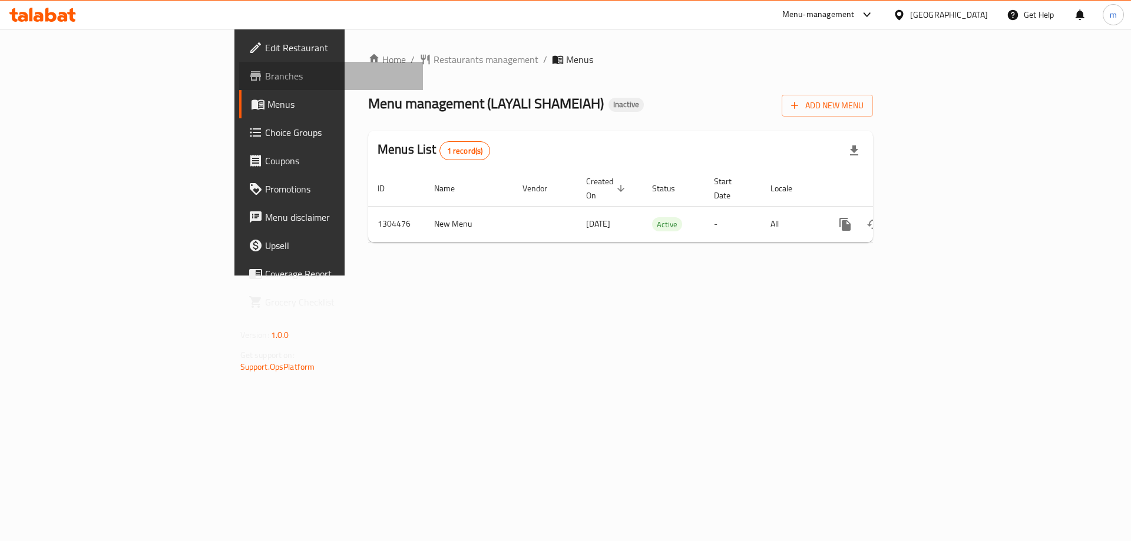
click at [265, 82] on span "Branches" at bounding box center [339, 76] width 149 height 14
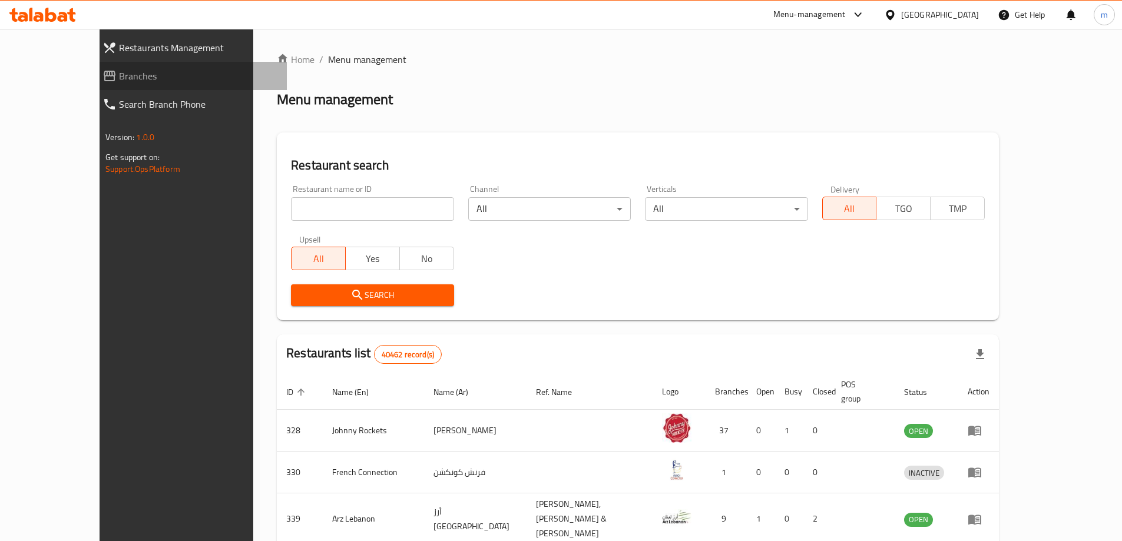
click at [119, 79] on span "Branches" at bounding box center [198, 76] width 158 height 14
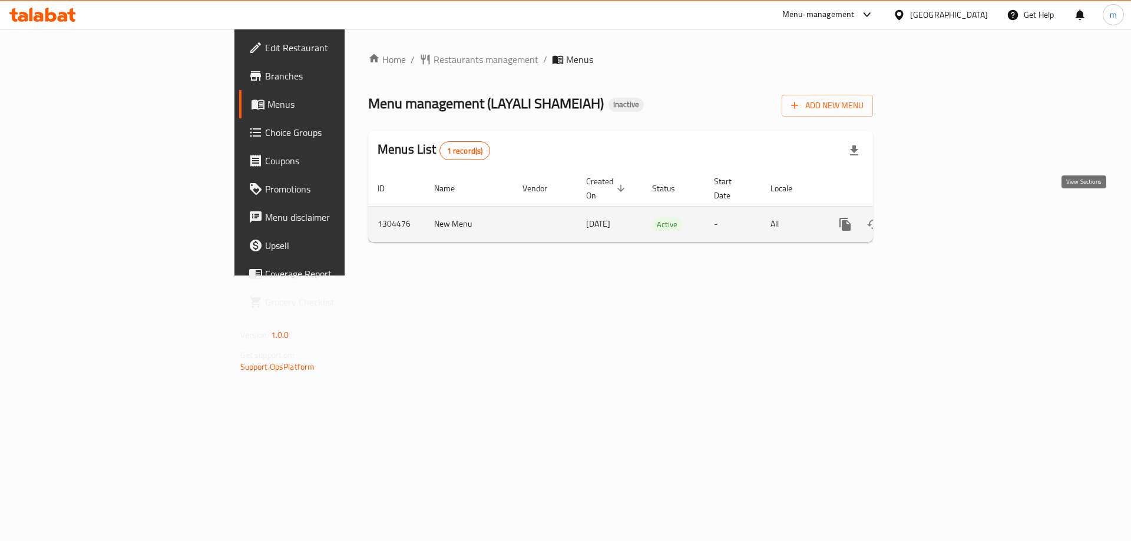
click at [935, 219] on icon "enhanced table" at bounding box center [929, 224] width 11 height 11
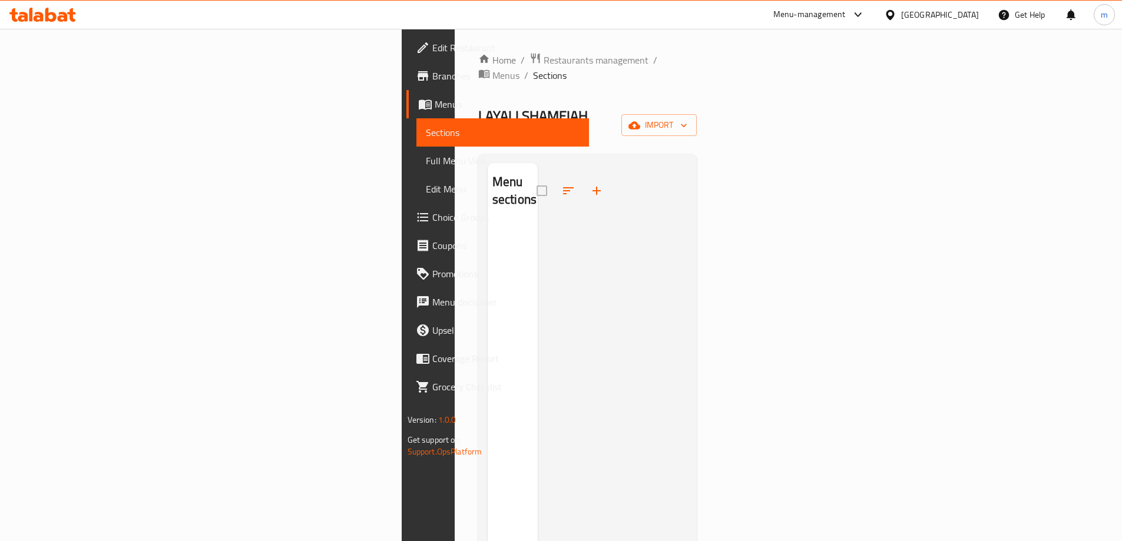
click at [426, 129] on span "Sections" at bounding box center [503, 132] width 154 height 14
click at [432, 77] on span "Branches" at bounding box center [505, 76] width 147 height 14
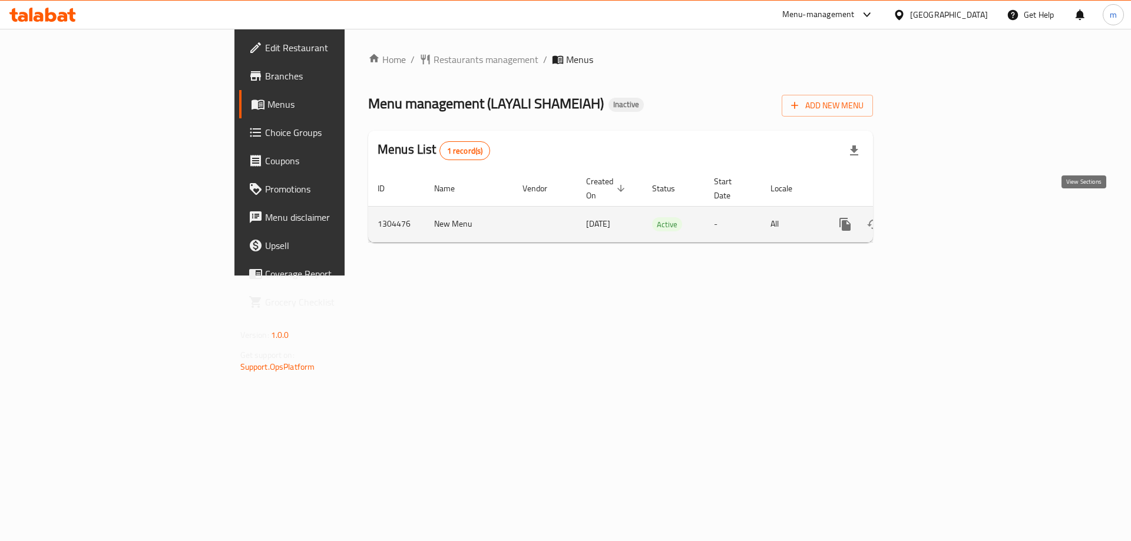
click at [937, 217] on icon "enhanced table" at bounding box center [930, 224] width 14 height 14
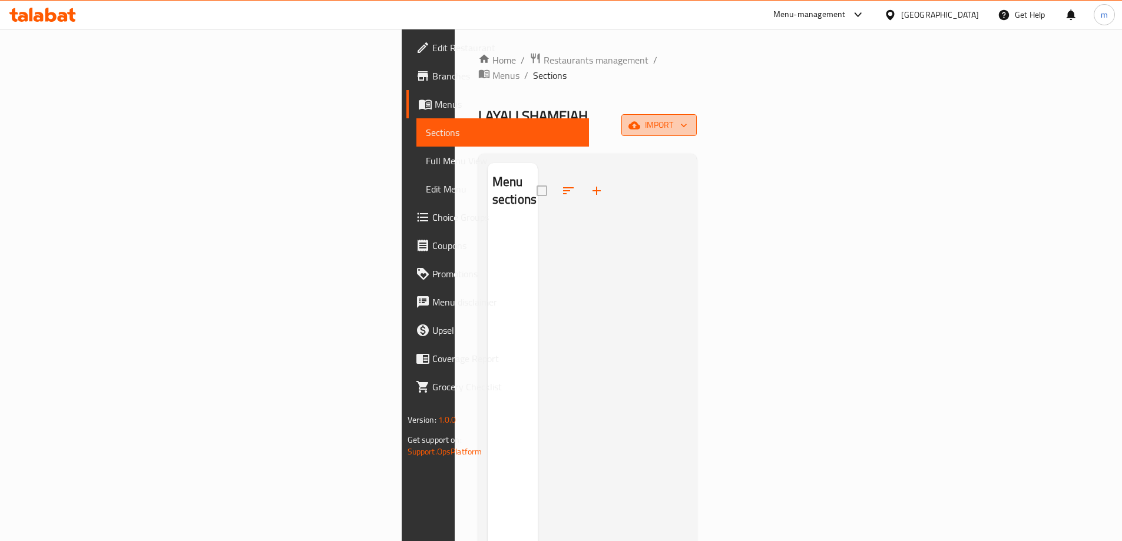
click at [640, 121] on icon "button" at bounding box center [634, 125] width 12 height 8
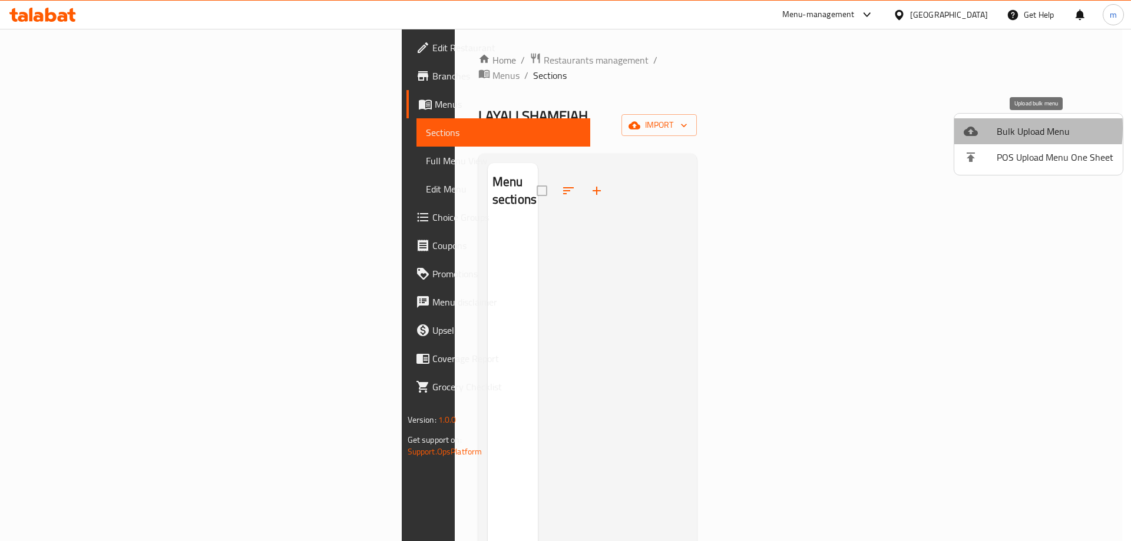
click at [970, 128] on icon at bounding box center [970, 131] width 14 height 9
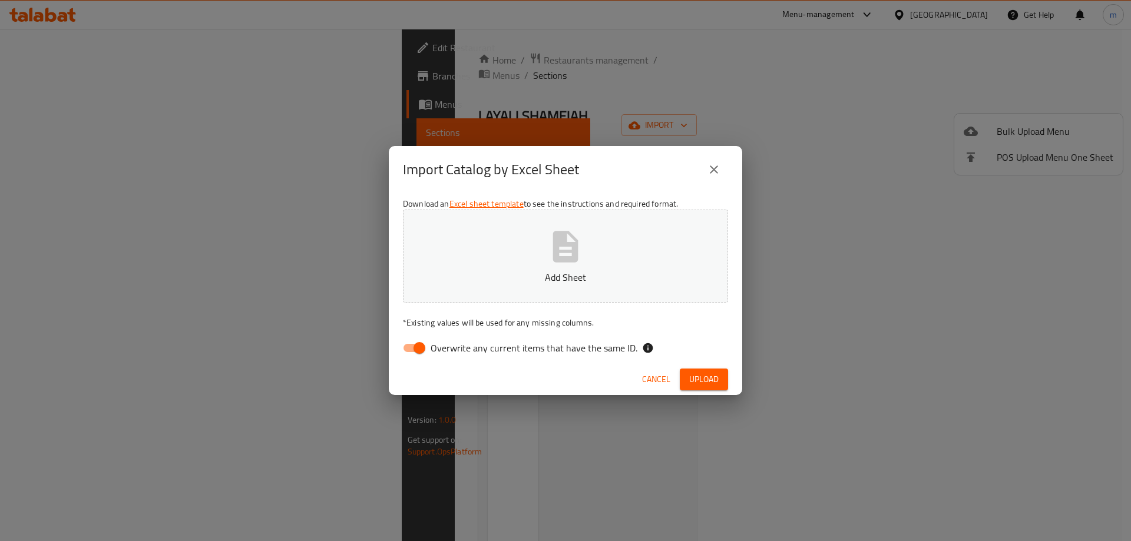
click at [416, 349] on input "Overwrite any current items that have the same ID." at bounding box center [419, 348] width 67 height 22
checkbox input "false"
click at [498, 266] on button "Add Sheet" at bounding box center [565, 256] width 325 height 93
click at [692, 372] on span "Upload" at bounding box center [703, 379] width 29 height 15
click at [553, 256] on icon "button" at bounding box center [565, 246] width 25 height 31
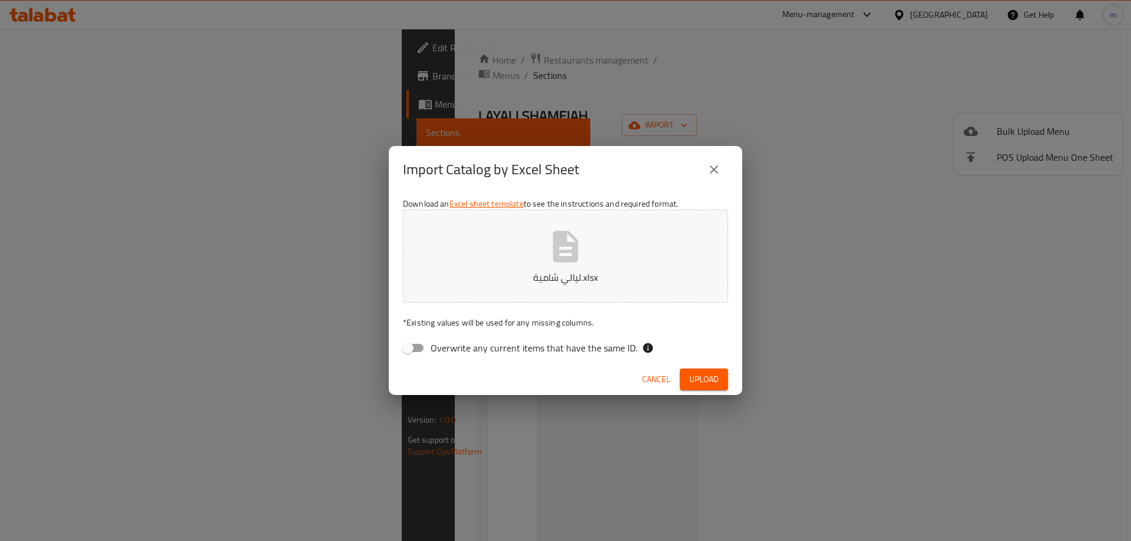
click at [707, 373] on span "Upload" at bounding box center [703, 379] width 29 height 15
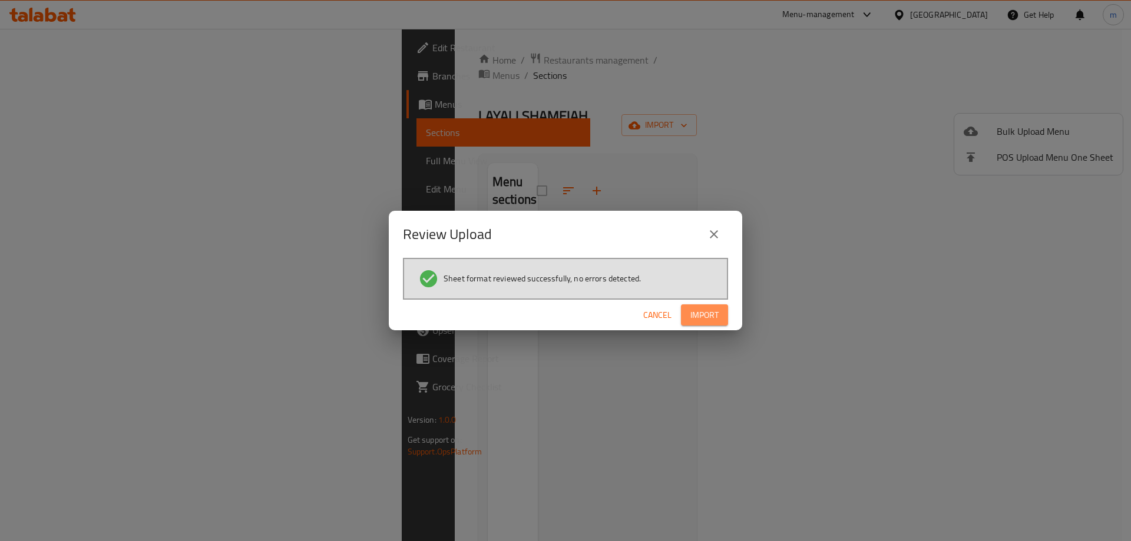
click at [706, 313] on span "Import" at bounding box center [704, 315] width 28 height 15
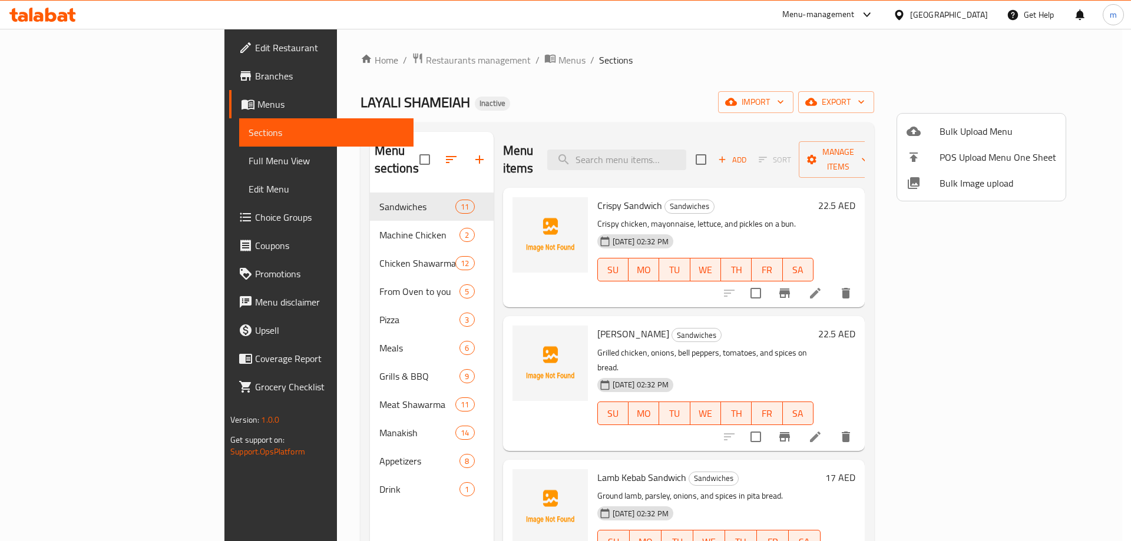
click at [89, 164] on div at bounding box center [565, 270] width 1131 height 541
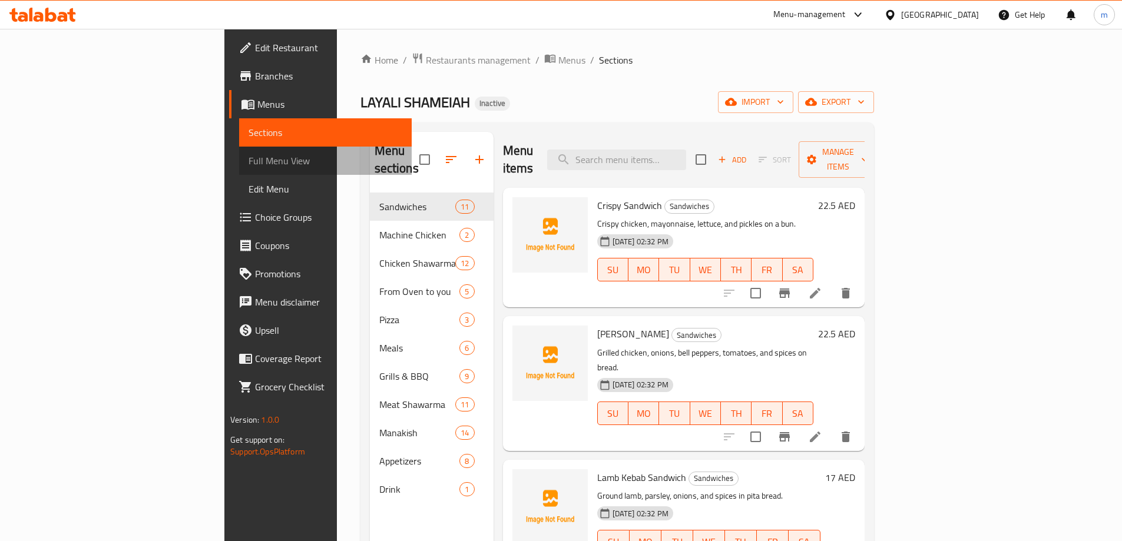
click at [239, 153] on link "Full Menu View" at bounding box center [325, 161] width 173 height 28
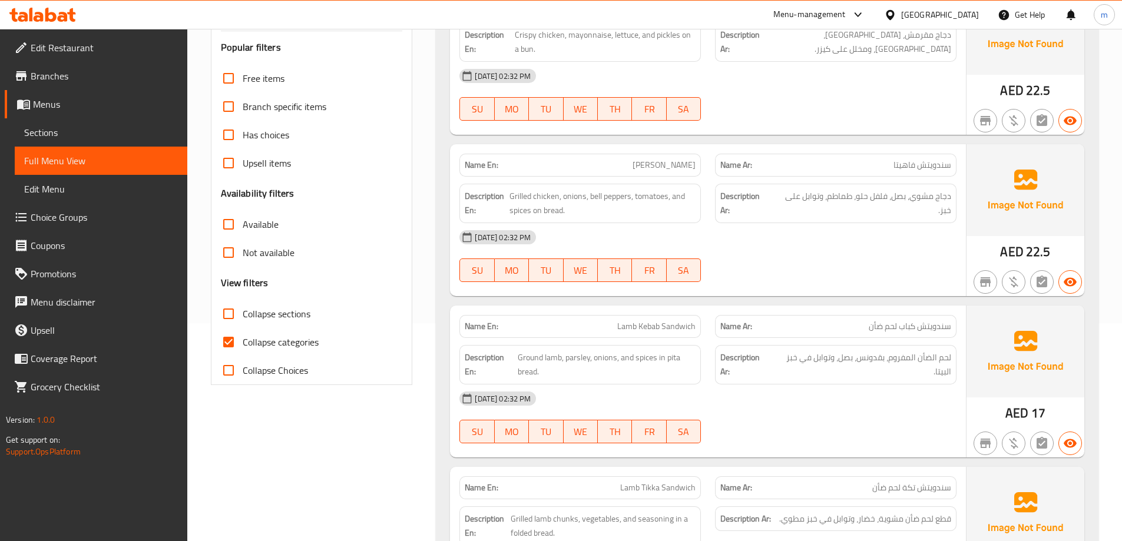
scroll to position [177, 0]
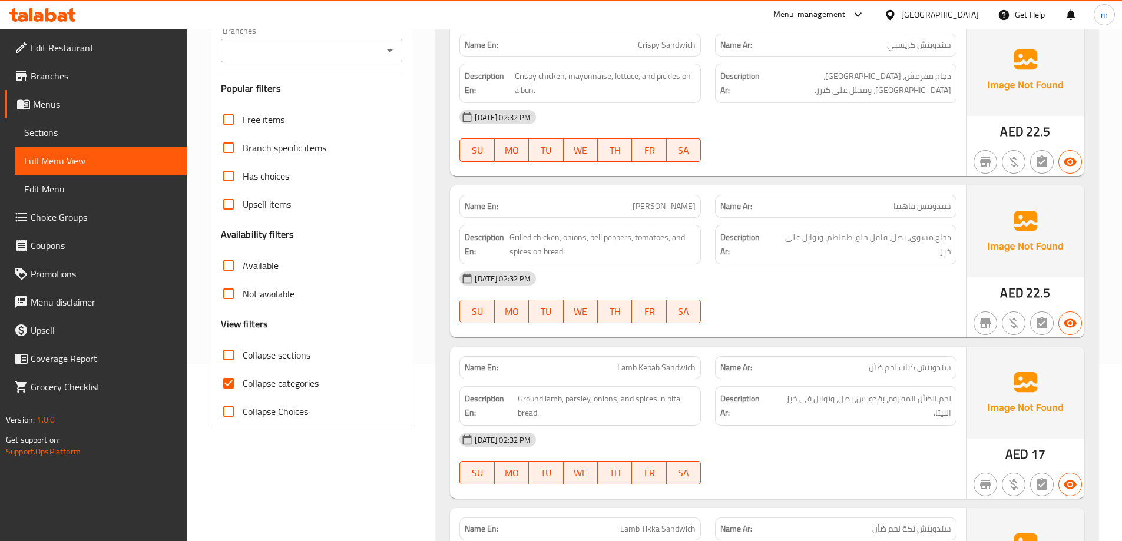
click at [299, 381] on span "Collapse categories" at bounding box center [281, 383] width 76 height 14
click at [243, 381] on input "Collapse categories" at bounding box center [228, 383] width 28 height 28
checkbox input "false"
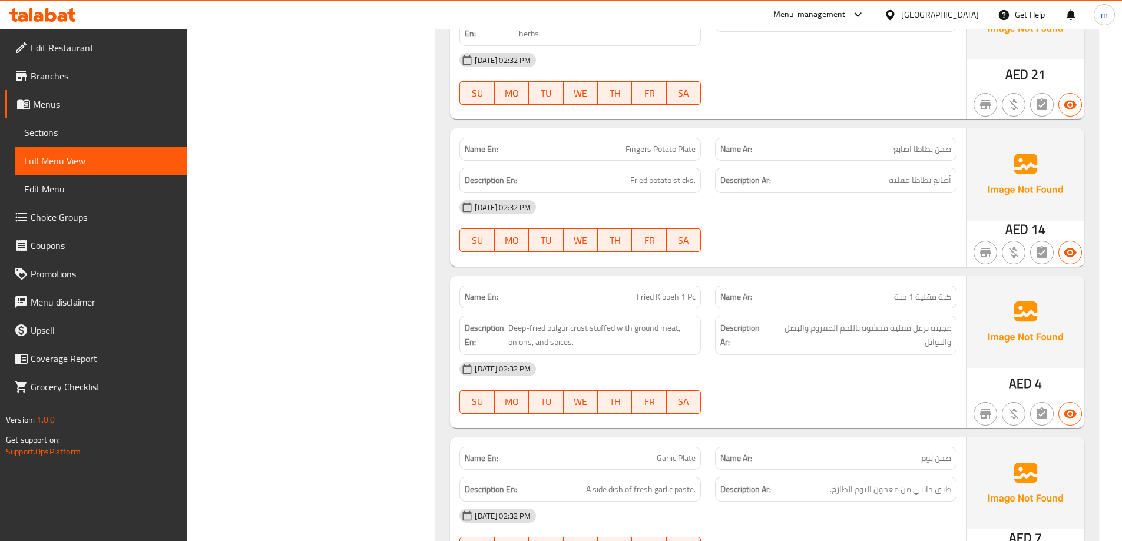
scroll to position [13809, 0]
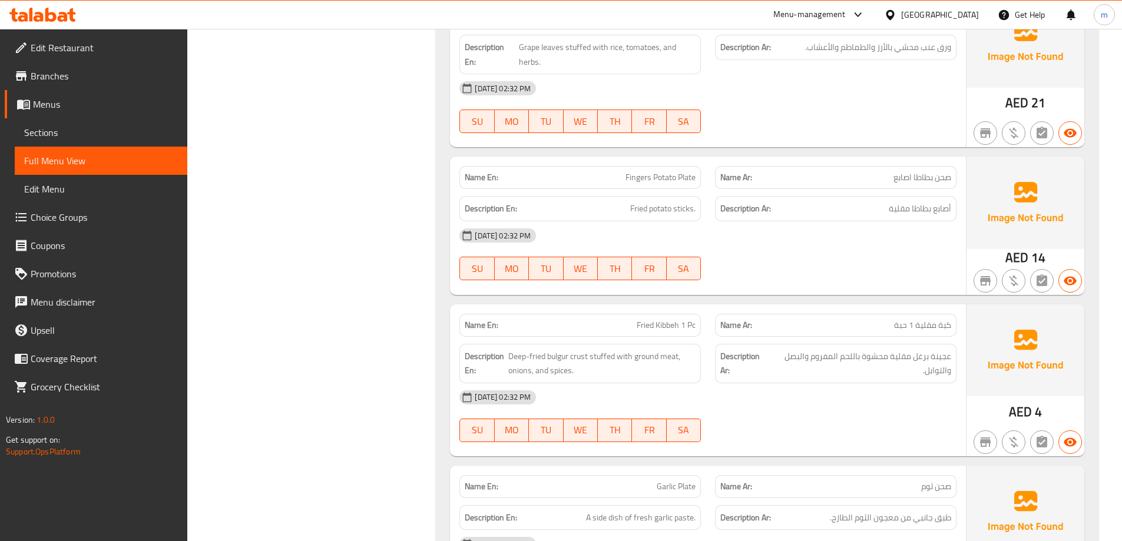
copy span "حبة"
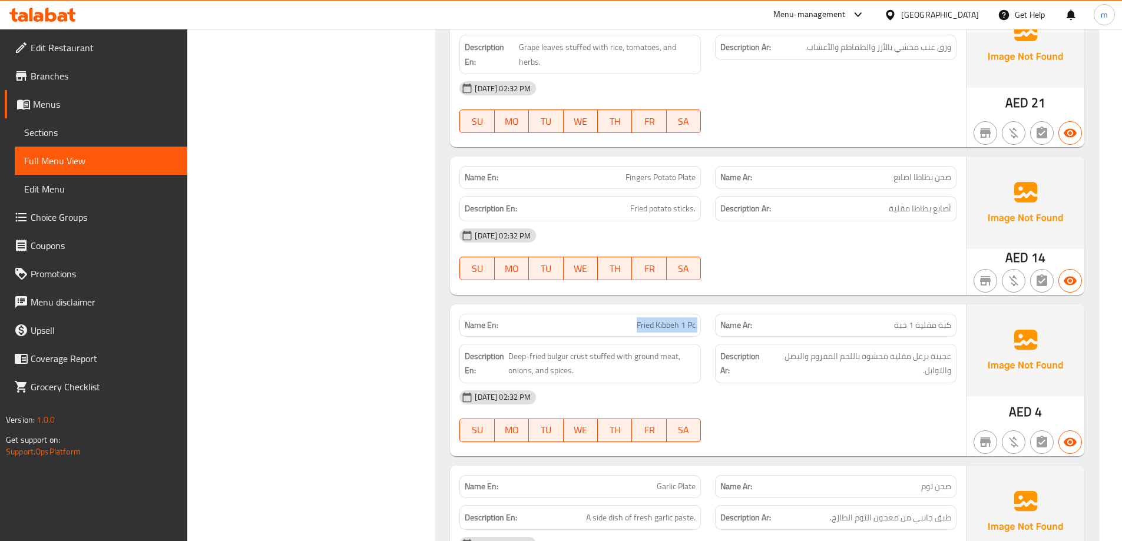
copy span "Fried Kibbeh 1 Pc"
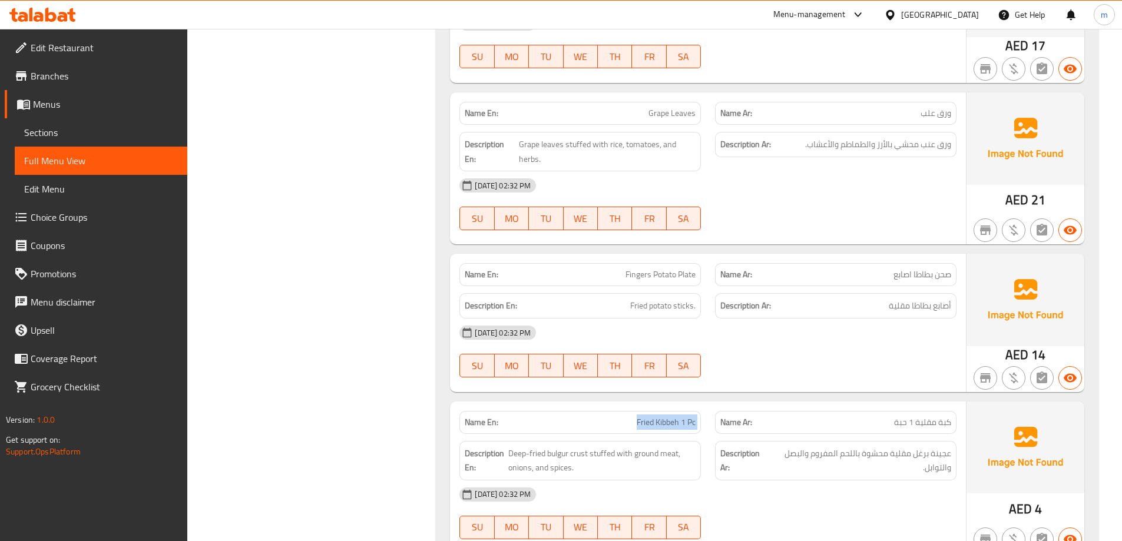
scroll to position [13691, 0]
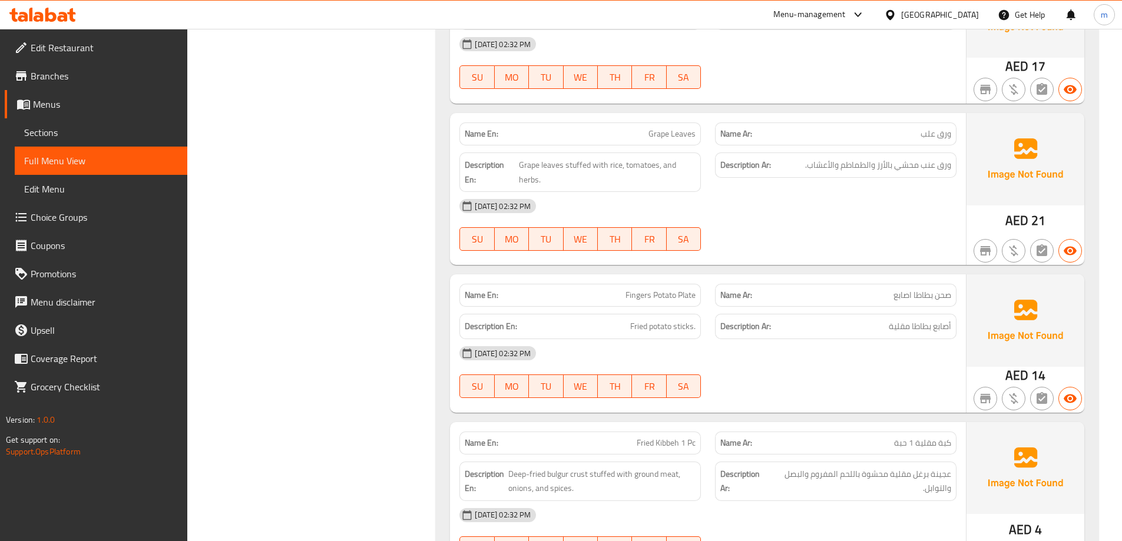
copy span "Plate"
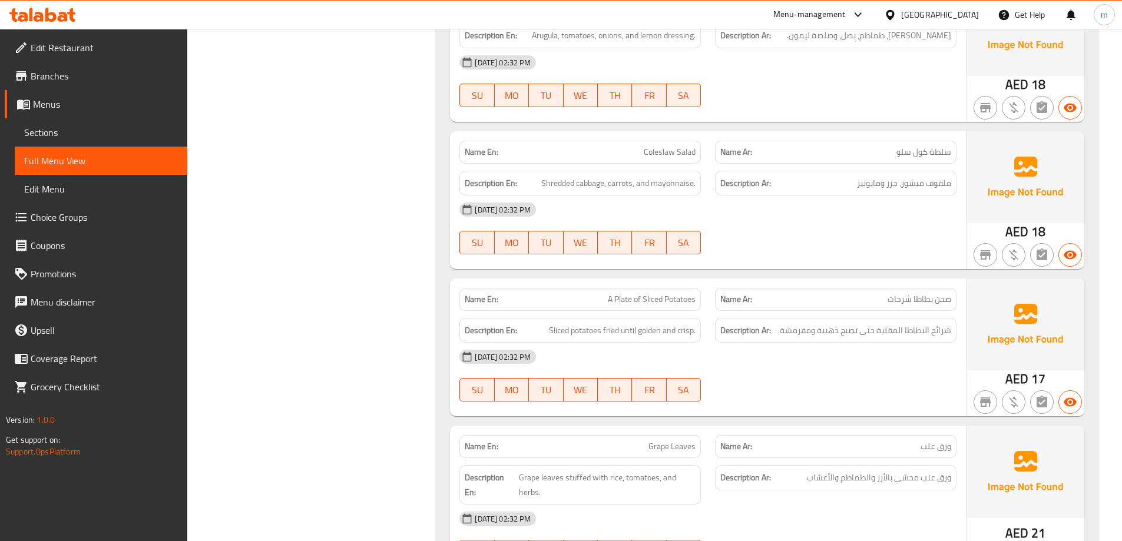
scroll to position [3474, 0]
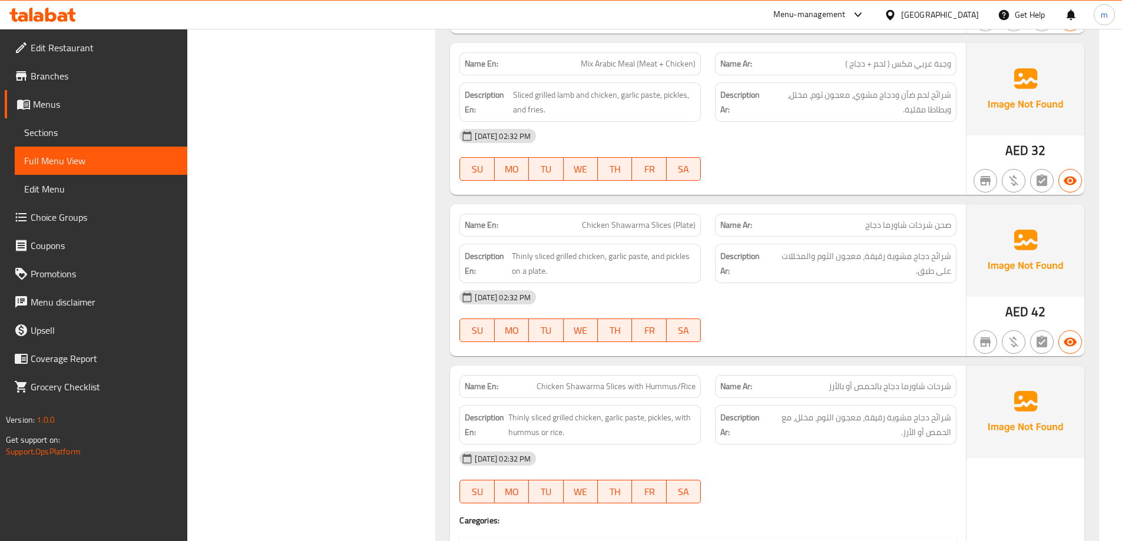
copy span "Chicken Shawarma Slices (Plate)"
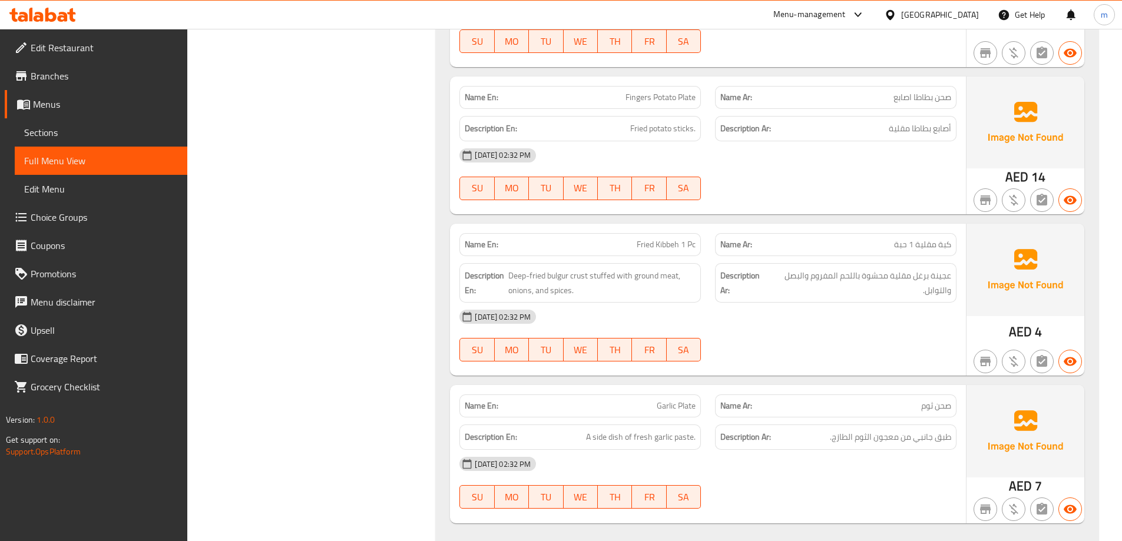
scroll to position [13869, 0]
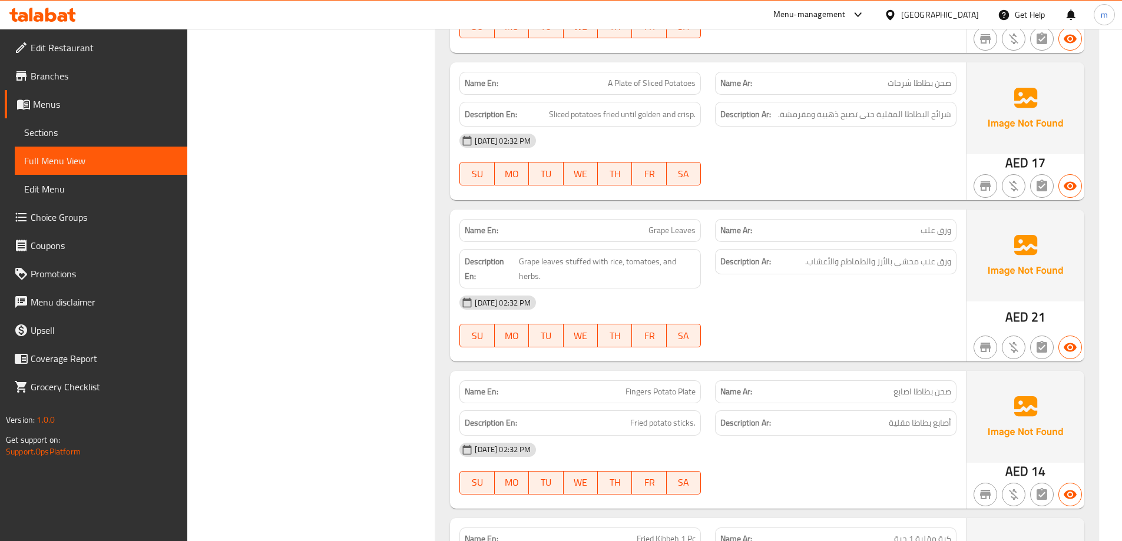
scroll to position [13516, 0]
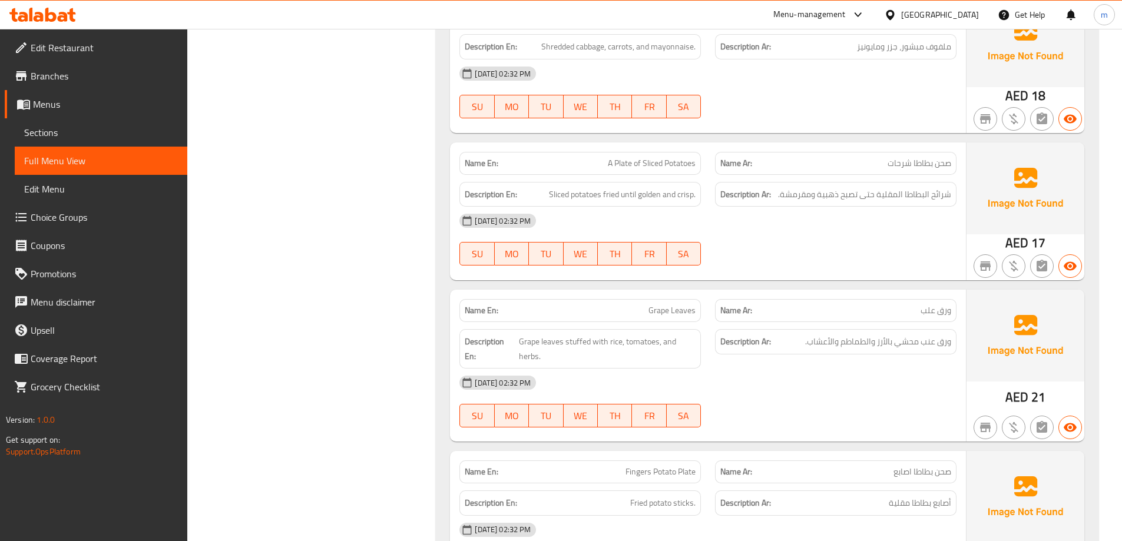
copy span "Grape Leaves"
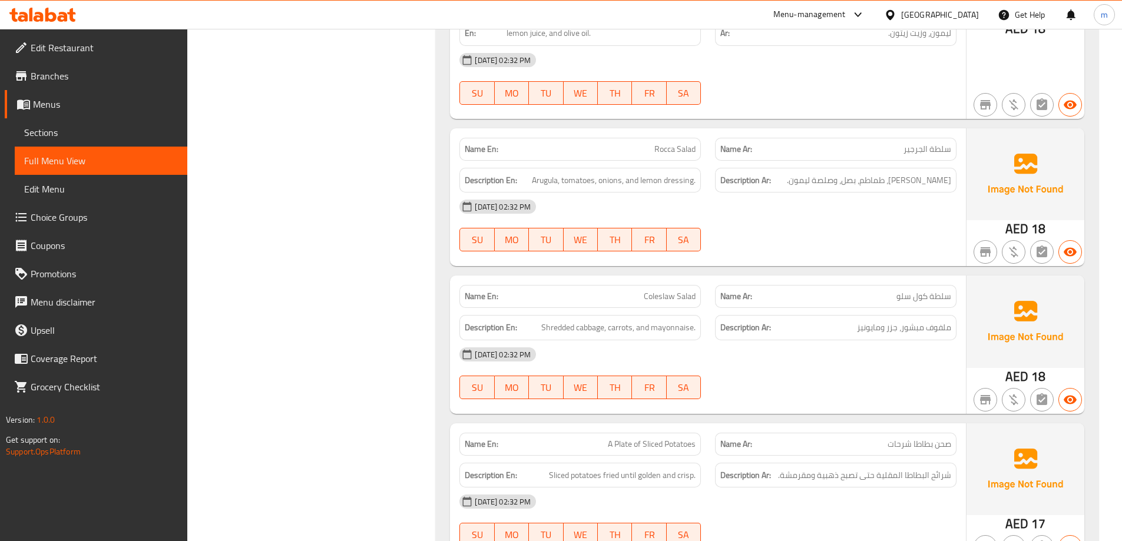
scroll to position [13221, 0]
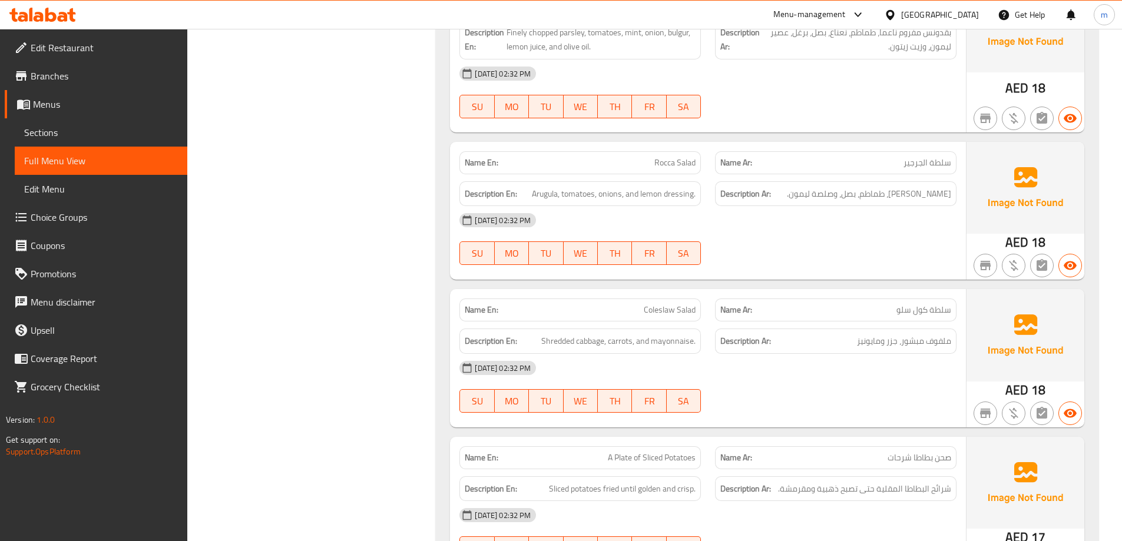
copy span "Coleslaw"
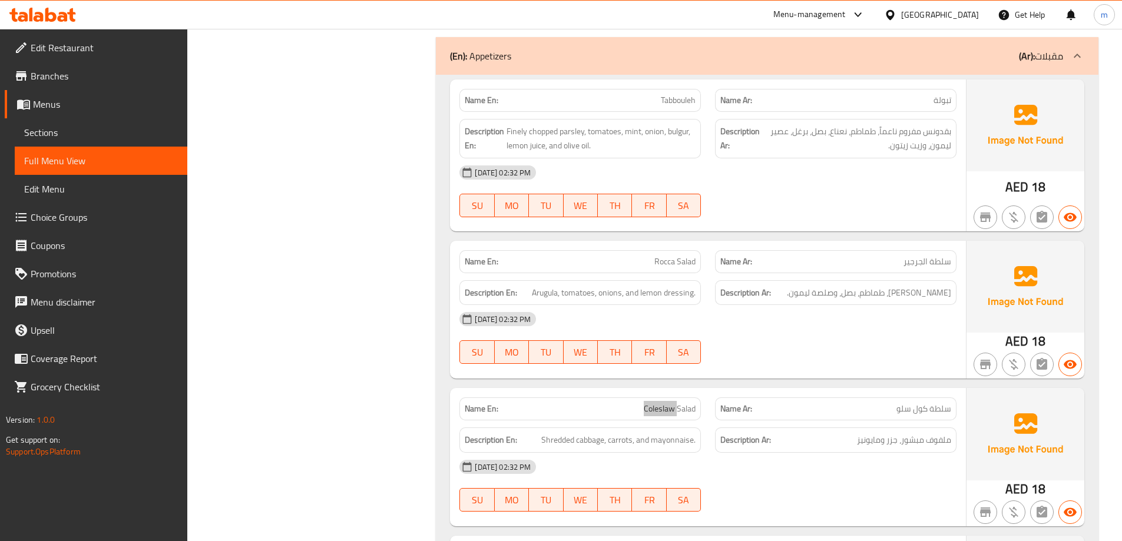
scroll to position [13104, 0]
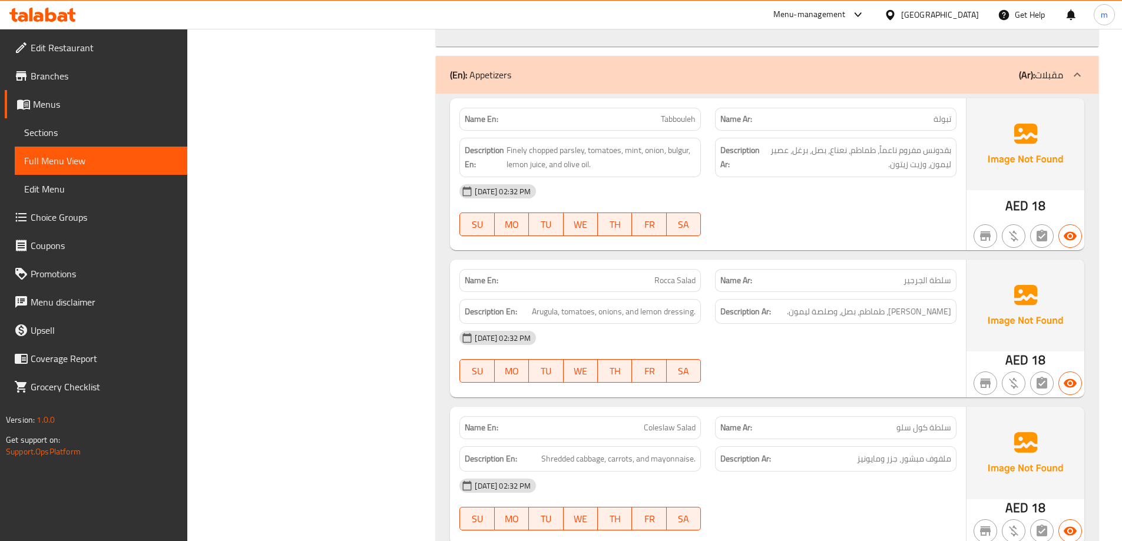
copy span "Rocca"
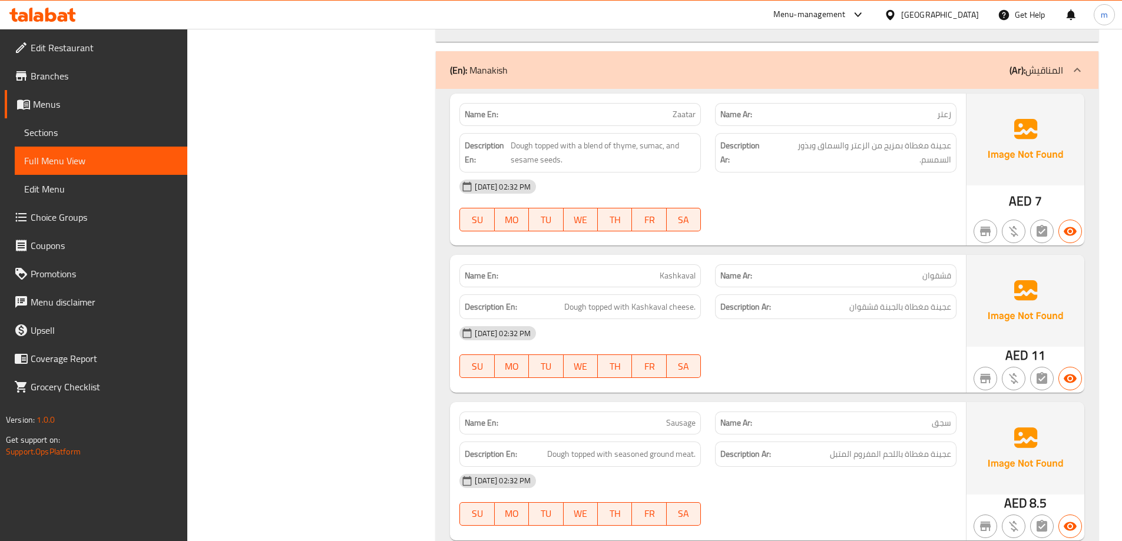
copy span "Kashkaval"
click at [708, 24] on div "Menu-management United Arab Emirates Get Help m" at bounding box center [561, 15] width 1122 height 28
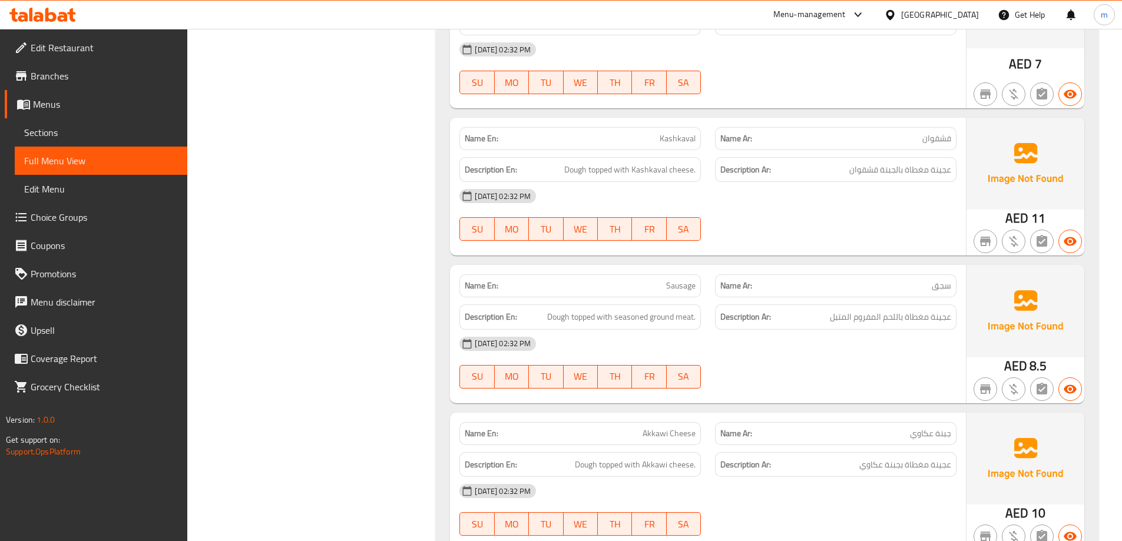
scroll to position [11101, 0]
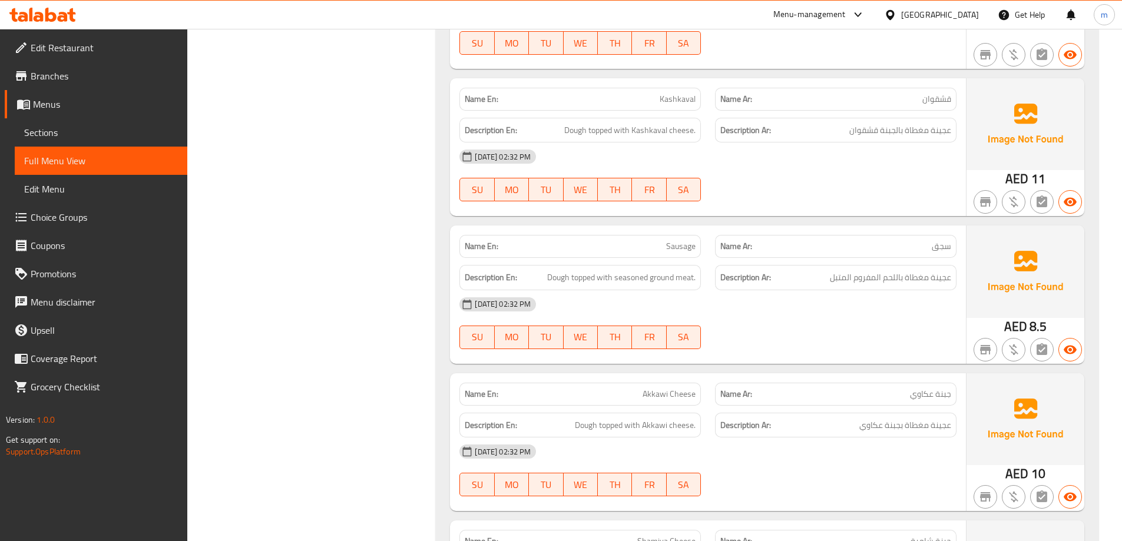
copy span "Sausage"
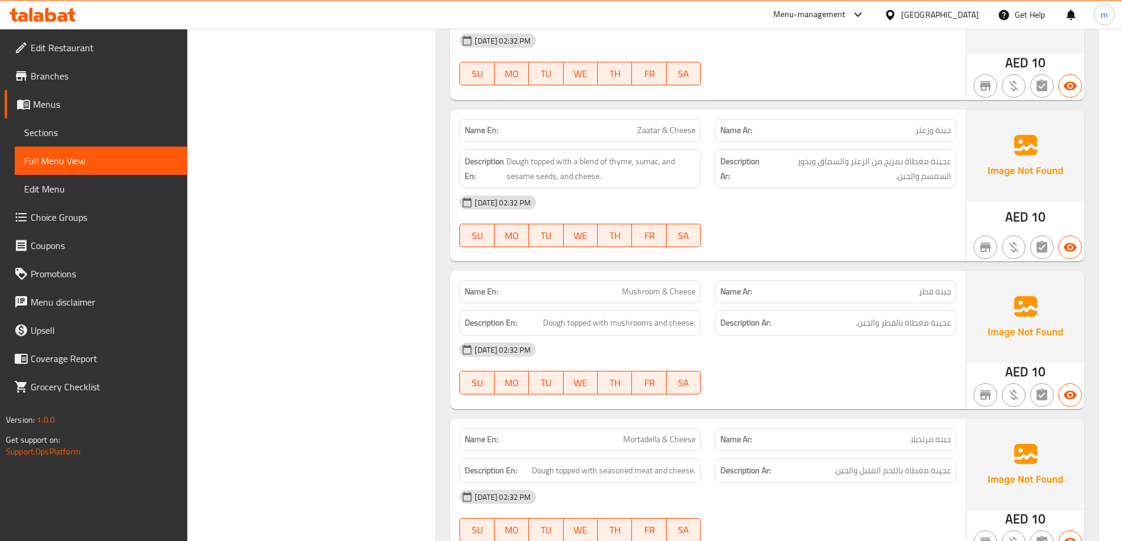
scroll to position [11690, 0]
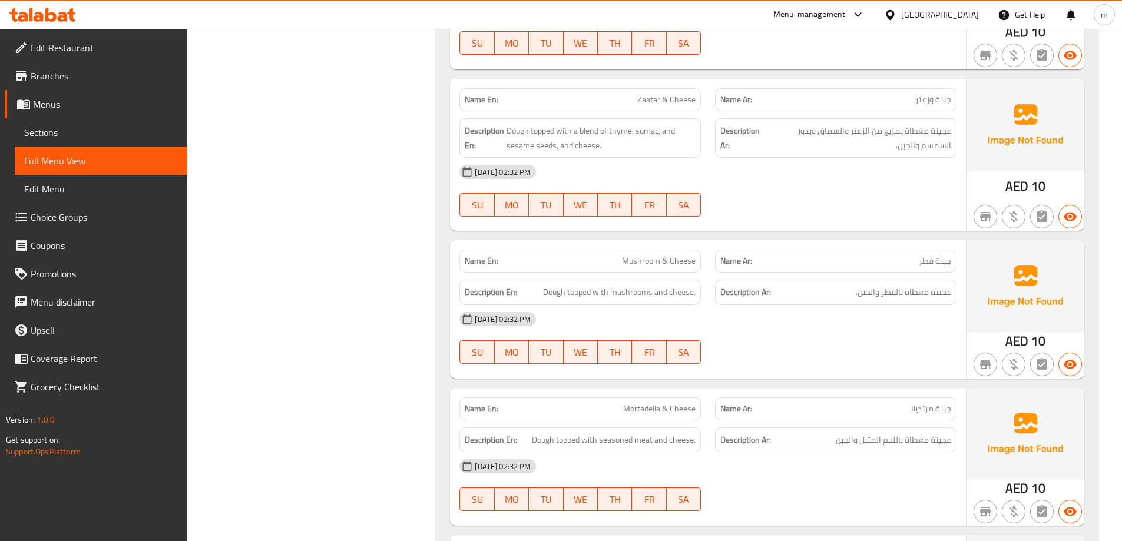
copy span "Mushroom & Cheese"
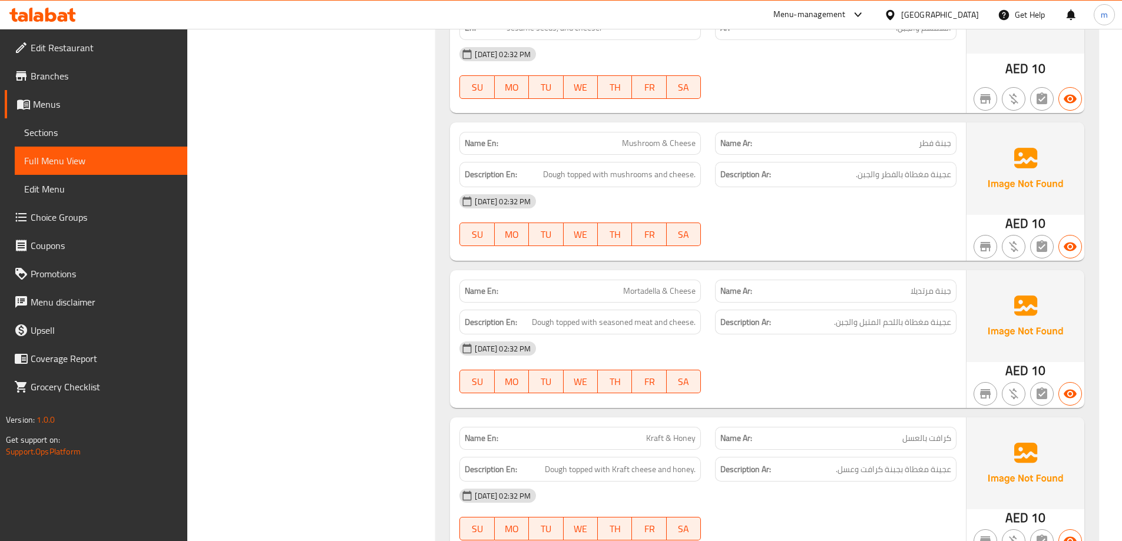
scroll to position [11867, 0]
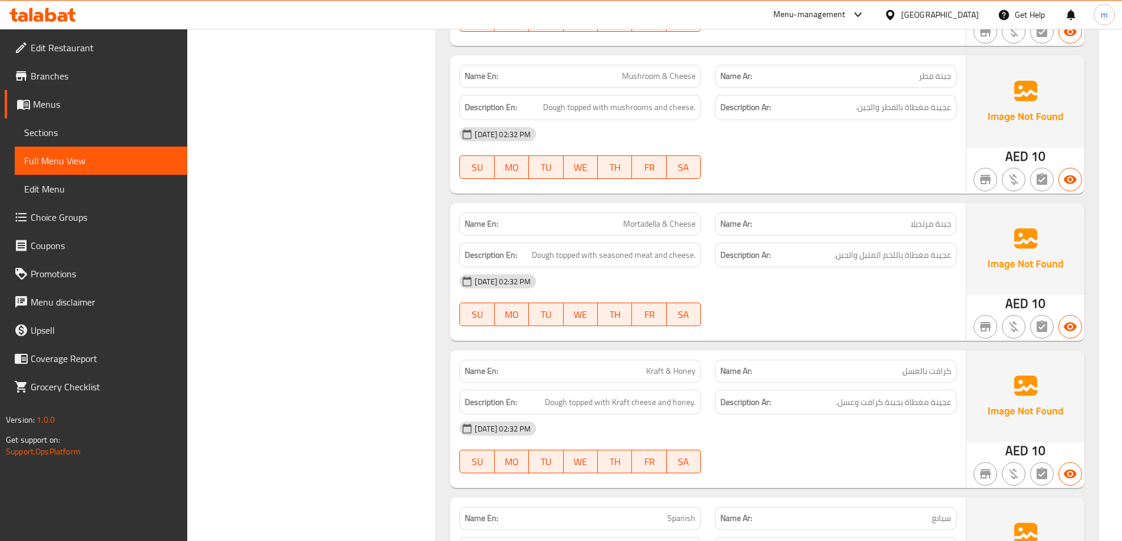
scroll to position [11985, 0]
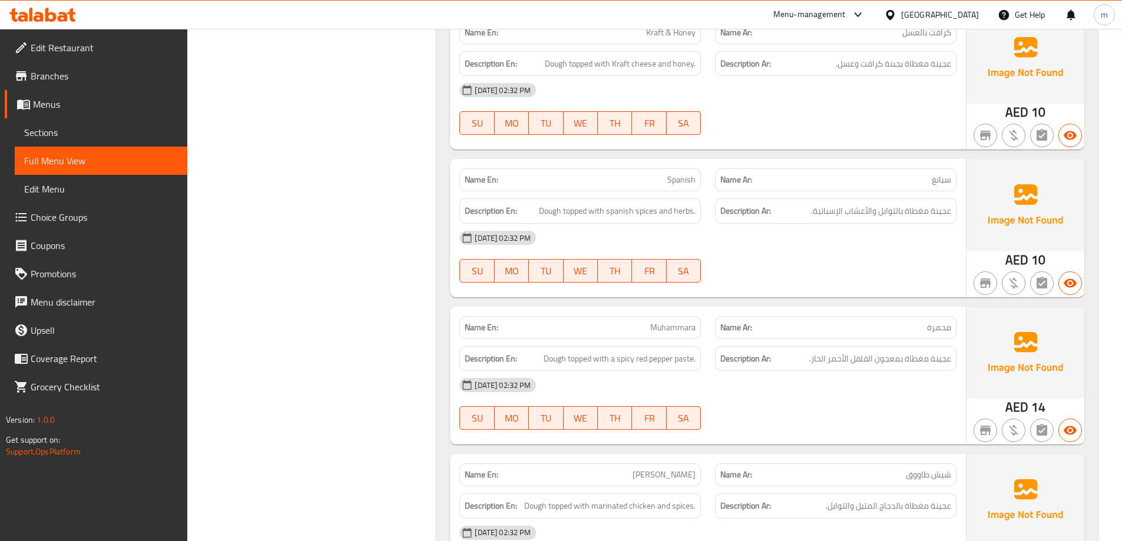
scroll to position [12279, 0]
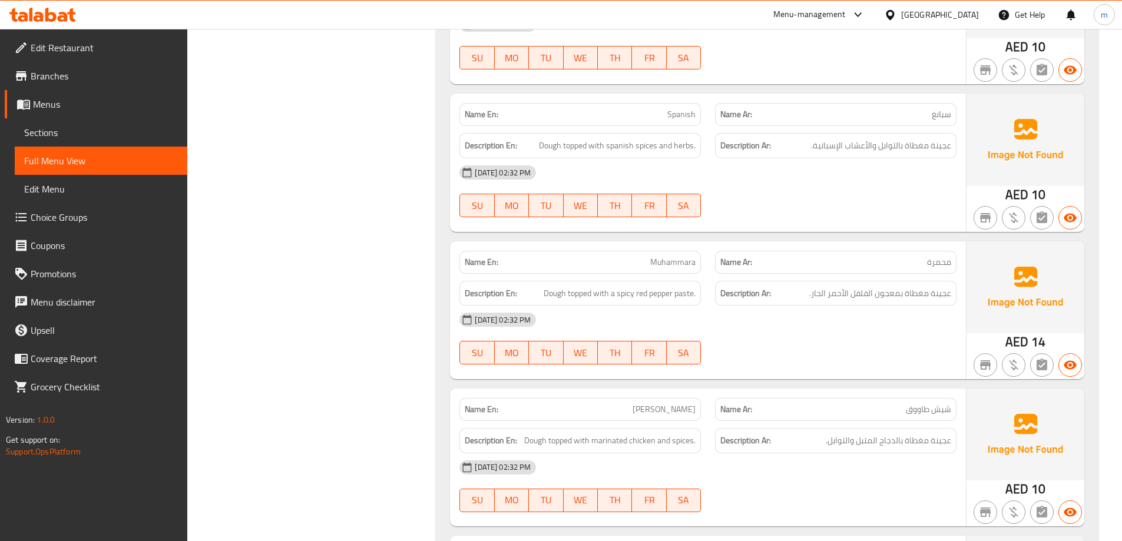
drag, startPoint x: 669, startPoint y: 86, endPoint x: 699, endPoint y: 90, distance: 30.3
drag, startPoint x: 810, startPoint y: 118, endPoint x: 843, endPoint y: 121, distance: 33.1
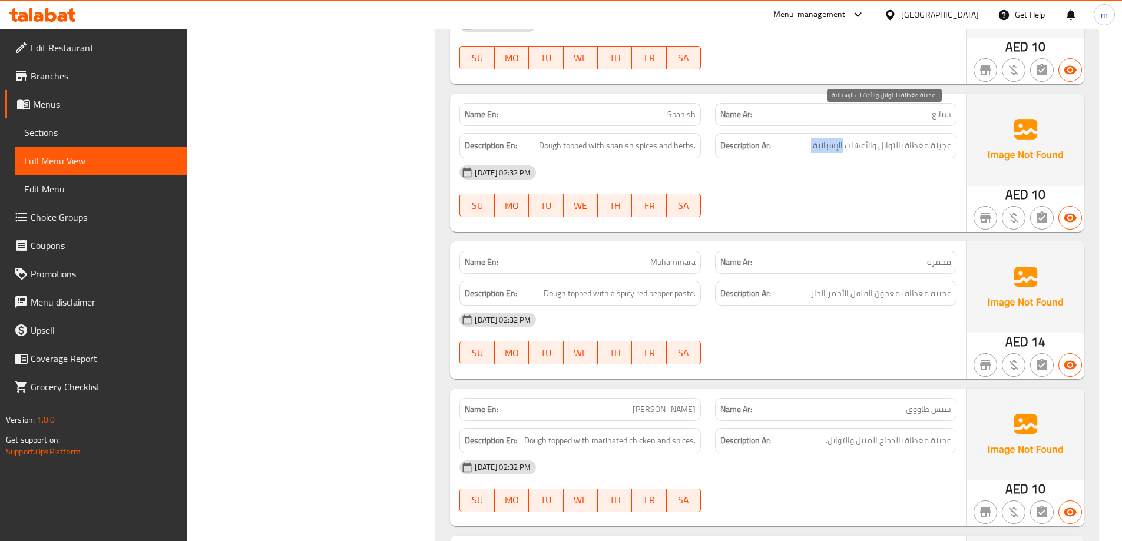
drag, startPoint x: 923, startPoint y: 85, endPoint x: 949, endPoint y: 84, distance: 25.3
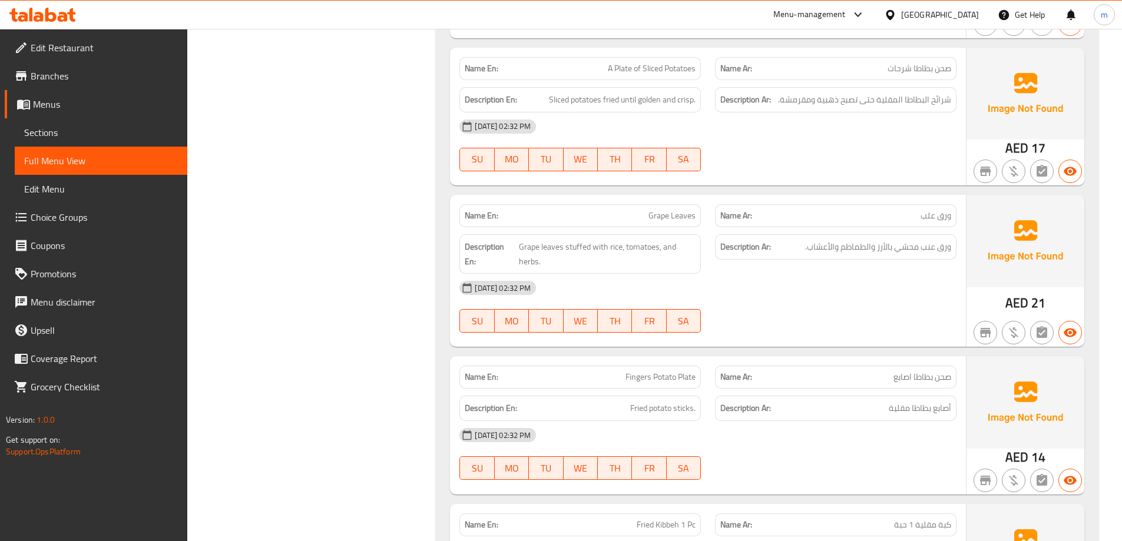
scroll to position [13634, 0]
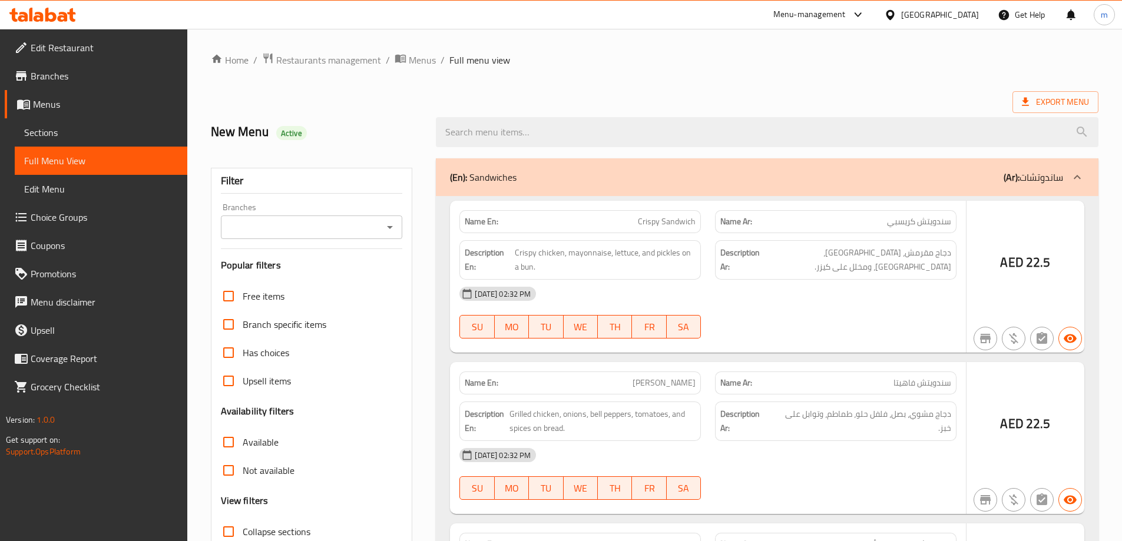
click at [81, 132] on div at bounding box center [561, 270] width 1122 height 541
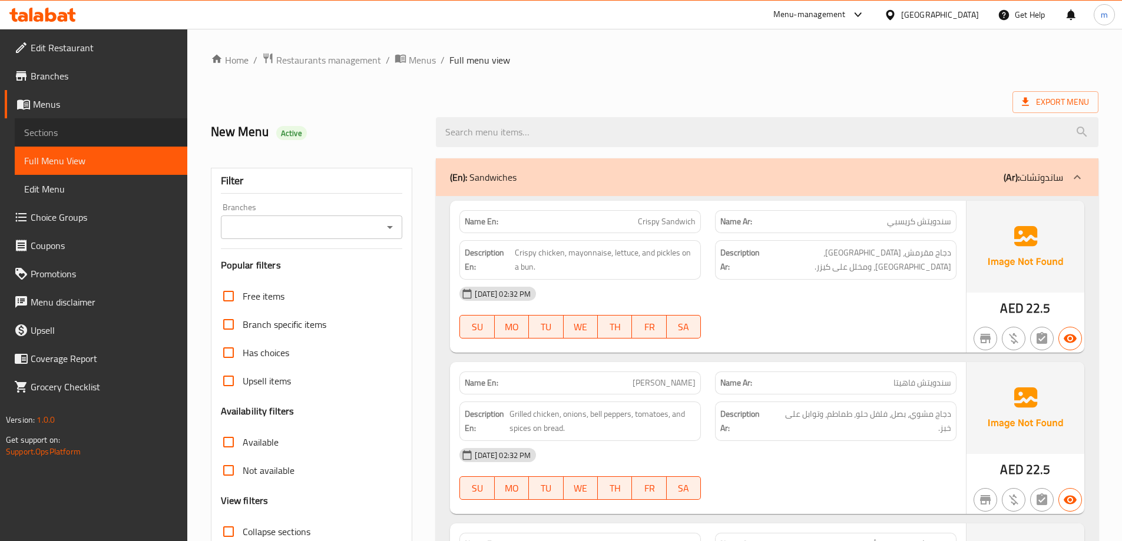
click at [54, 132] on span "Sections" at bounding box center [101, 132] width 154 height 14
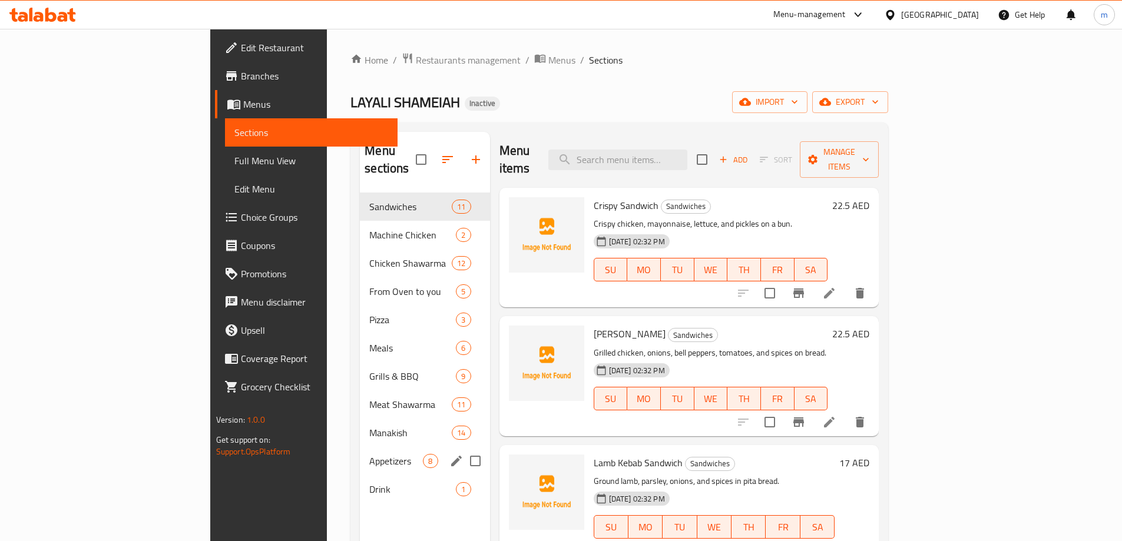
click at [360, 447] on div "Appetizers 8" at bounding box center [425, 461] width 130 height 28
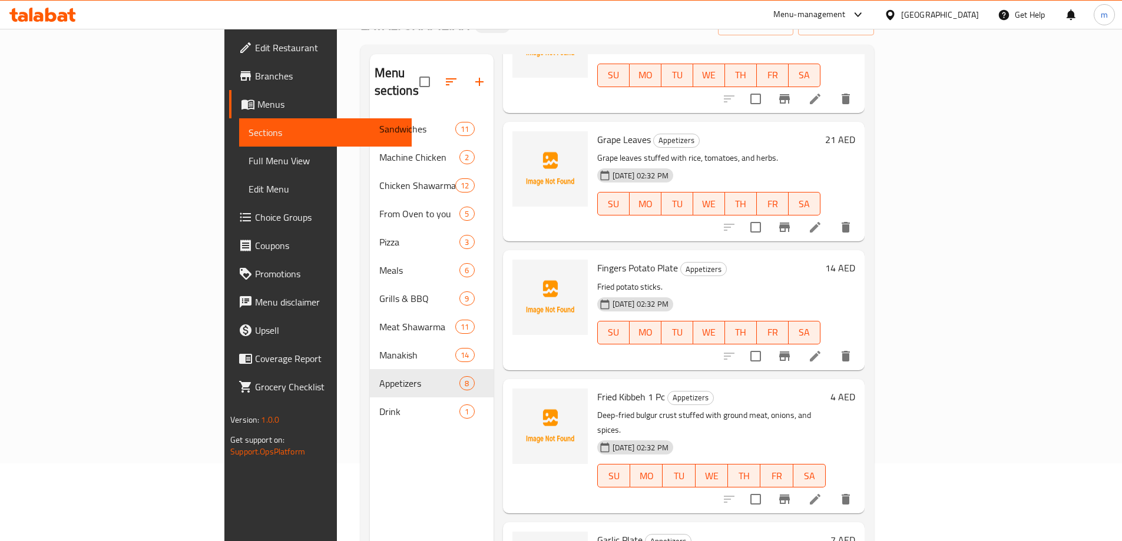
scroll to position [165, 0]
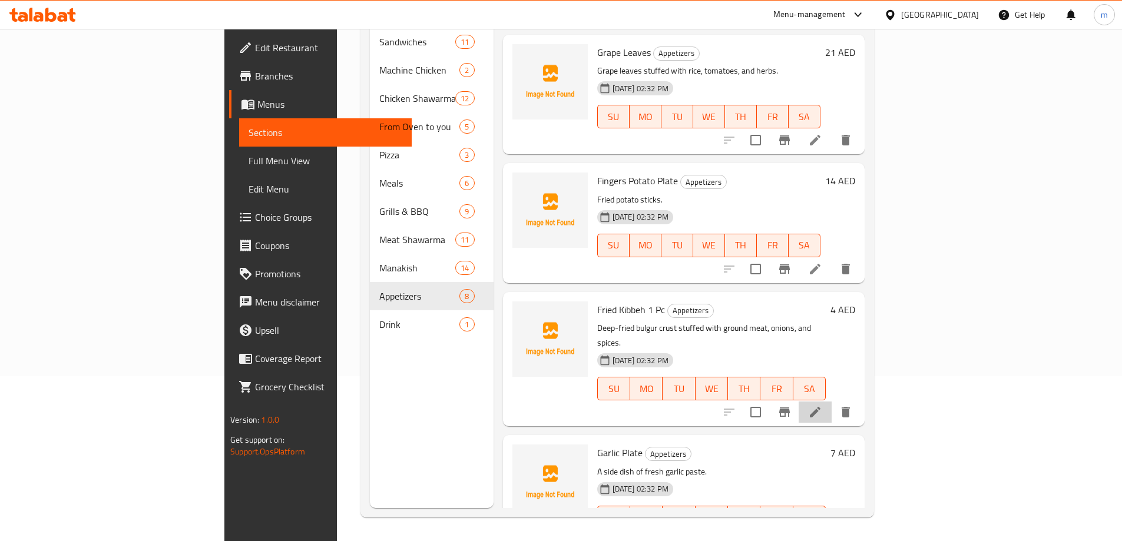
click at [831, 402] on li at bounding box center [814, 412] width 33 height 21
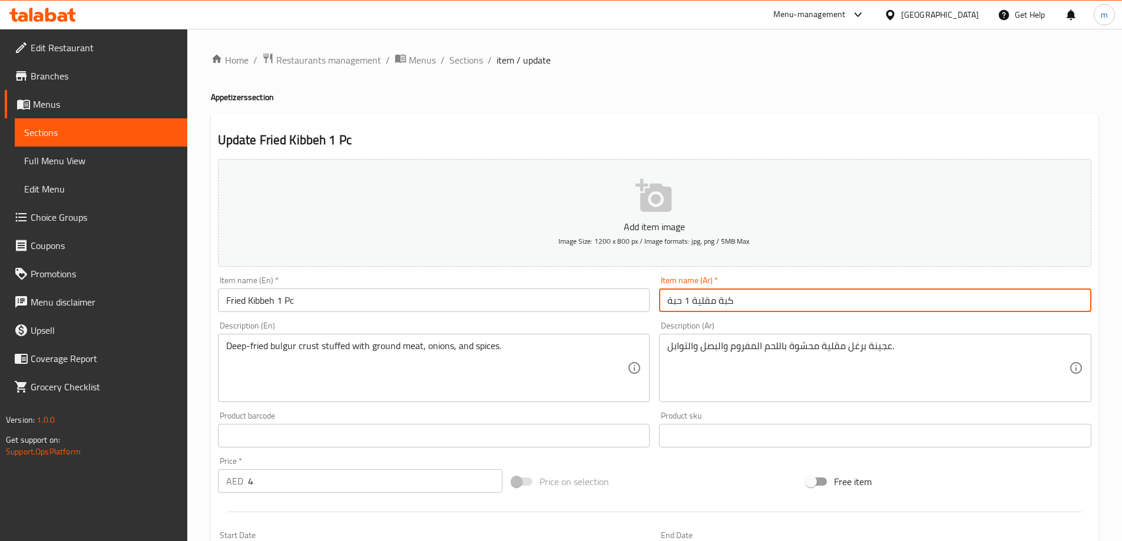
click at [675, 296] on input "كبة مقلية 1 حبة" at bounding box center [875, 301] width 432 height 24
click at [664, 296] on input "كبة مقلية 1 حبة" at bounding box center [875, 301] width 432 height 24
click at [671, 296] on input "كبة مقلية 1 حبة" at bounding box center [875, 301] width 432 height 24
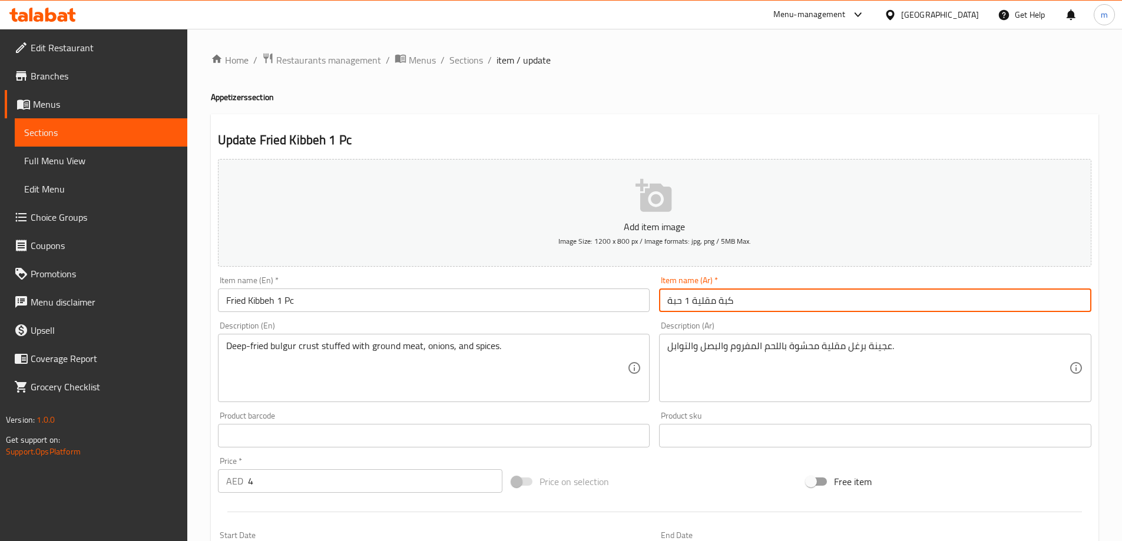
click at [671, 296] on input "كبة مقلية 1 حبة" at bounding box center [875, 301] width 432 height 24
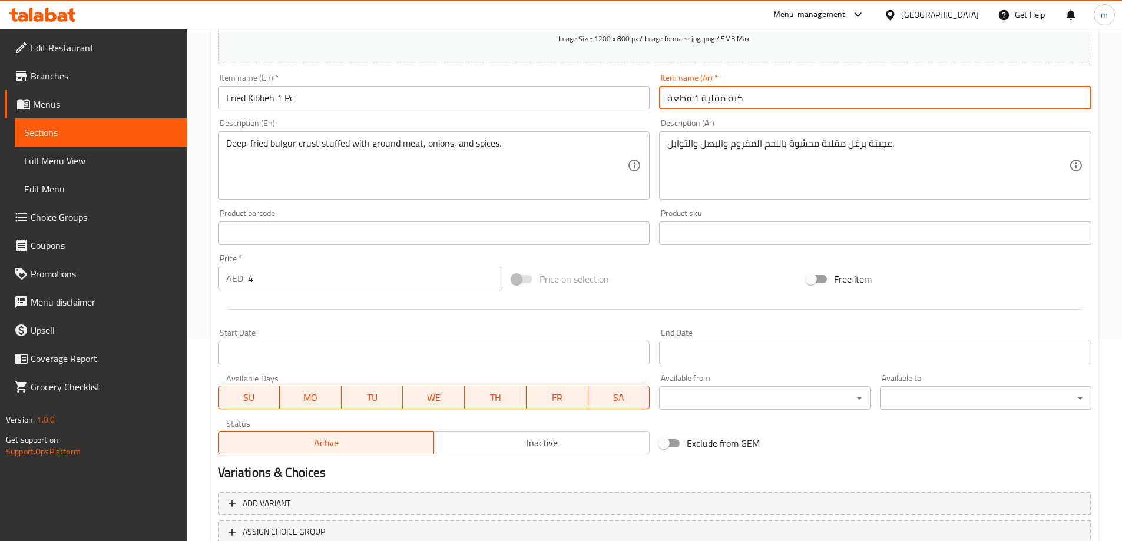
scroll to position [291, 0]
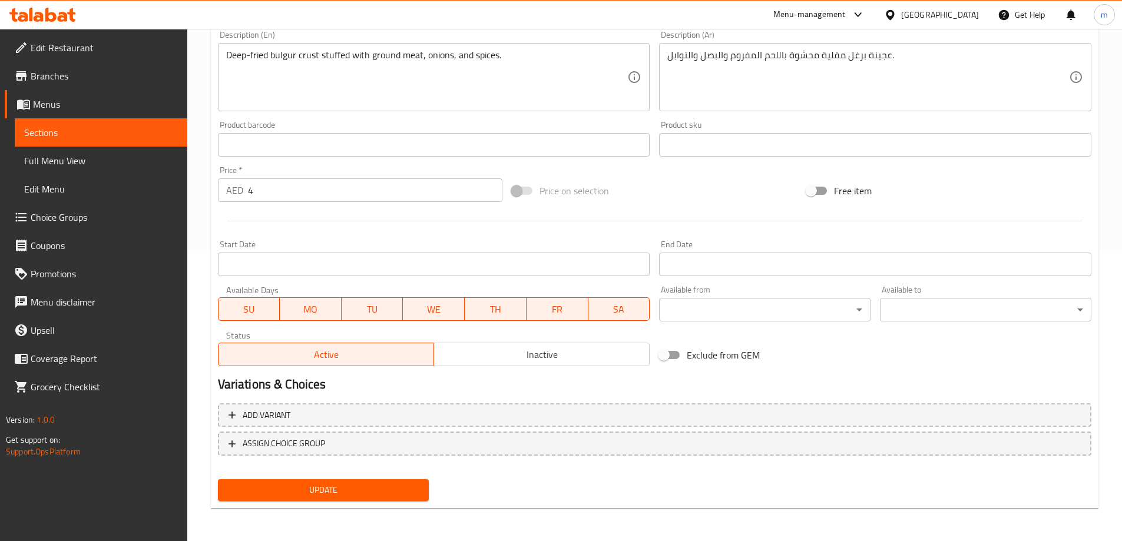
type input "كبة مقلية 1 قطعة"
click at [399, 497] on span "Update" at bounding box center [323, 490] width 193 height 15
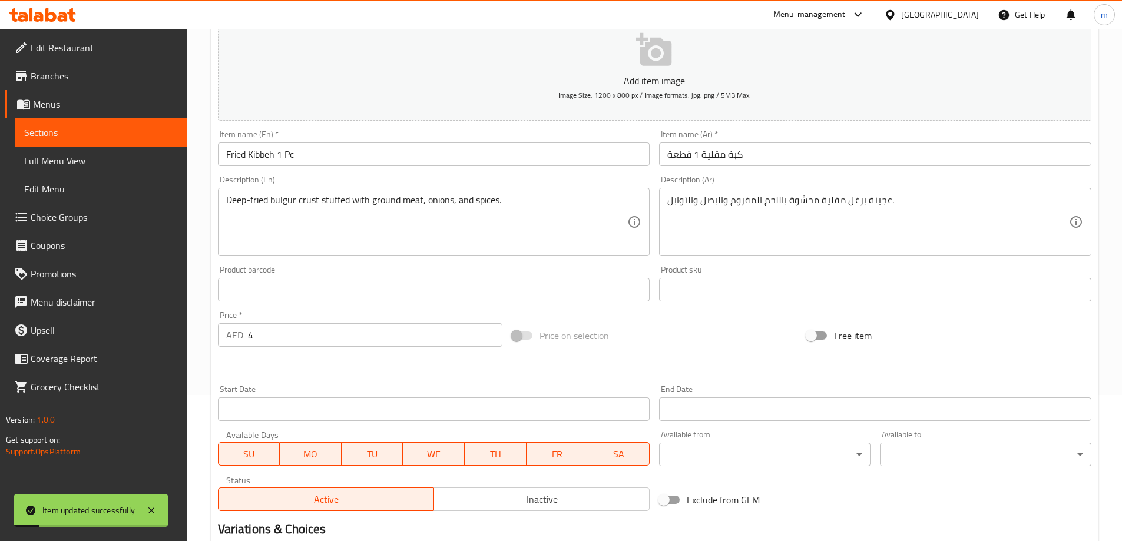
scroll to position [0, 0]
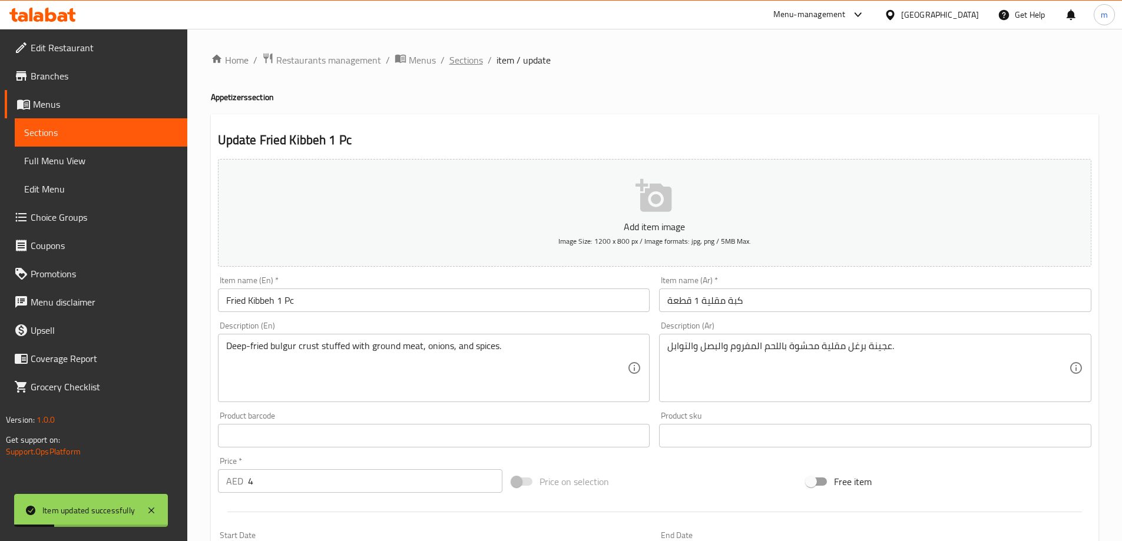
click at [461, 60] on span "Sections" at bounding box center [466, 60] width 34 height 14
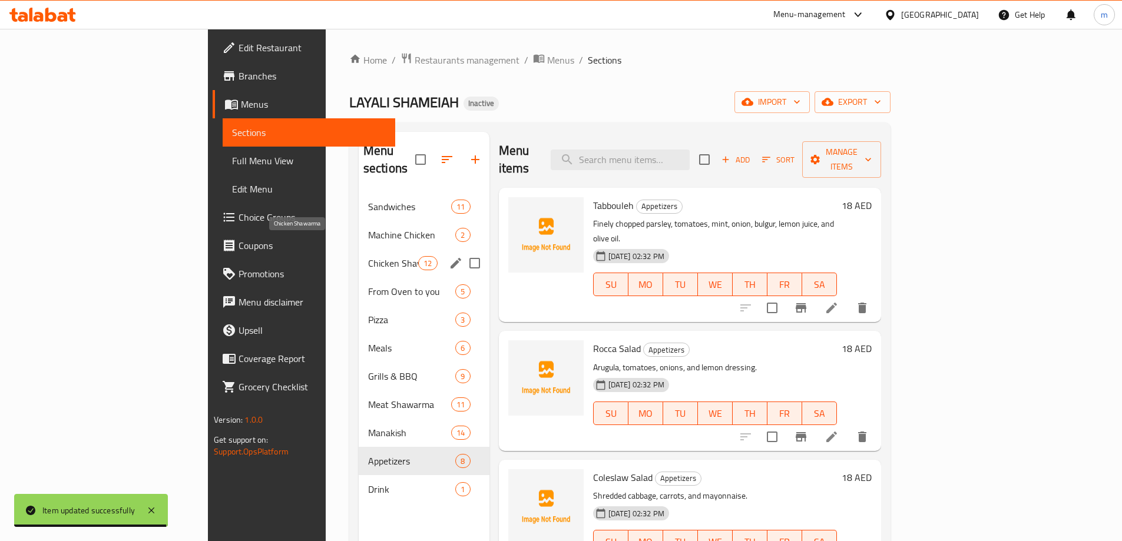
click at [368, 256] on span "Chicken Shawarma" at bounding box center [393, 263] width 50 height 14
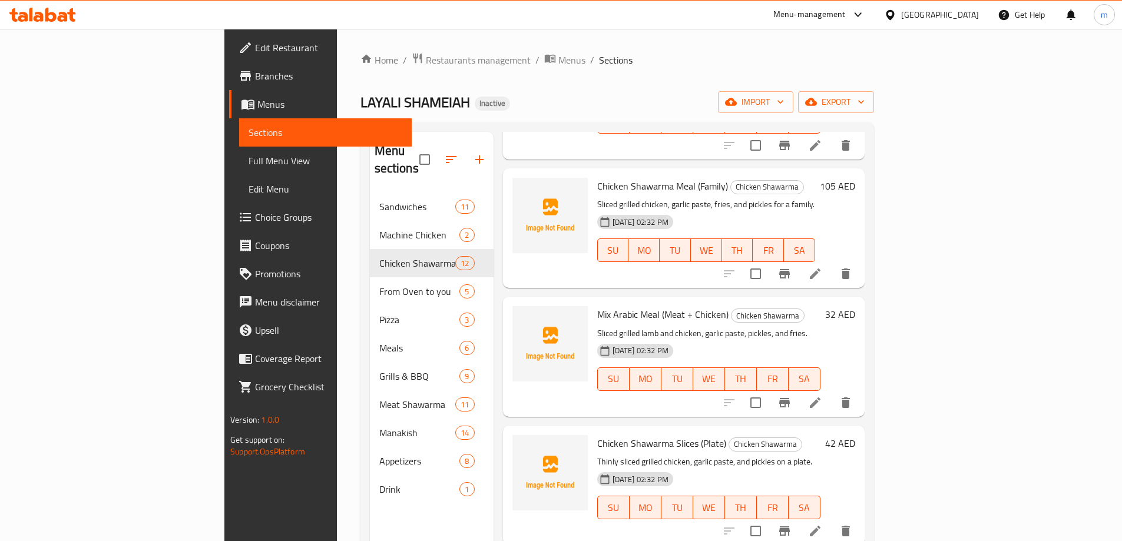
scroll to position [873, 0]
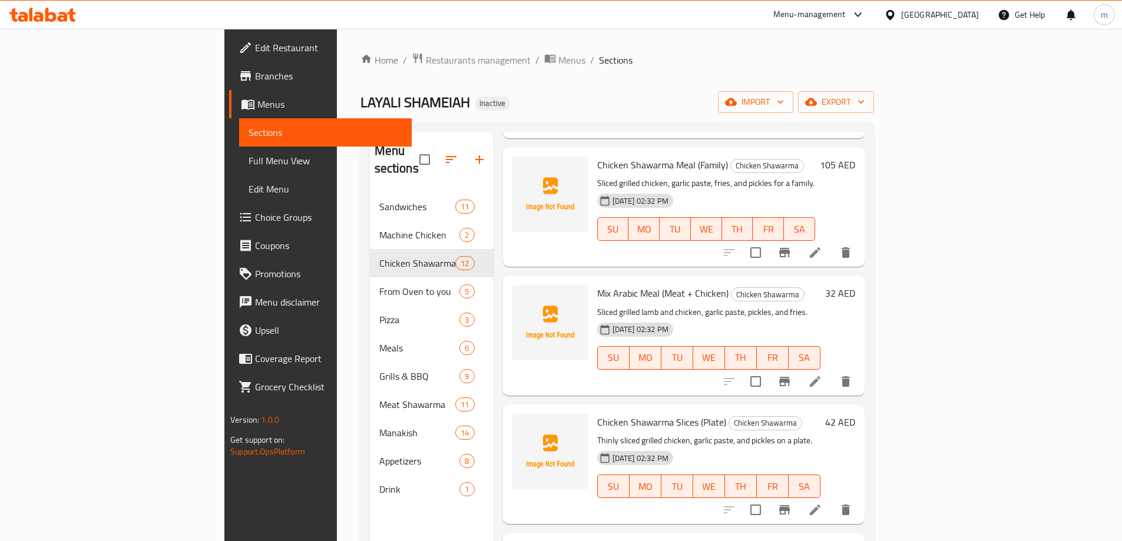
click at [831, 499] on li at bounding box center [814, 509] width 33 height 21
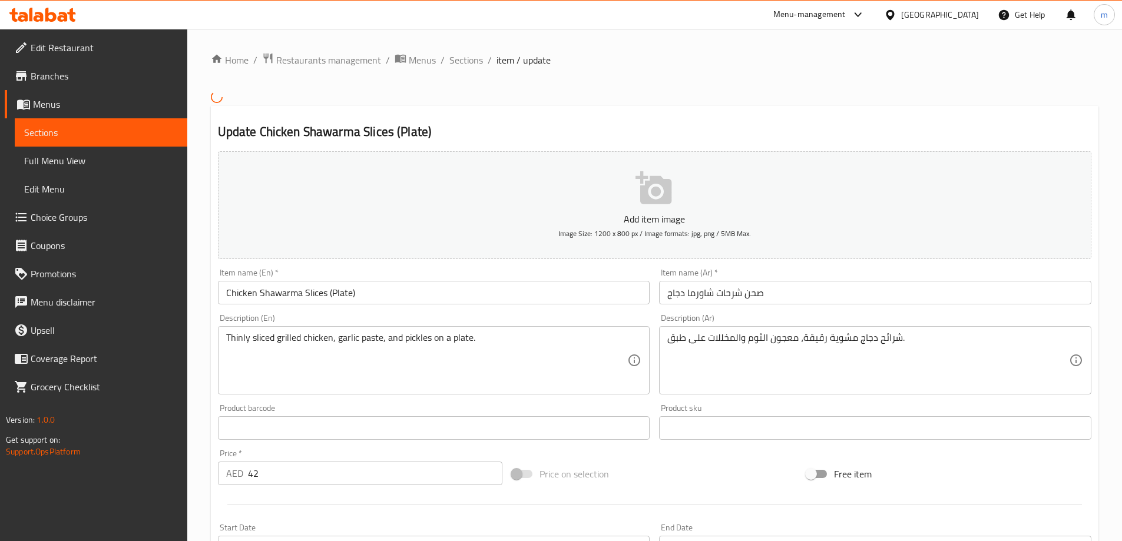
click at [749, 294] on input "صحن شرحات شاورما دجاج" at bounding box center [875, 293] width 432 height 24
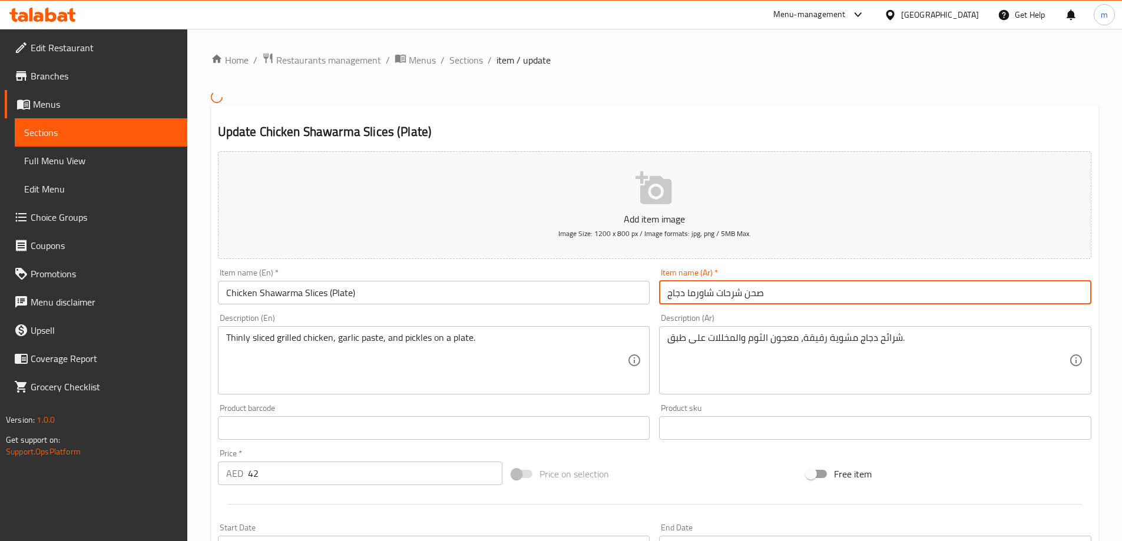
click at [749, 294] on input "صحن شرحات شاورما دجاج" at bounding box center [875, 293] width 432 height 24
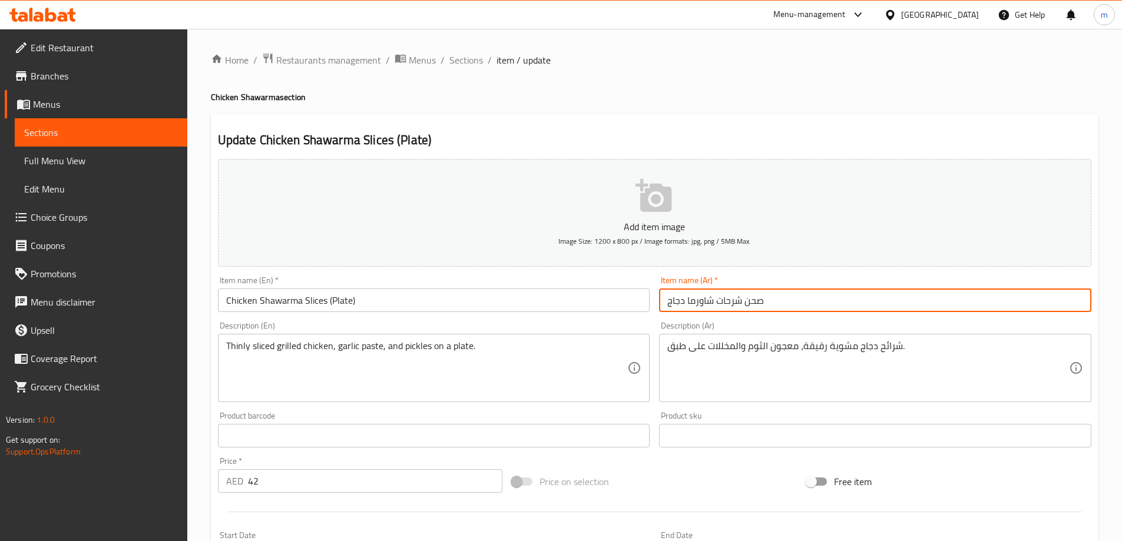
click at [677, 344] on textarea "شرائح دجاج مشوية رقيقة، معجون الثوم والمخللات على طبق." at bounding box center [868, 368] width 402 height 56
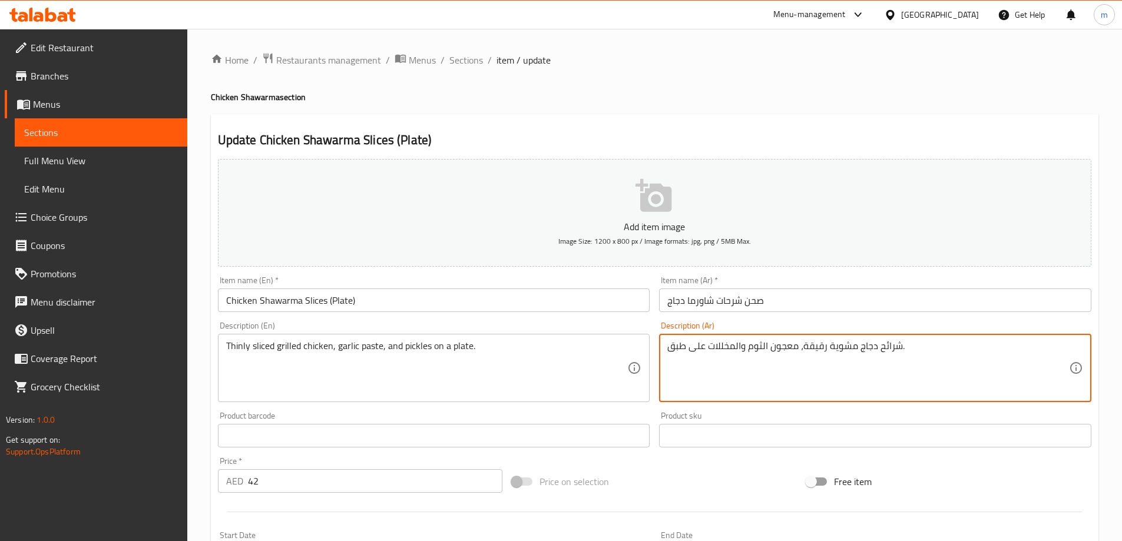
paste textarea "حن"
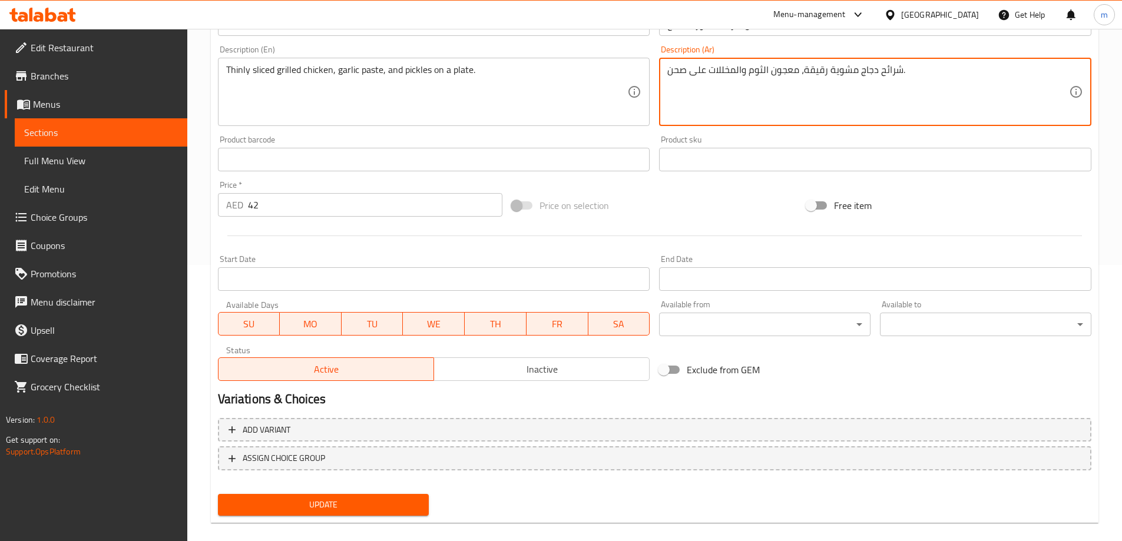
scroll to position [291, 0]
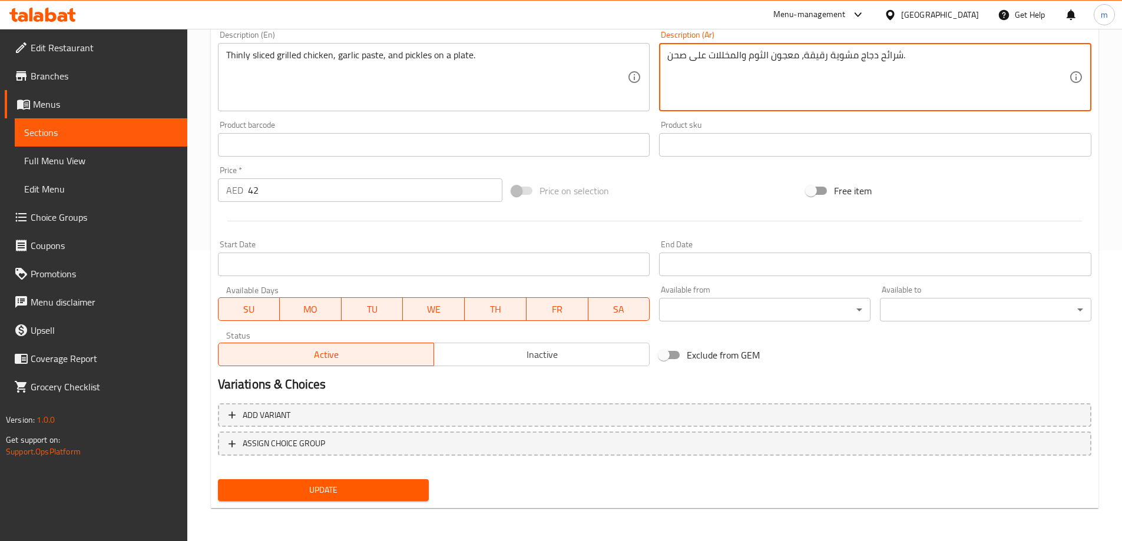
type textarea "شرائح دجاج مشوية رقيقة، معجون الثوم والمخللات على صحن."
click at [352, 492] on span "Update" at bounding box center [323, 490] width 193 height 15
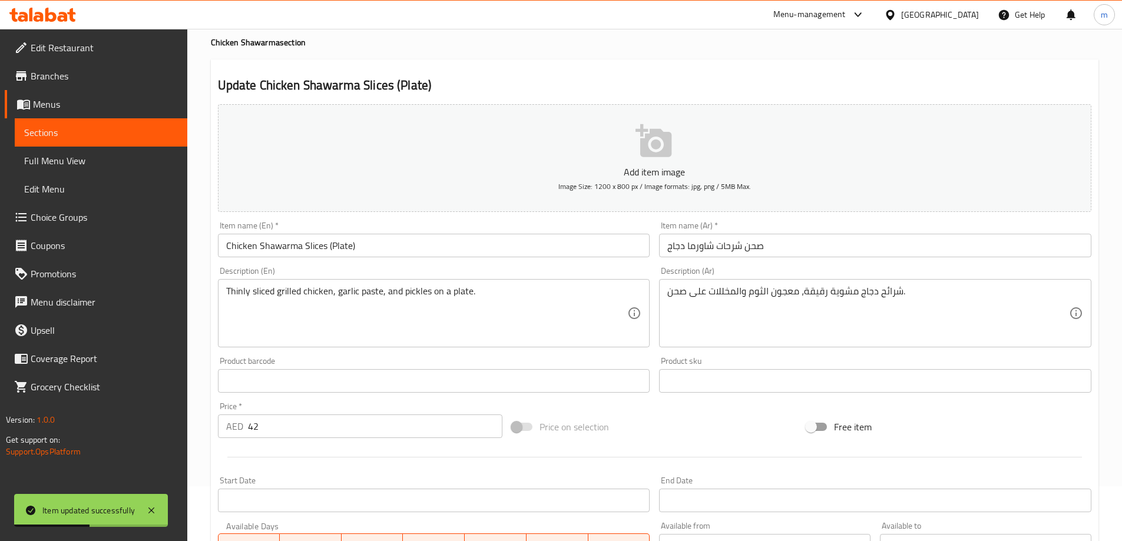
scroll to position [0, 0]
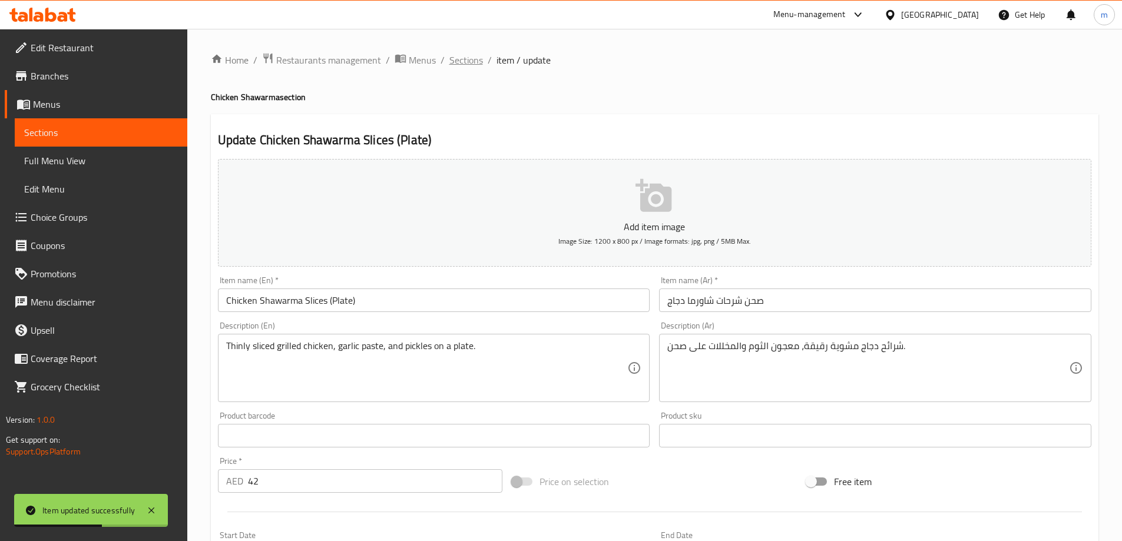
click at [475, 59] on span "Sections" at bounding box center [466, 60] width 34 height 14
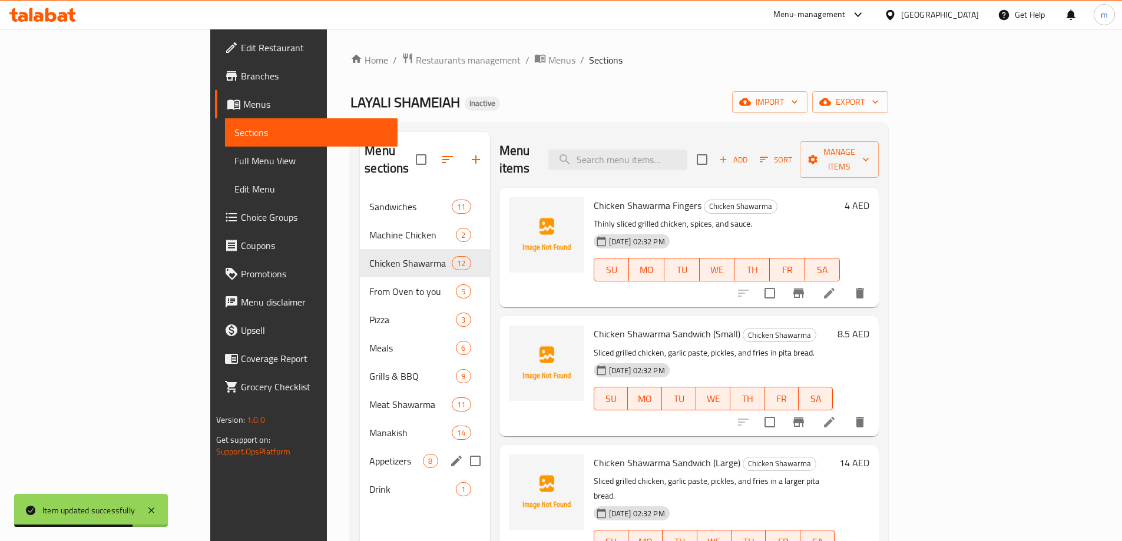
click at [369, 454] on span "Appetizers" at bounding box center [396, 461] width 54 height 14
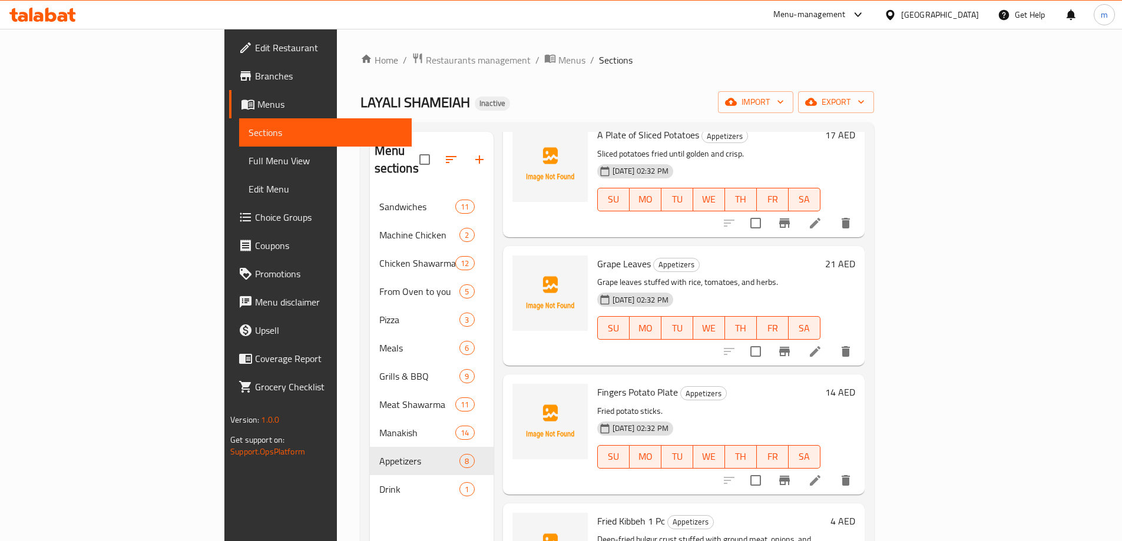
scroll to position [476, 0]
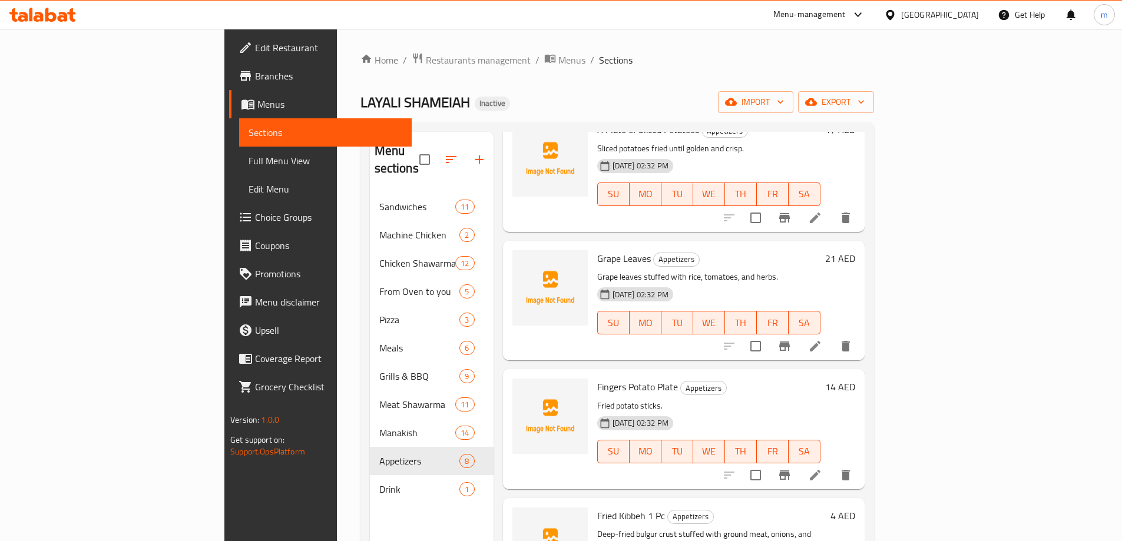
click at [831, 336] on li at bounding box center [814, 346] width 33 height 21
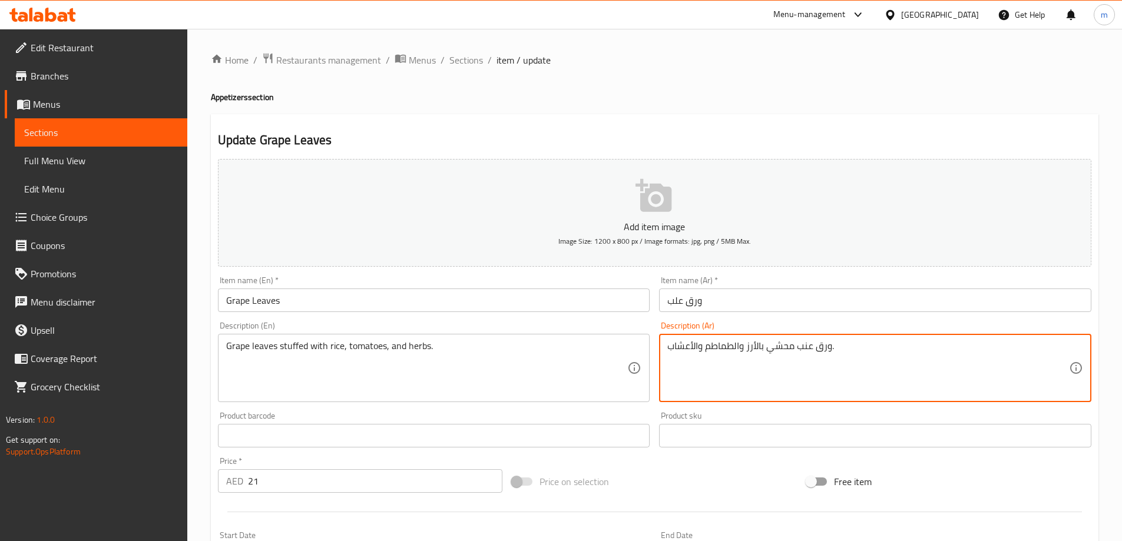
click at [803, 347] on textarea "ورق عنب محشي بالأرز والطماطم والأعشاب." at bounding box center [868, 368] width 402 height 56
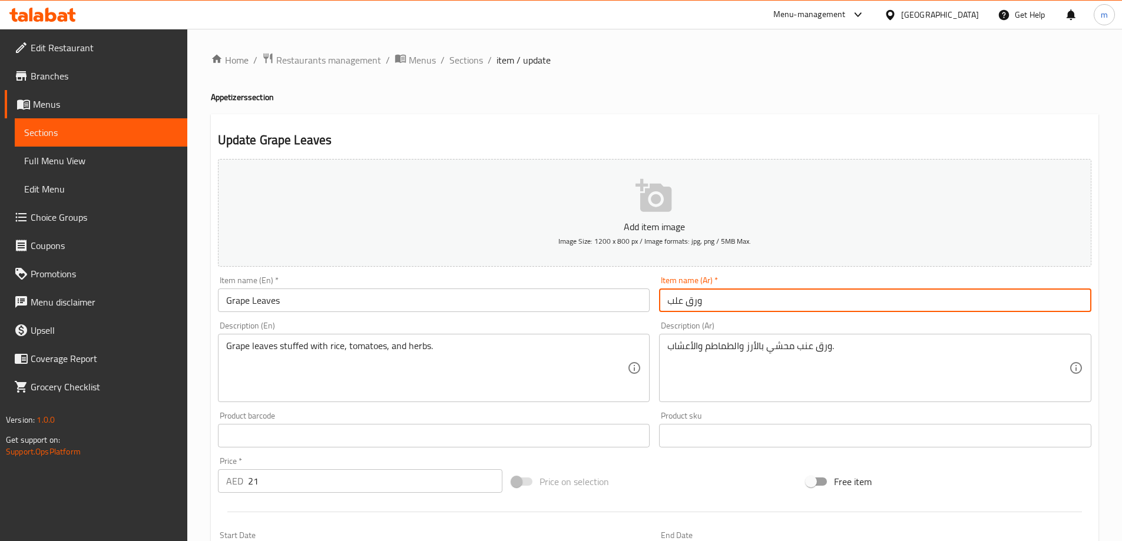
click at [667, 294] on input "ورق علب" at bounding box center [875, 301] width 432 height 24
paste input "عنب"
click at [673, 301] on input "ورق علب" at bounding box center [875, 301] width 432 height 24
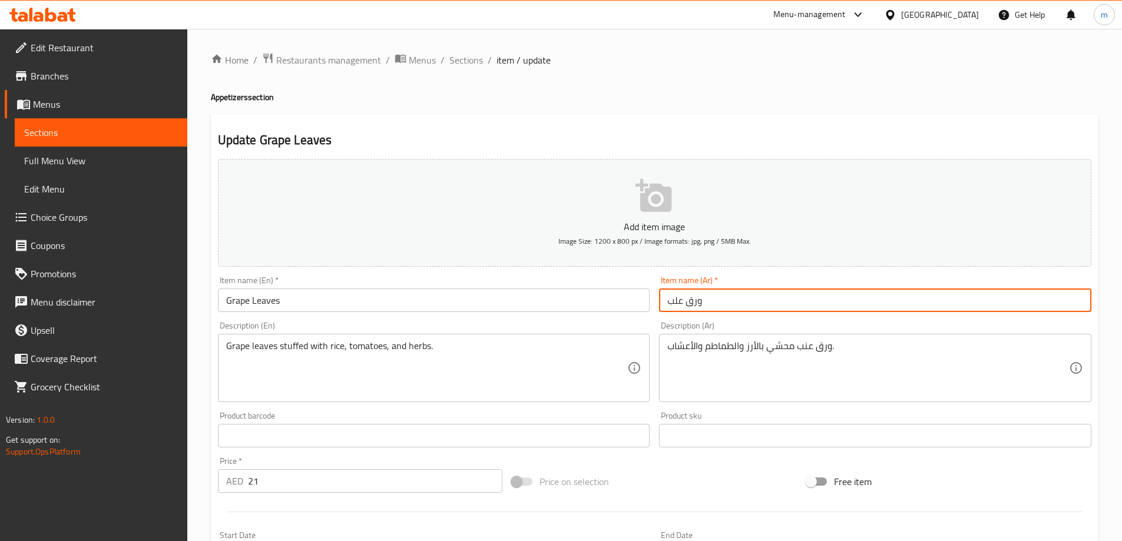
paste input "ب"
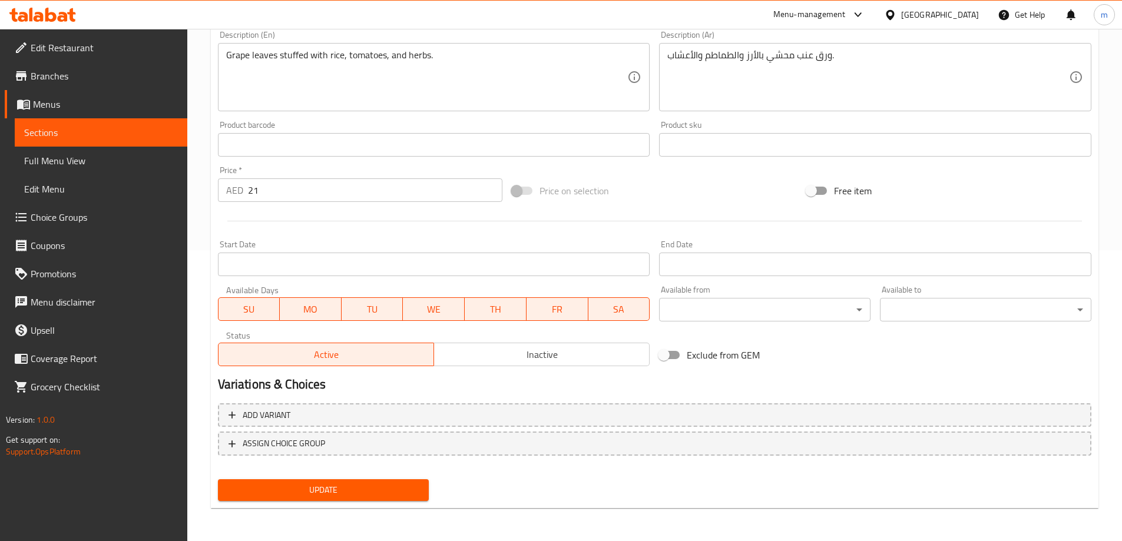
type input "ورق عنب"
click at [391, 495] on span "Update" at bounding box center [323, 490] width 193 height 15
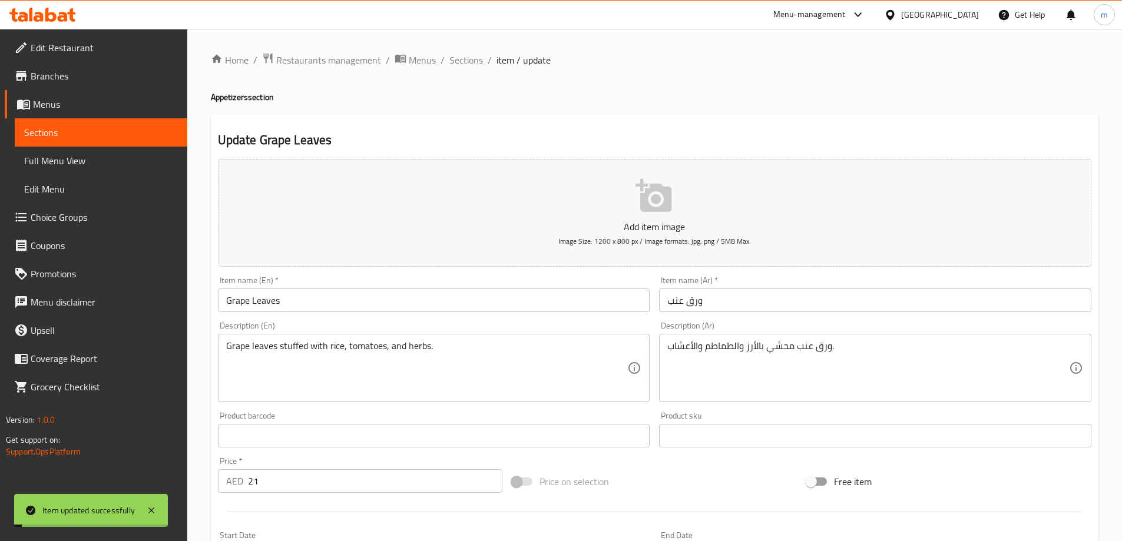
click at [310, 316] on div "Item name (En)   * Grape Leaves Item name (En) *" at bounding box center [434, 293] width 442 height 45
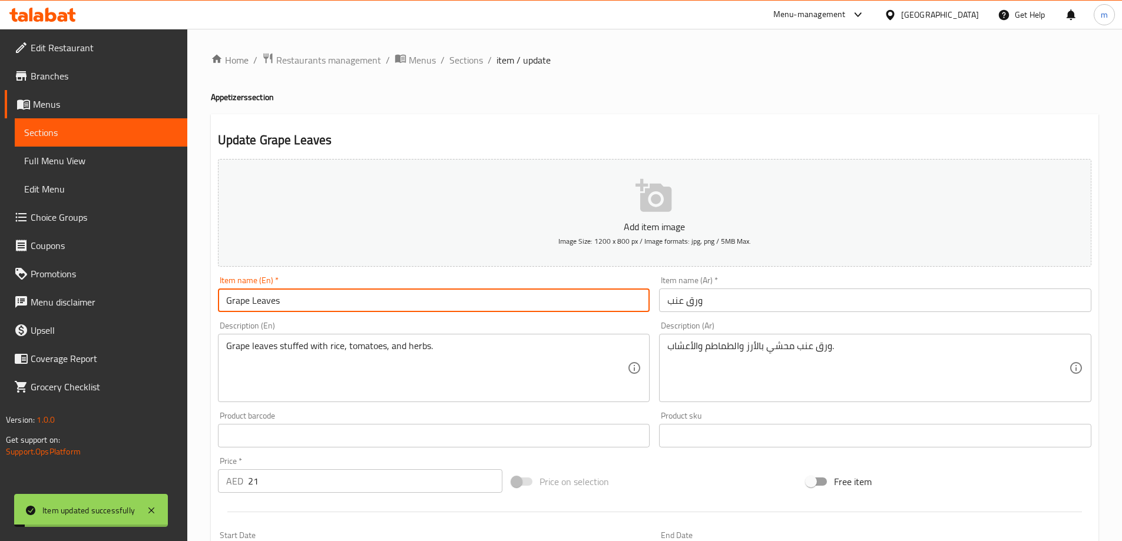
click at [297, 296] on input "Grape Leaves" at bounding box center [434, 301] width 432 height 24
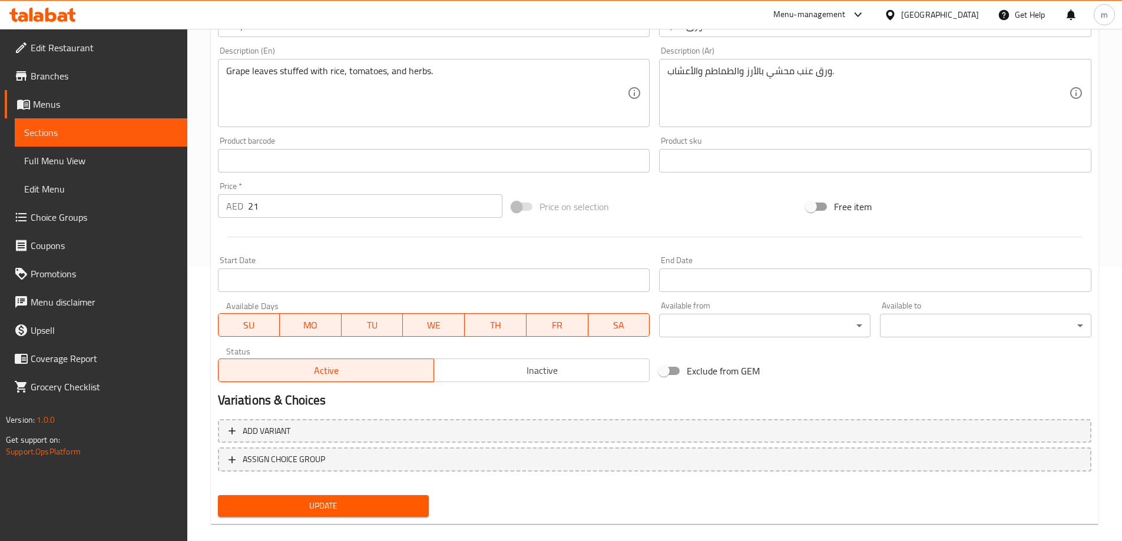
scroll to position [291, 0]
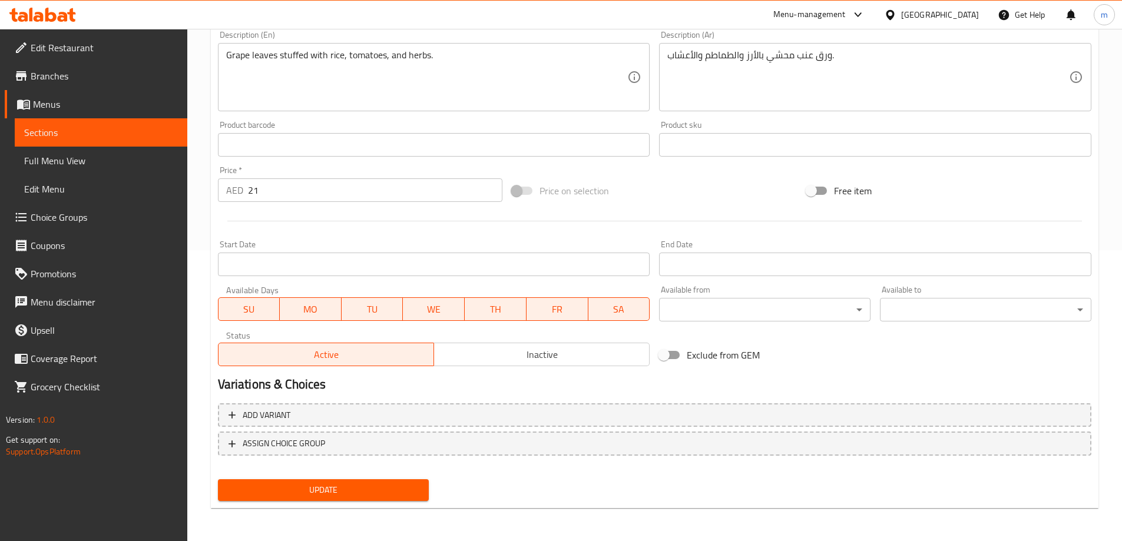
click at [383, 482] on button "Update" at bounding box center [323, 490] width 211 height 22
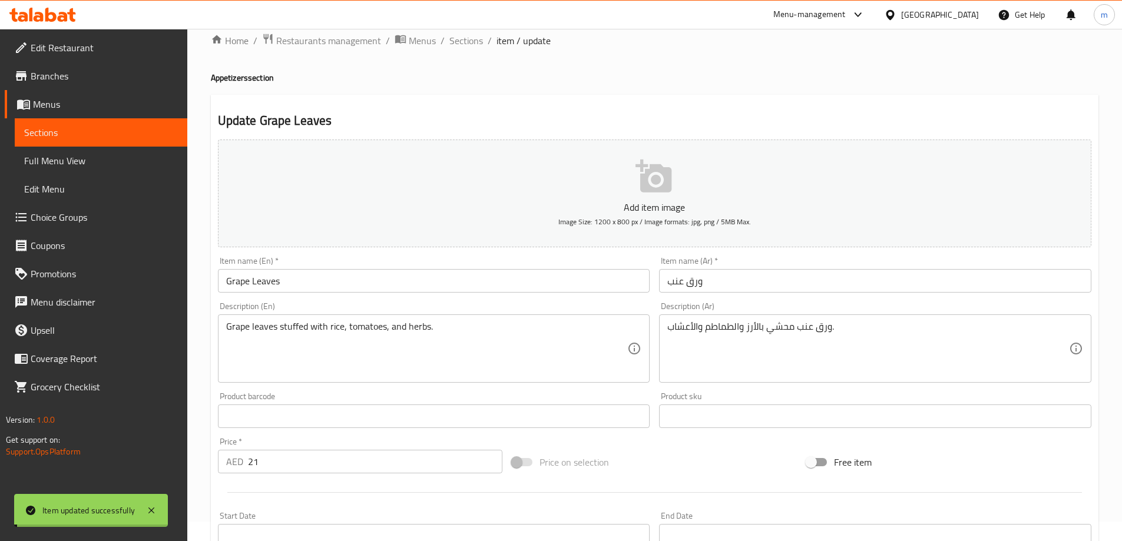
scroll to position [0, 0]
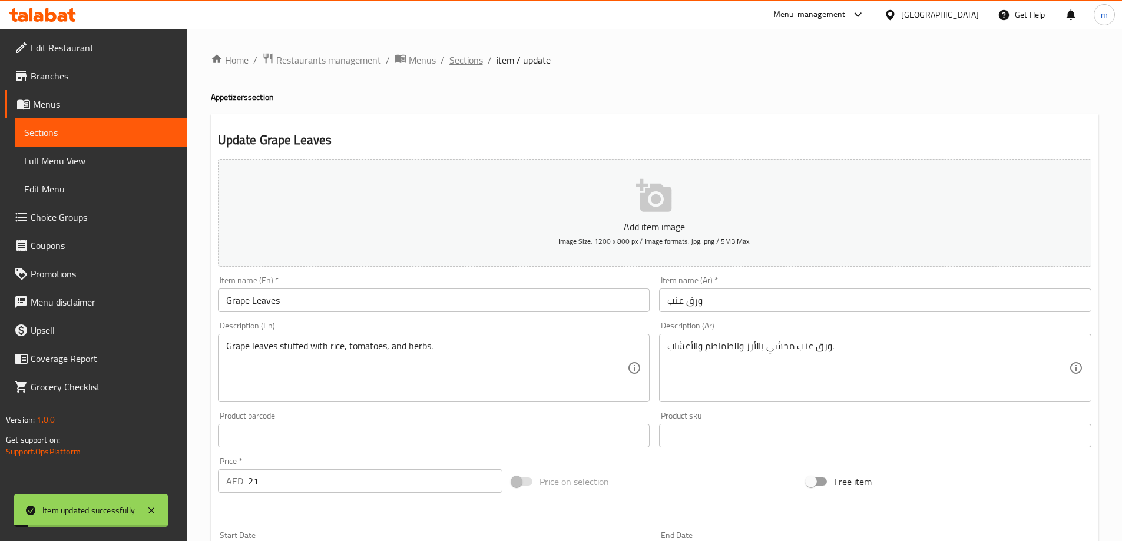
click at [474, 62] on span "Sections" at bounding box center [466, 60] width 34 height 14
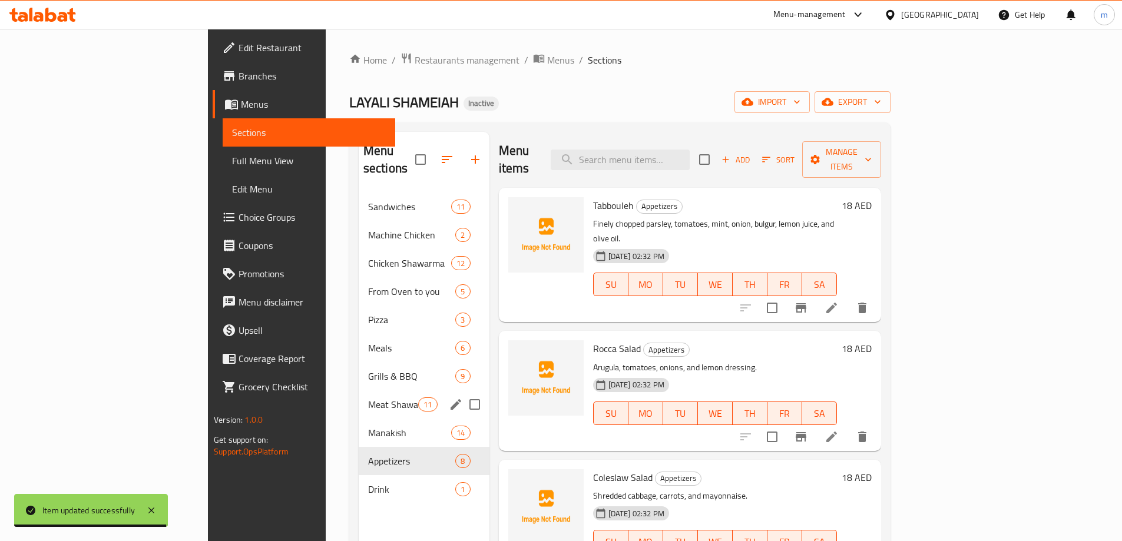
click at [368, 426] on span "Manakish" at bounding box center [409, 433] width 83 height 14
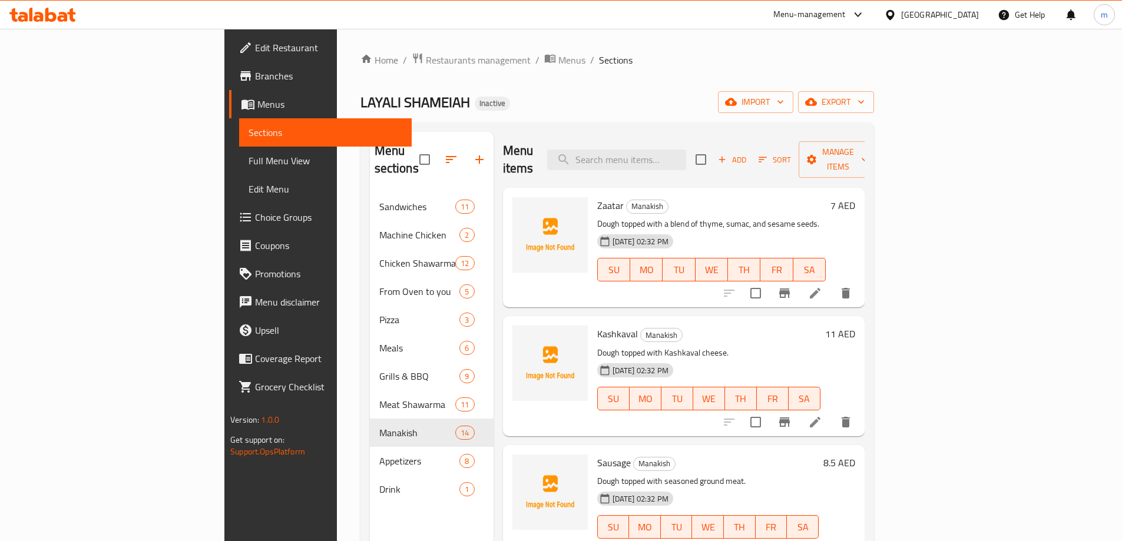
scroll to position [557, 0]
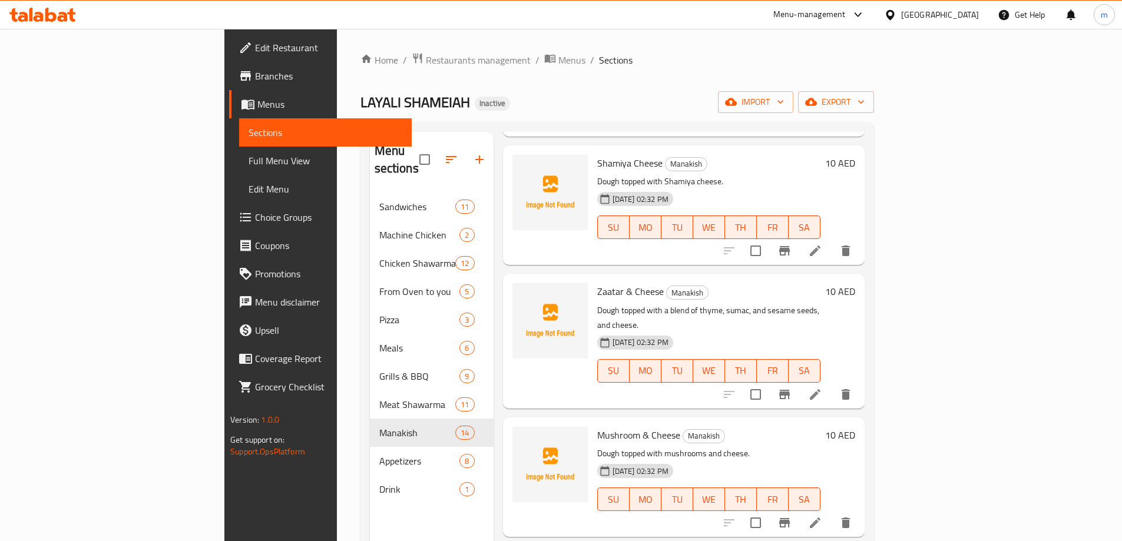
click at [822, 516] on icon at bounding box center [815, 523] width 14 height 14
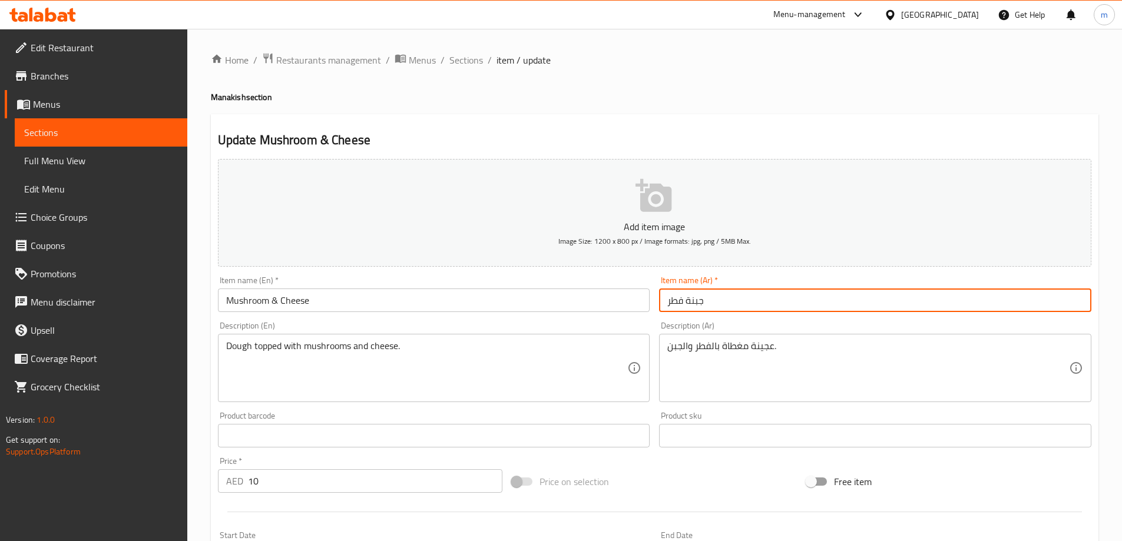
click at [671, 304] on input "جبنة فطر" at bounding box center [875, 301] width 432 height 24
type input "جبنة lav,"
click at [458, 66] on span "Sections" at bounding box center [466, 60] width 34 height 14
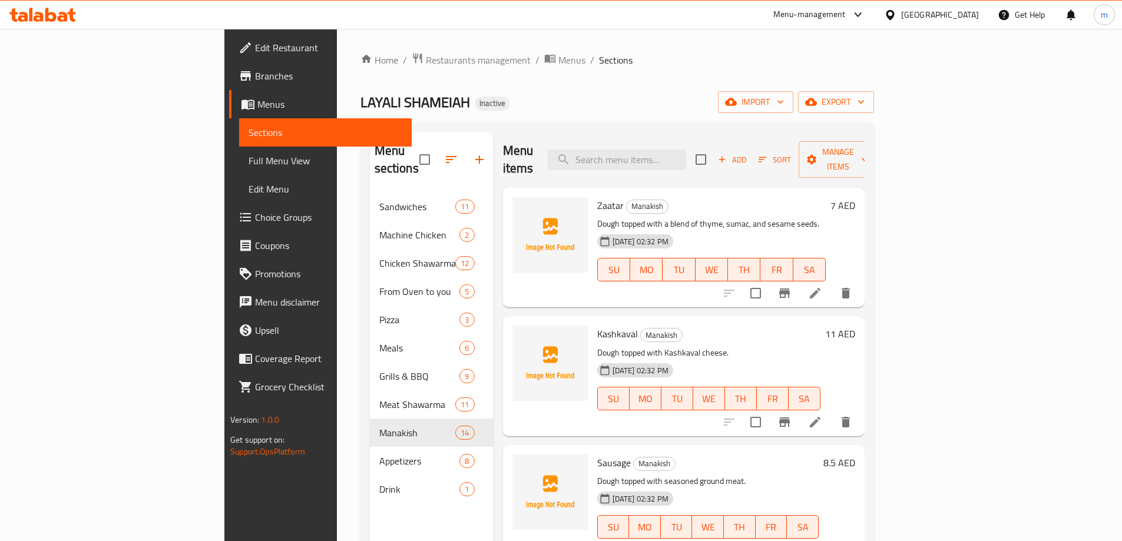
scroll to position [686, 0]
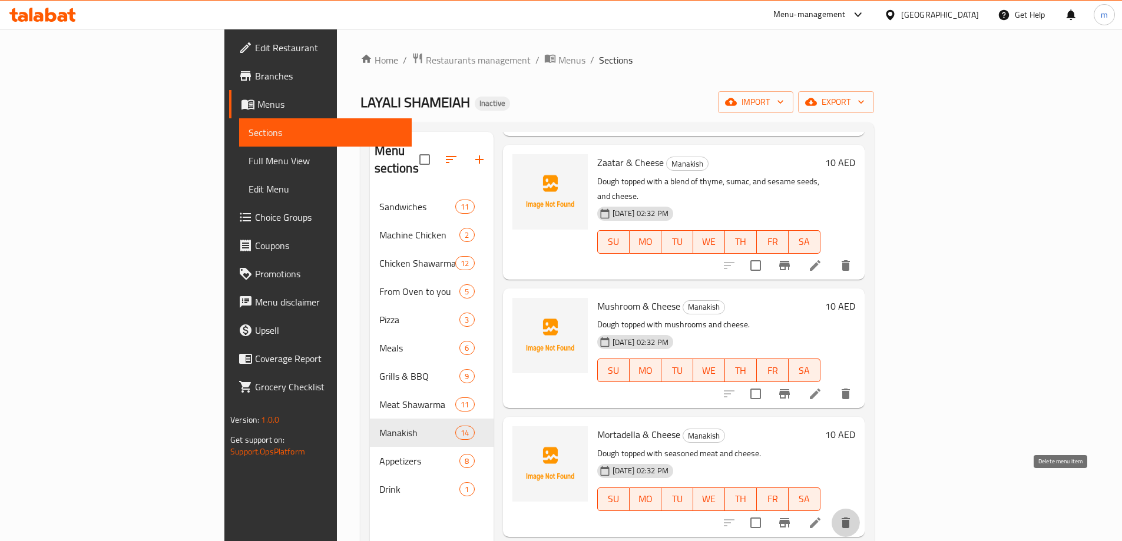
click at [853, 516] on icon "delete" at bounding box center [846, 523] width 14 height 14
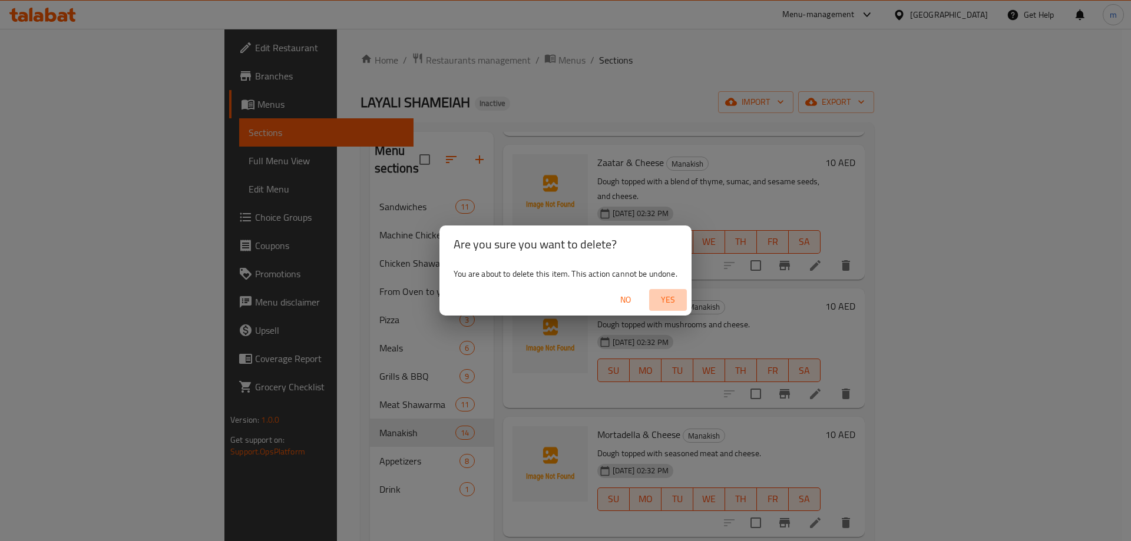
click at [675, 303] on span "Yes" at bounding box center [668, 300] width 28 height 15
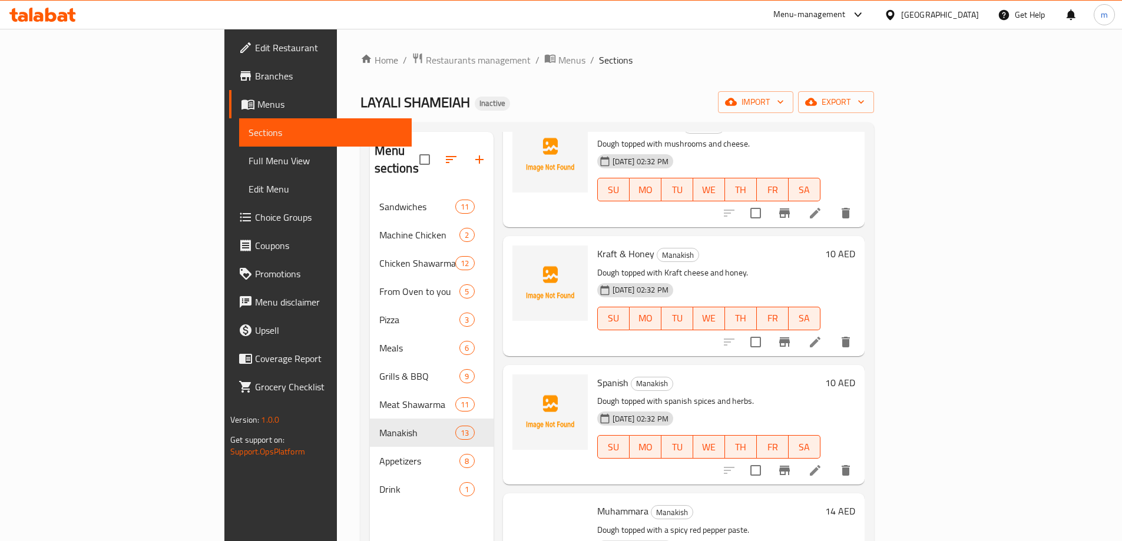
scroll to position [980, 0]
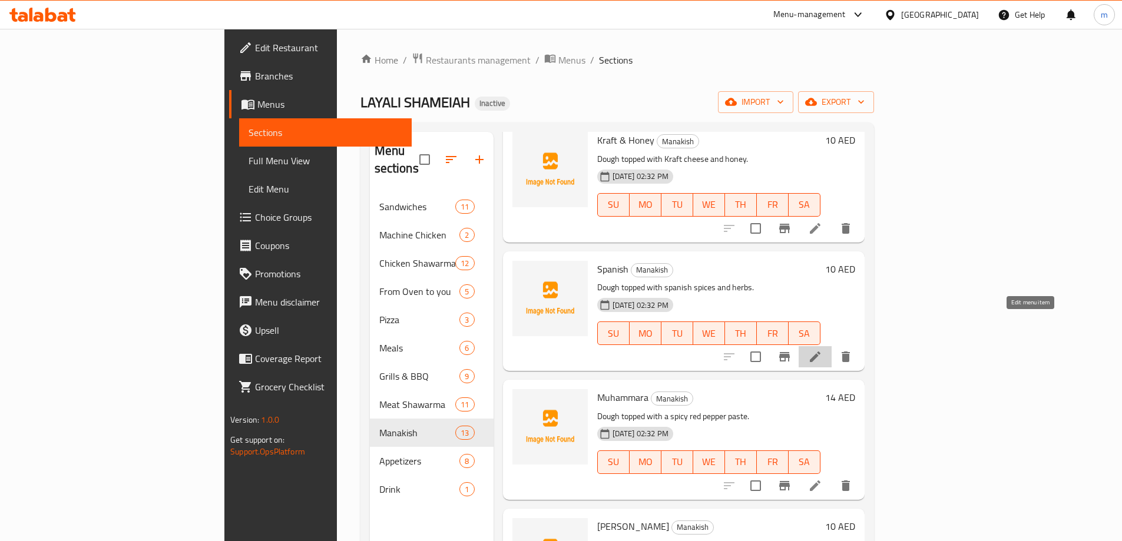
click at [822, 350] on icon at bounding box center [815, 357] width 14 height 14
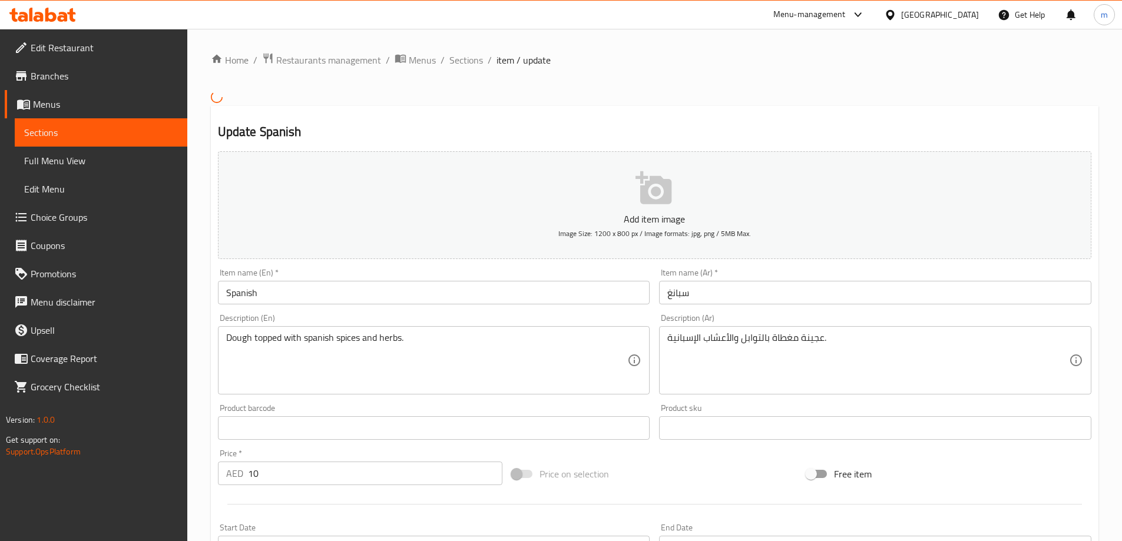
click at [691, 289] on input "سبانغ" at bounding box center [875, 293] width 432 height 24
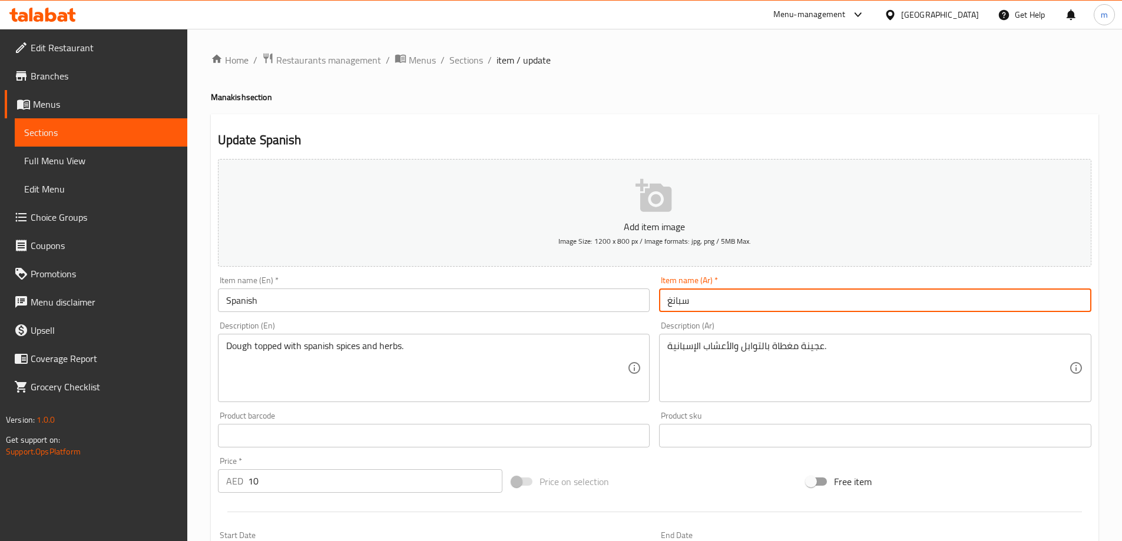
click at [691, 289] on input "سبانغ" at bounding box center [875, 301] width 432 height 24
paste input "يش"
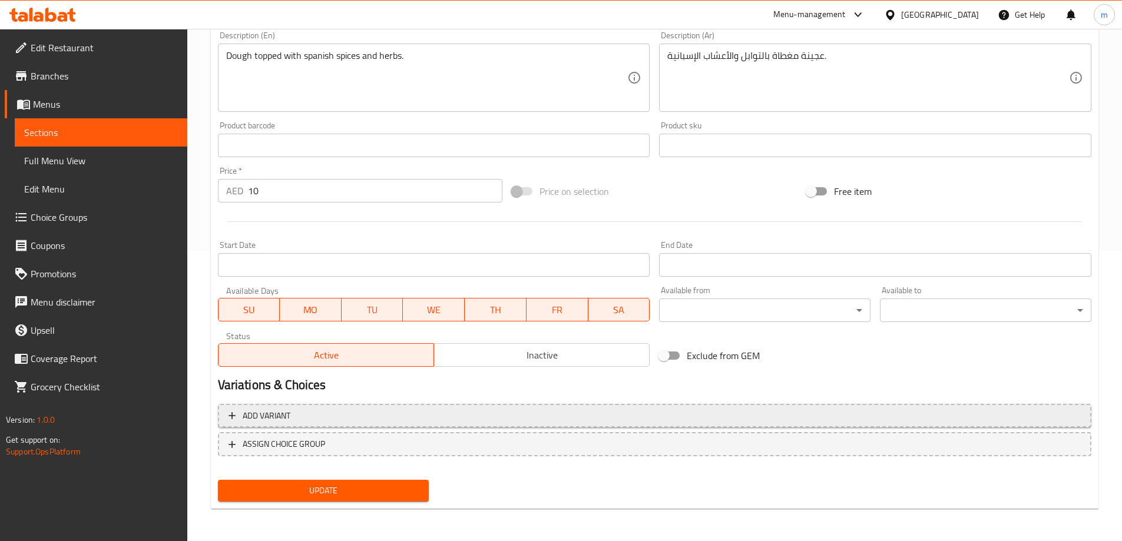
scroll to position [291, 0]
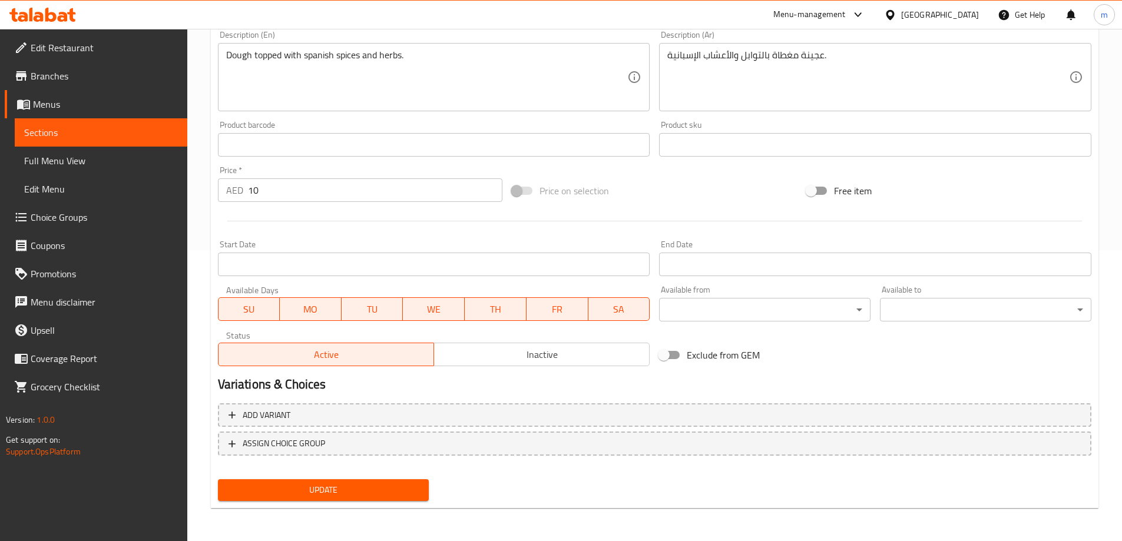
type input "سبانيش"
click at [400, 486] on span "Update" at bounding box center [323, 490] width 193 height 15
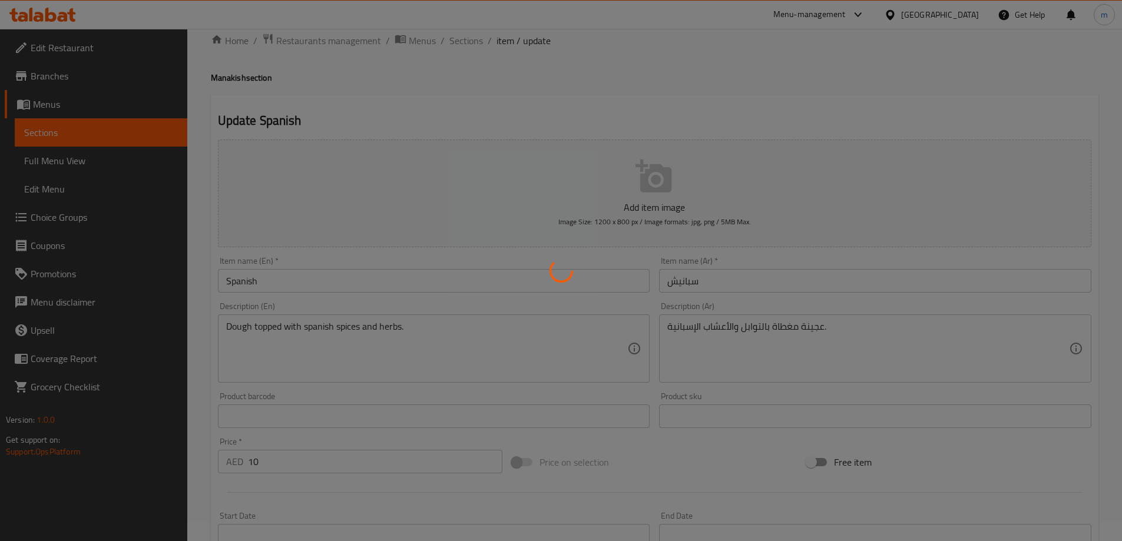
scroll to position [0, 0]
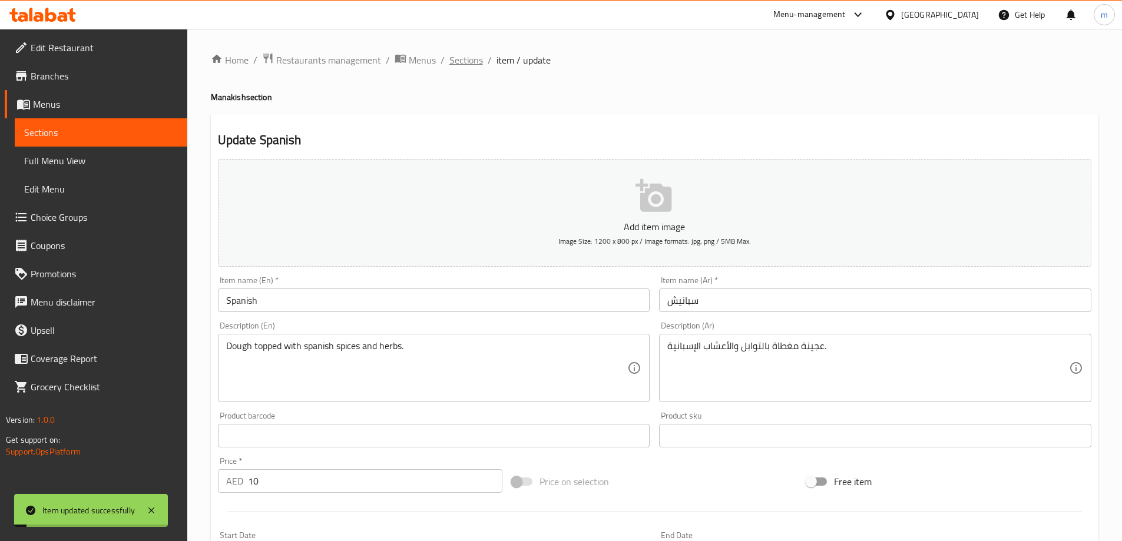
click at [455, 53] on span "Sections" at bounding box center [466, 60] width 34 height 14
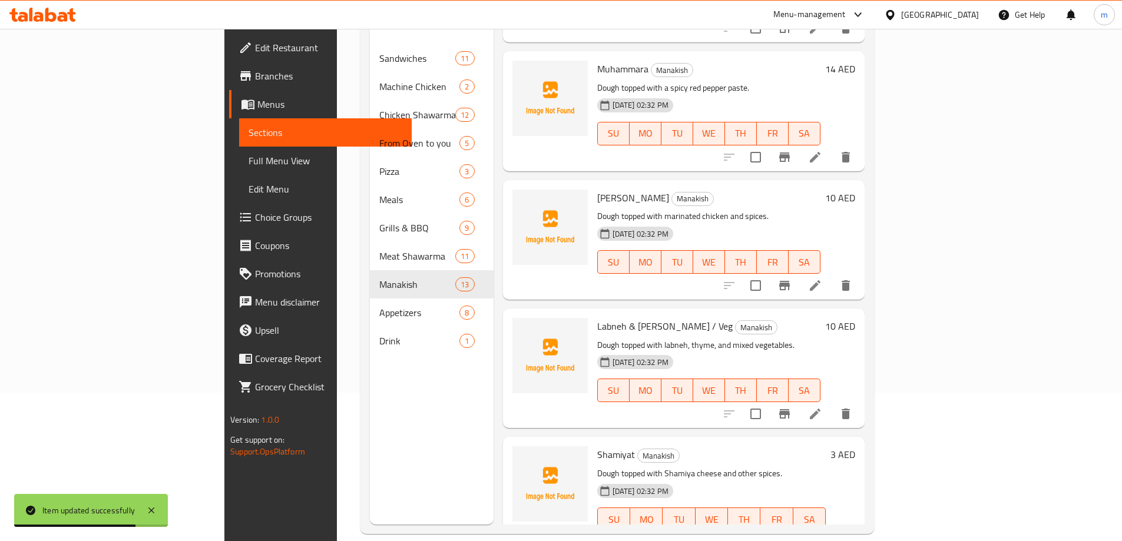
scroll to position [165, 0]
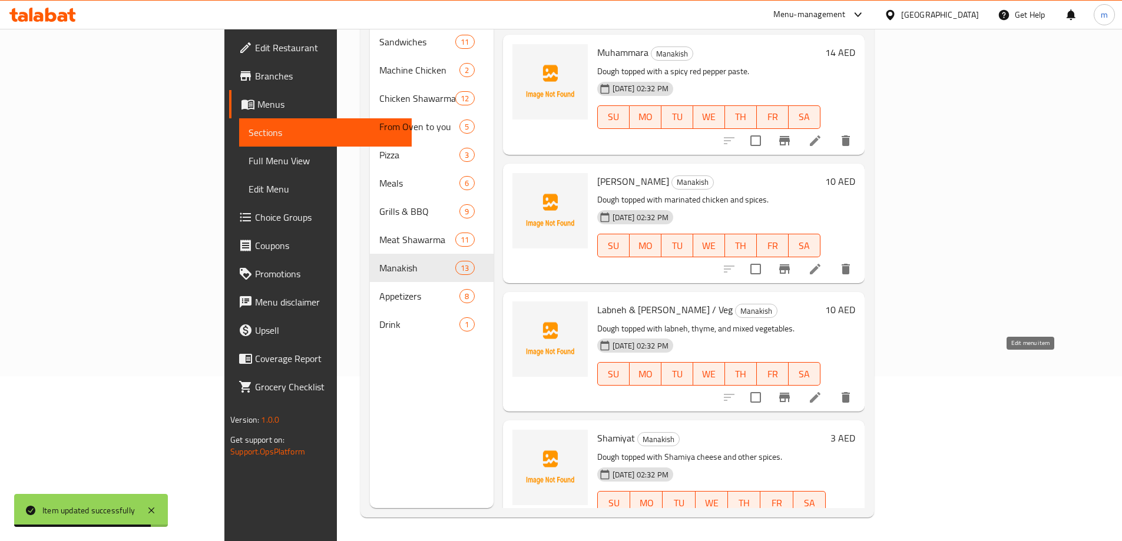
click at [822, 390] on icon at bounding box center [815, 397] width 14 height 14
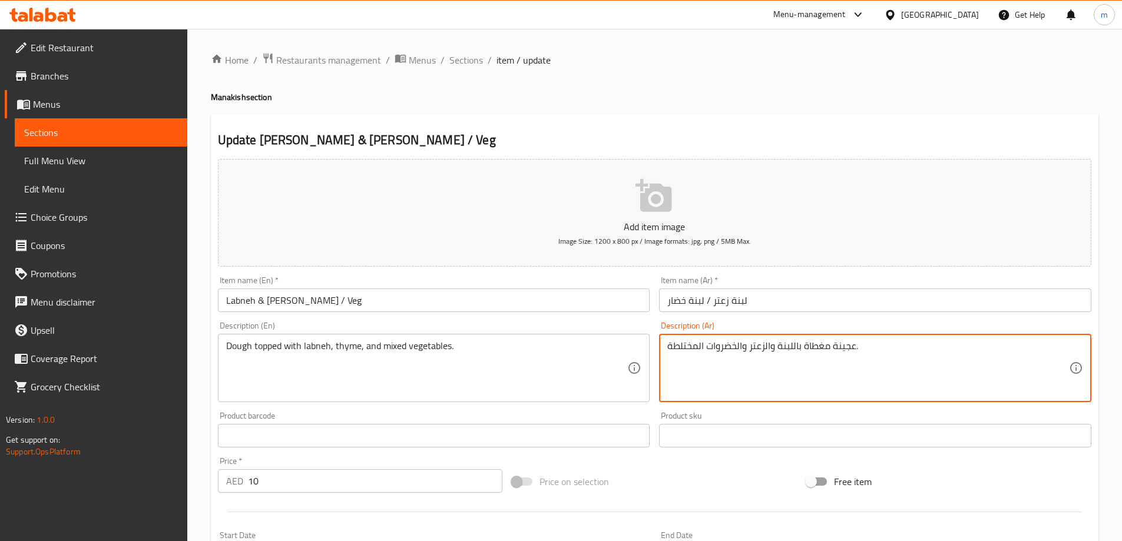
click at [692, 349] on textarea "عجينة مغطاة باللبنة والزعتر والخضروات المختلطة." at bounding box center [868, 368] width 402 height 56
click at [690, 343] on textarea "عجينة مغطاة باللبنة والزعتر والخضروات المختلطة." at bounding box center [868, 368] width 402 height 56
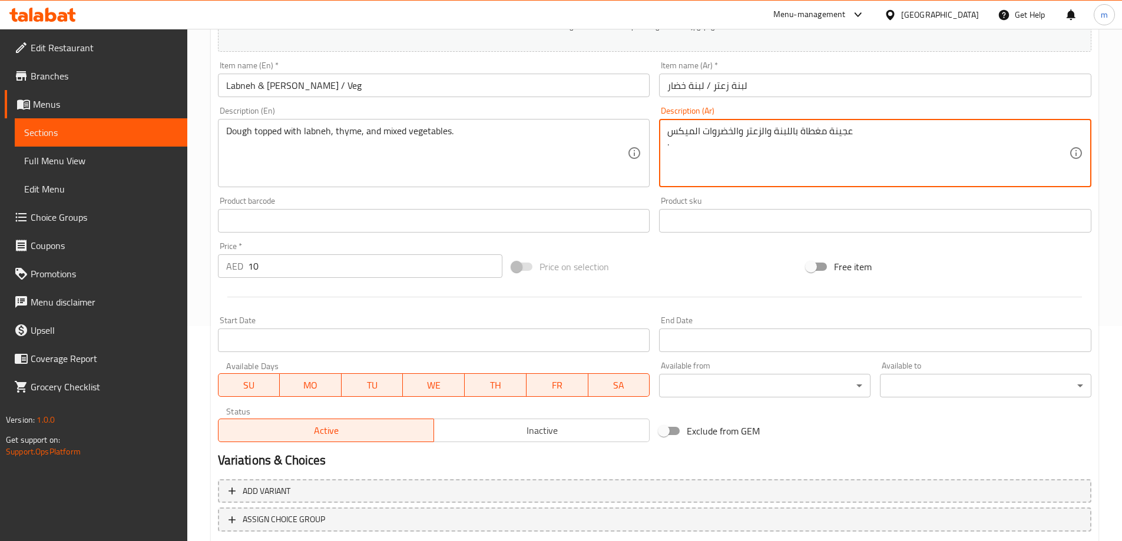
scroll to position [291, 0]
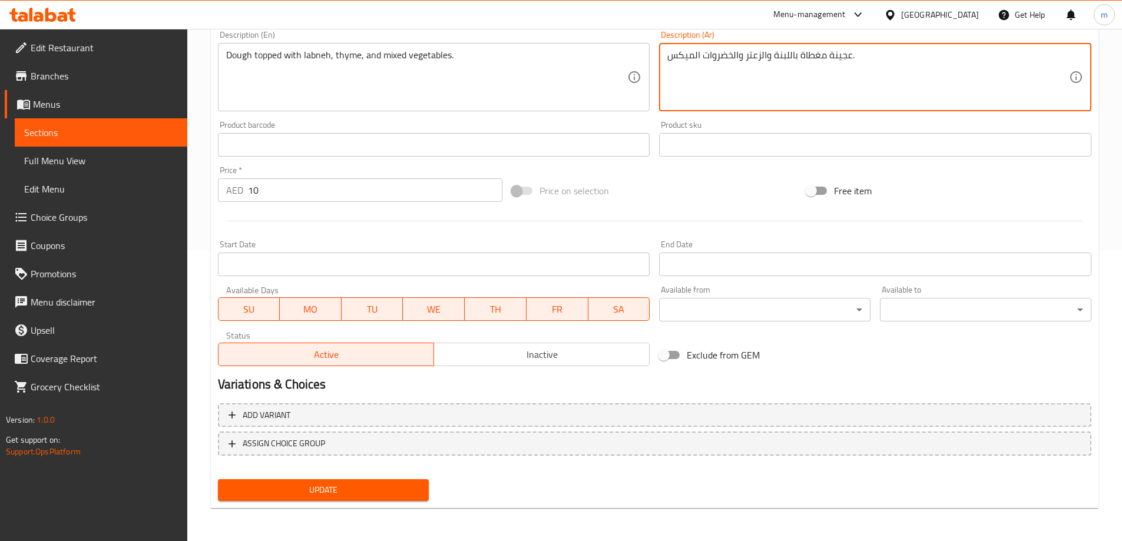
type textarea "عجينة مغطاة باللبنة والزعتر والخضروات الميكس."
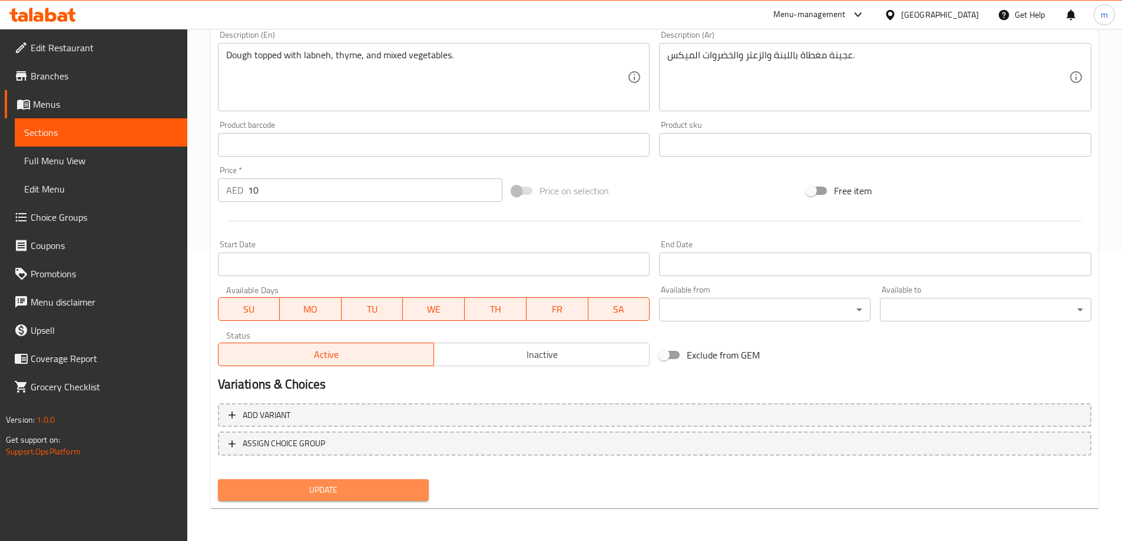
click at [426, 485] on button "Update" at bounding box center [323, 490] width 211 height 22
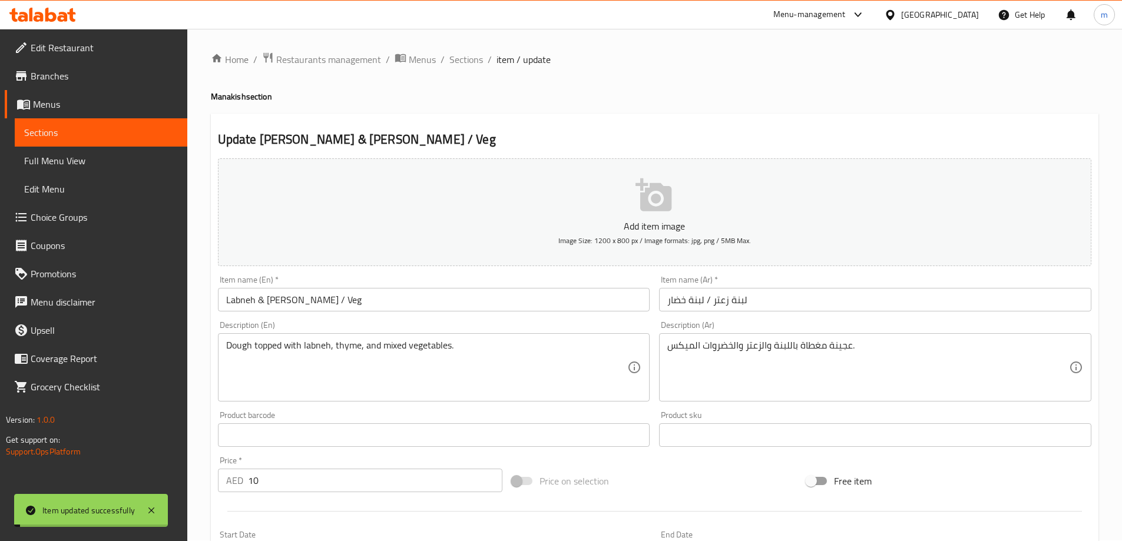
scroll to position [0, 0]
click at [482, 59] on ol "Home / Restaurants management / Menus / Sections / item / update" at bounding box center [654, 59] width 887 height 15
click at [472, 59] on span "Sections" at bounding box center [466, 60] width 34 height 14
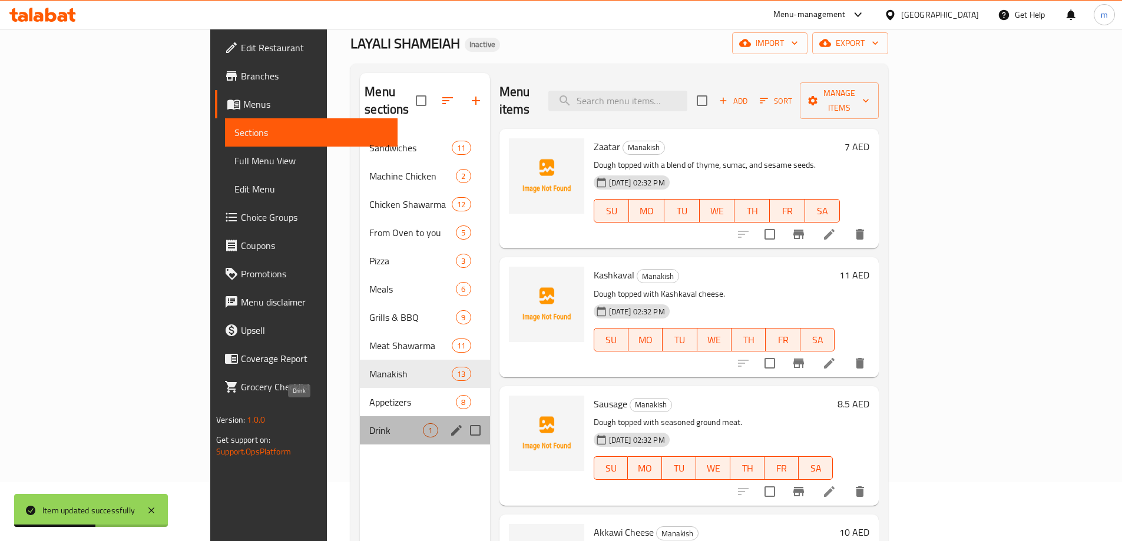
click at [369, 423] on span "Drink" at bounding box center [396, 430] width 54 height 14
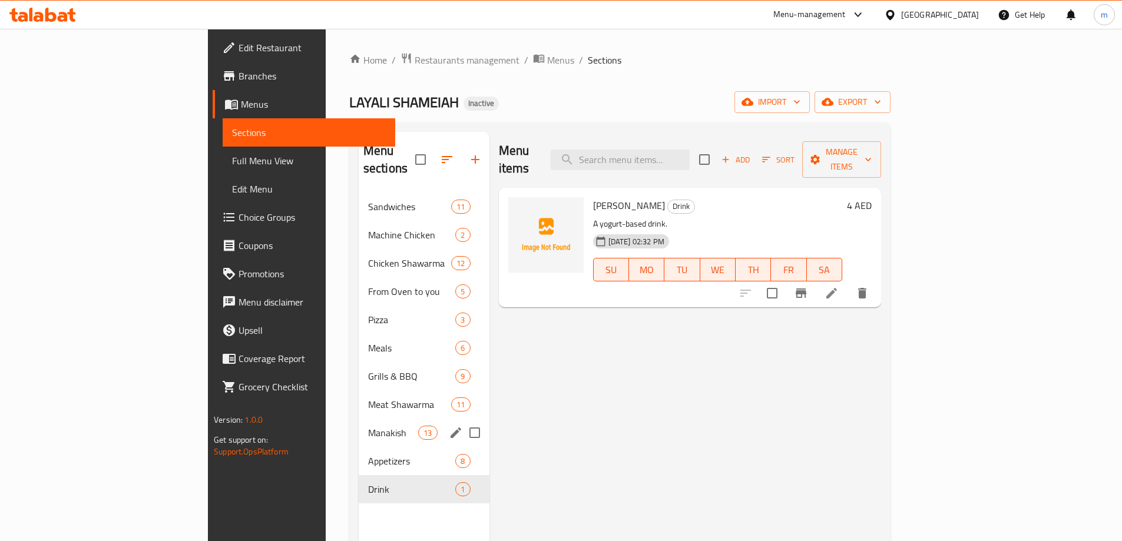
scroll to position [59, 0]
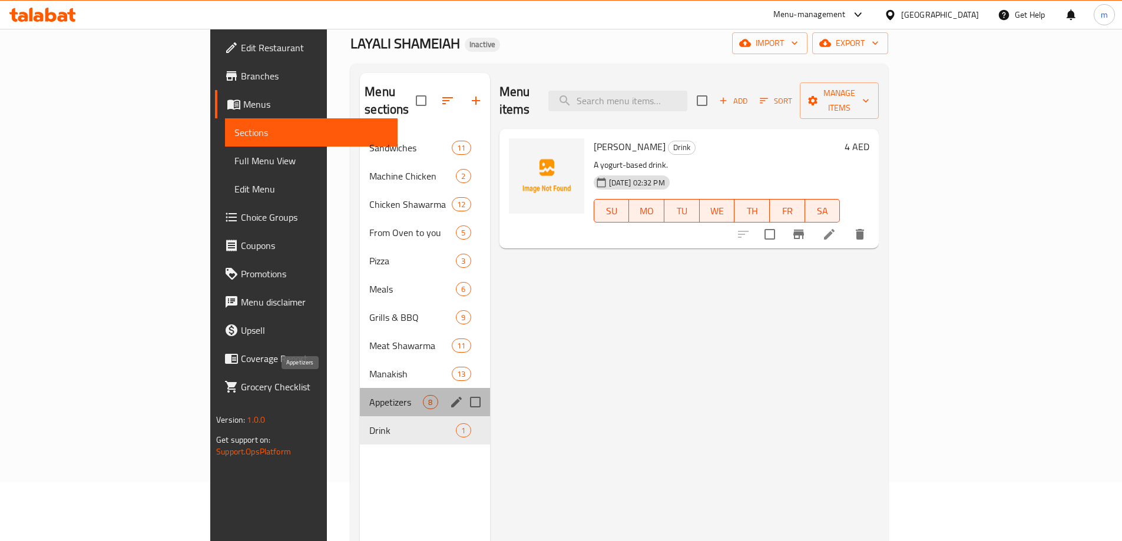
click at [369, 395] on span "Appetizers" at bounding box center [396, 402] width 54 height 14
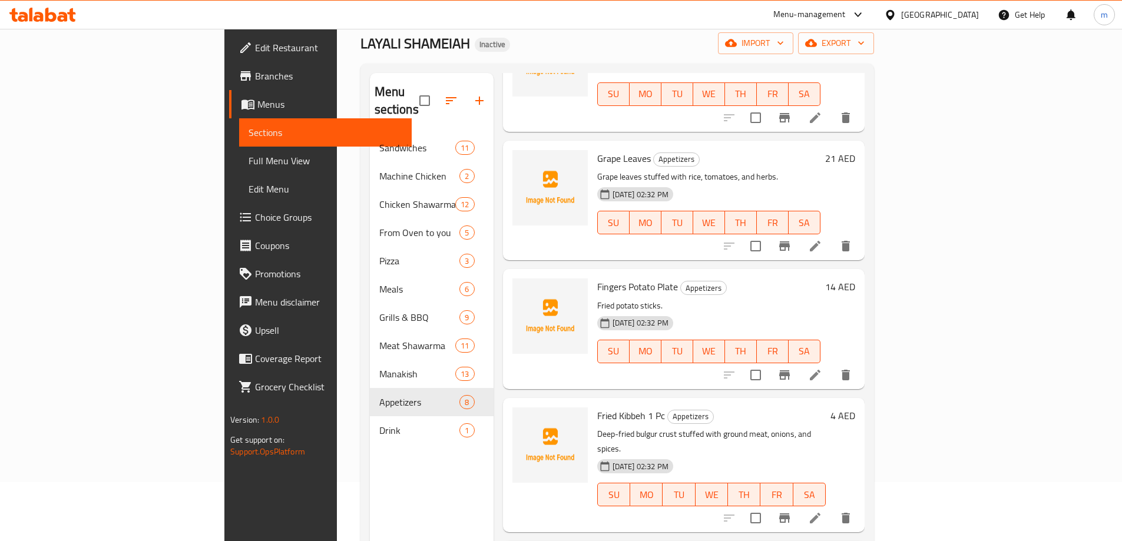
scroll to position [165, 0]
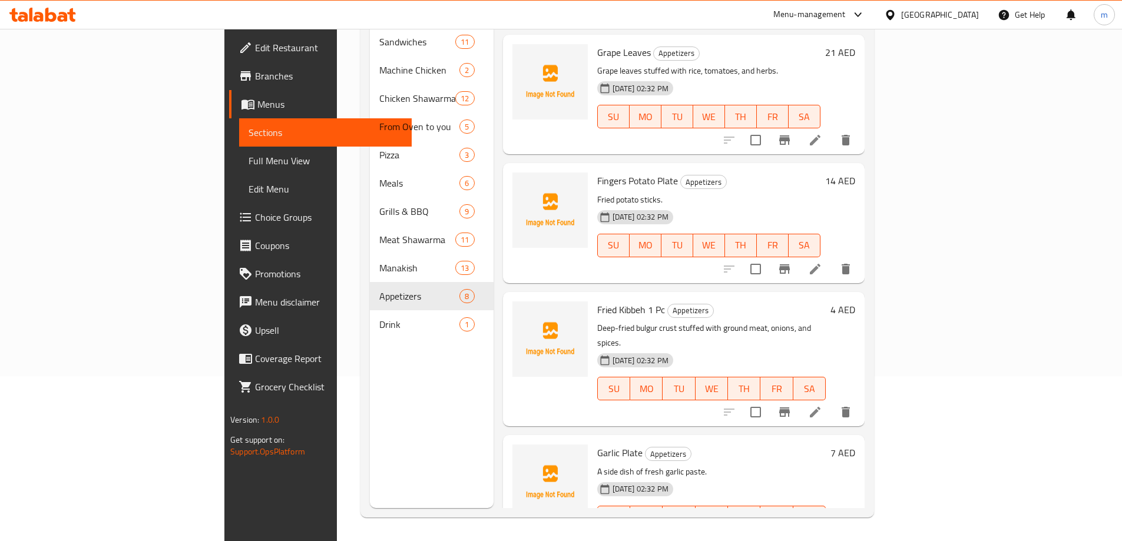
click at [860, 398] on div at bounding box center [787, 412] width 145 height 28
click at [820, 407] on icon at bounding box center [815, 412] width 11 height 11
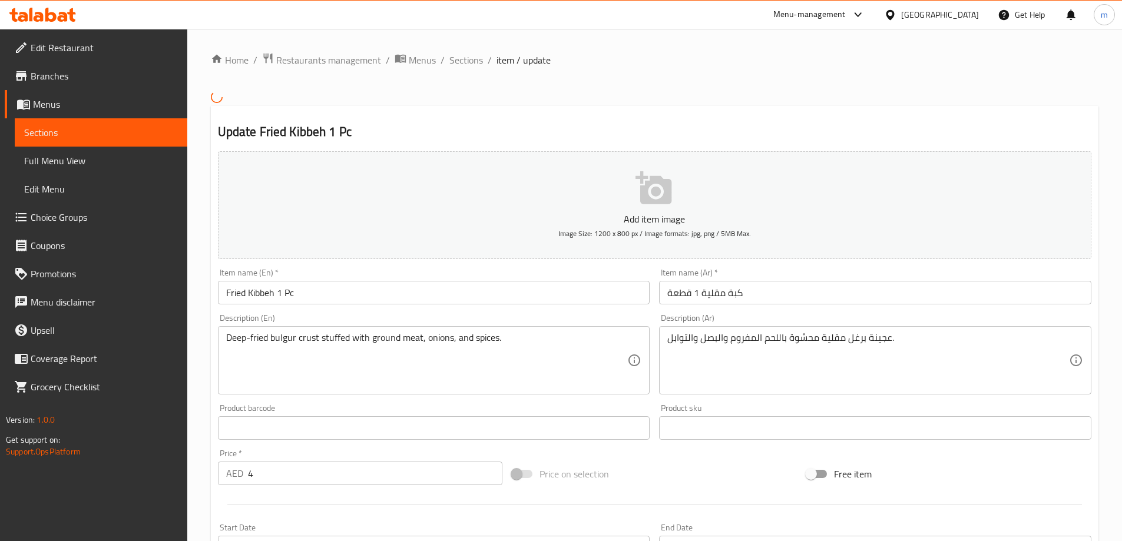
click at [682, 297] on input "كبة مقلية 1 قطعة" at bounding box center [875, 293] width 432 height 24
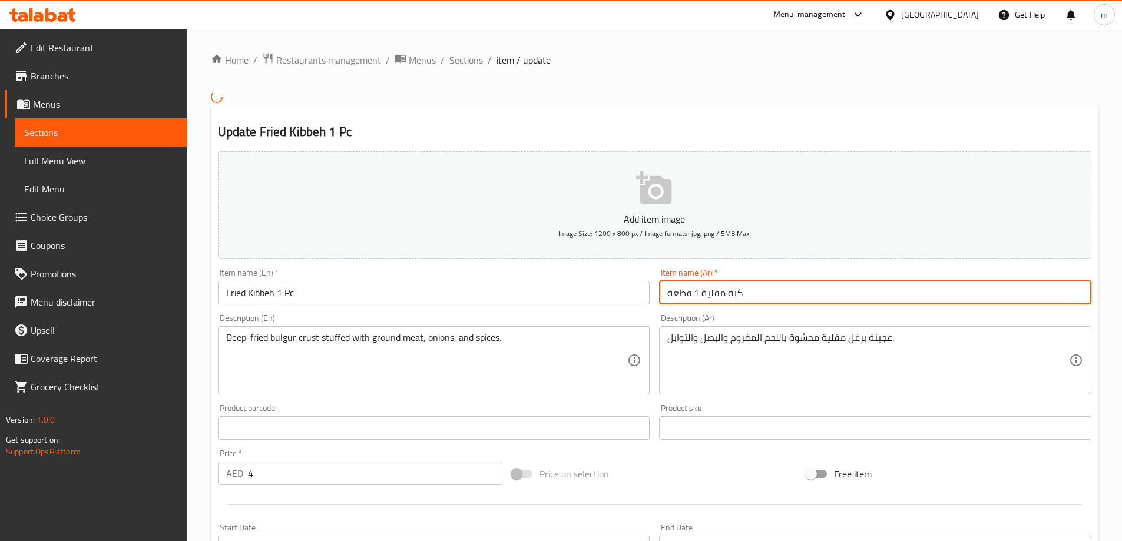
click at [682, 297] on input "كبة مقلية 1 قطعة" at bounding box center [875, 293] width 432 height 24
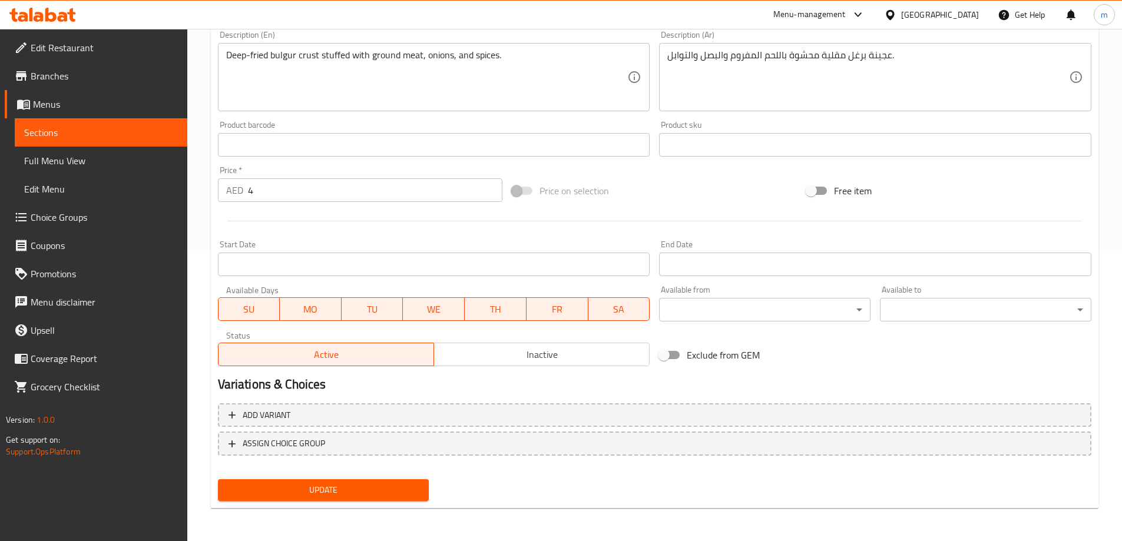
type input "كبة مقلية 1 حبة"
click at [339, 498] on span "Update" at bounding box center [323, 490] width 193 height 15
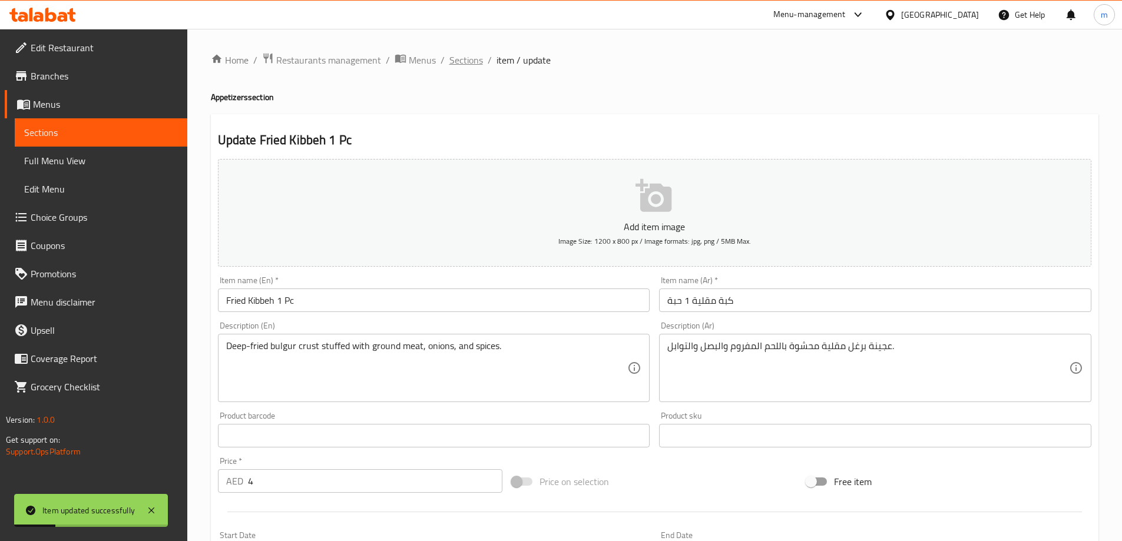
click at [477, 62] on span "Sections" at bounding box center [466, 60] width 34 height 14
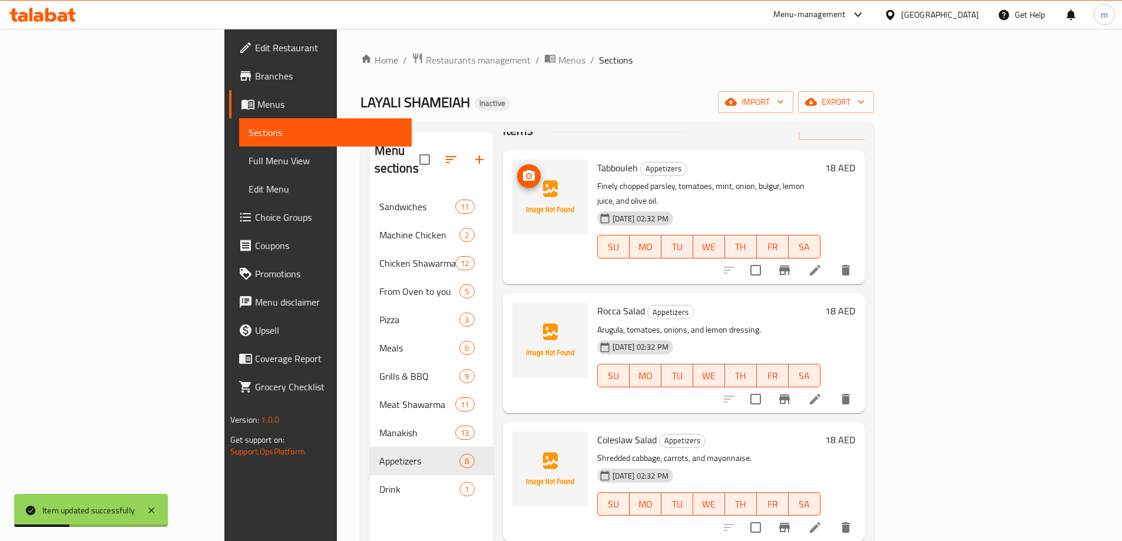
scroll to position [59, 0]
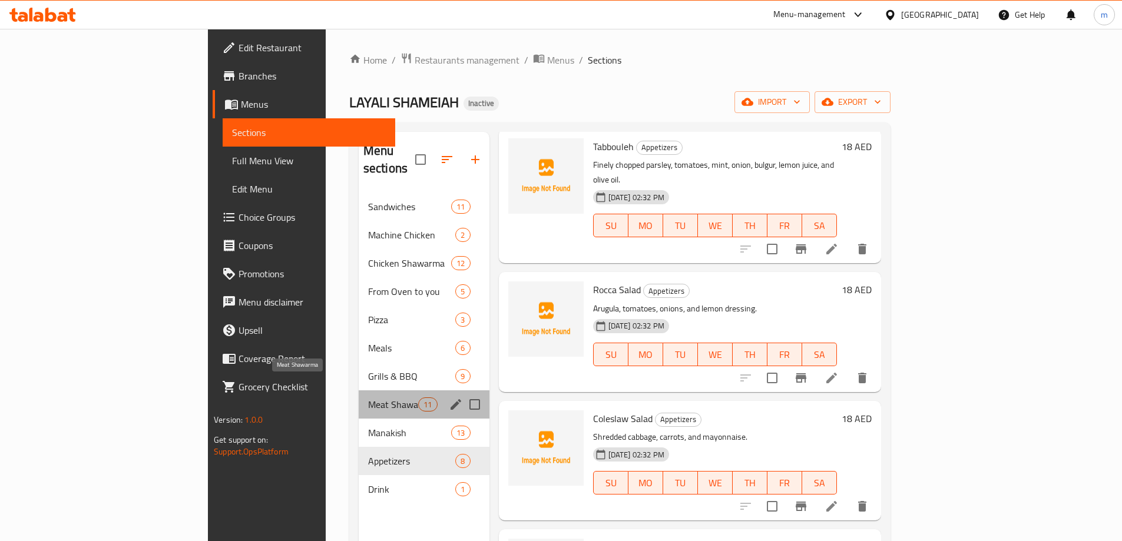
click at [368, 397] on span "Meat Shawarma" at bounding box center [393, 404] width 50 height 14
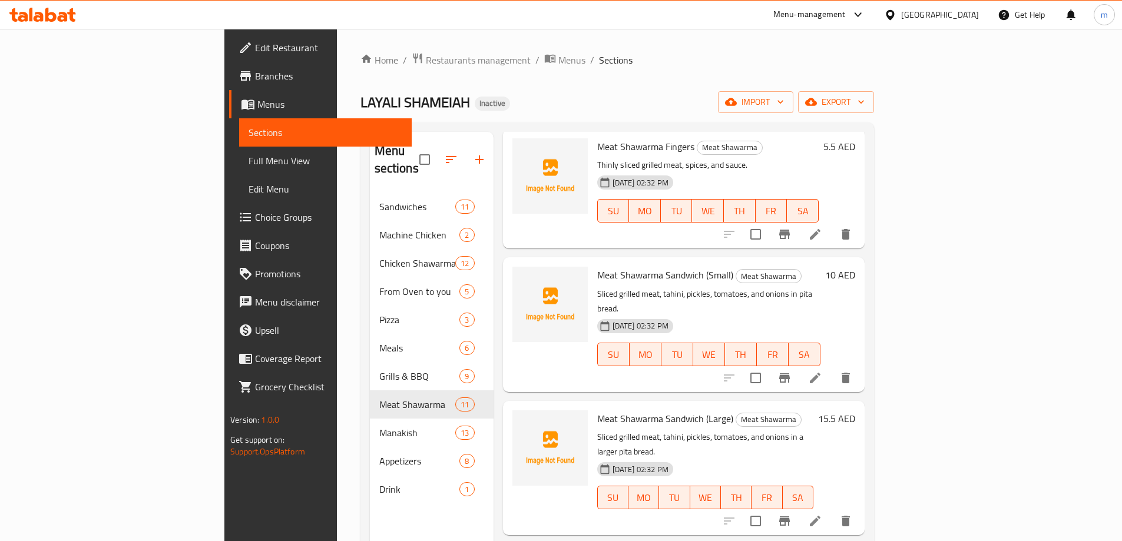
scroll to position [47, 0]
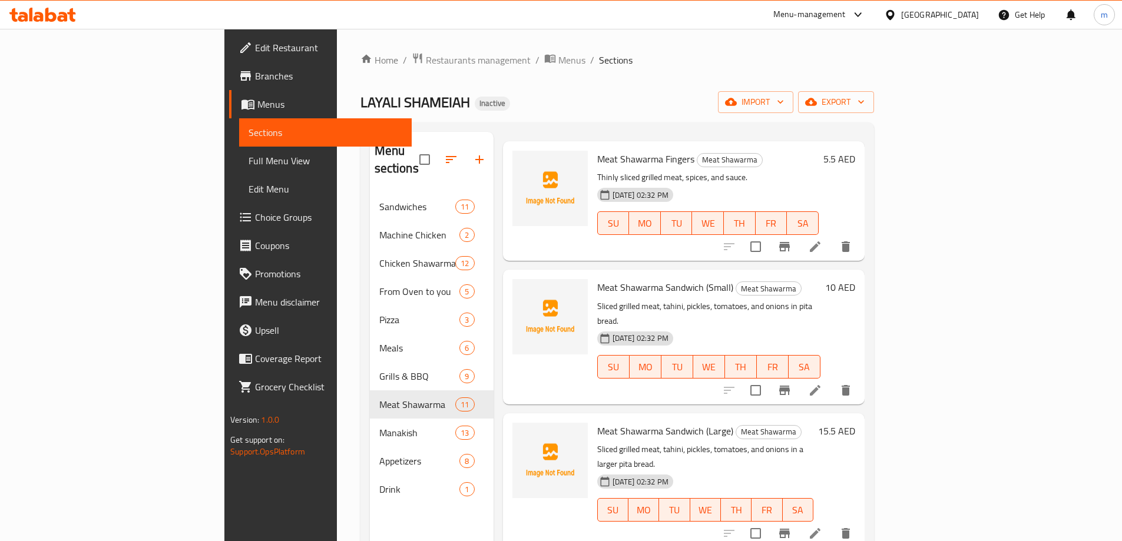
click at [822, 240] on icon at bounding box center [815, 247] width 14 height 14
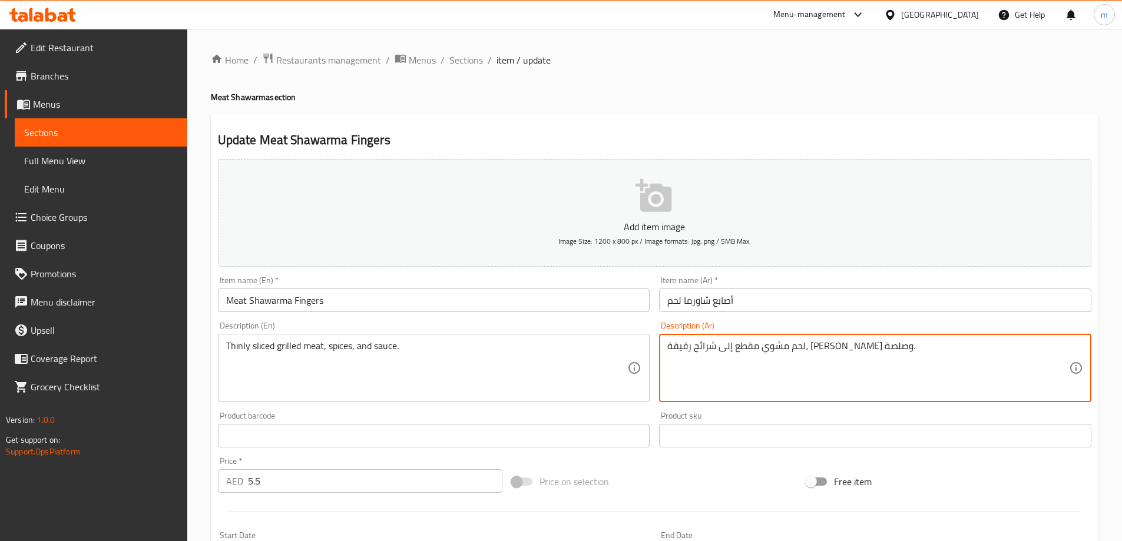
click at [804, 346] on textarea "لحم مشوي مقطع إلى شرائح رقيقة، توابل وصلصة." at bounding box center [868, 368] width 402 height 56
click at [841, 343] on textarea "لحم مشوي إلى شرائح رقيقة، توابل وصلصة." at bounding box center [868, 368] width 402 height 56
click at [833, 346] on textarea "لحم مشوي إلى شرائح رقيقة، توابل وصلصة." at bounding box center [868, 368] width 402 height 56
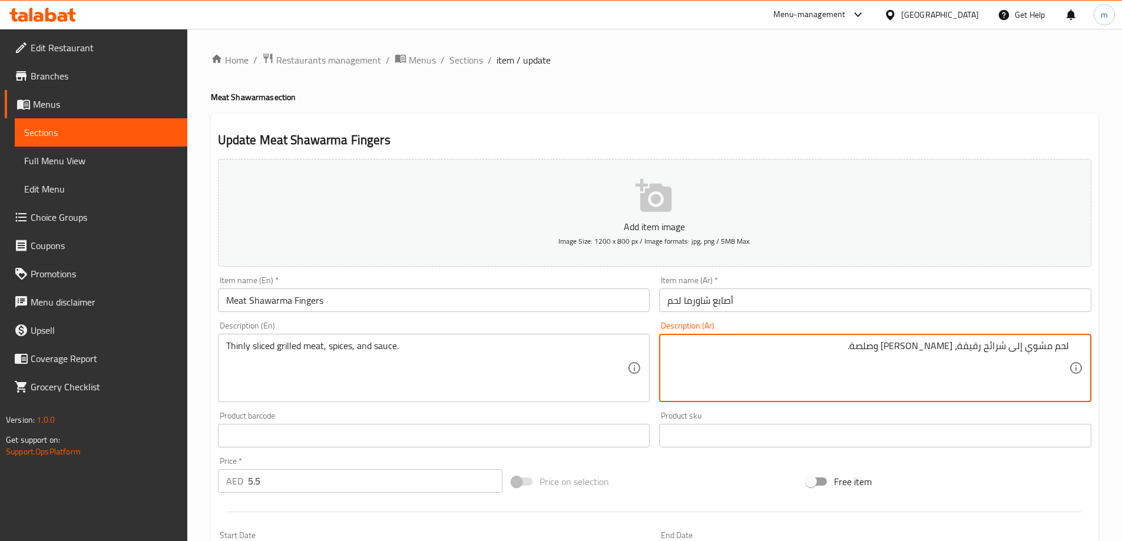
click at [1073, 348] on div "لحم مشوي إلى شرائح رقيقة، توابل وصلصة. Description (Ar)" at bounding box center [875, 368] width 432 height 68
click at [1066, 345] on textarea "لحم مشوي إلى شرائح رقيقة، توابل وصلصة." at bounding box center [868, 368] width 402 height 56
drag, startPoint x: 985, startPoint y: 347, endPoint x: 1069, endPoint y: 353, distance: 83.8
click at [1069, 353] on div "لحم مشوي إلى شرائح رقيقة، توابل وصلصة. Description (Ar)" at bounding box center [875, 368] width 432 height 68
paste textarea "شرائح لحم مشوي"
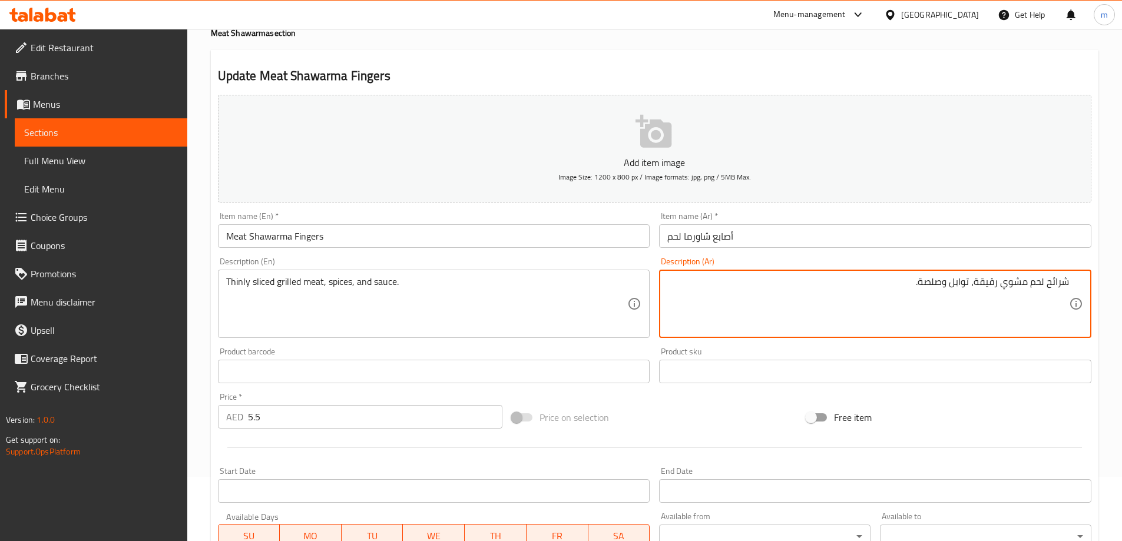
scroll to position [291, 0]
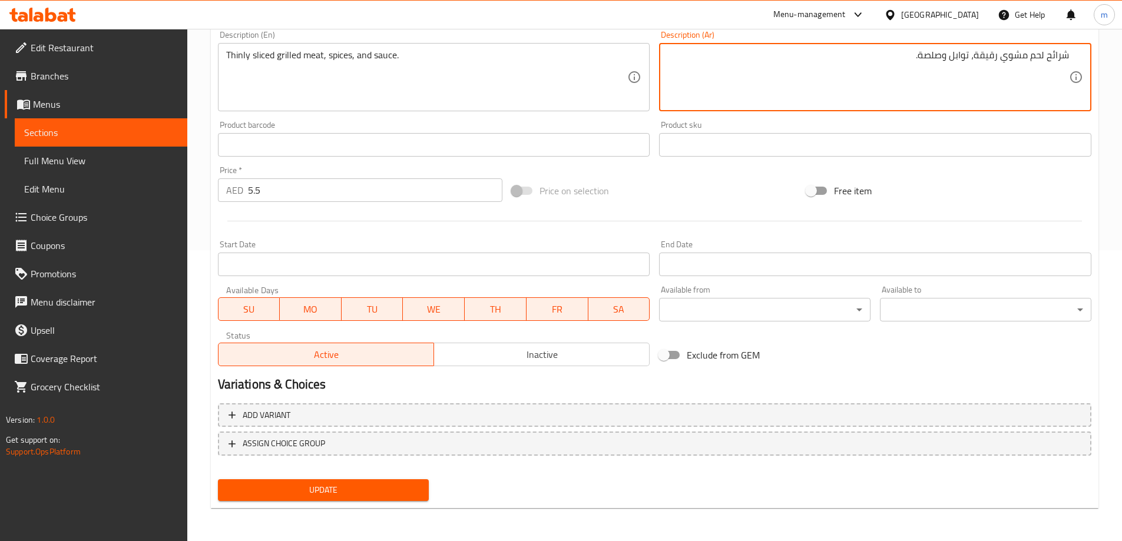
type textarea "شرائح لحم مشوي رقيقة، توابل وصلصة."
click at [382, 489] on span "Update" at bounding box center [323, 490] width 193 height 15
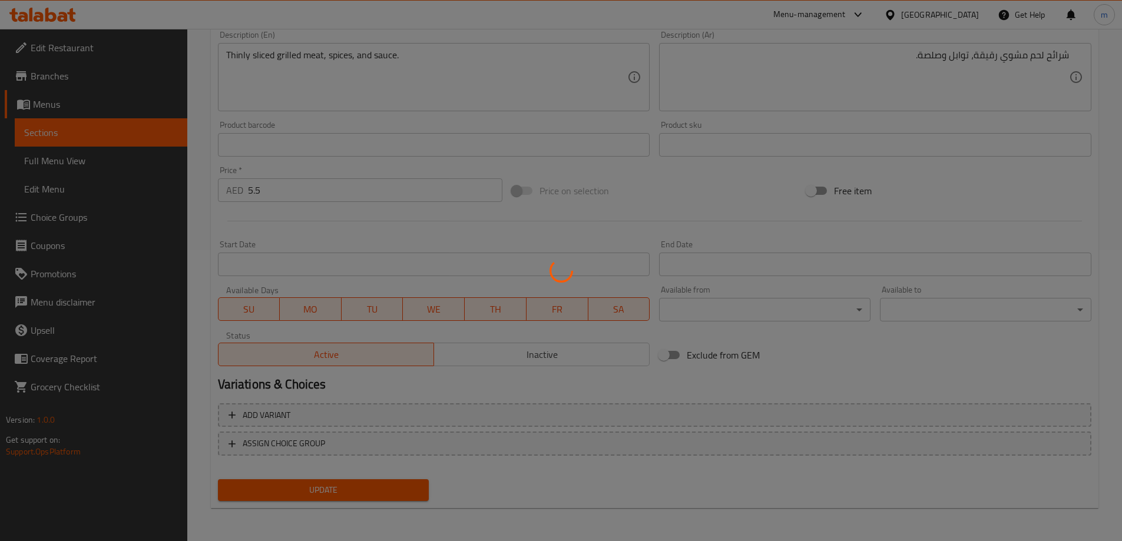
scroll to position [0, 0]
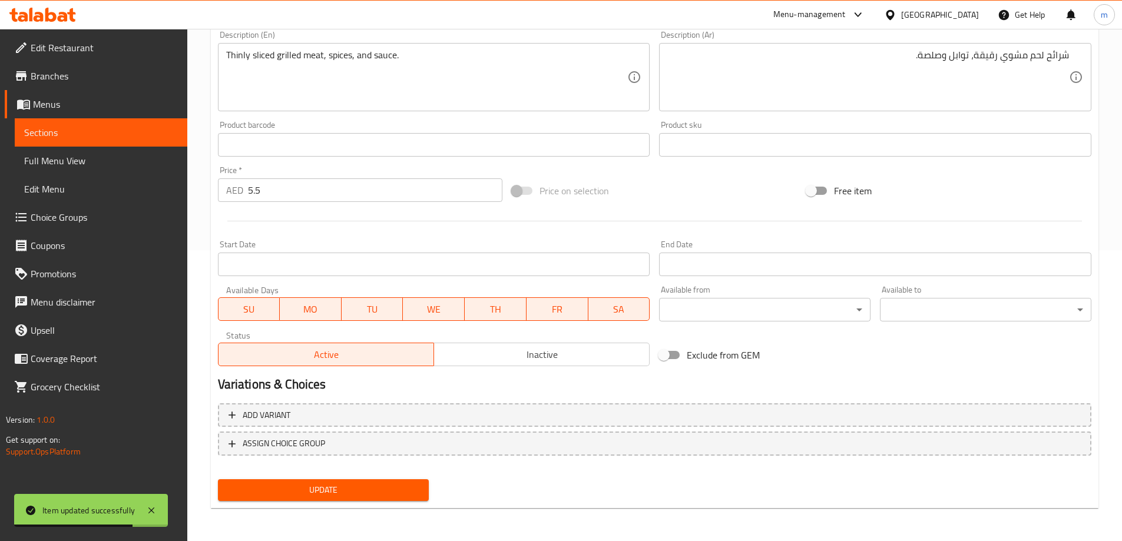
click at [364, 491] on span "Update" at bounding box center [323, 490] width 193 height 15
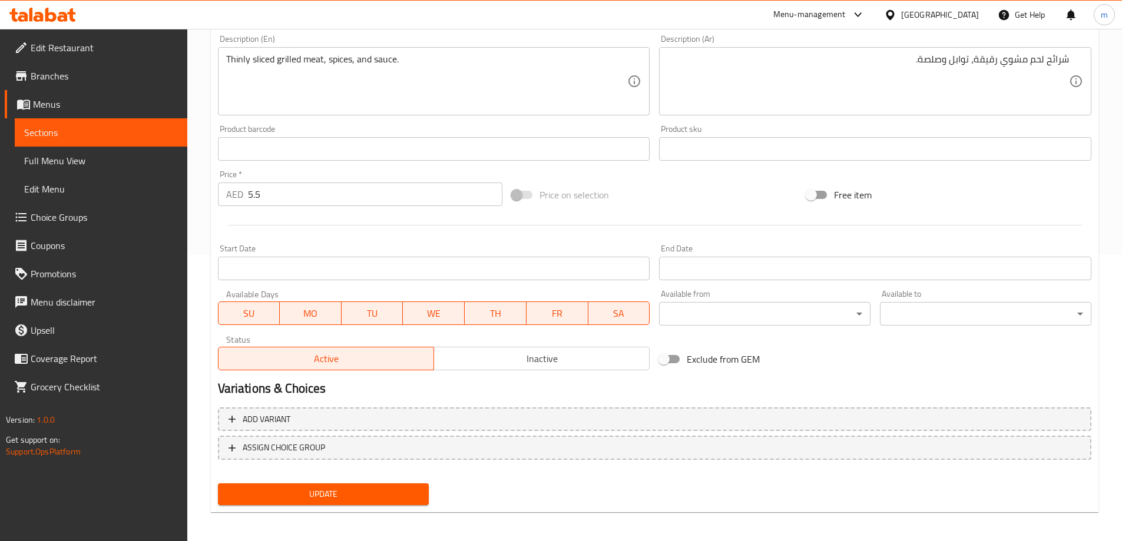
scroll to position [291, 0]
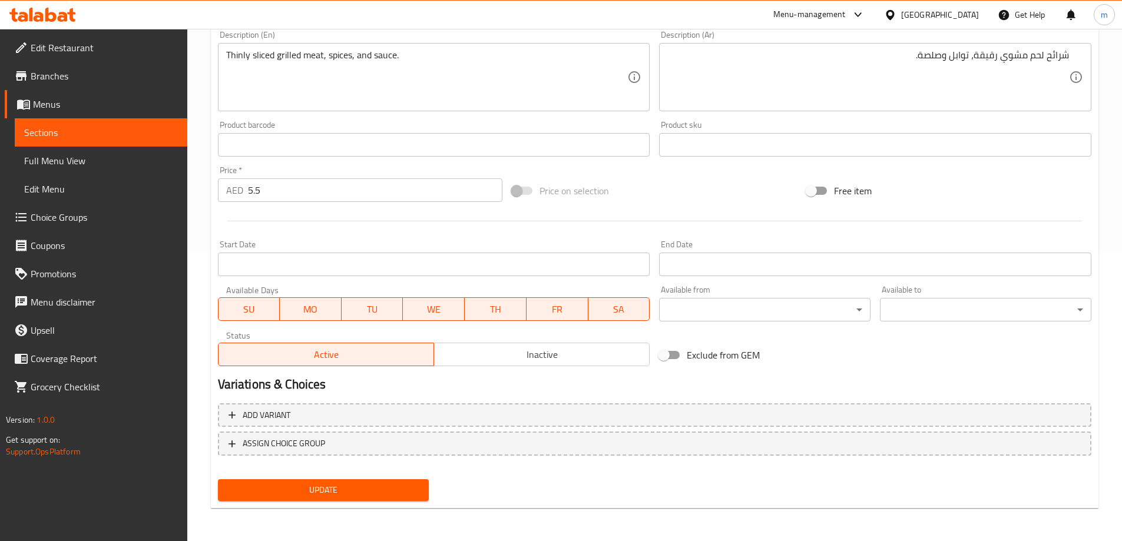
click at [408, 494] on span "Update" at bounding box center [323, 490] width 193 height 15
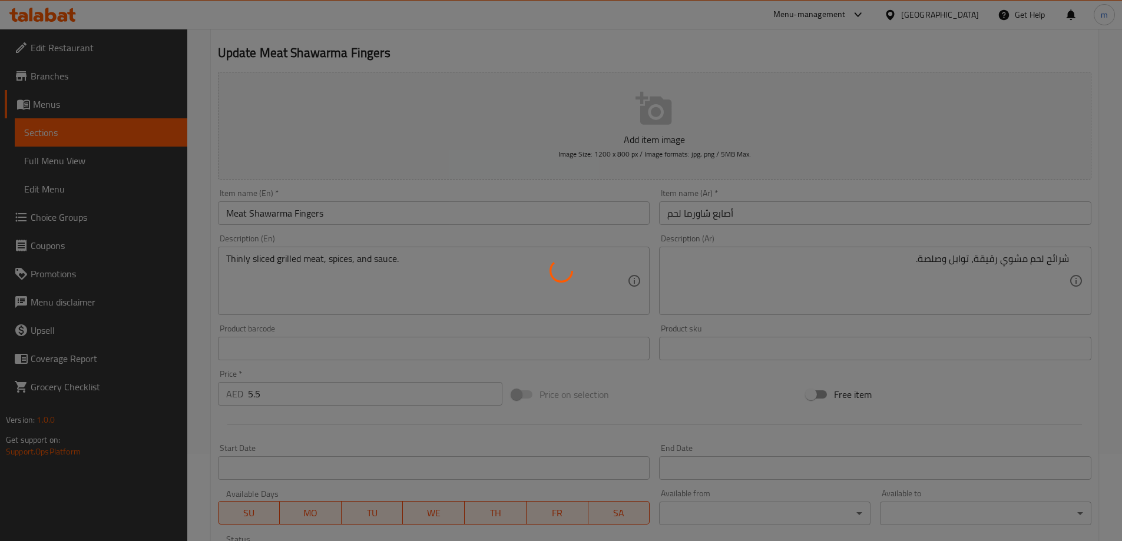
scroll to position [55, 0]
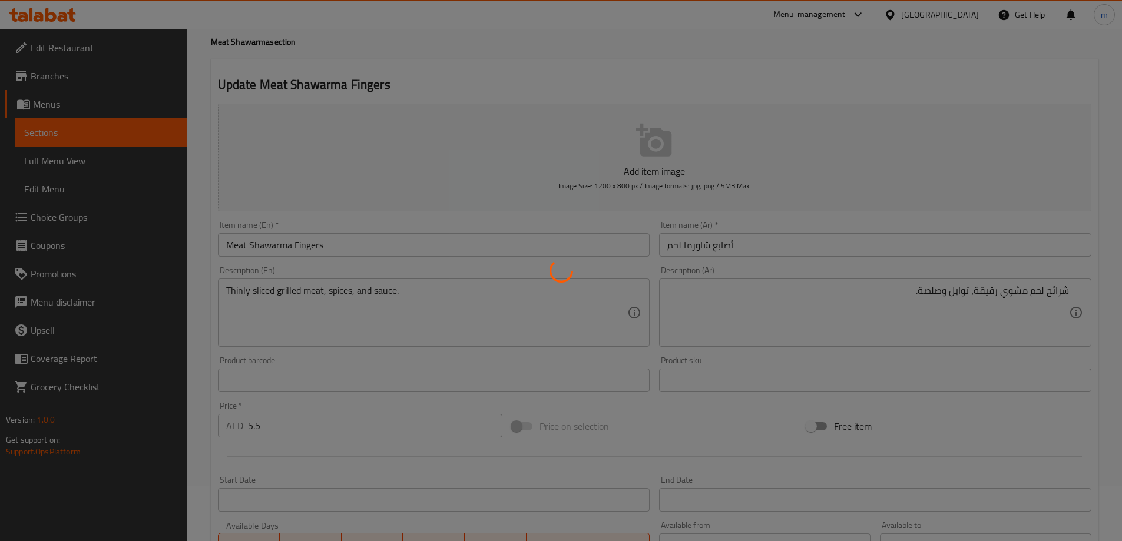
click at [429, 215] on div at bounding box center [561, 270] width 1122 height 541
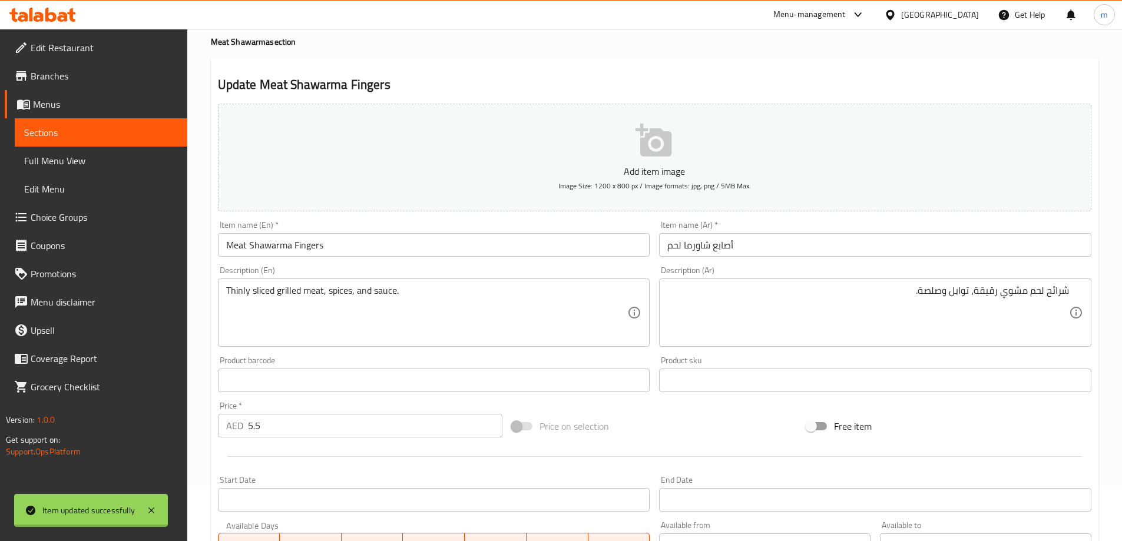
click at [429, 215] on div "Home / Restaurants management / Menus / Sections / item / update Meat Shawarma …" at bounding box center [654, 375] width 887 height 756
click at [429, 215] on div "Add item image Image Size: 1200 x 800 px / Image formats: jpg, png / 5MB Max." at bounding box center [654, 157] width 883 height 117
click at [424, 250] on input "Meat Shawarma Fingers" at bounding box center [434, 245] width 432 height 24
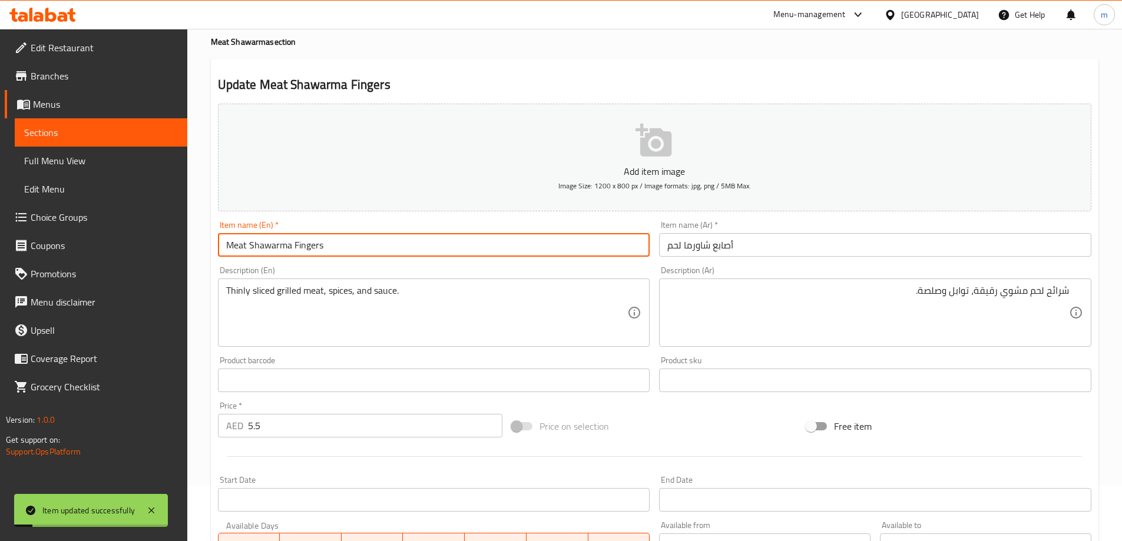
click at [424, 250] on input "Meat Shawarma Fingers" at bounding box center [434, 245] width 432 height 24
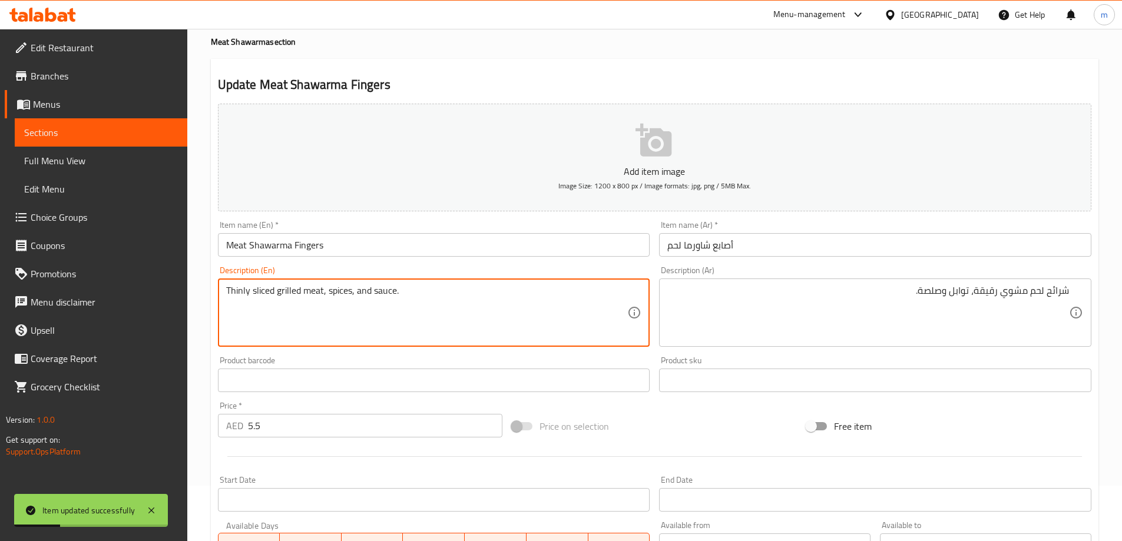
drag, startPoint x: 323, startPoint y: 296, endPoint x: 201, endPoint y: 296, distance: 121.9
click at [201, 296] on div "Home / Restaurants management / Menus / Sections / item / update Meat Shawarma …" at bounding box center [654, 375] width 934 height 803
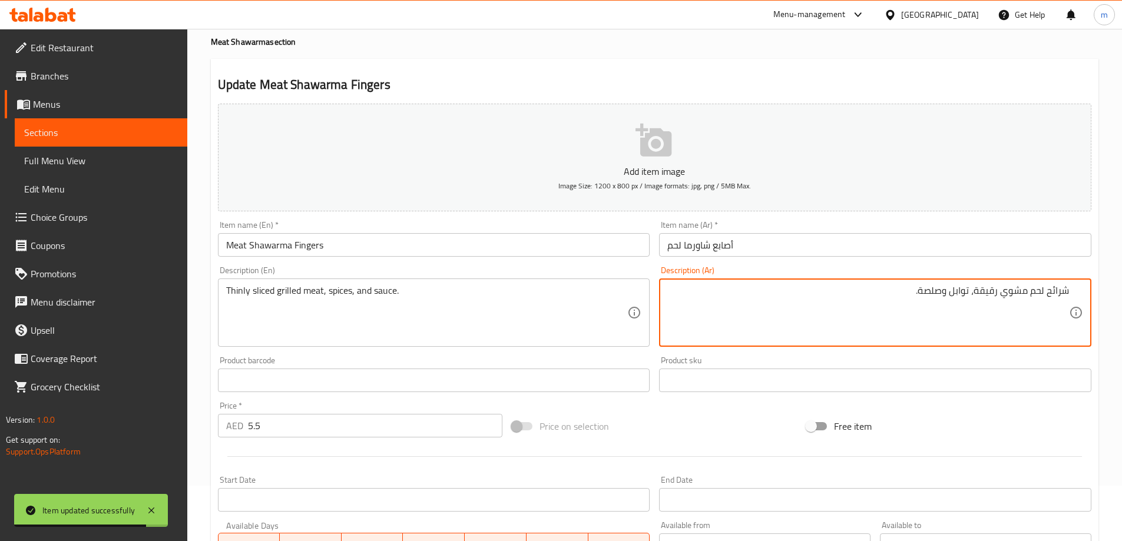
drag, startPoint x: 976, startPoint y: 290, endPoint x: 1114, endPoint y: 296, distance: 137.9
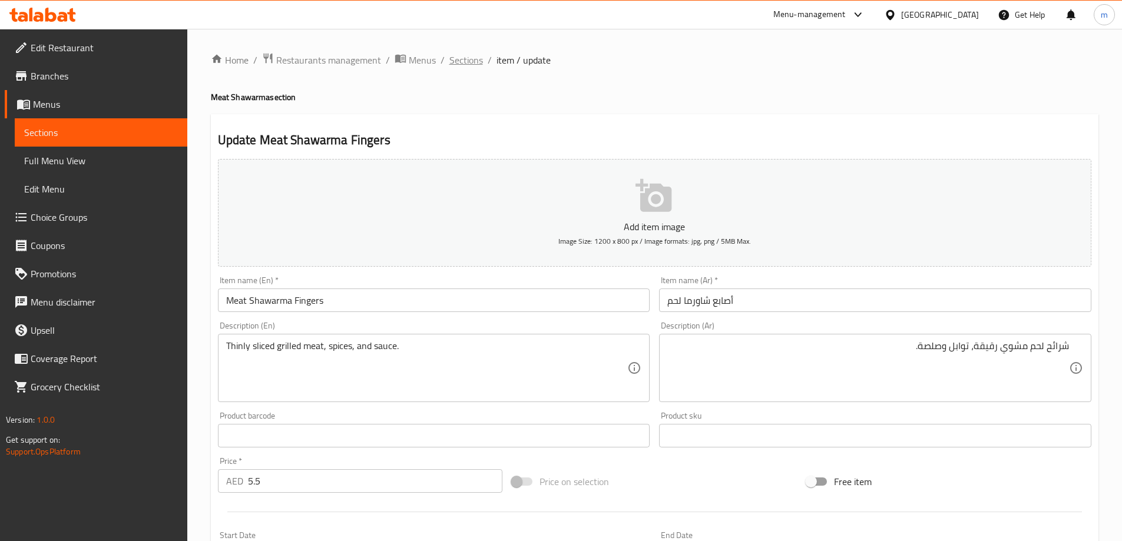
click at [470, 66] on span "Sections" at bounding box center [466, 60] width 34 height 14
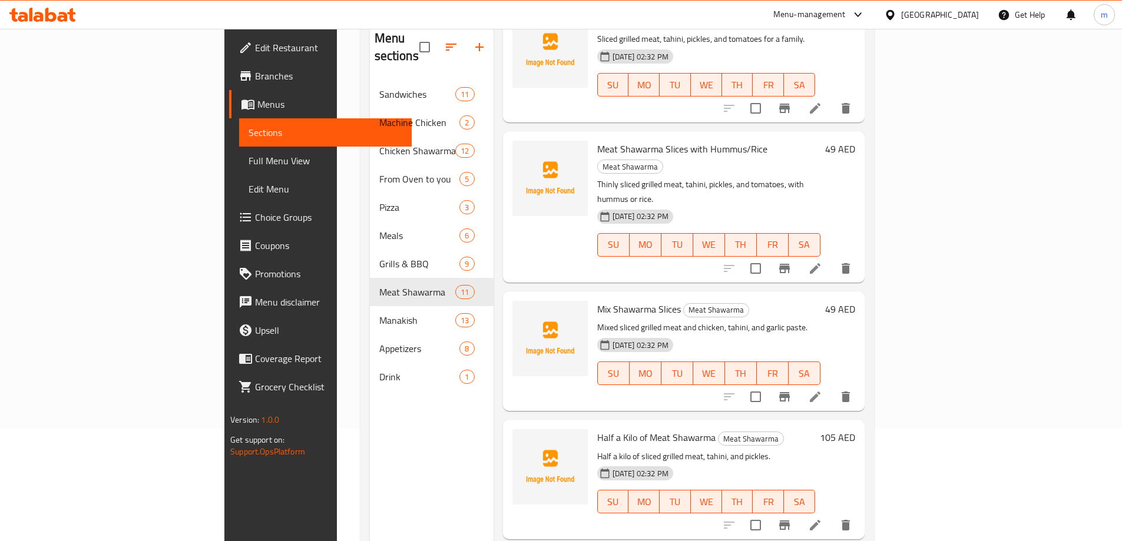
scroll to position [118, 0]
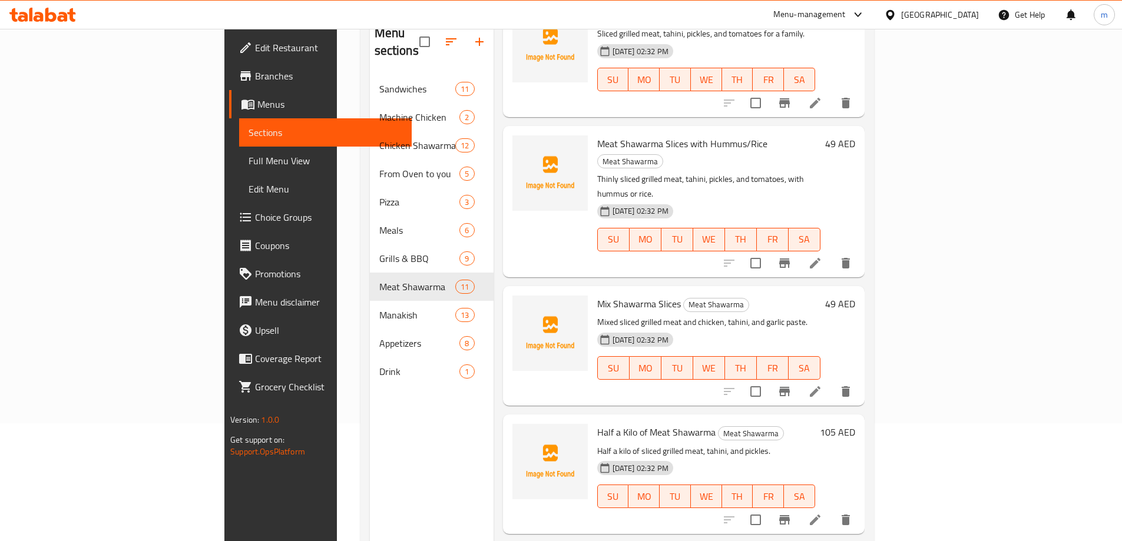
click at [831, 381] on li at bounding box center [814, 391] width 33 height 21
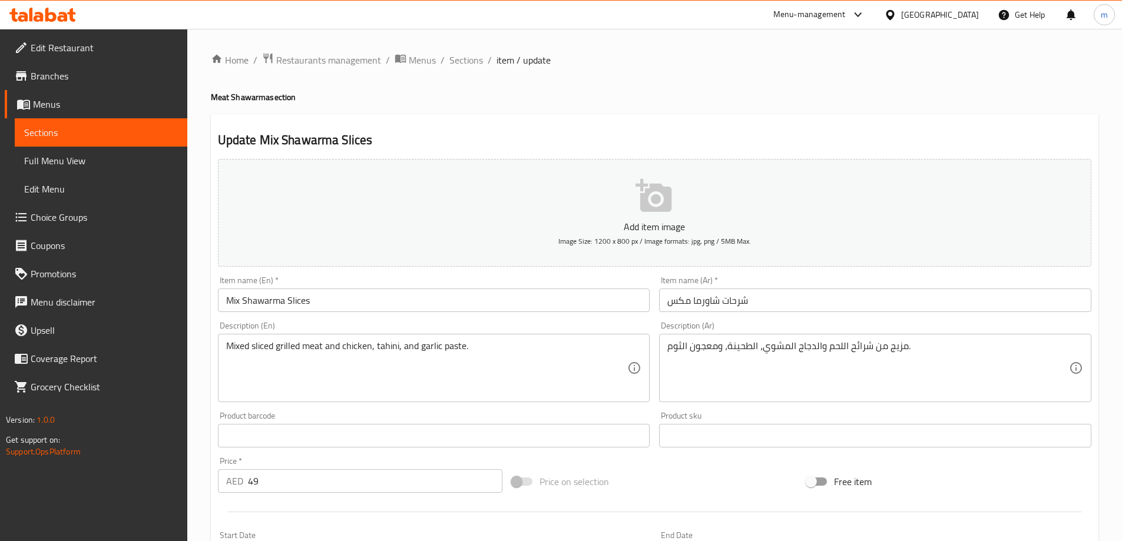
click at [685, 301] on input "شرحات شاورما مكس" at bounding box center [875, 301] width 432 height 24
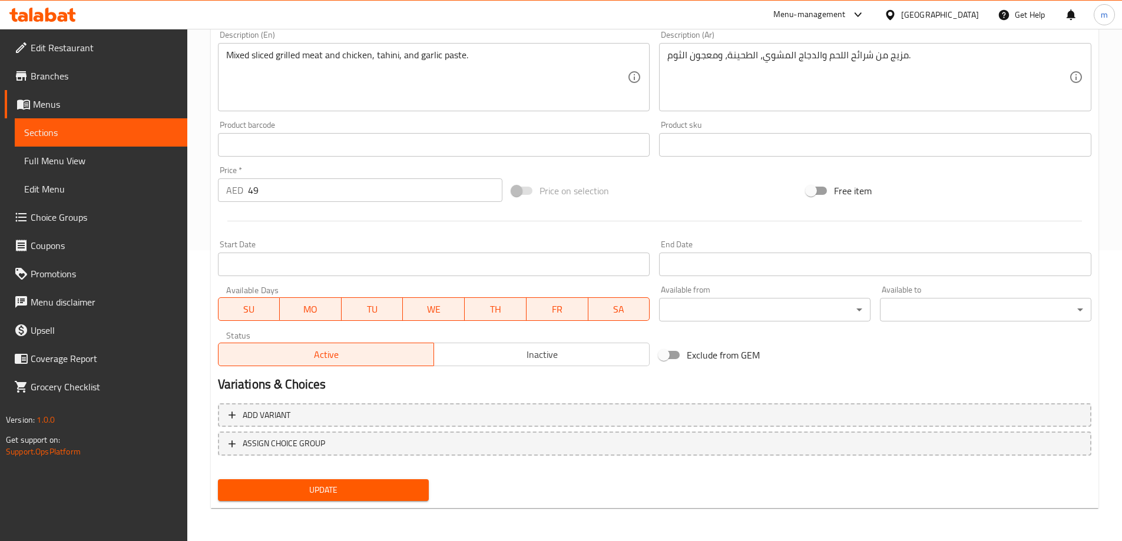
type input "شرحات شاورما ميكس"
click at [399, 493] on span "Update" at bounding box center [323, 490] width 193 height 15
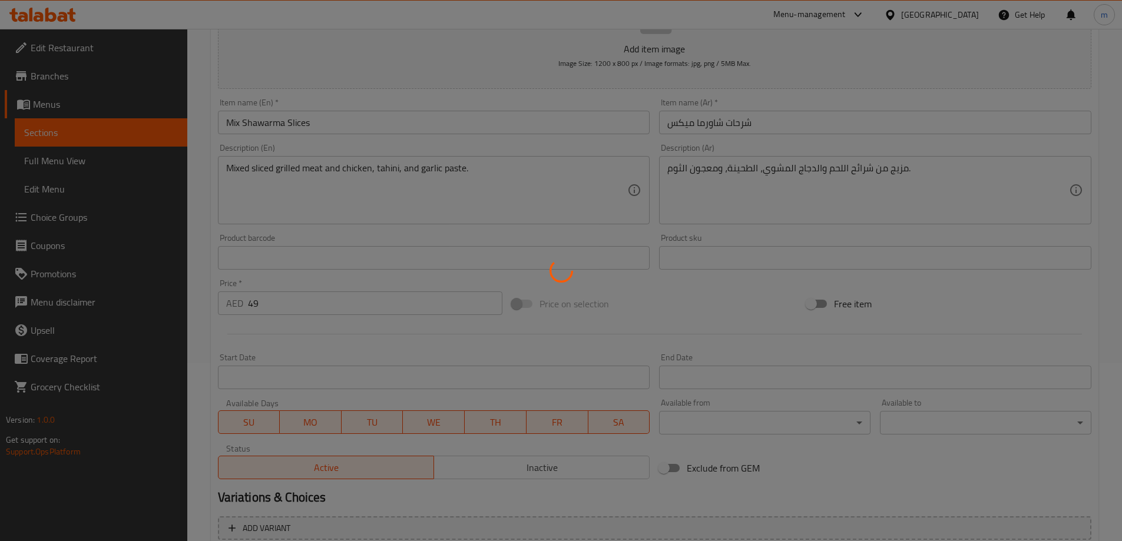
scroll to position [173, 0]
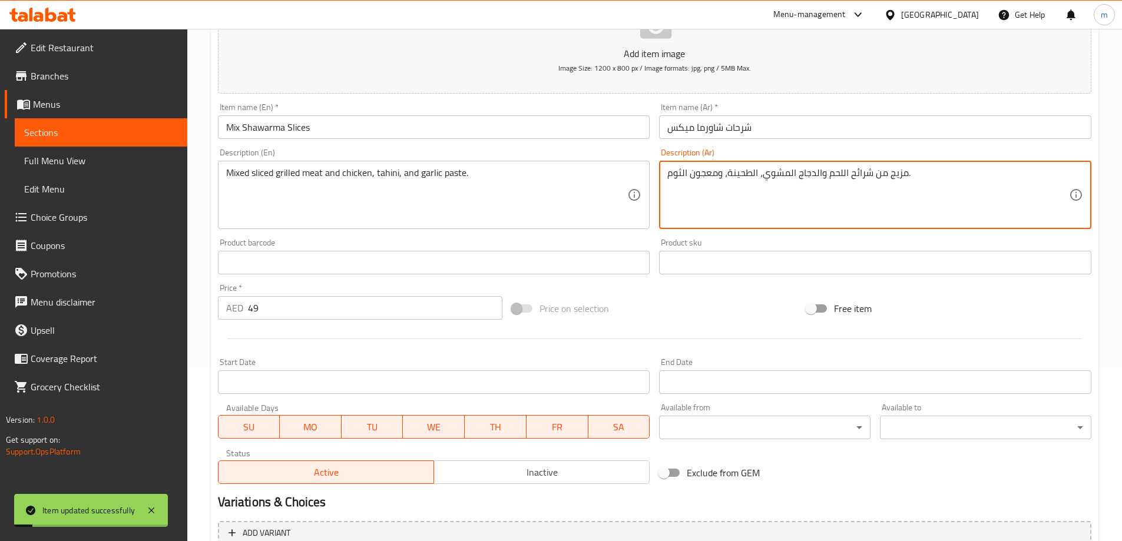
click at [900, 176] on textarea "مزيج من شرائح اللحم والدجاج المشوي، الطحينة، ومعجون الثوم." at bounding box center [868, 195] width 402 height 56
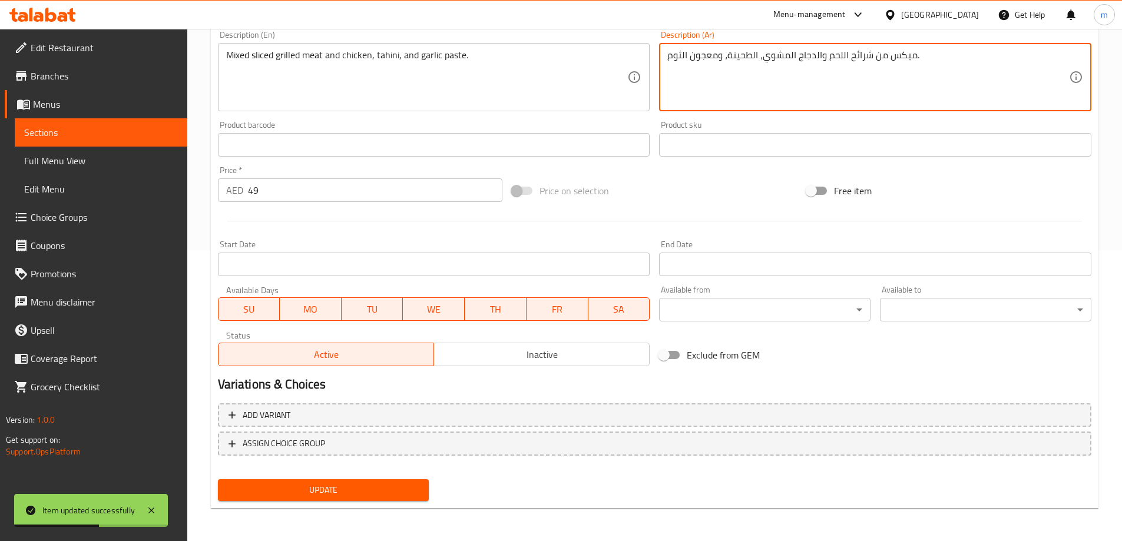
type textarea "ميكس من شرائح اللحم والدجاج المشوي، الطحينة، ومعجون الثوم."
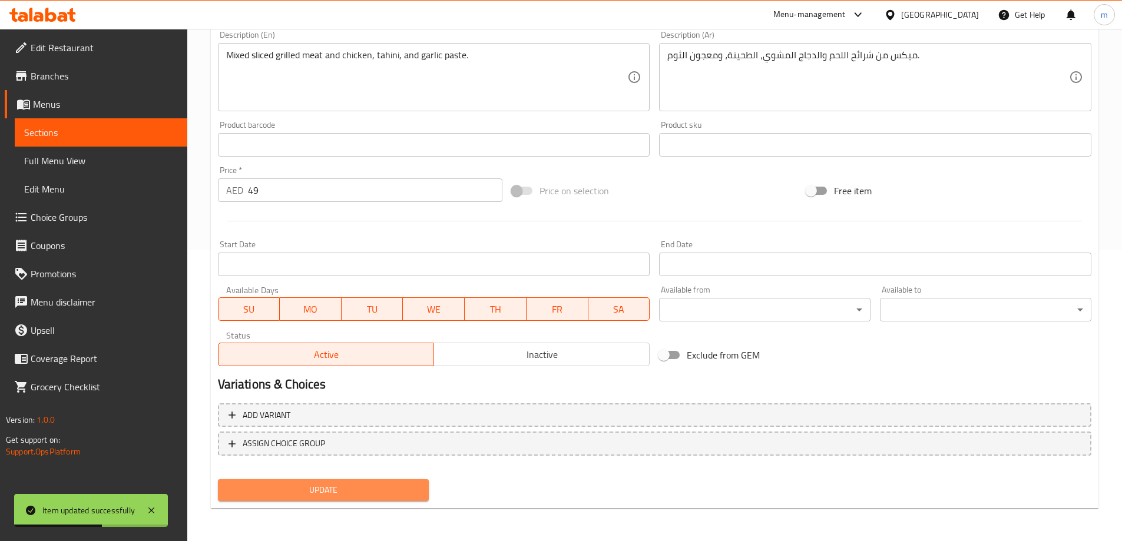
click at [412, 484] on span "Update" at bounding box center [323, 490] width 193 height 15
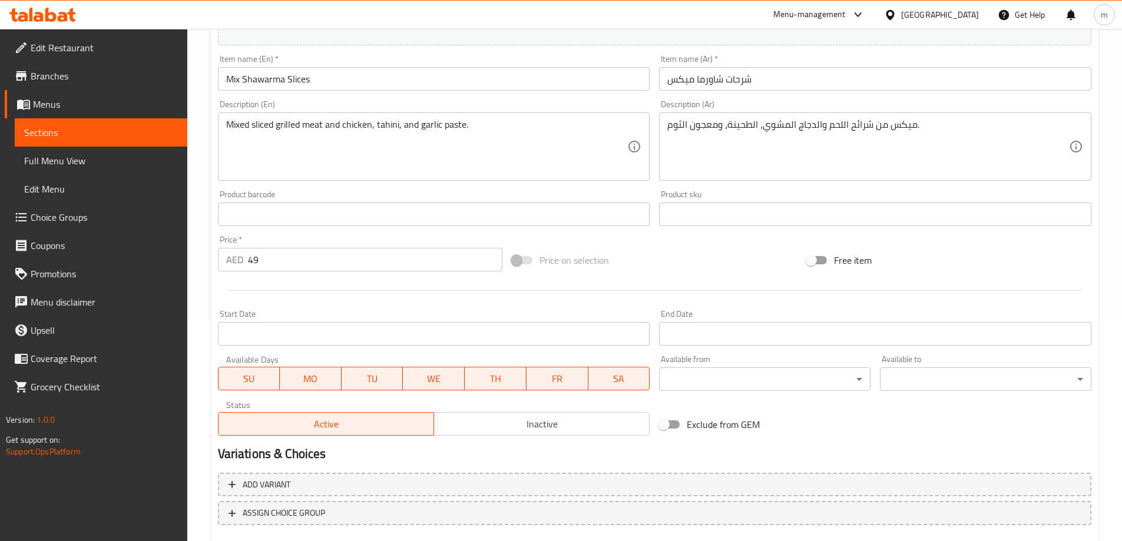
scroll to position [291, 0]
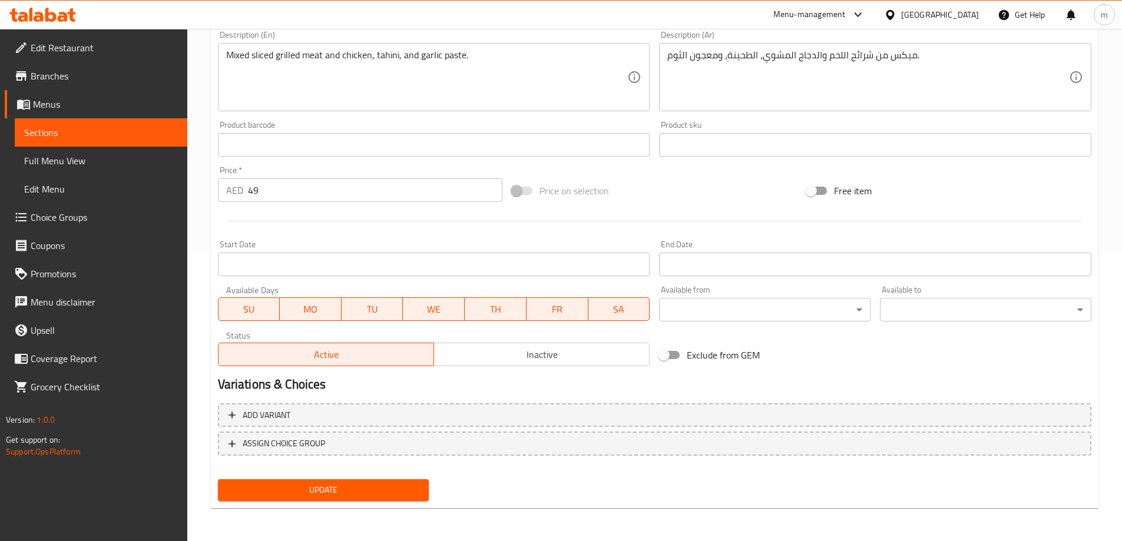
click at [370, 490] on span "Update" at bounding box center [323, 490] width 193 height 15
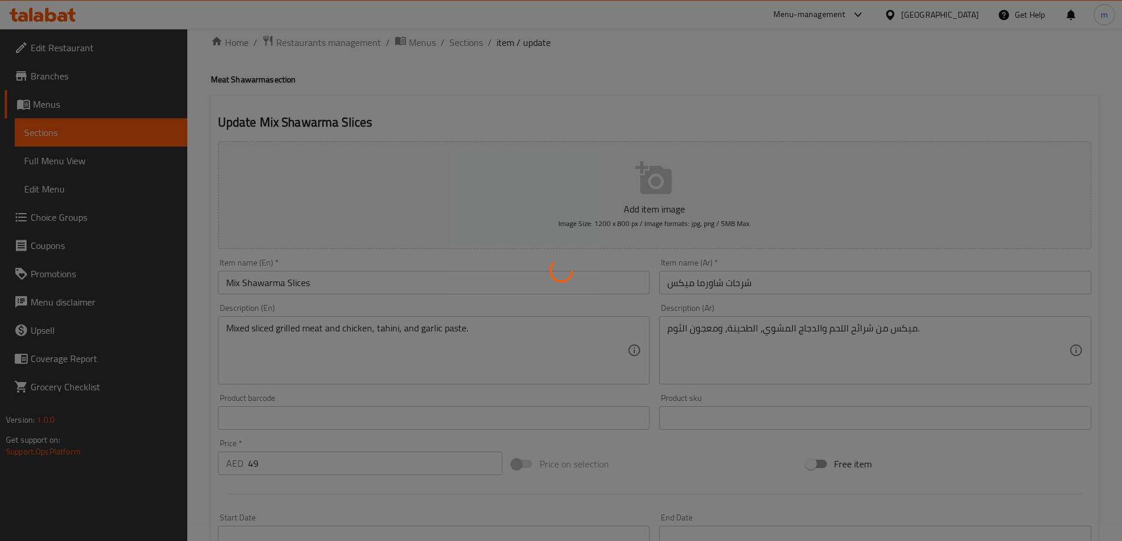
scroll to position [0, 0]
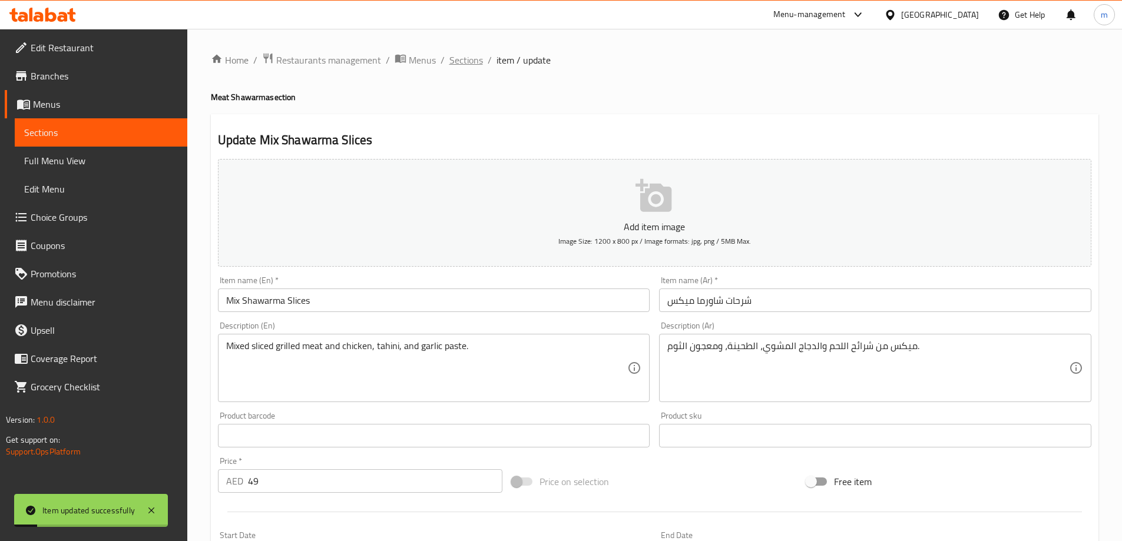
click at [469, 61] on span "Sections" at bounding box center [466, 60] width 34 height 14
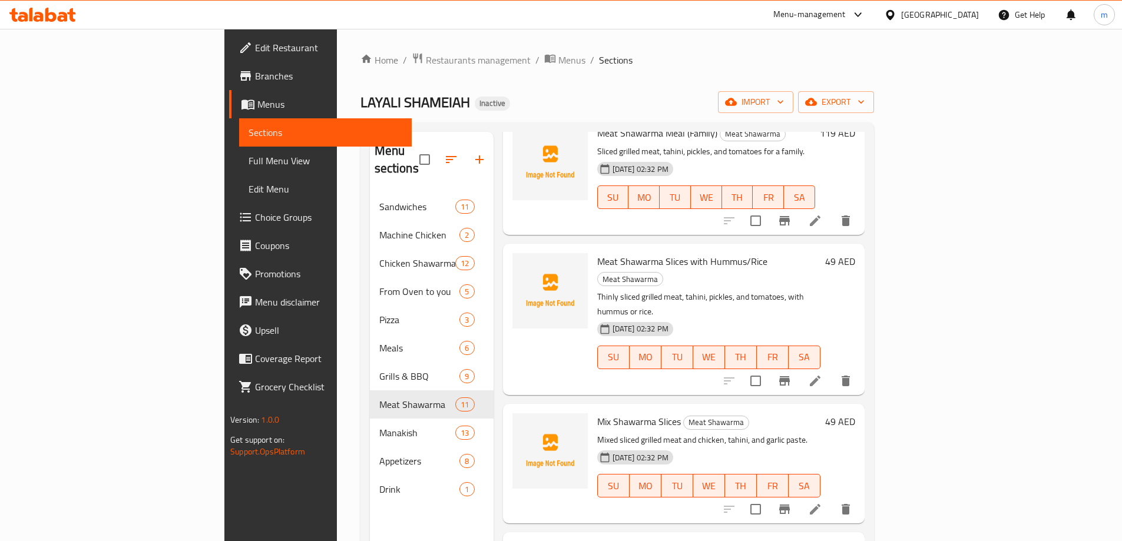
scroll to position [557, 0]
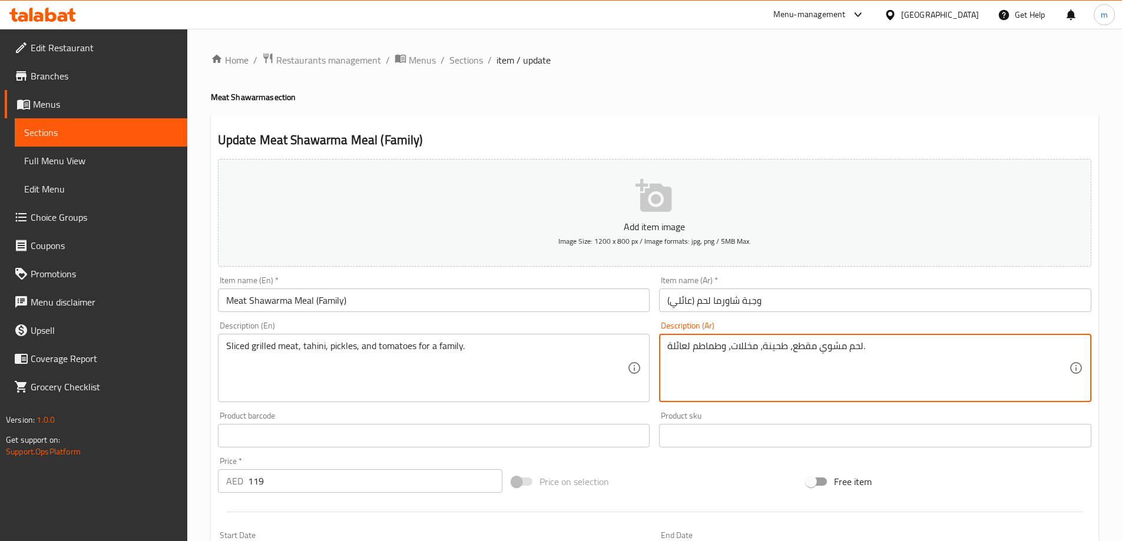
click at [807, 347] on textarea "لحم مشوي مقطع، طحينة، مخللات، وطماطم لعائلة." at bounding box center [868, 368] width 402 height 56
click at [836, 348] on textarea "لحم مشوي، طحينة، مخللات، وطماطم لعائلة." at bounding box center [868, 368] width 402 height 56
click at [668, 346] on textarea "لحم مشوي، طحينة، مخللات، وطماطم لعائلة." at bounding box center [868, 368] width 402 height 56
type textarea "شرائح لحم مشوي، طحينة، مخللات، وطماطم لعائلة."
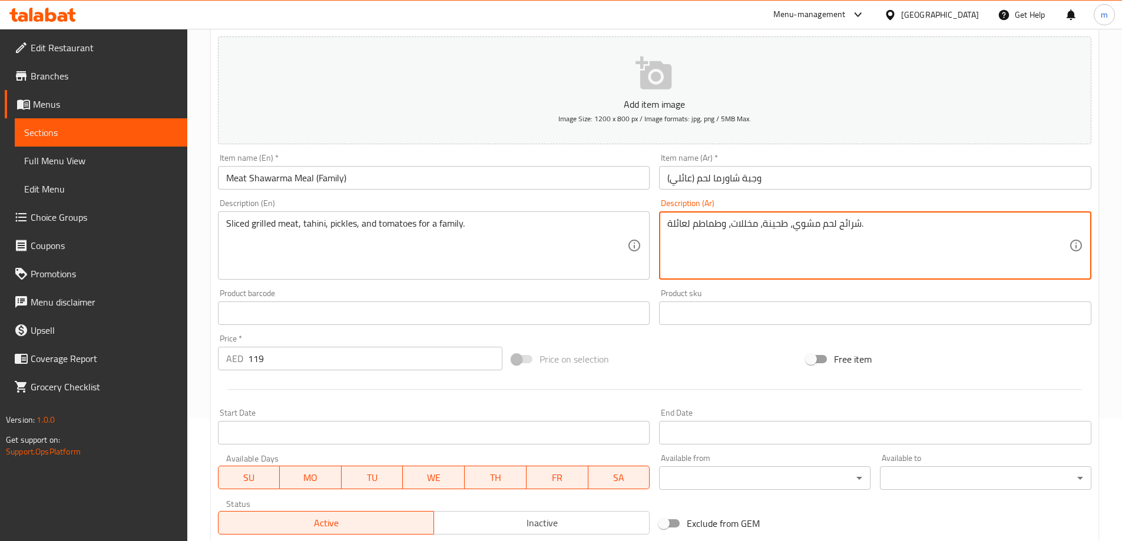
scroll to position [236, 0]
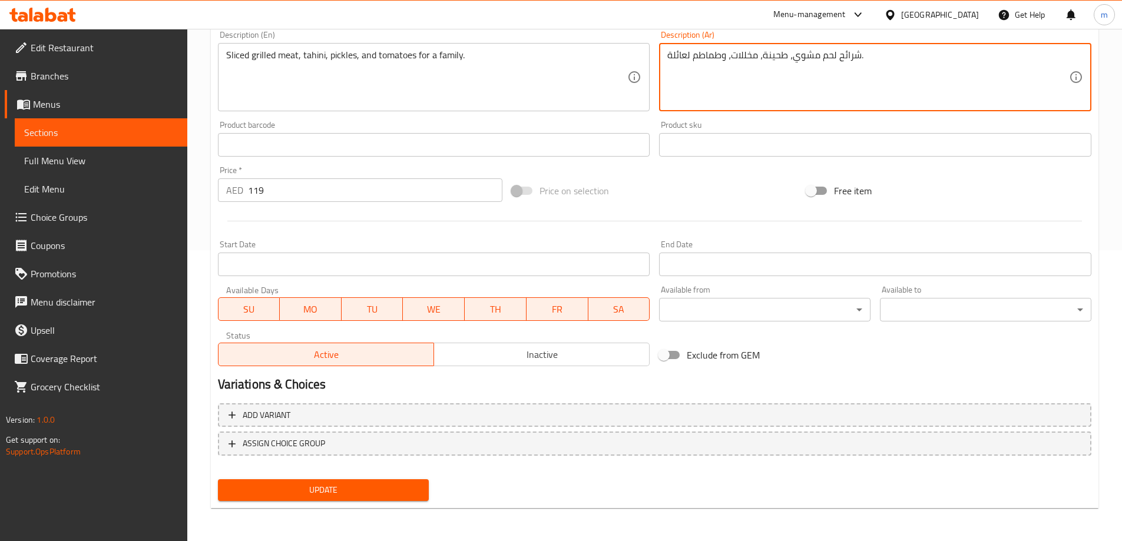
click at [355, 488] on span "Update" at bounding box center [323, 490] width 193 height 15
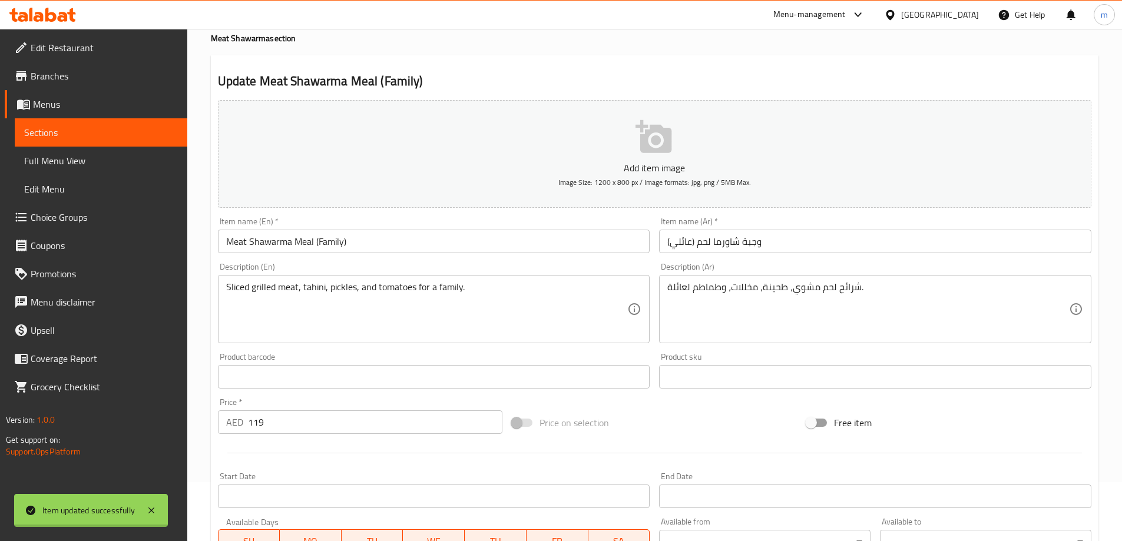
scroll to position [0, 0]
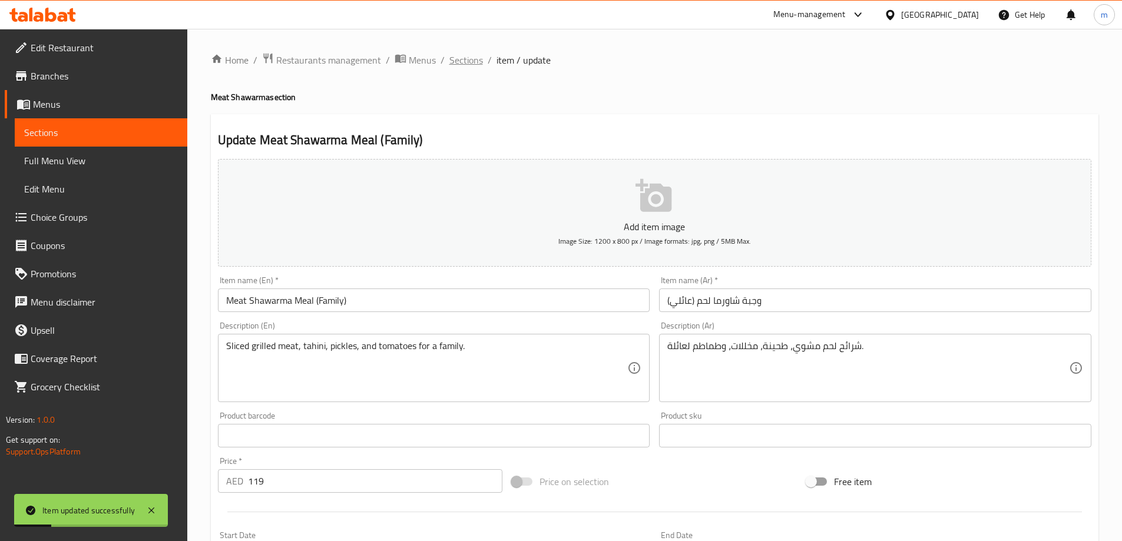
click at [470, 59] on span "Sections" at bounding box center [466, 60] width 34 height 14
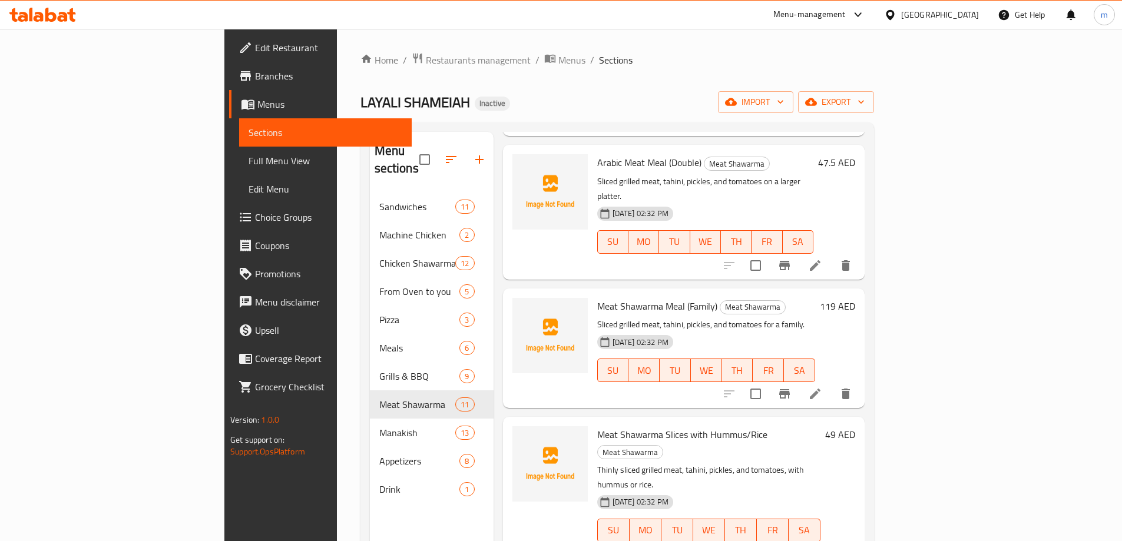
scroll to position [804, 0]
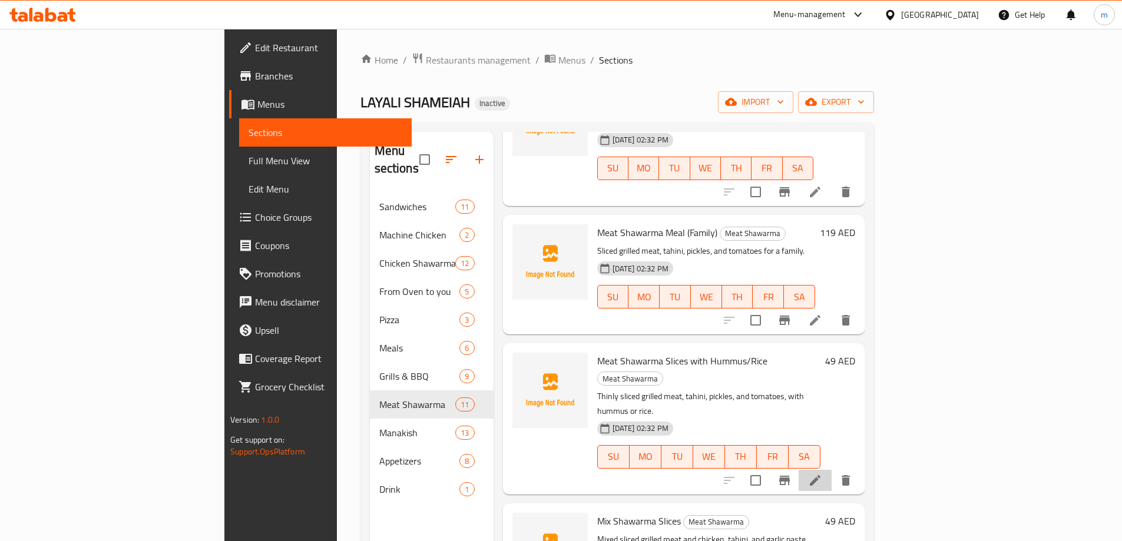
click at [831, 470] on li at bounding box center [814, 480] width 33 height 21
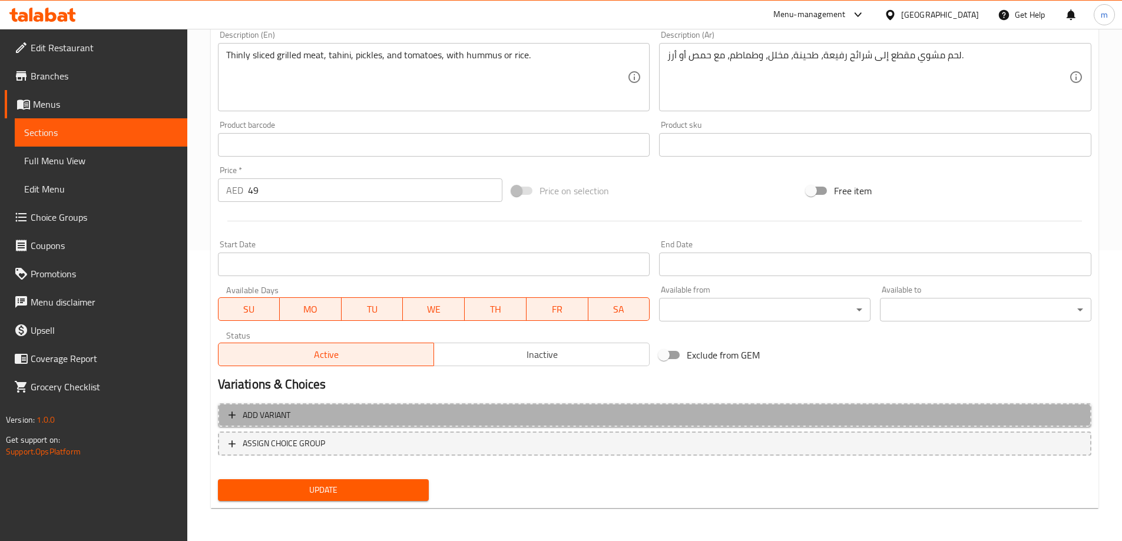
click at [337, 411] on span "Add variant" at bounding box center [654, 415] width 852 height 15
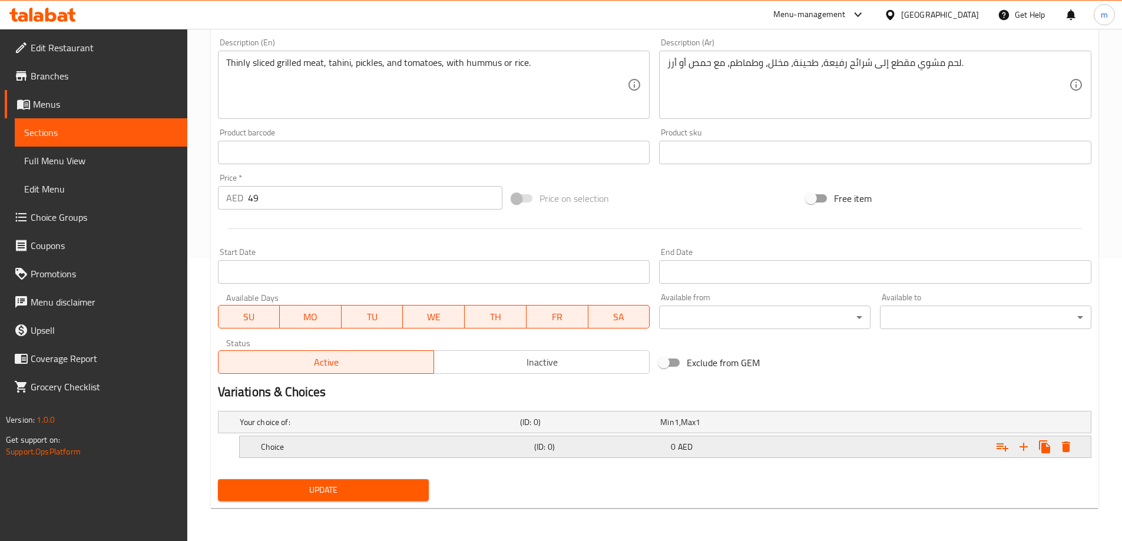
click at [369, 428] on h5 "Choice" at bounding box center [378, 422] width 276 height 12
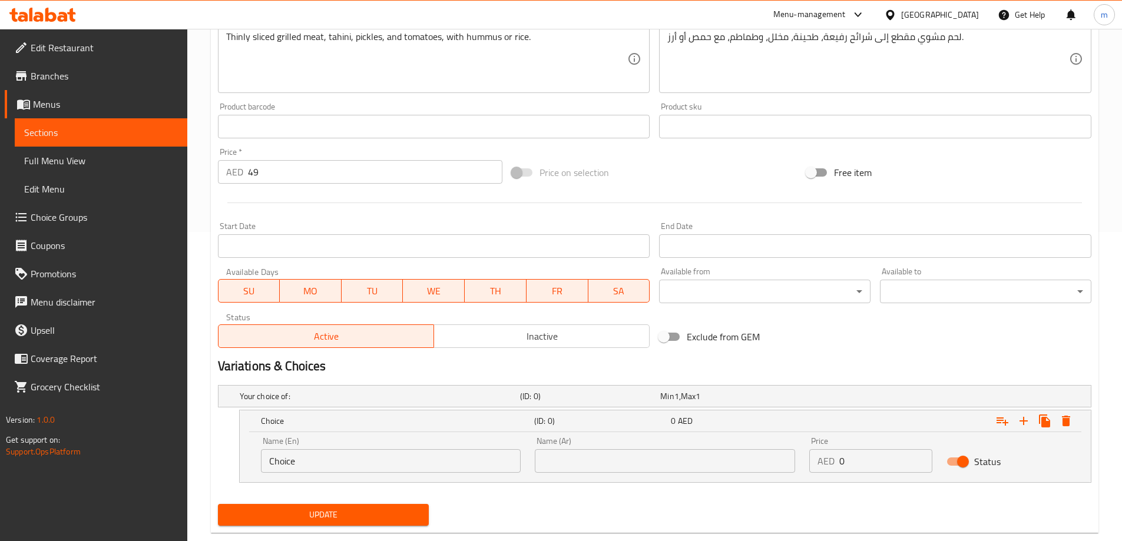
scroll to position [333, 0]
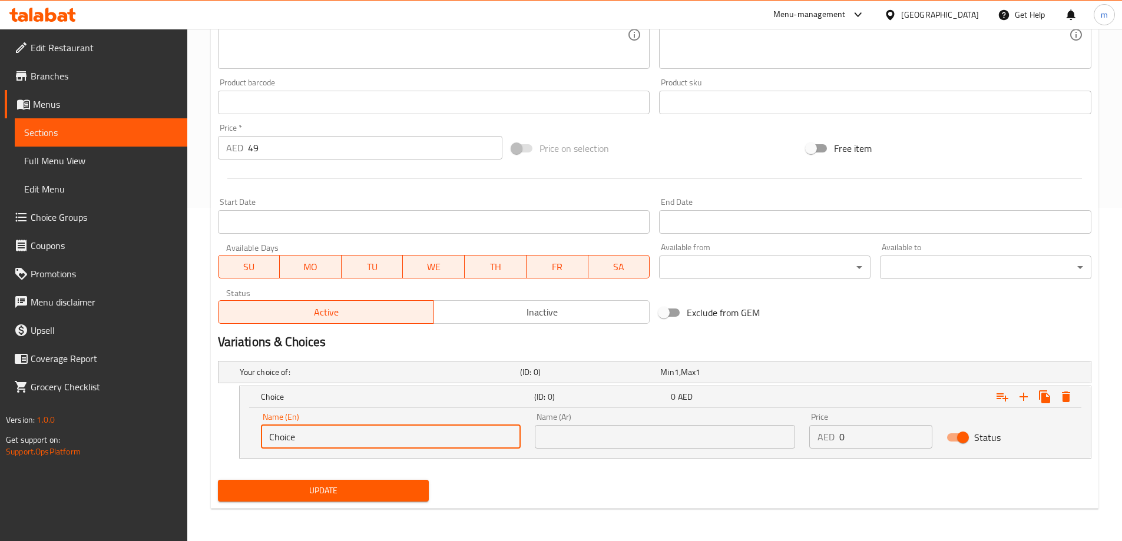
click at [415, 432] on input "Choice" at bounding box center [391, 437] width 260 height 24
paste input "Hummus"
click at [453, 428] on input "Choice" at bounding box center [391, 437] width 260 height 24
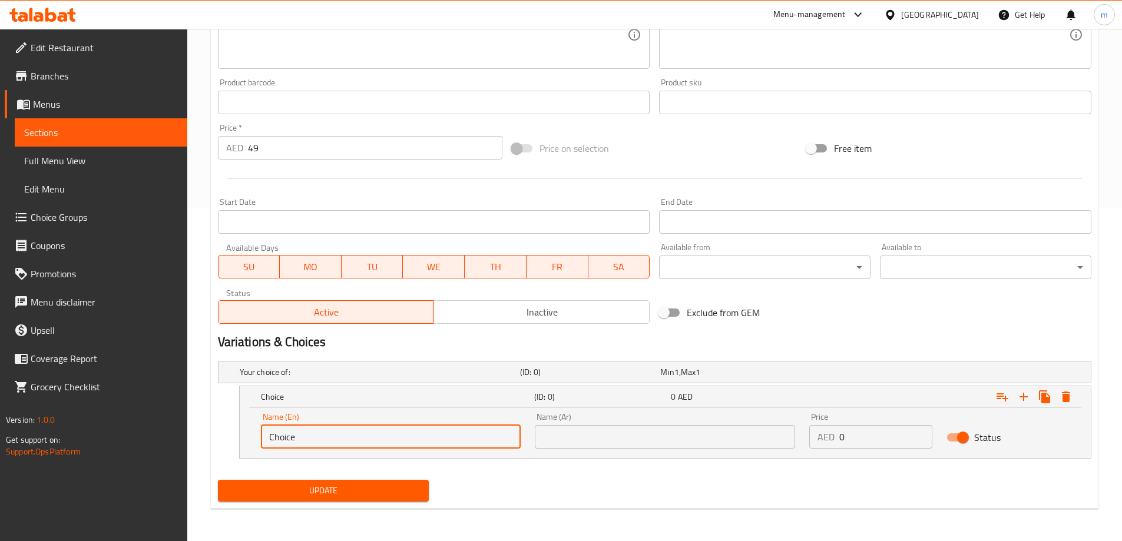
paste input "Hummus"
type input "Hummus"
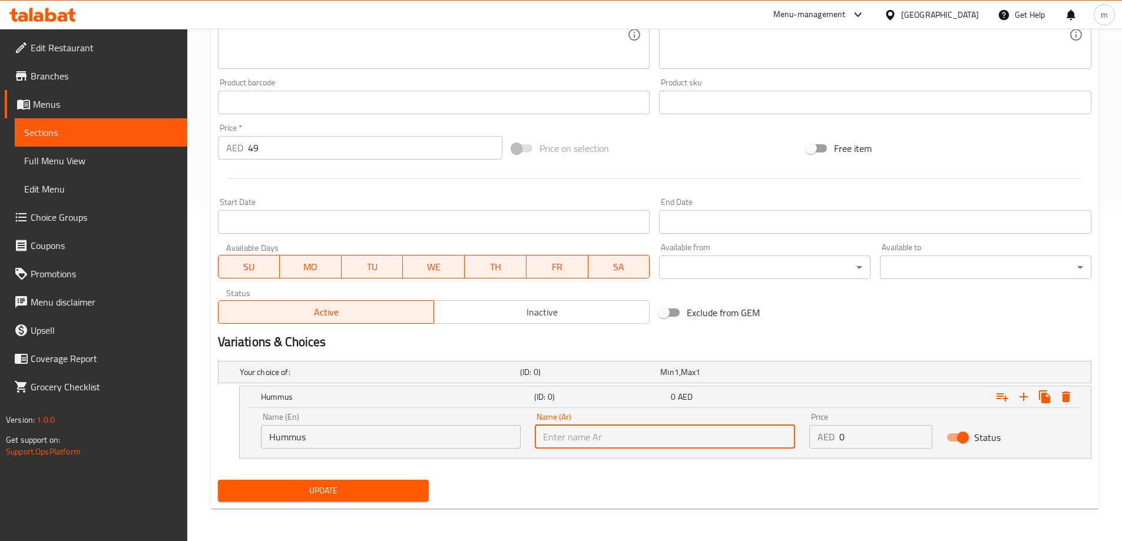
click at [611, 445] on input "text" at bounding box center [665, 437] width 260 height 24
paste input "[GEOGRAPHIC_DATA]"
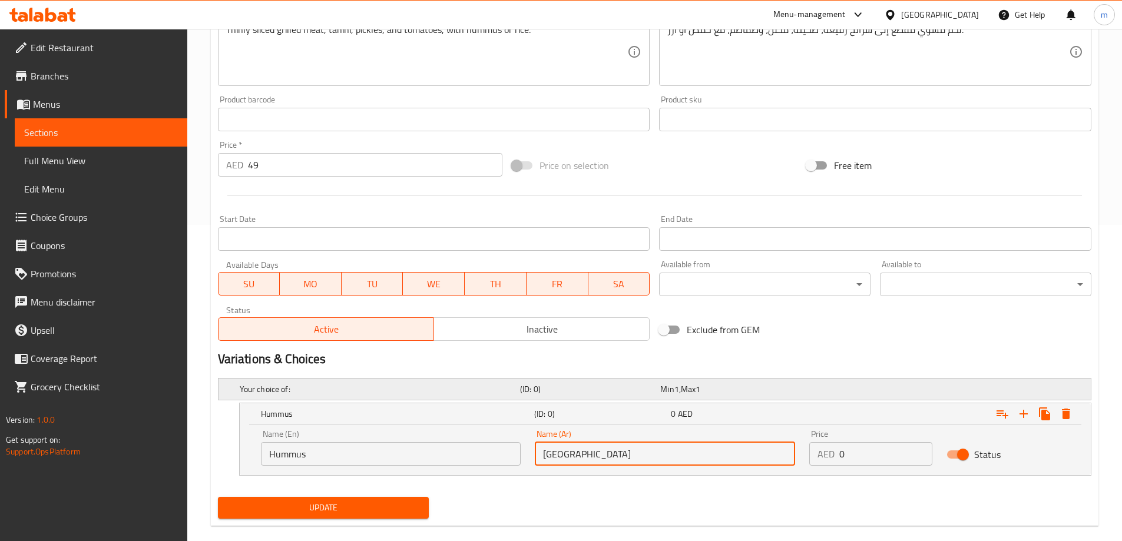
scroll to position [275, 0]
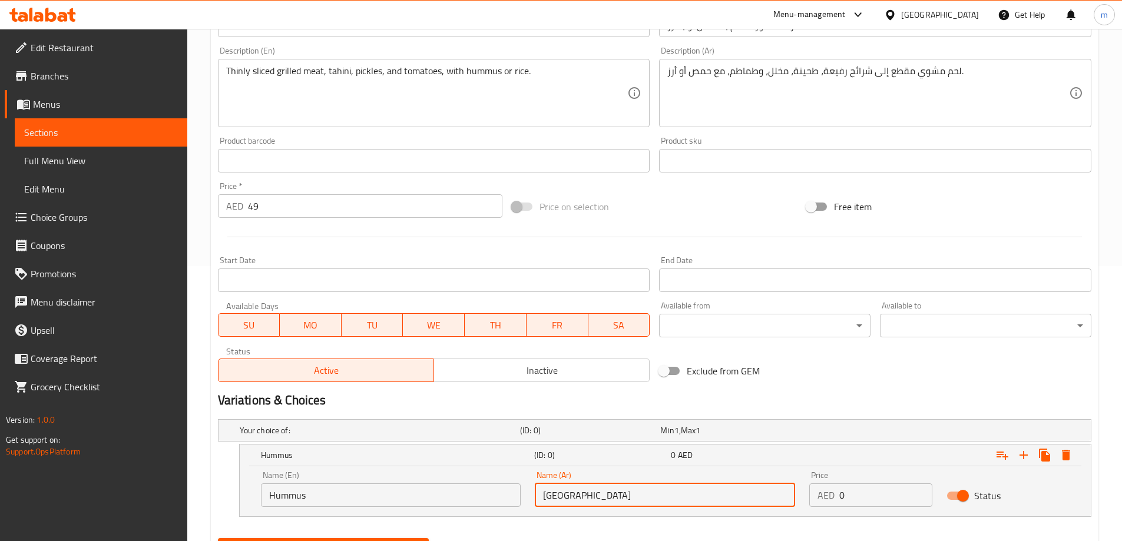
type input "[GEOGRAPHIC_DATA]"
click at [871, 494] on input "0" at bounding box center [885, 495] width 93 height 24
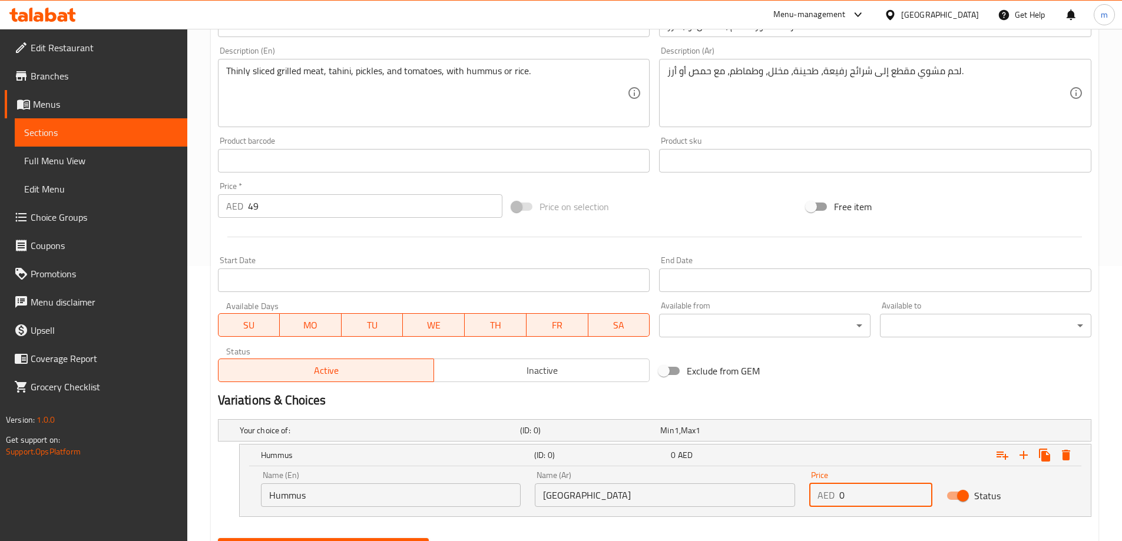
click at [871, 494] on input "0" at bounding box center [885, 495] width 93 height 24
type input "49"
click at [392, 217] on input "49" at bounding box center [375, 206] width 255 height 24
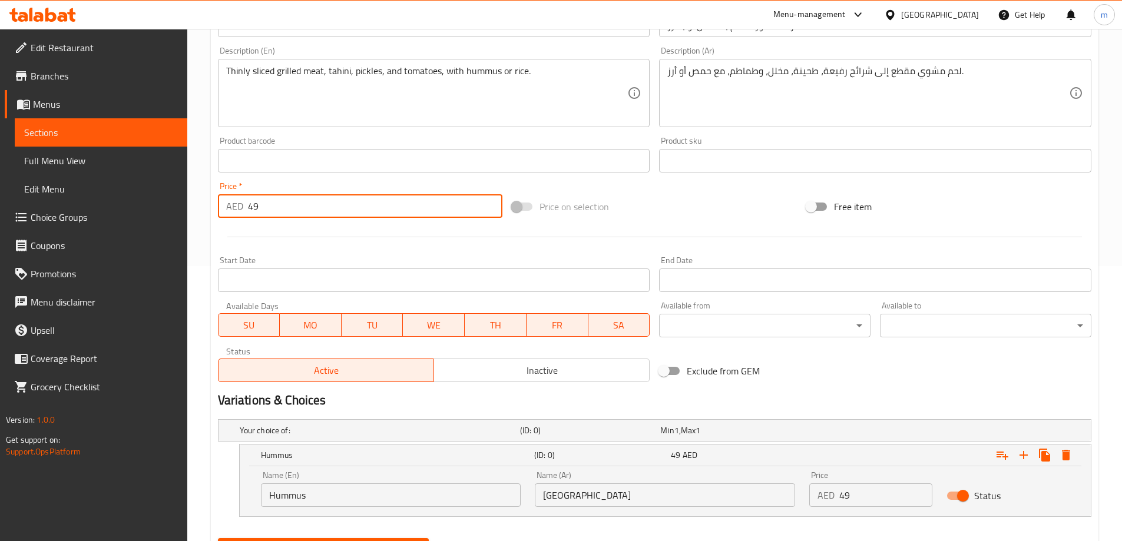
click at [390, 216] on input "49" at bounding box center [375, 206] width 255 height 24
click at [390, 216] on input "490" at bounding box center [375, 206] width 255 height 24
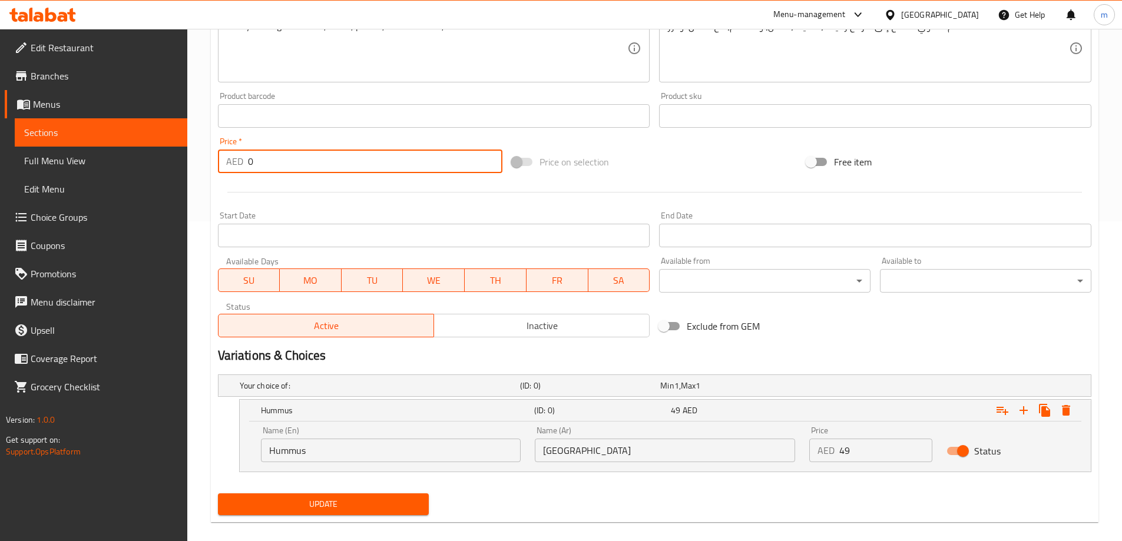
scroll to position [334, 0]
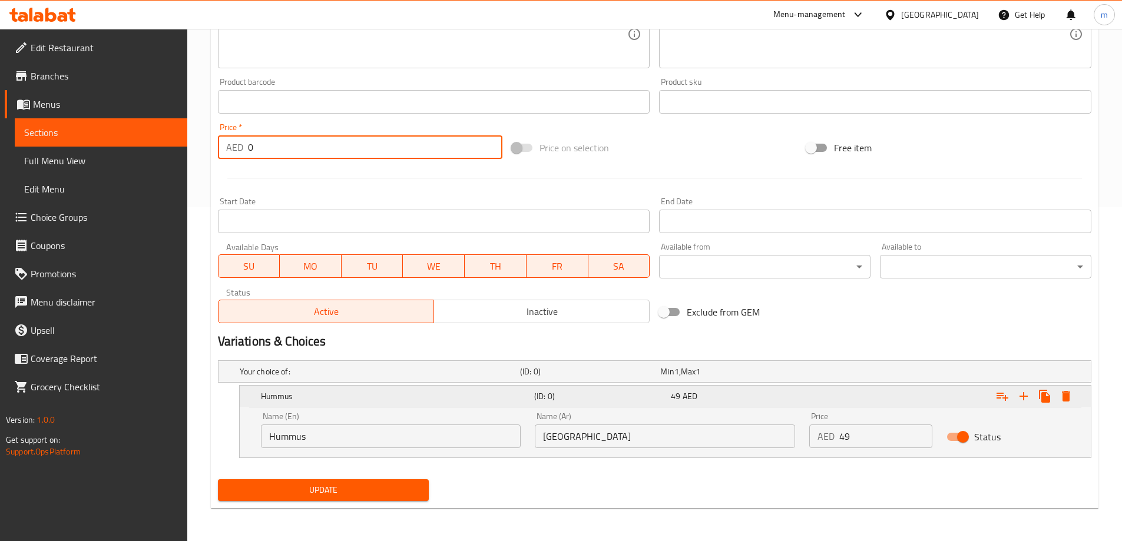
type input "0"
click at [1029, 401] on icon "Expand" at bounding box center [1023, 396] width 14 height 14
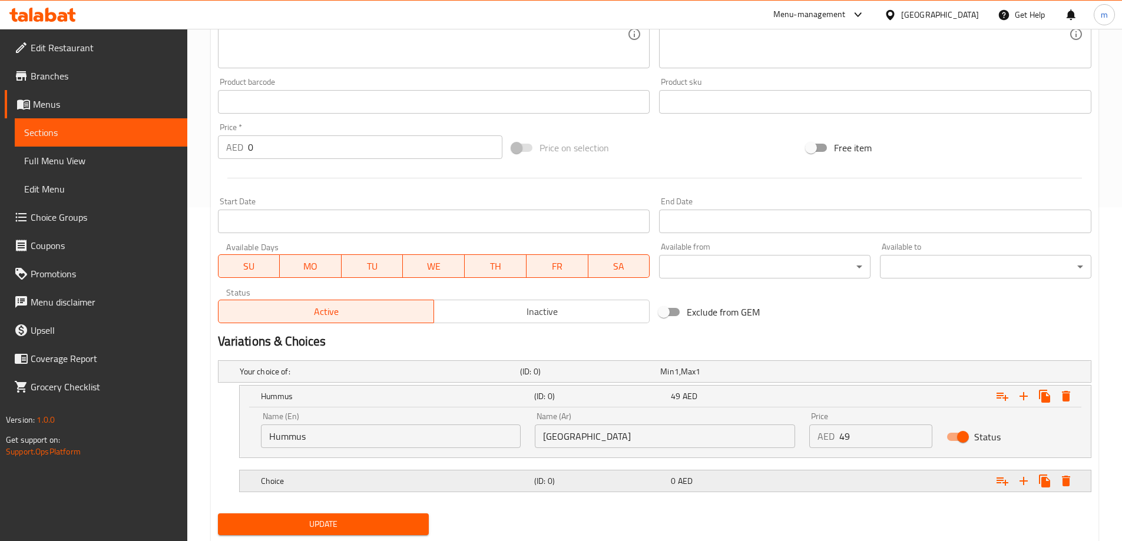
click at [405, 377] on h5 "Choice" at bounding box center [378, 372] width 276 height 12
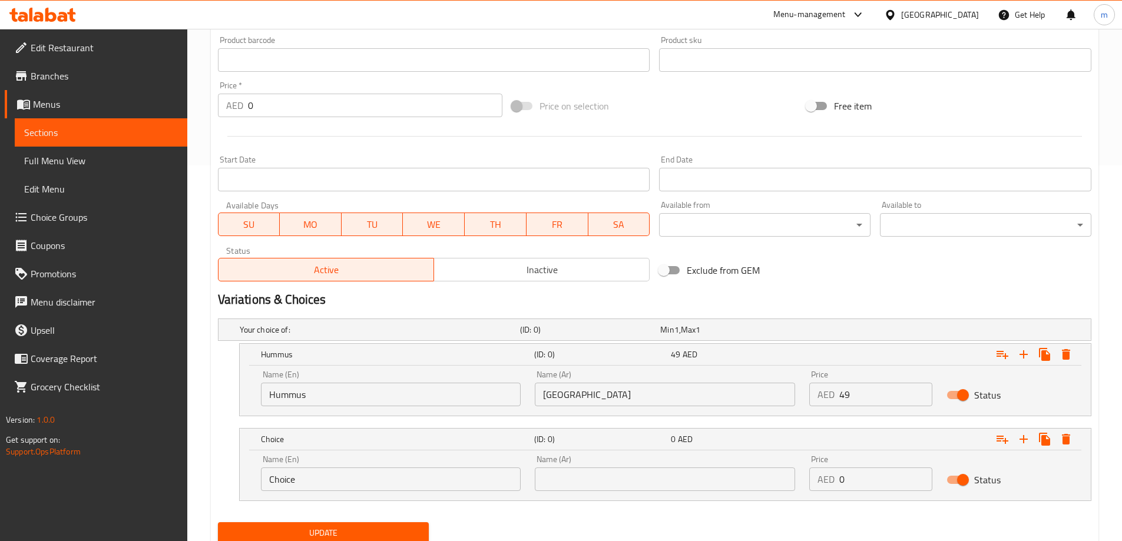
scroll to position [414, 0]
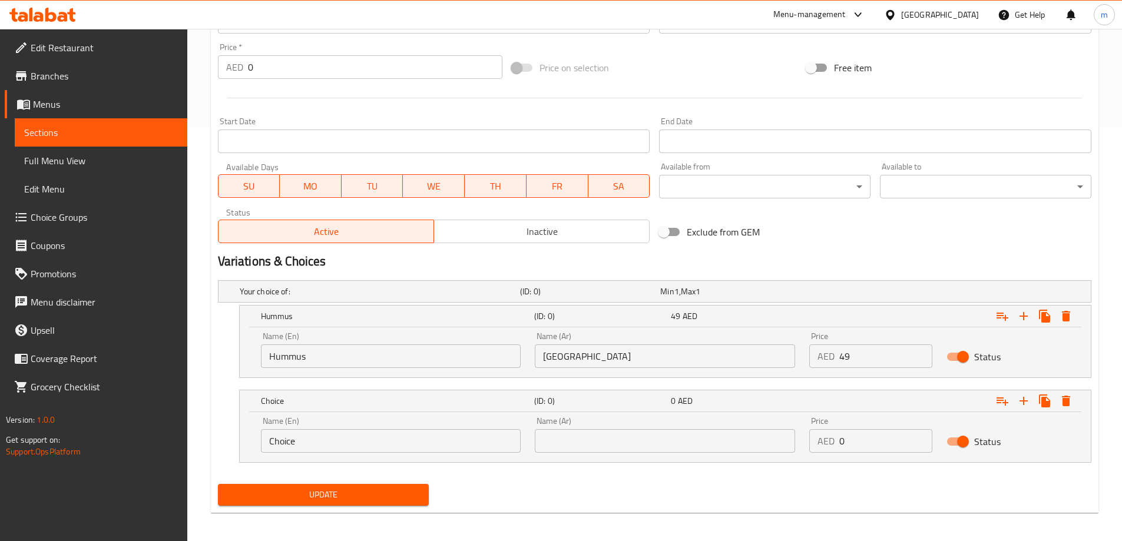
click at [405, 453] on div "Name (En) Choice Name (En)" at bounding box center [391, 435] width 274 height 50
click at [403, 453] on div "Name (En) Choice Name (En)" at bounding box center [391, 435] width 274 height 50
click at [392, 446] on input "Choice" at bounding box center [391, 441] width 260 height 24
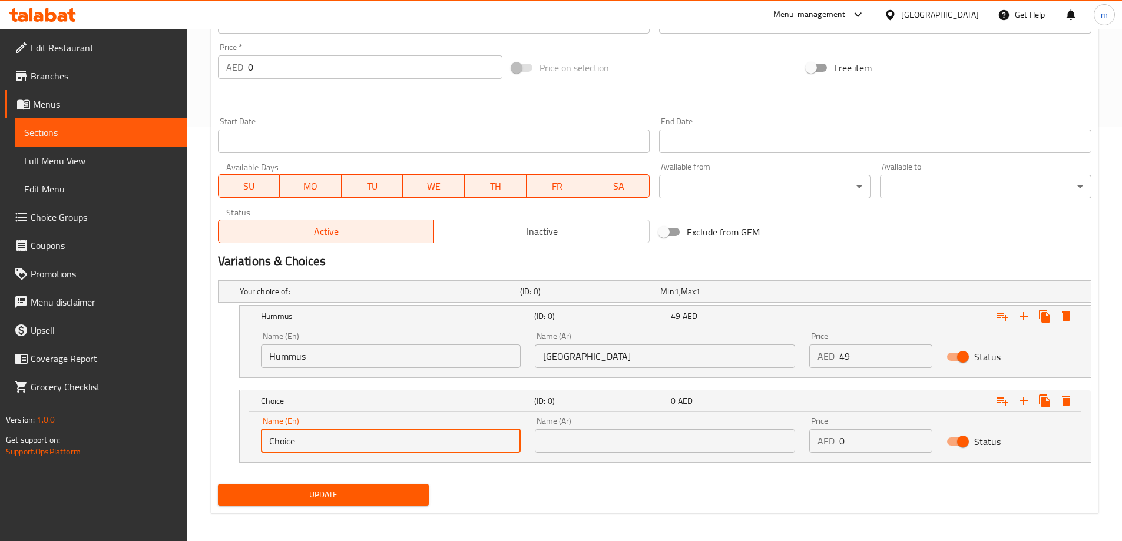
paste input "R"
type input "Rice"
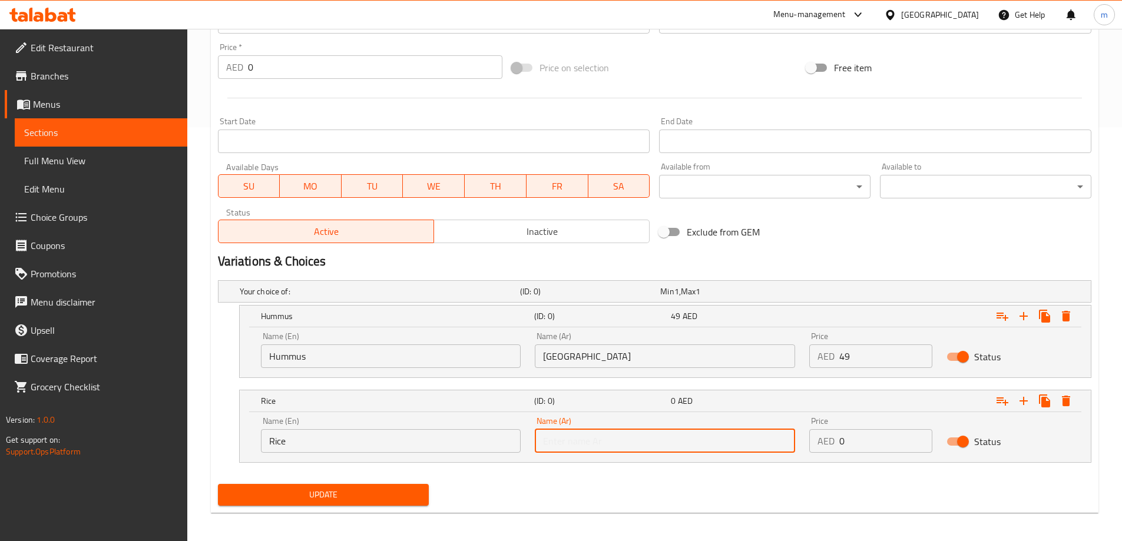
click at [713, 439] on input "text" at bounding box center [665, 441] width 260 height 24
paste input "أرز"
type input "أرز"
click at [876, 439] on input "0" at bounding box center [885, 441] width 93 height 24
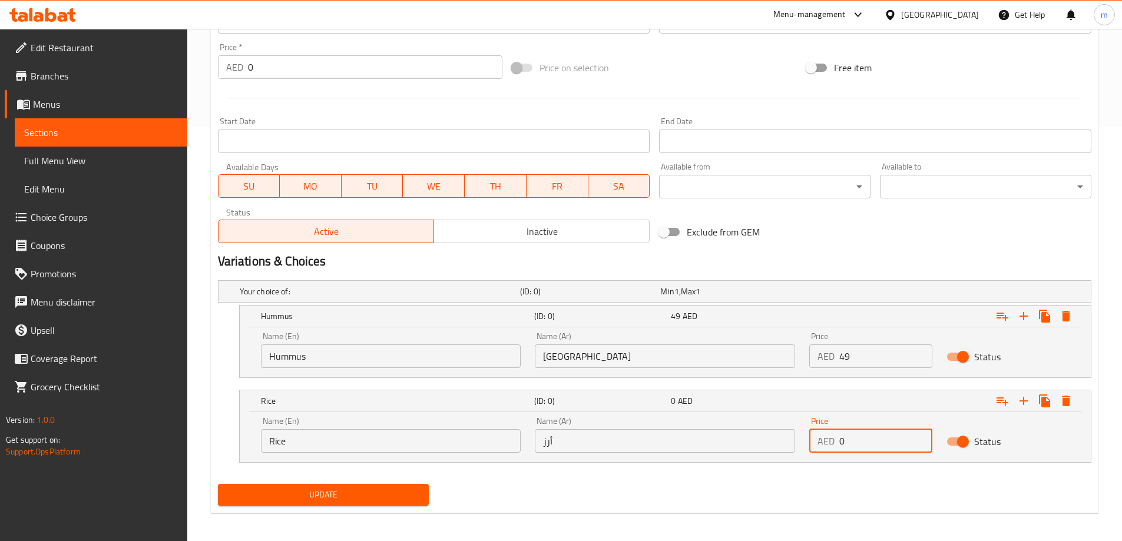
click at [876, 439] on input "0" at bounding box center [885, 441] width 93 height 24
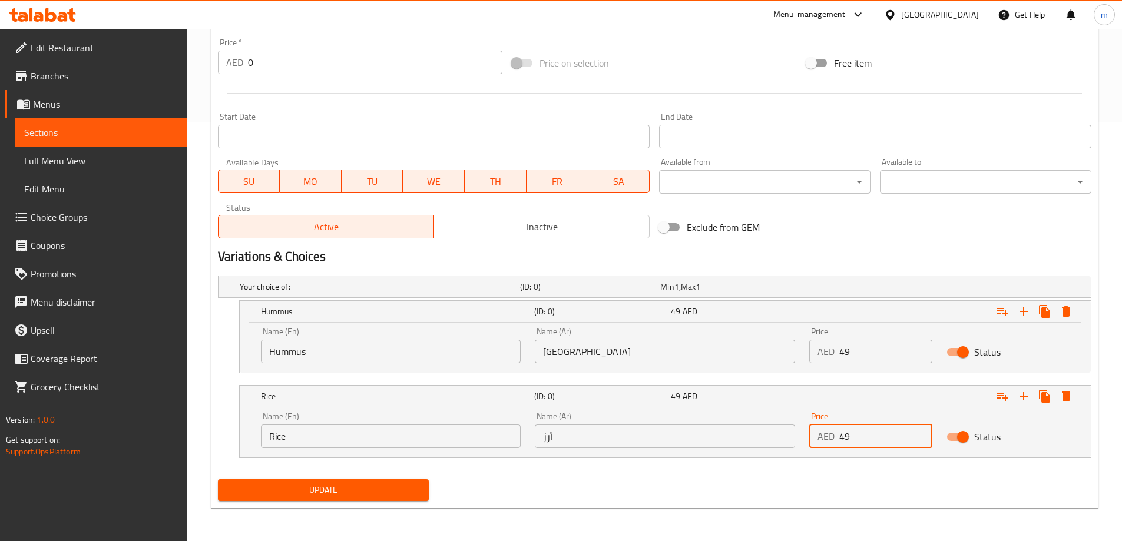
type input "49"
click at [319, 493] on span "Update" at bounding box center [323, 490] width 193 height 15
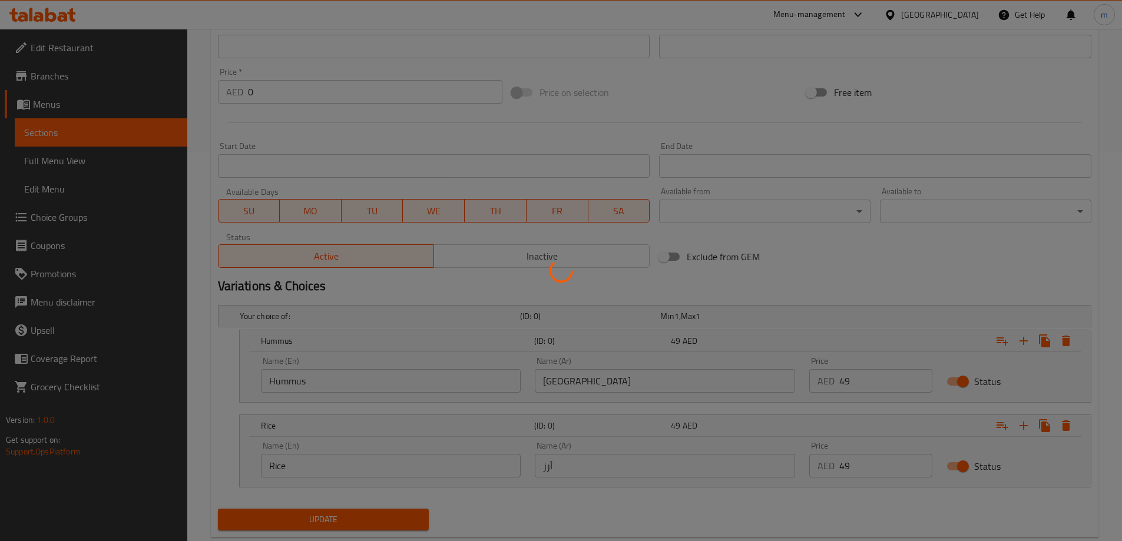
scroll to position [183, 0]
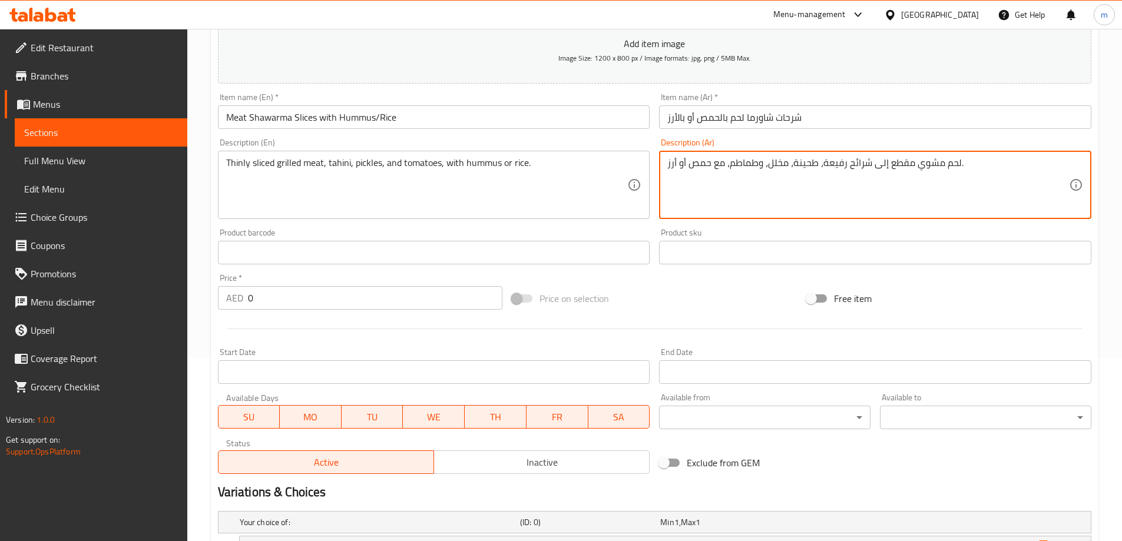
drag, startPoint x: 957, startPoint y: 164, endPoint x: 847, endPoint y: 167, distance: 109.6
paste textarea "شرائح لحم مشوي"
click at [837, 165] on textarea "شرائح لحم مشوي رفيعة، طحينة، مخلل، وطماطم، مع حمص أو أرز." at bounding box center [868, 185] width 402 height 56
click at [830, 165] on textarea "شرائح لحم مشوي رفيعة، طحينة، مخلل، وطماطم، مع حمص أو أرز." at bounding box center [868, 185] width 402 height 56
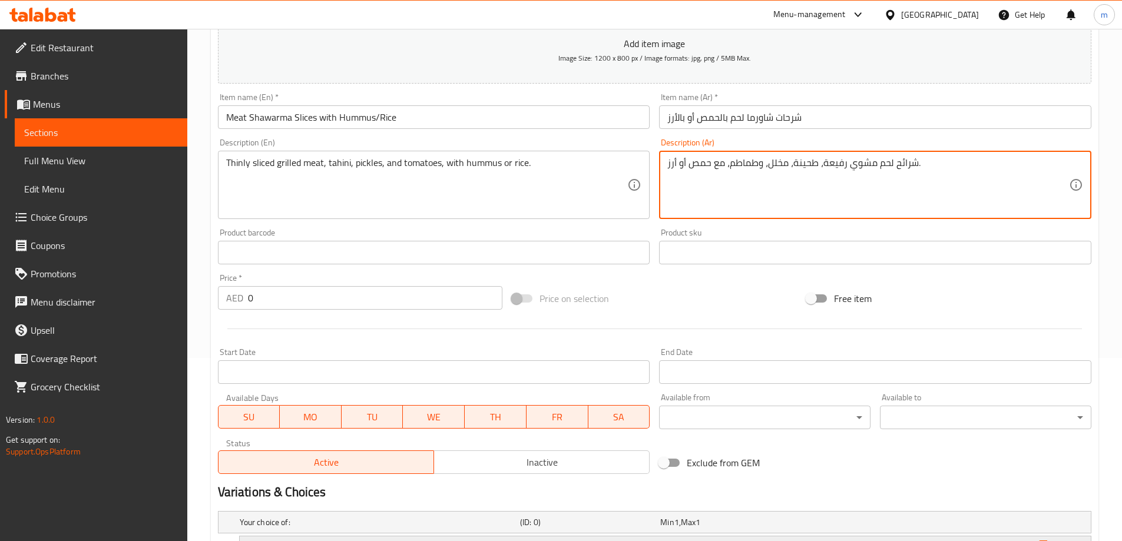
scroll to position [419, 0]
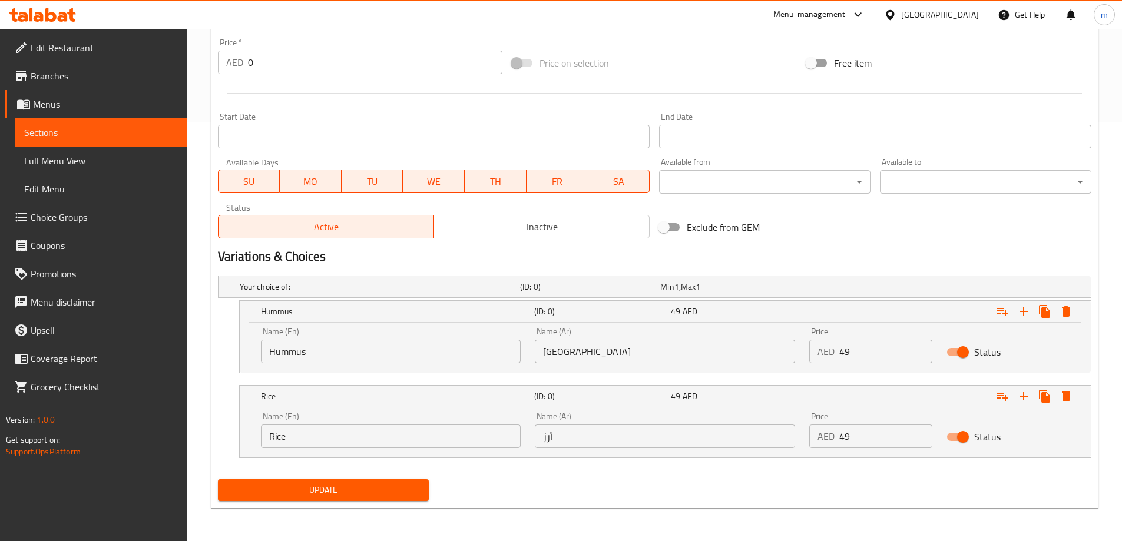
type textarea "شرائح لحم مشوي رفيعة، طحينة، مخلل، وطماطم، مع حمص أو أرز."
click at [408, 489] on span "Update" at bounding box center [323, 490] width 193 height 15
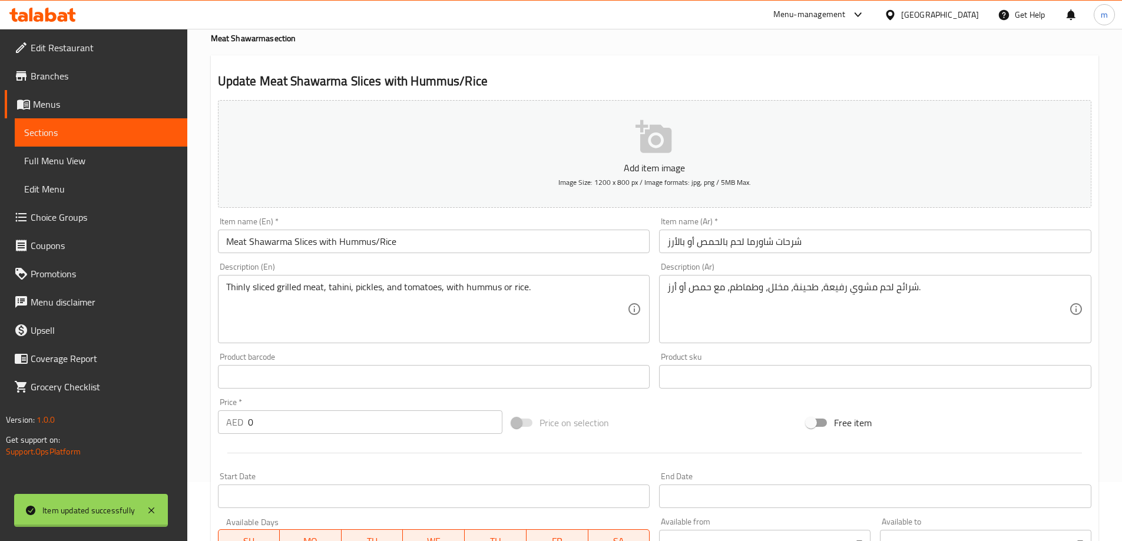
scroll to position [0, 0]
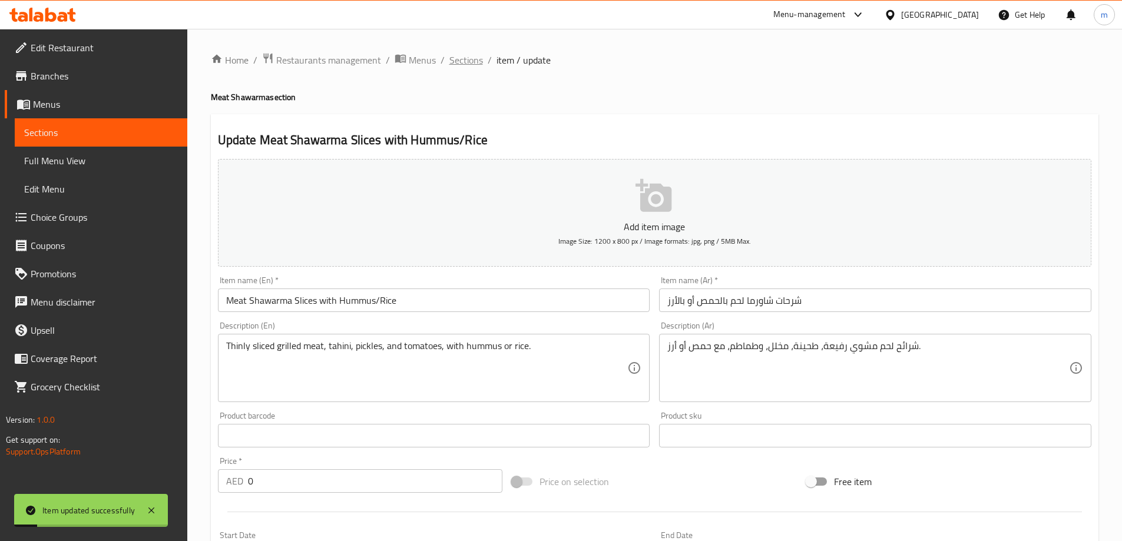
click at [471, 62] on span "Sections" at bounding box center [466, 60] width 34 height 14
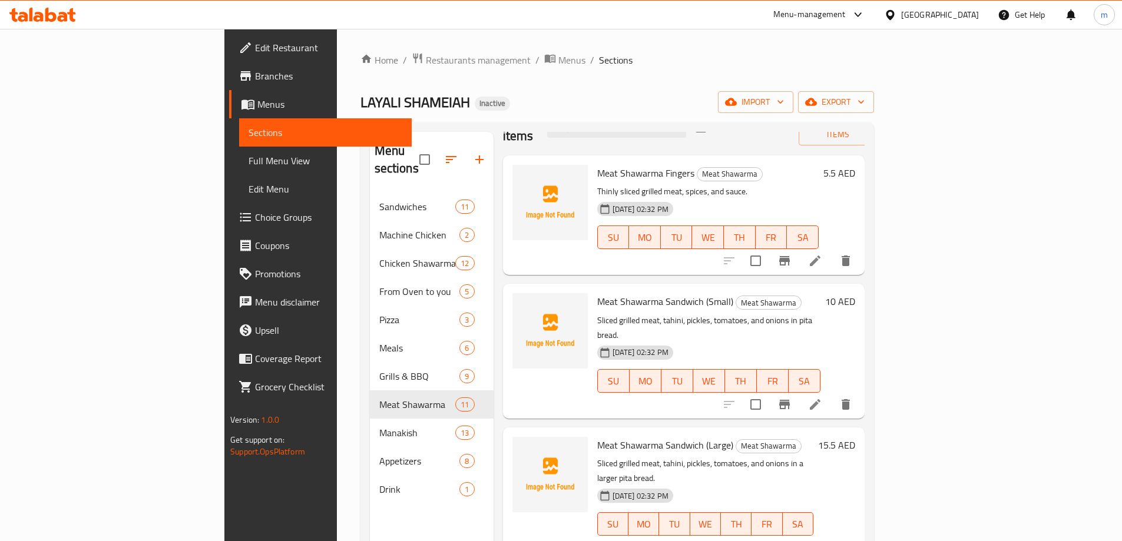
scroll to position [118, 0]
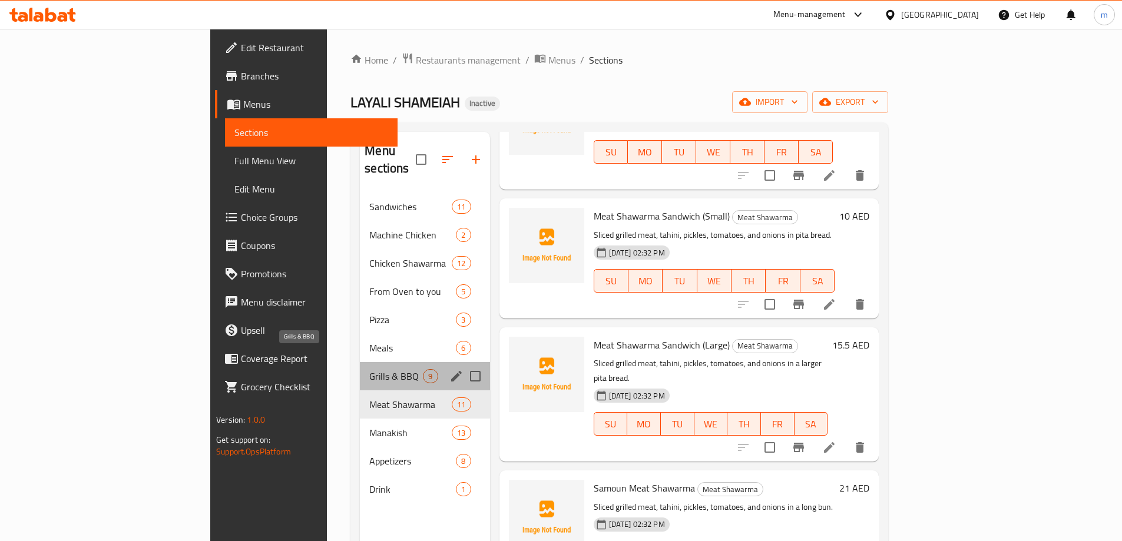
click at [369, 369] on span "Grills & BBQ" at bounding box center [396, 376] width 54 height 14
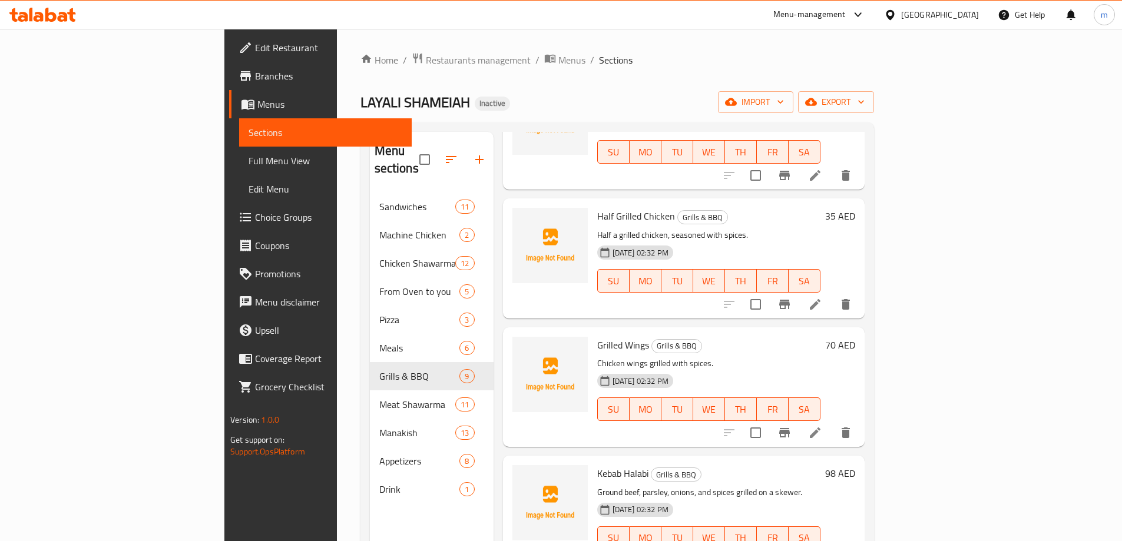
scroll to position [177, 0]
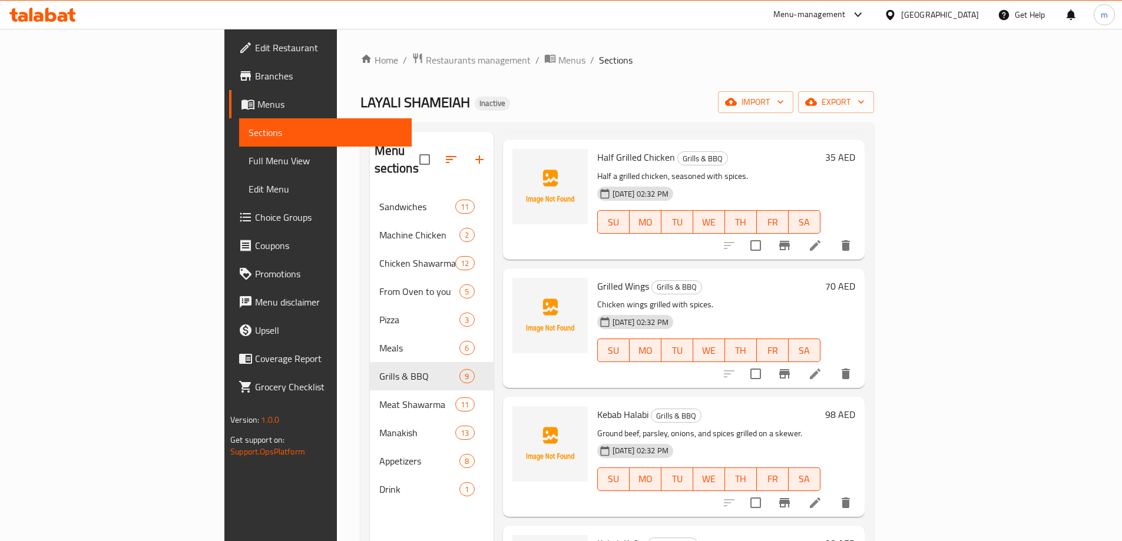
click at [831, 367] on li at bounding box center [814, 373] width 33 height 21
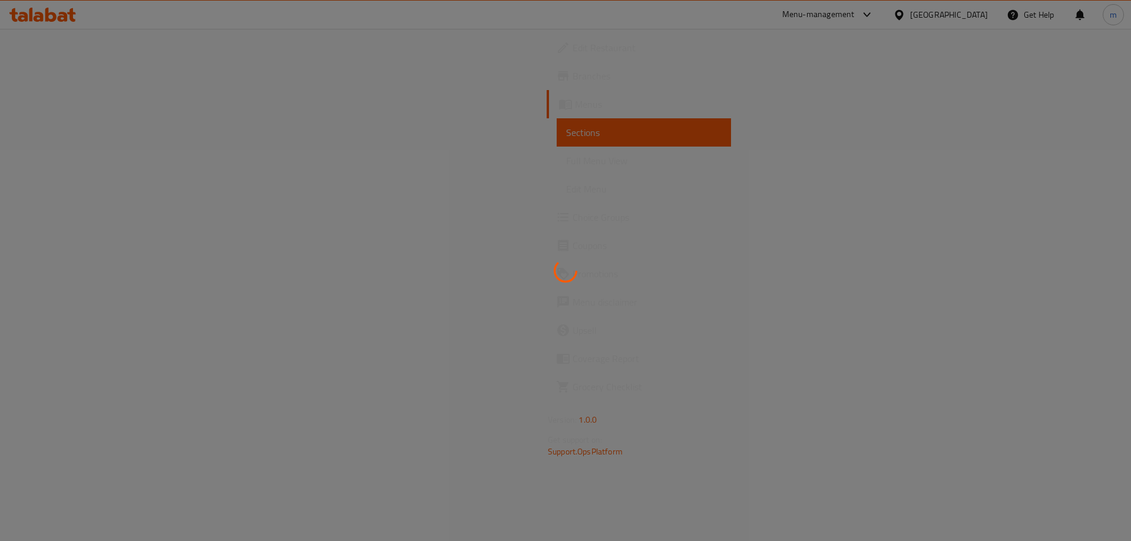
click at [1034, 365] on div at bounding box center [565, 270] width 1131 height 541
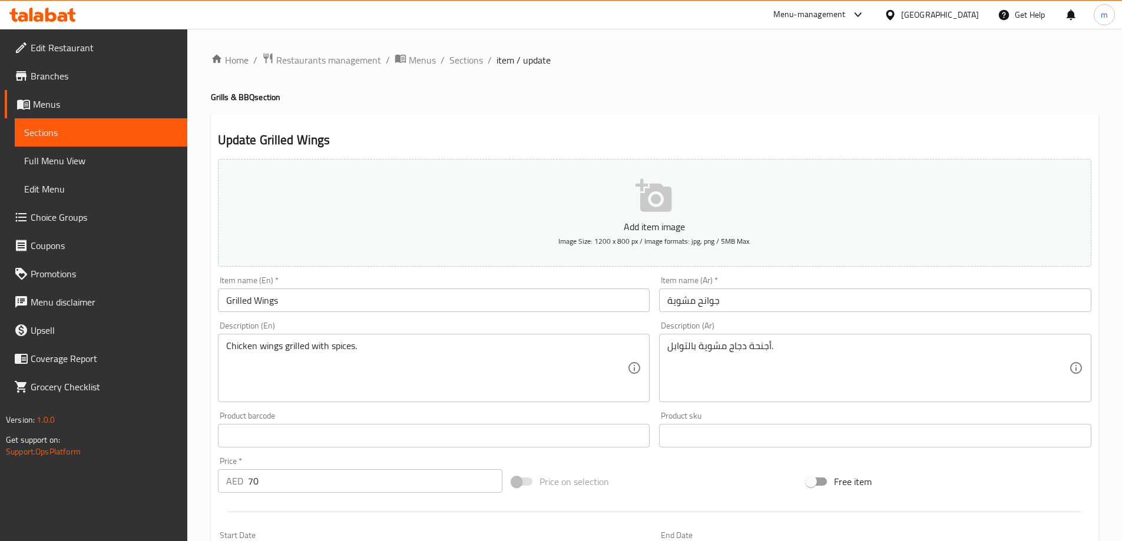
click at [666, 299] on input "جوانح مشوية" at bounding box center [875, 301] width 432 height 24
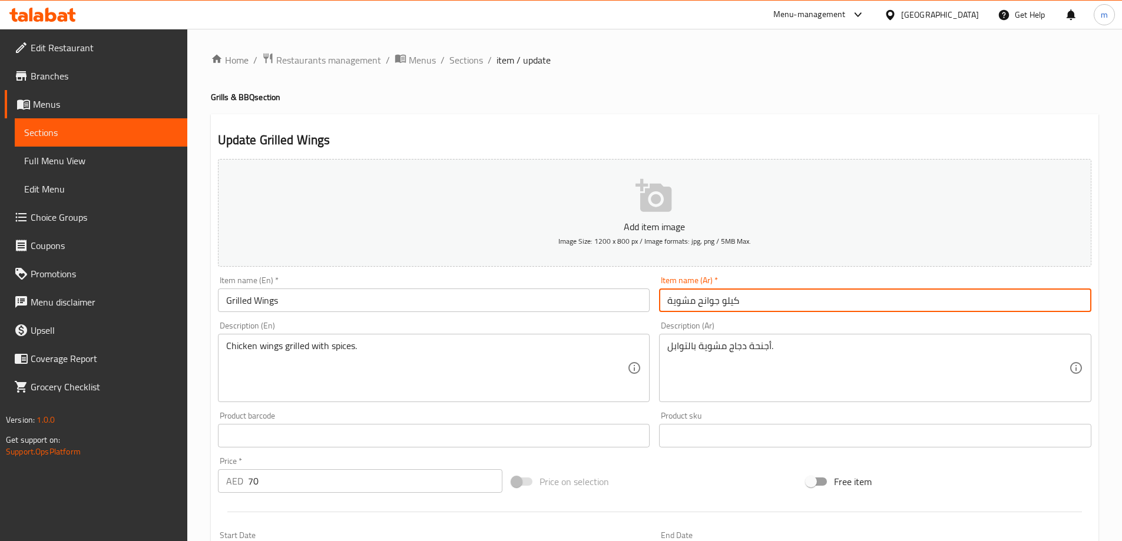
type input "كيلو جوانح مشوية"
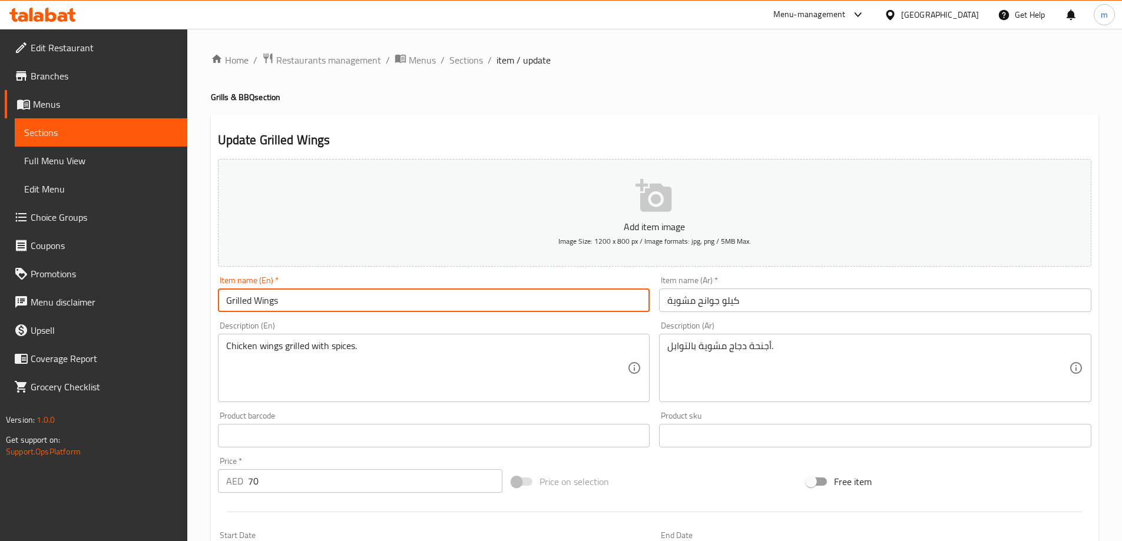
click at [228, 299] on input "Grilled Wings" at bounding box center [434, 301] width 432 height 24
paste input "شرائح لحم مشوي"
type input "Grilled Wings (KG)"
click at [726, 301] on input "كيلو جوانح مشوية" at bounding box center [875, 301] width 432 height 24
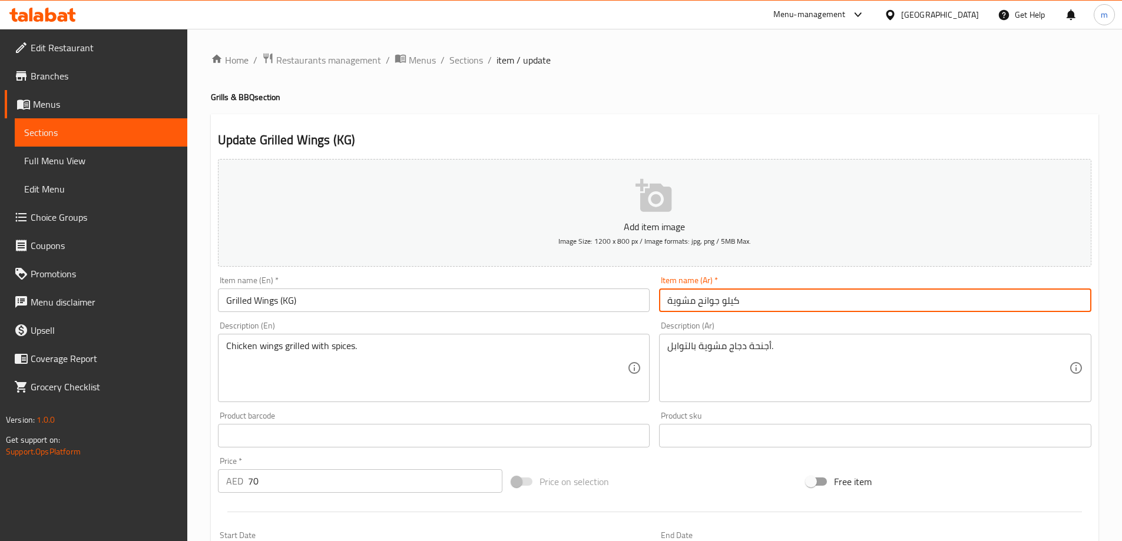
click at [726, 301] on input "كيلو جوانح مشوية" at bounding box center [875, 301] width 432 height 24
click at [723, 301] on input "جوانح مشوية" at bounding box center [875, 301] width 432 height 24
paste input "كيلو"
drag, startPoint x: 690, startPoint y: 299, endPoint x: 643, endPoint y: 304, distance: 47.3
click at [645, 304] on div "Add item image Image Size: 1200 x 800 px / Image formats: jpg, png / 5MB Max. I…" at bounding box center [654, 408] width 883 height 508
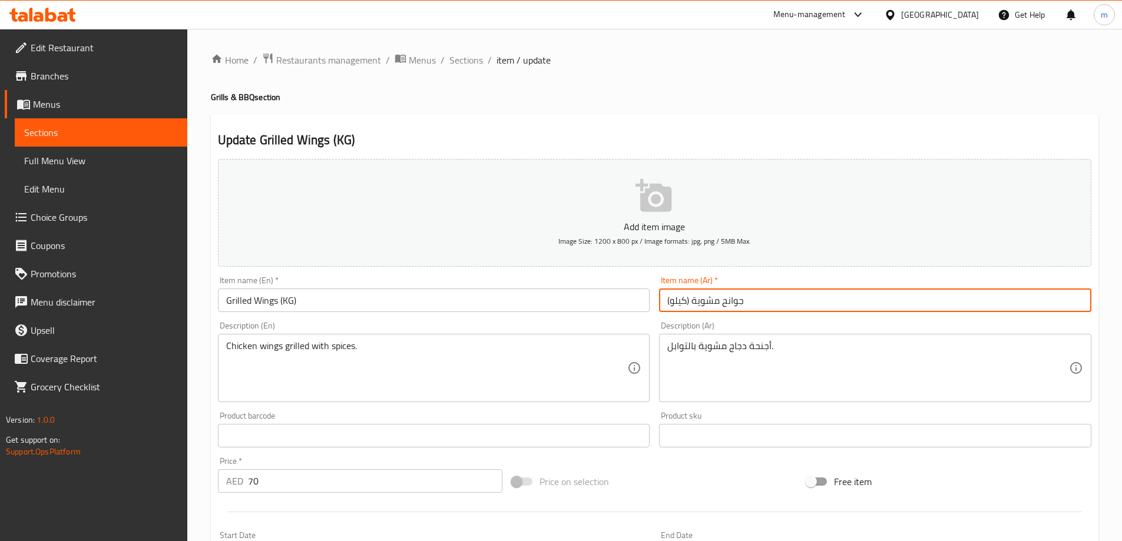
type input "جوانح مشوية (كيلو)"
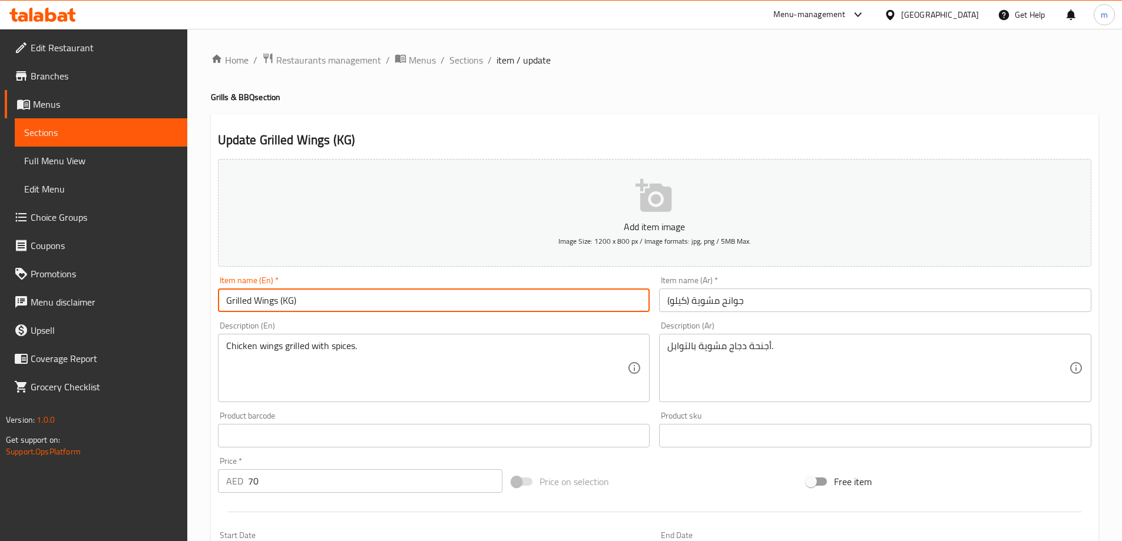
drag, startPoint x: 323, startPoint y: 299, endPoint x: 280, endPoint y: 306, distance: 43.7
click at [280, 306] on input "Grilled Wings (KG)" at bounding box center [434, 301] width 432 height 24
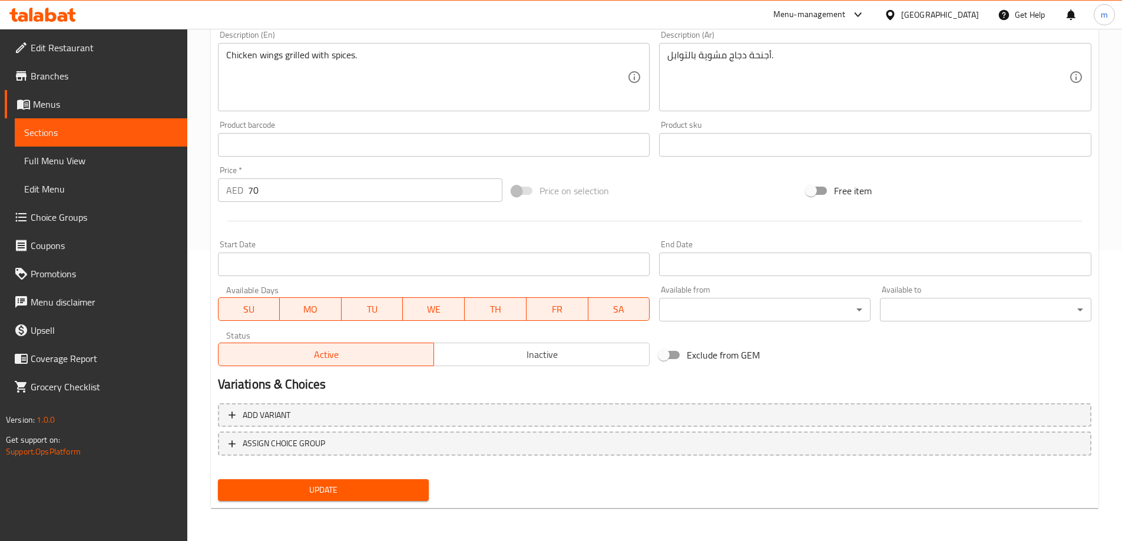
click at [378, 485] on span "Update" at bounding box center [323, 490] width 193 height 15
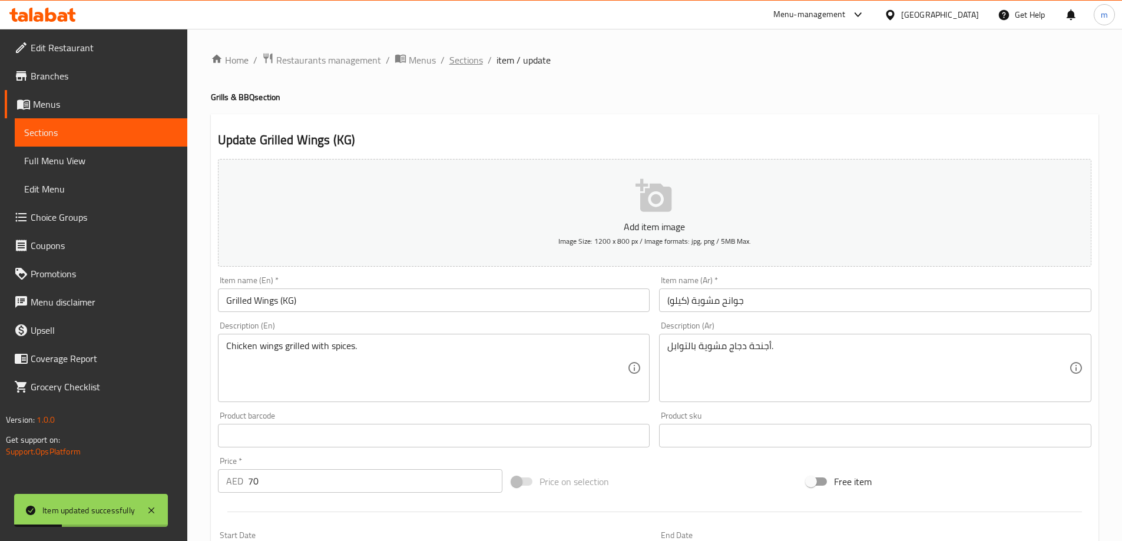
click at [473, 61] on span "Sections" at bounding box center [466, 60] width 34 height 14
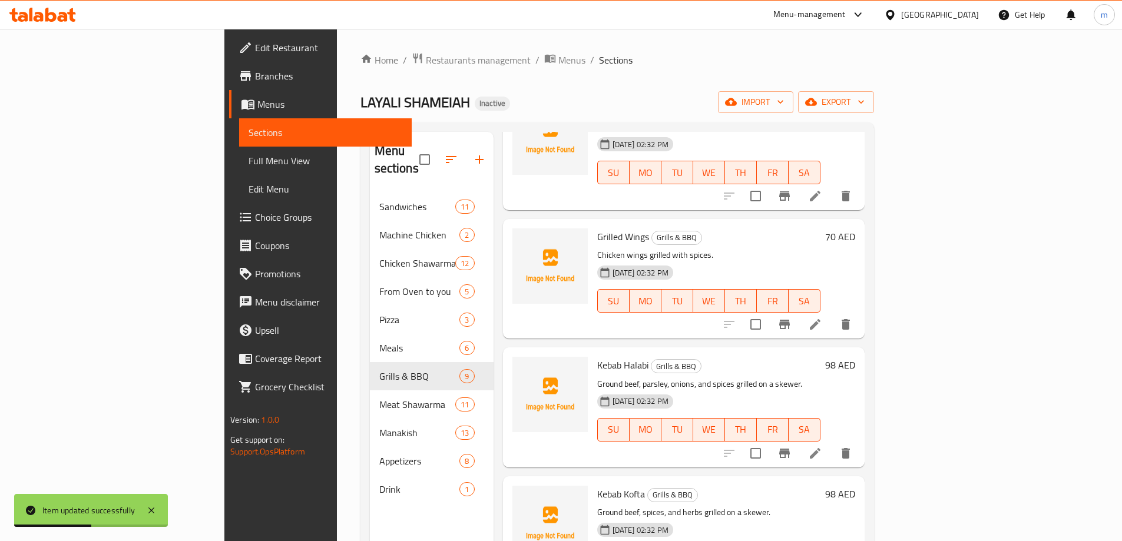
scroll to position [294, 0]
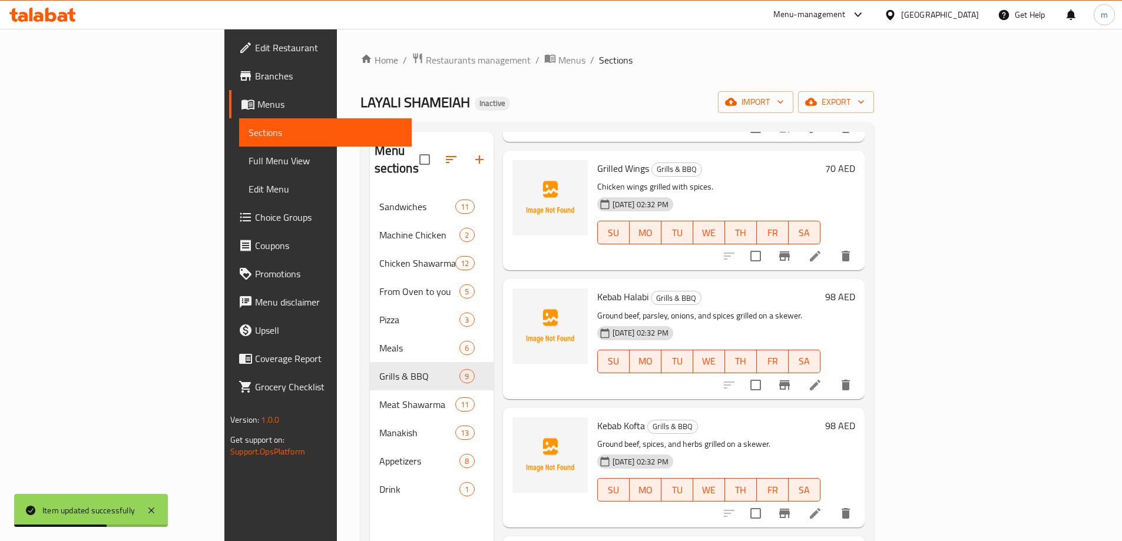
click at [822, 378] on icon at bounding box center [815, 385] width 14 height 14
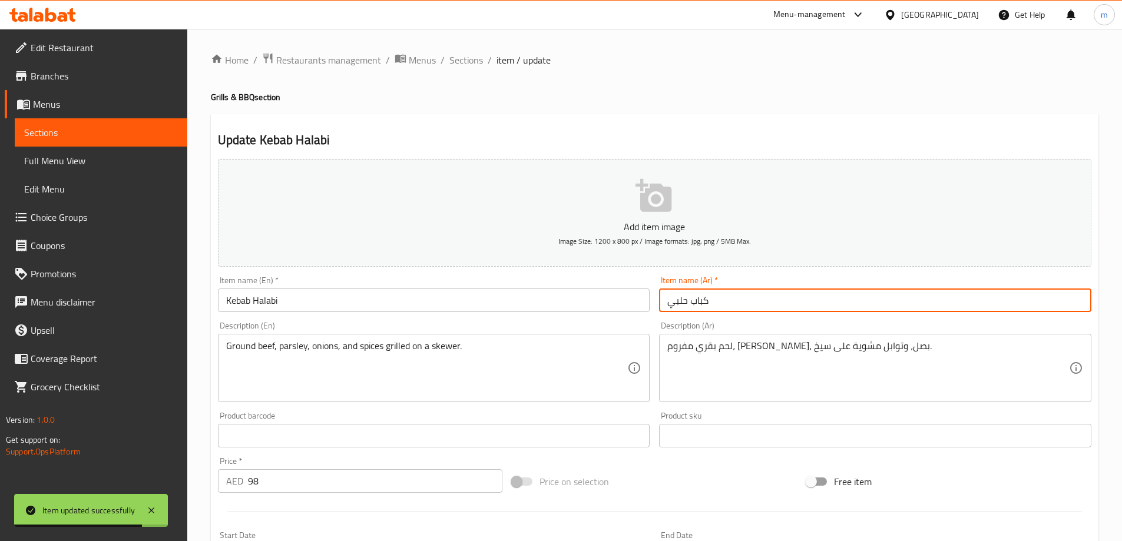
click at [727, 304] on input "كباب حلبي" at bounding box center [875, 301] width 432 height 24
paste input "(KG)"
type input "كباب حلبي"
click at [423, 314] on div "Item name (En)   * Kebab Halabi Item name (En) *" at bounding box center [434, 293] width 442 height 45
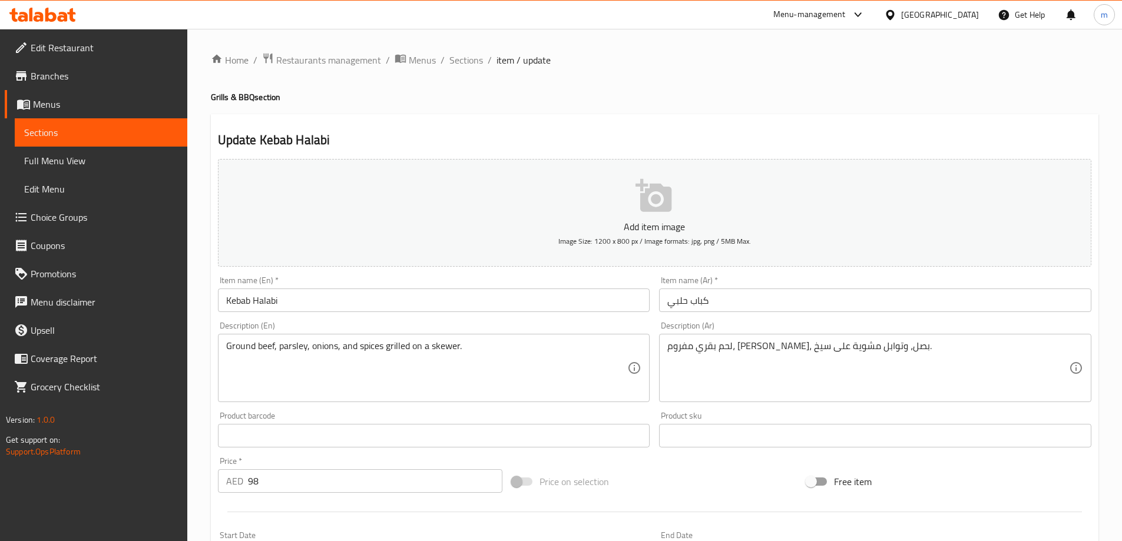
click at [406, 301] on input "Kebab Halabi" at bounding box center [434, 301] width 432 height 24
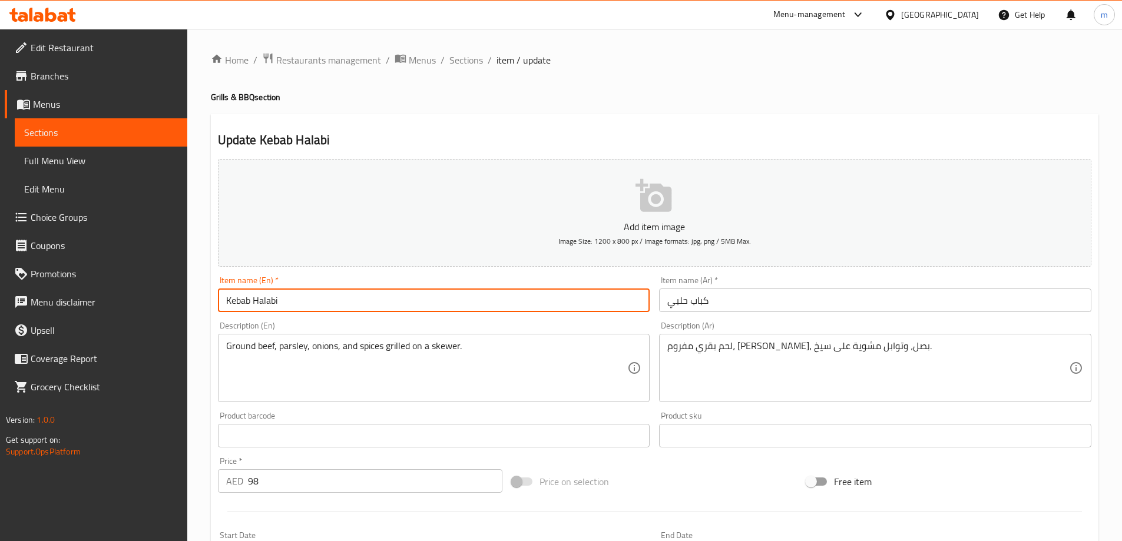
paste input "(KG)"
type input "Kebab Halabi (KG)"
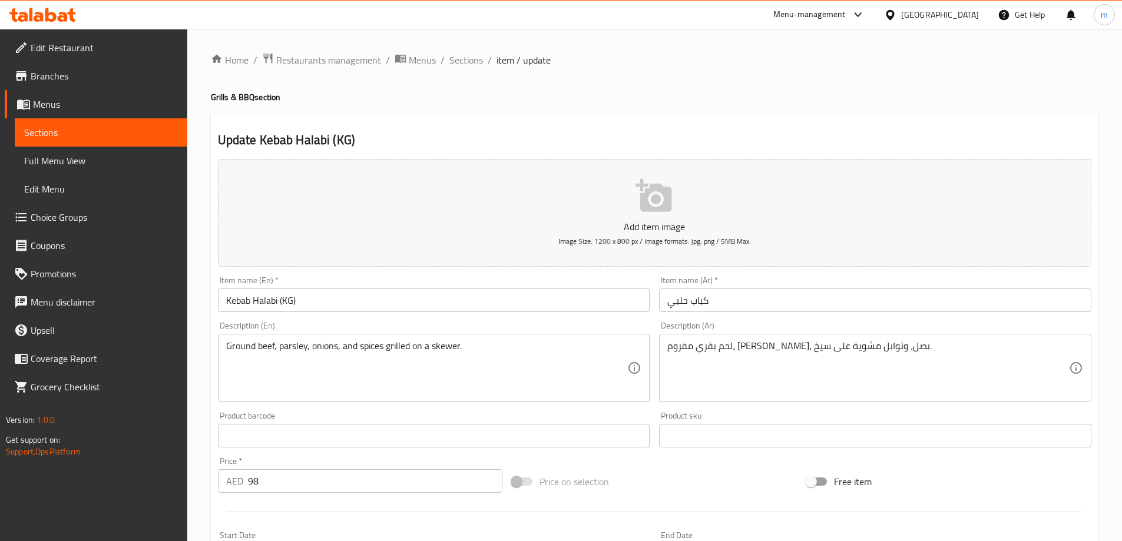
click at [664, 299] on input "كباب حلبي" at bounding box center [875, 301] width 432 height 24
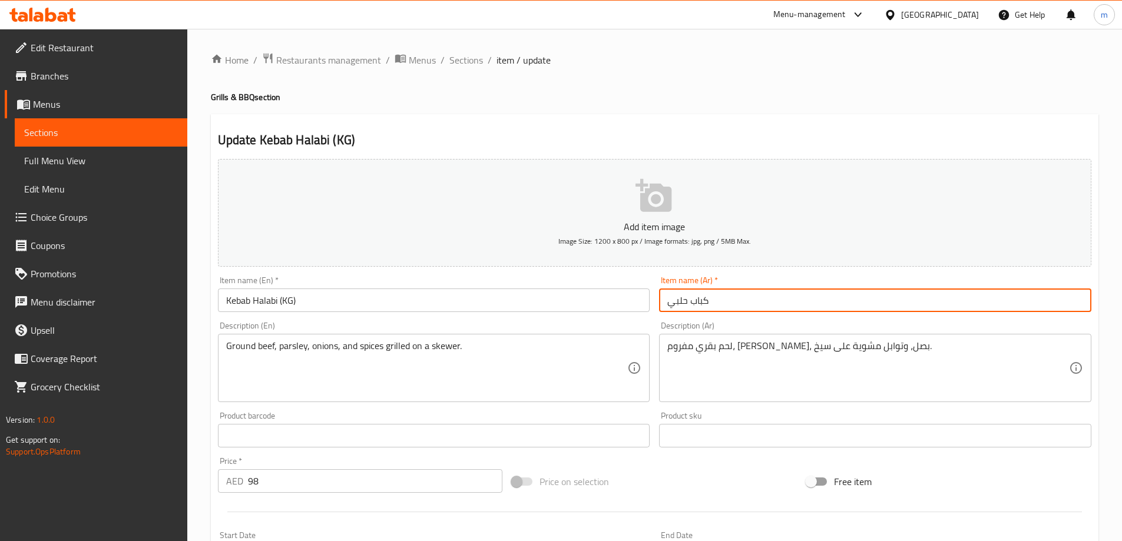
click at [728, 301] on input "كباب حلبي" at bounding box center [875, 301] width 432 height 24
paste input "(كيلو)"
click at [668, 306] on input "كباب حلبي (كيلو)" at bounding box center [875, 301] width 432 height 24
click at [671, 300] on input "كباب حلبي (كيلو)" at bounding box center [875, 301] width 432 height 24
drag, startPoint x: 670, startPoint y: 300, endPoint x: 656, endPoint y: 300, distance: 13.5
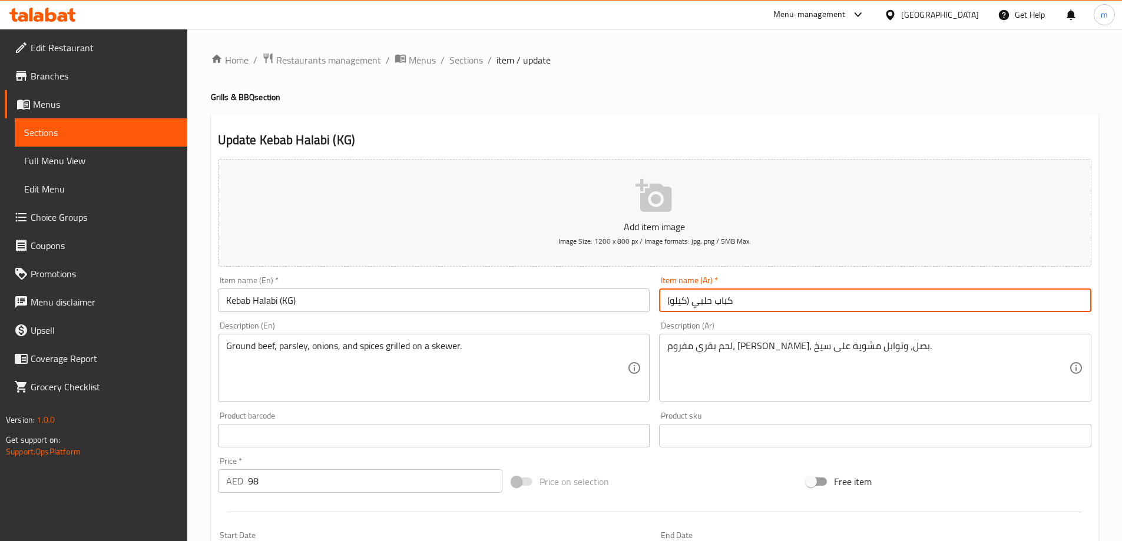
click at [656, 300] on div "Item name (Ar)   * كباب حلبي (كيلو) Item name (Ar) *" at bounding box center [875, 293] width 442 height 45
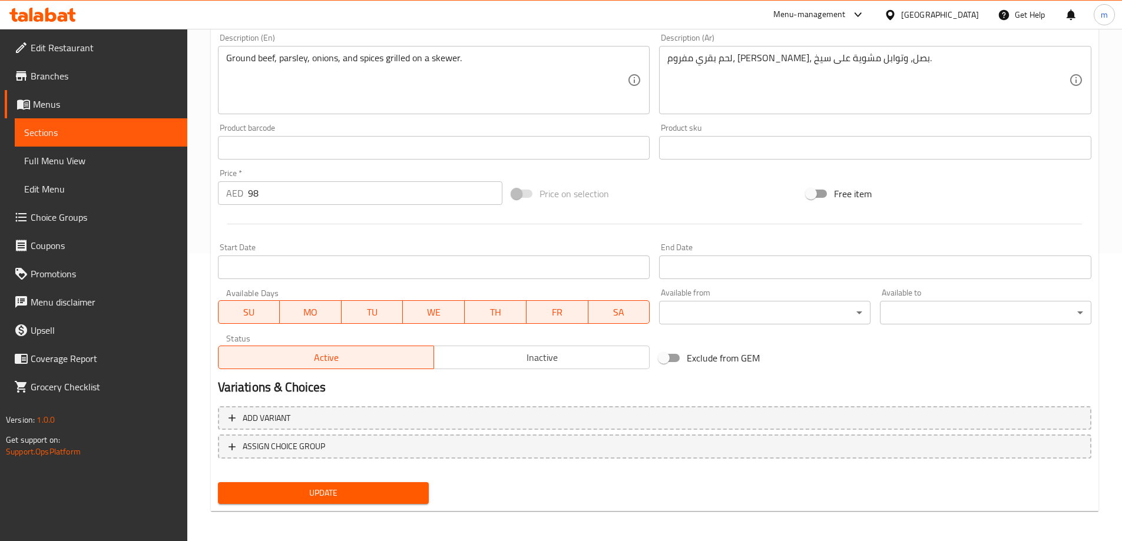
scroll to position [291, 0]
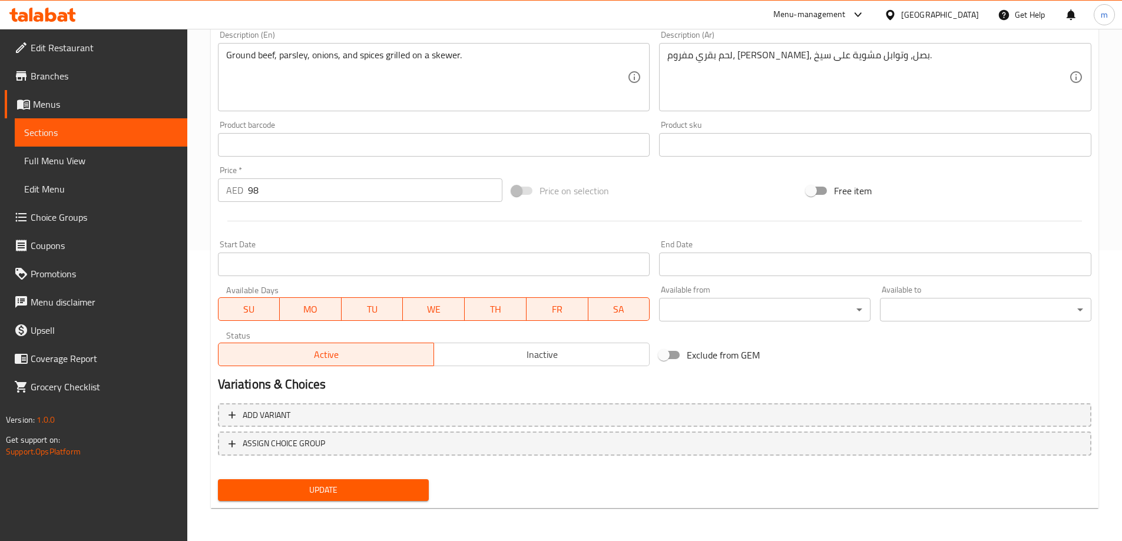
type input "كباب حلبي (كيلو)"
click at [405, 478] on div "Update" at bounding box center [323, 490] width 221 height 31
click at [403, 483] on span "Update" at bounding box center [323, 490] width 193 height 15
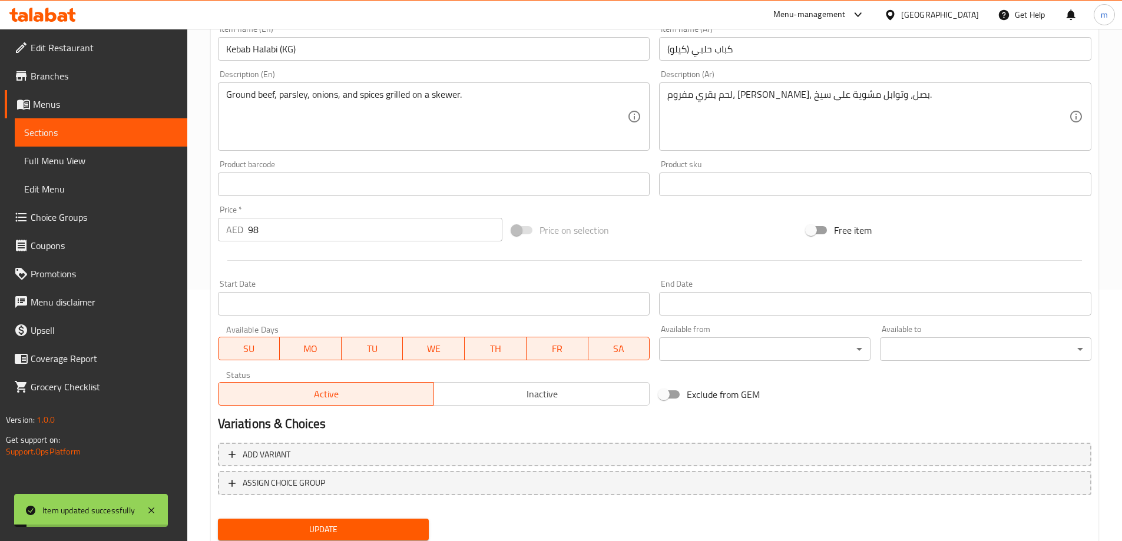
scroll to position [0, 0]
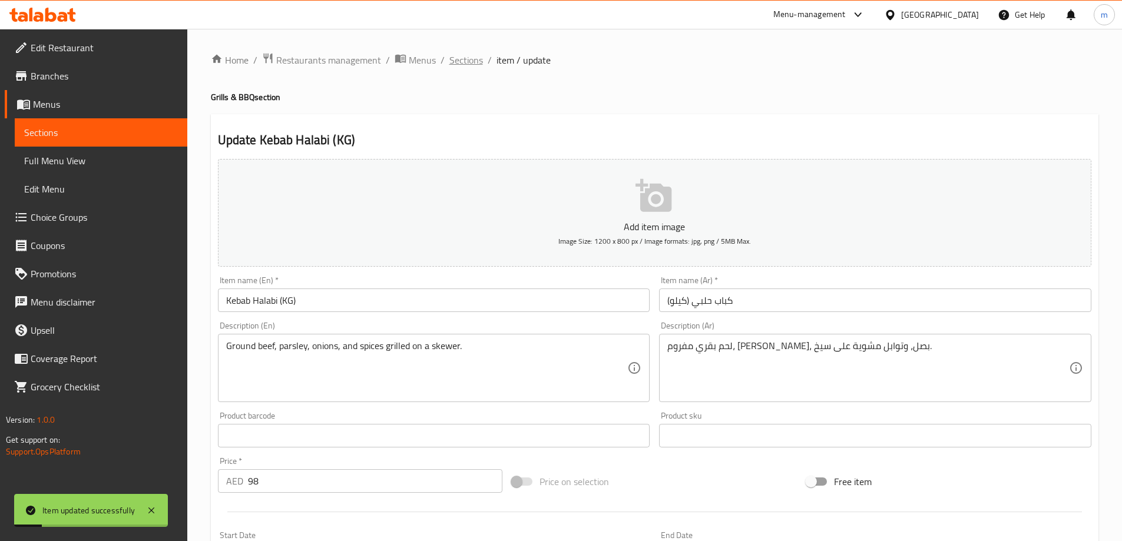
click at [457, 59] on span "Sections" at bounding box center [466, 60] width 34 height 14
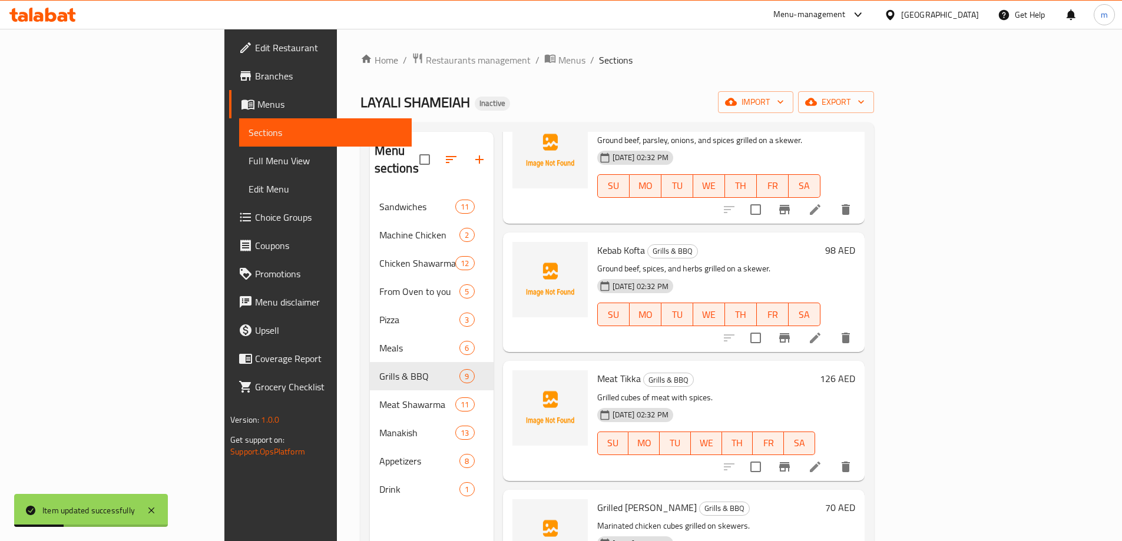
scroll to position [471, 0]
click at [831, 326] on li at bounding box center [814, 336] width 33 height 21
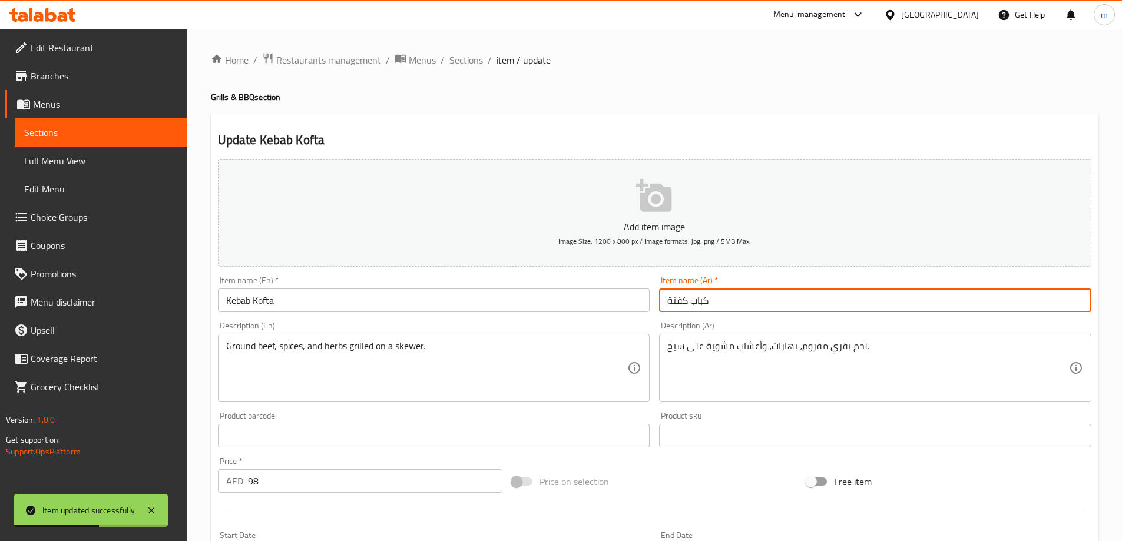
click at [794, 307] on input "كباب كفتة" at bounding box center [875, 301] width 432 height 24
paste input "(كيلو)"
type input "كباب كفتة (كيلو)"
click at [564, 310] on input "Kebab Kofta" at bounding box center [434, 301] width 432 height 24
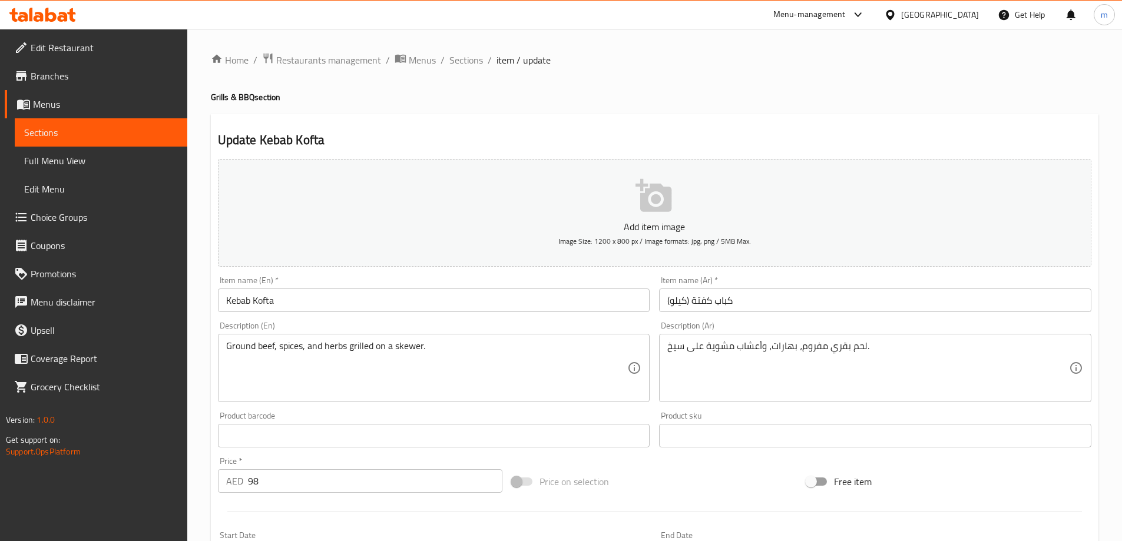
click at [452, 289] on input "Kebab Kofta" at bounding box center [434, 301] width 432 height 24
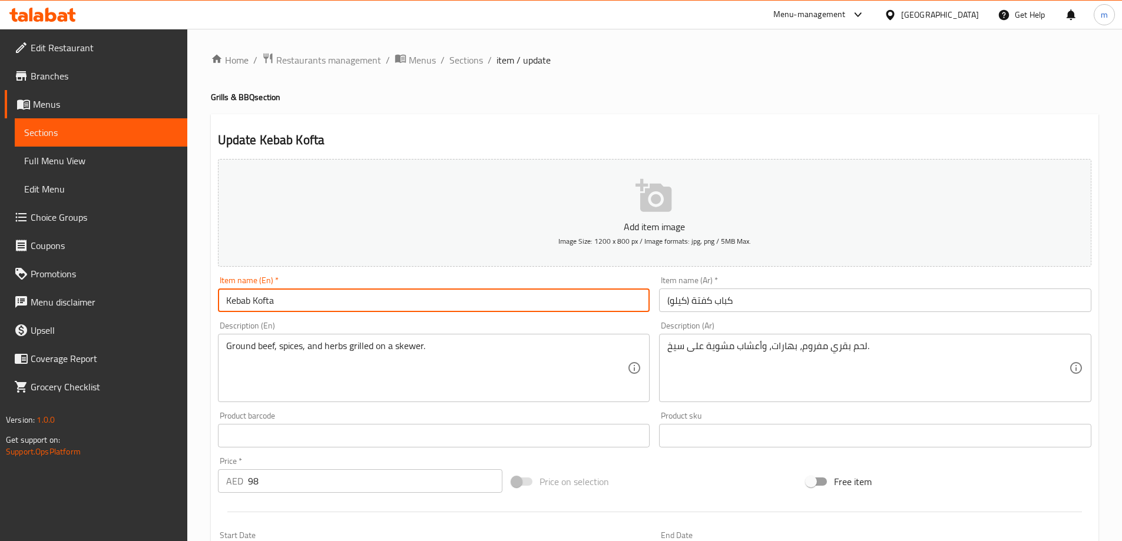
paste input "(KG)"
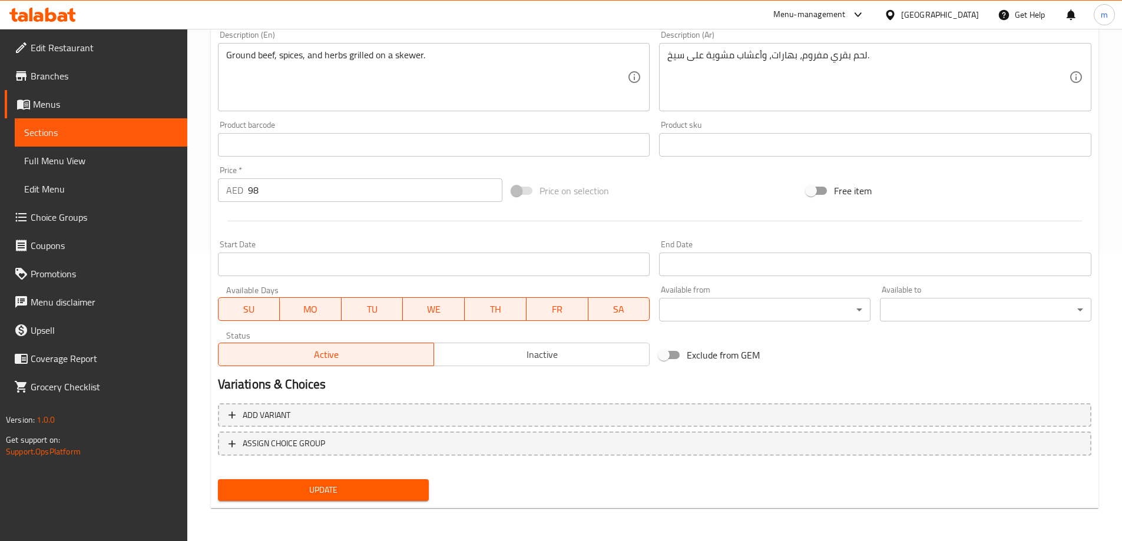
type input "Kebab Kofta (KG)"
click at [309, 496] on span "Update" at bounding box center [323, 490] width 193 height 15
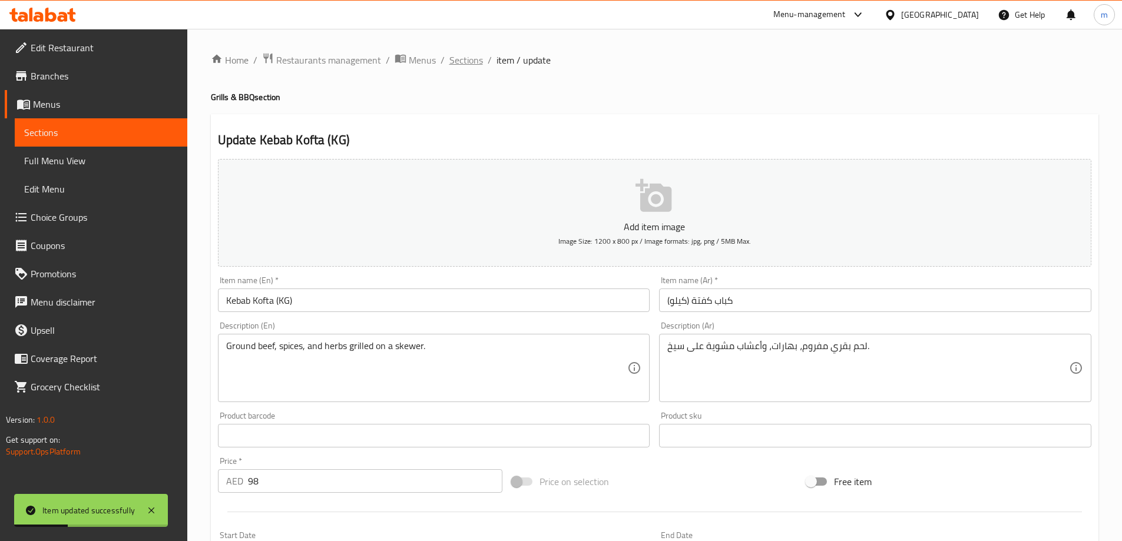
click at [475, 58] on span "Sections" at bounding box center [466, 60] width 34 height 14
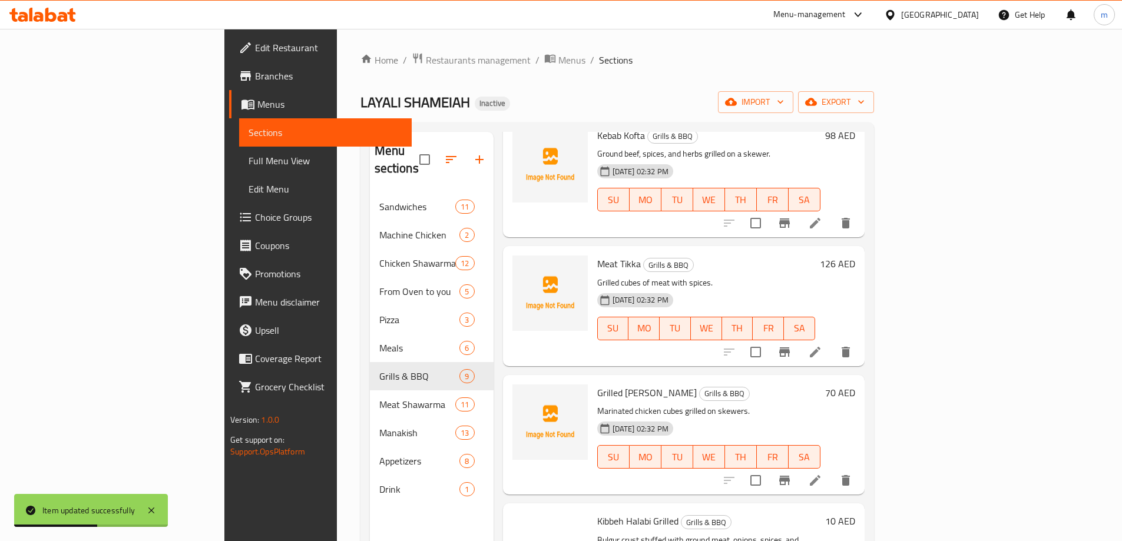
scroll to position [589, 0]
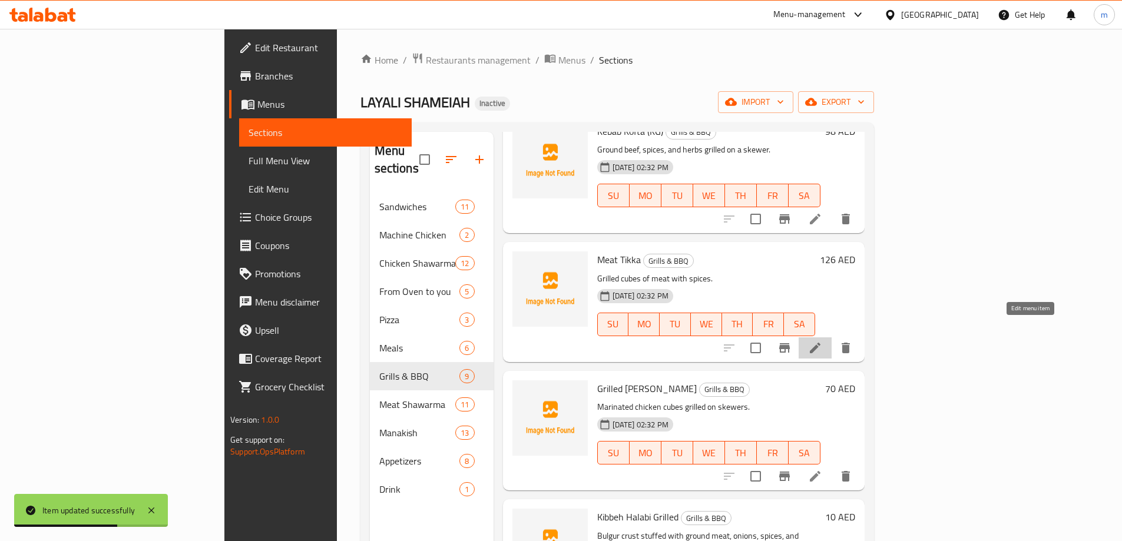
click at [822, 341] on icon at bounding box center [815, 348] width 14 height 14
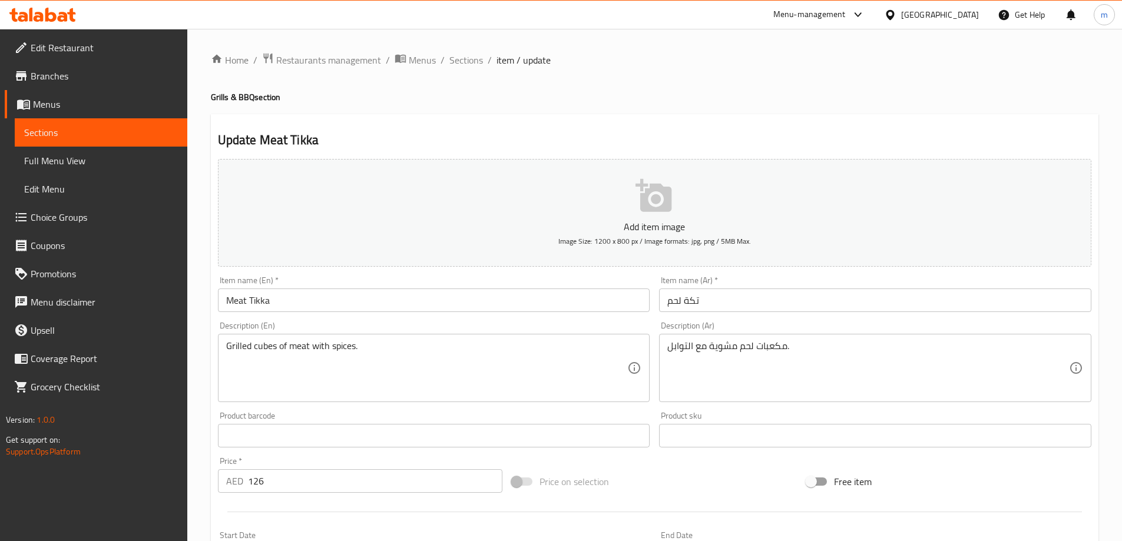
click at [485, 304] on input "Meat Tikka" at bounding box center [434, 301] width 432 height 24
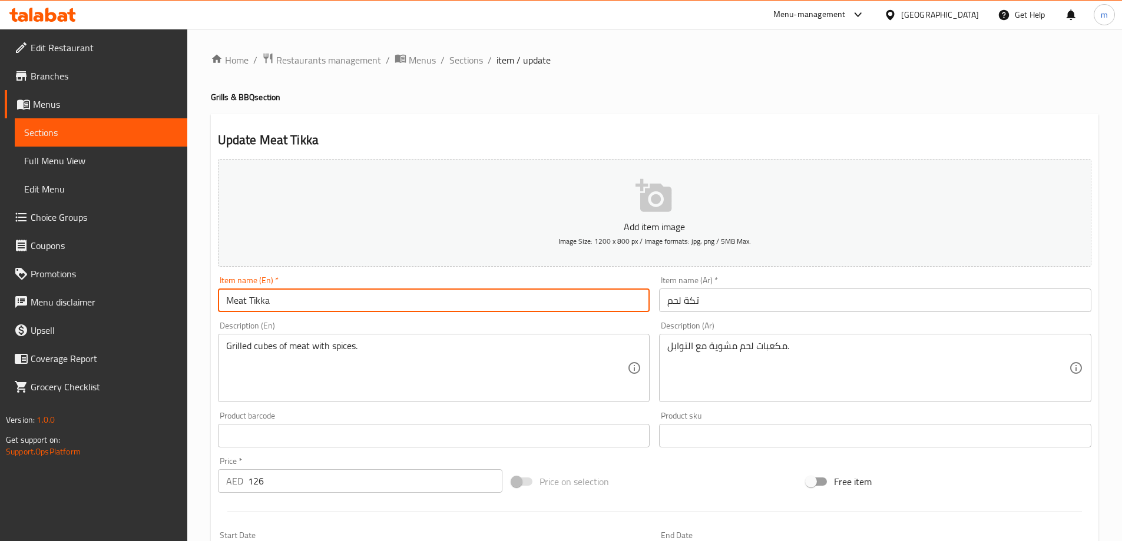
paste input "(KG)"
type input "Meat Tikka (KG)"
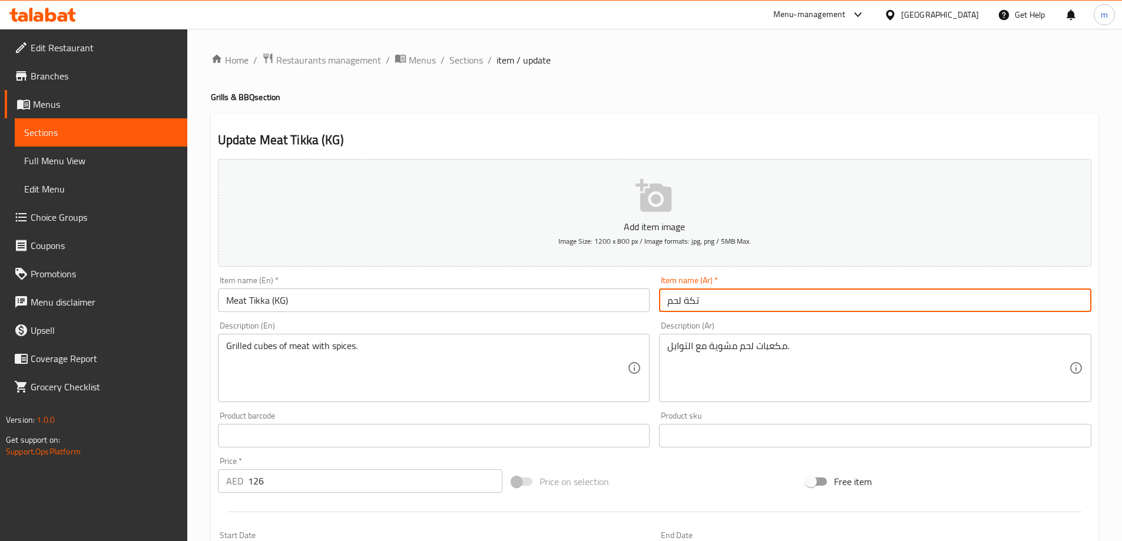
click at [755, 301] on input "تكة لحم" at bounding box center [875, 301] width 432 height 24
paste input "(كيلو)"
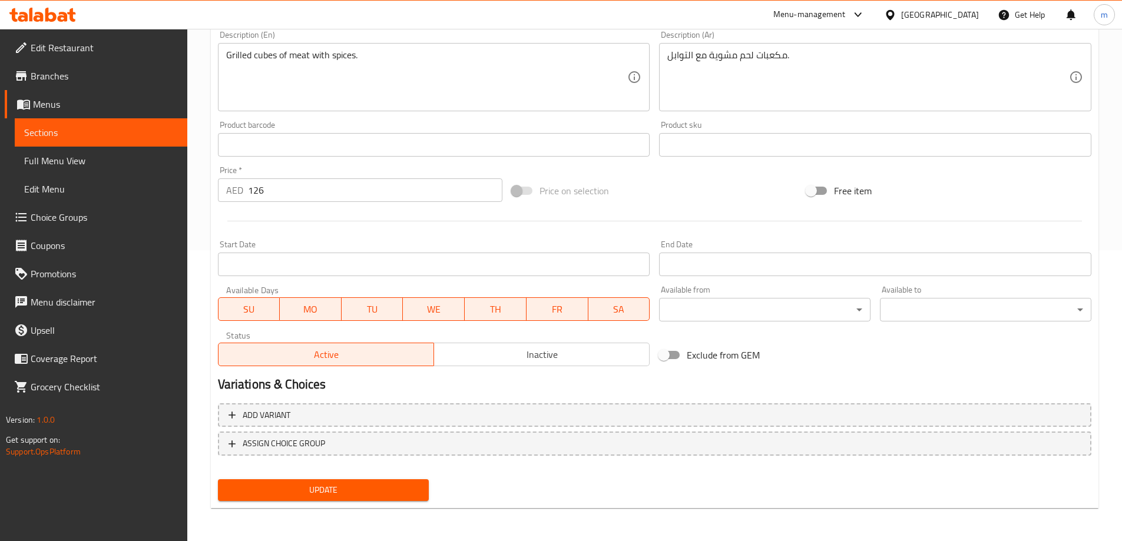
type input "تكة لحم (كيلو)"
click at [371, 488] on span "Update" at bounding box center [323, 490] width 193 height 15
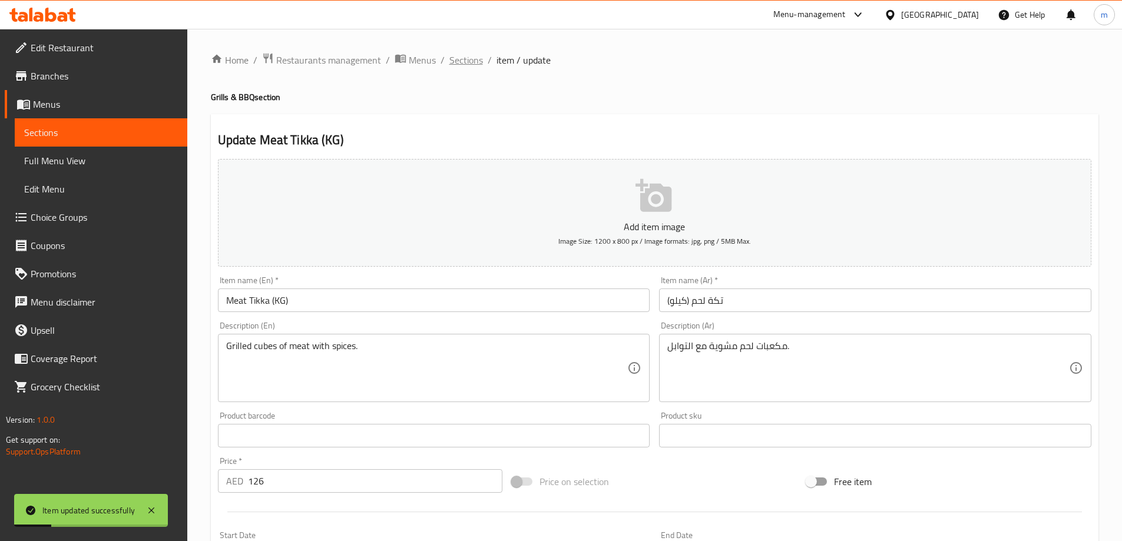
click at [470, 65] on span "Sections" at bounding box center [466, 60] width 34 height 14
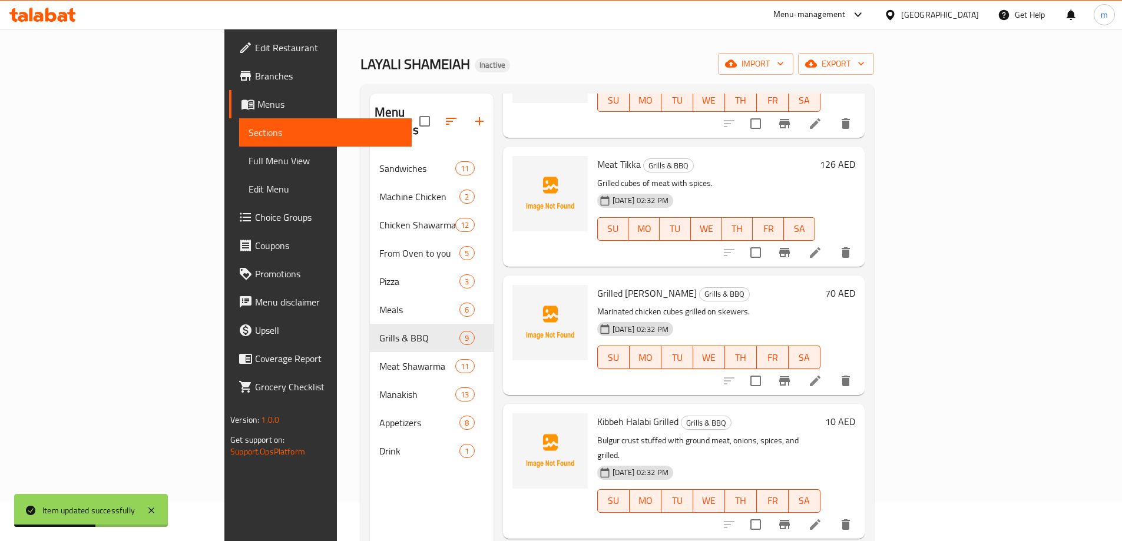
scroll to position [59, 0]
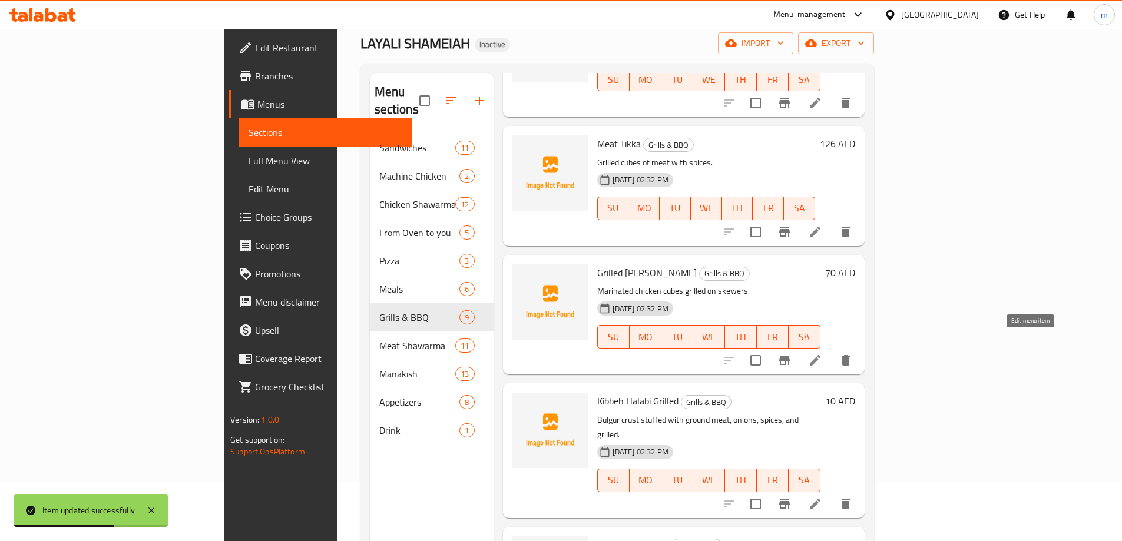
click at [822, 353] on icon at bounding box center [815, 360] width 14 height 14
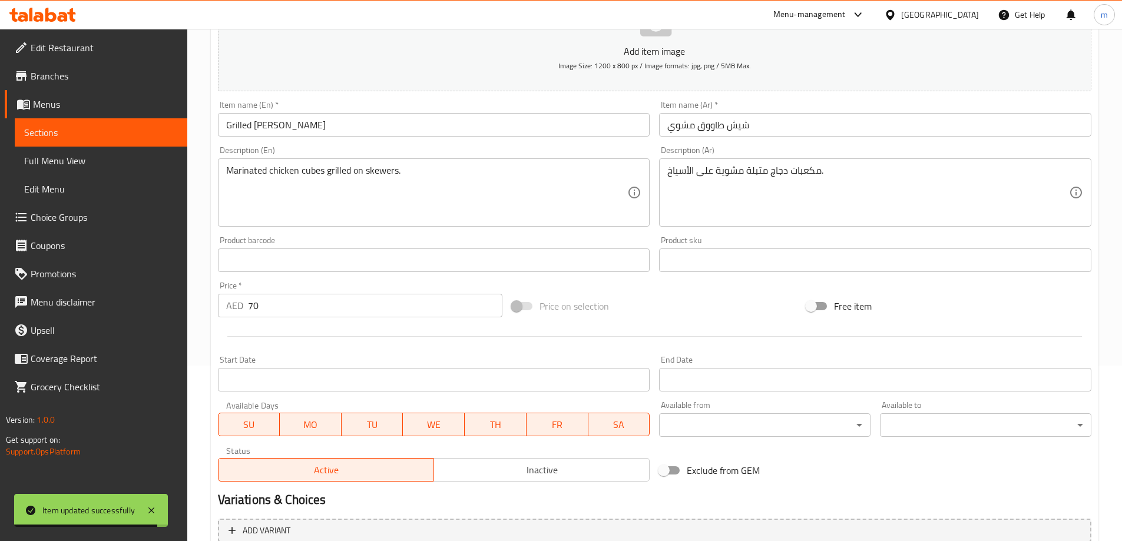
scroll to position [177, 0]
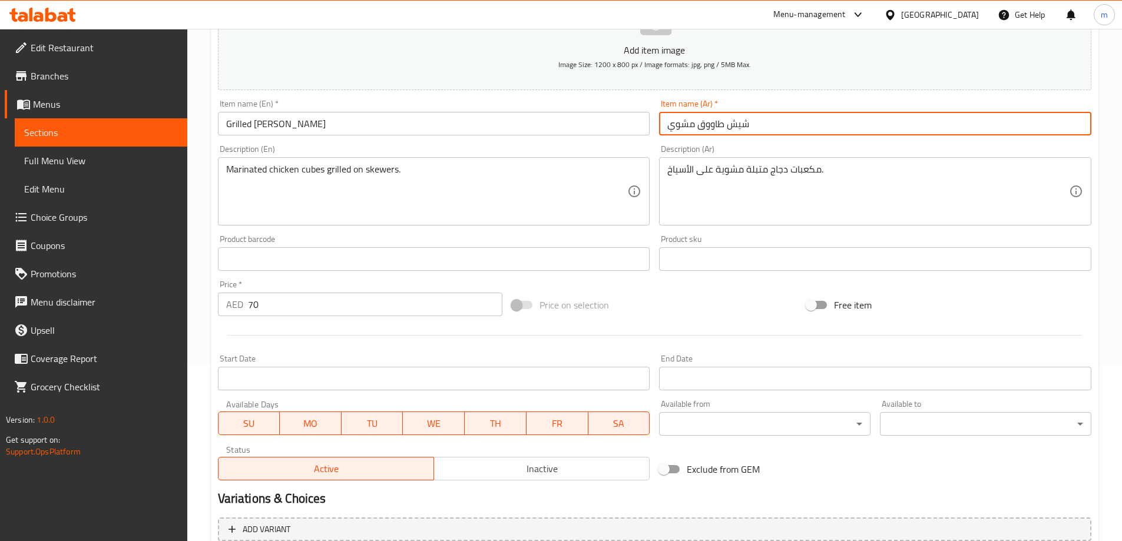
click at [790, 119] on input "شيش طاووق مشوي" at bounding box center [875, 124] width 432 height 24
paste input "(كيلو)"
type input "شيش طاووق مشوي (كيلو)"
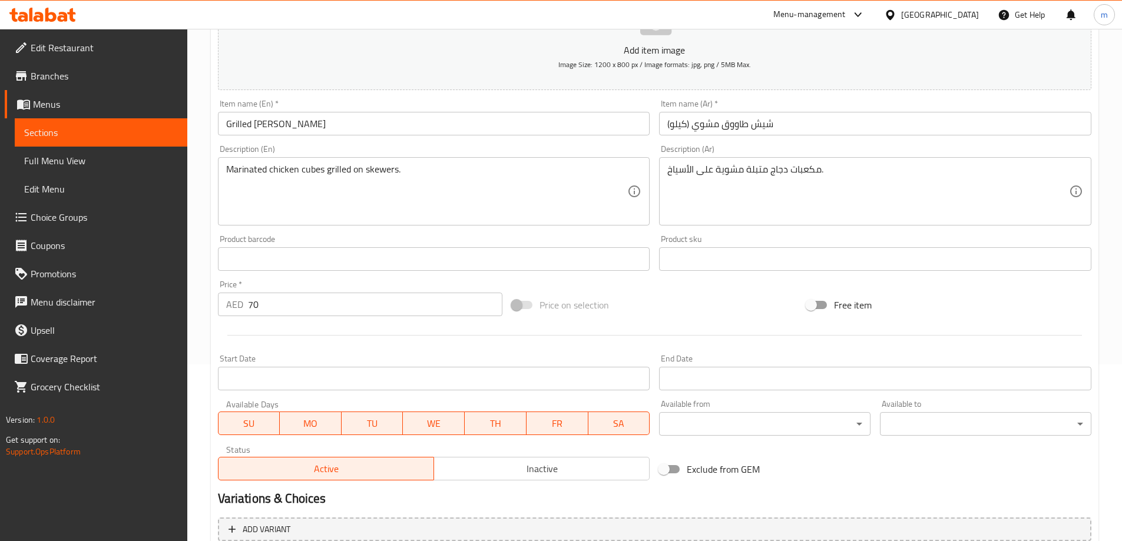
click at [381, 128] on input "Grilled [PERSON_NAME]" at bounding box center [434, 124] width 432 height 24
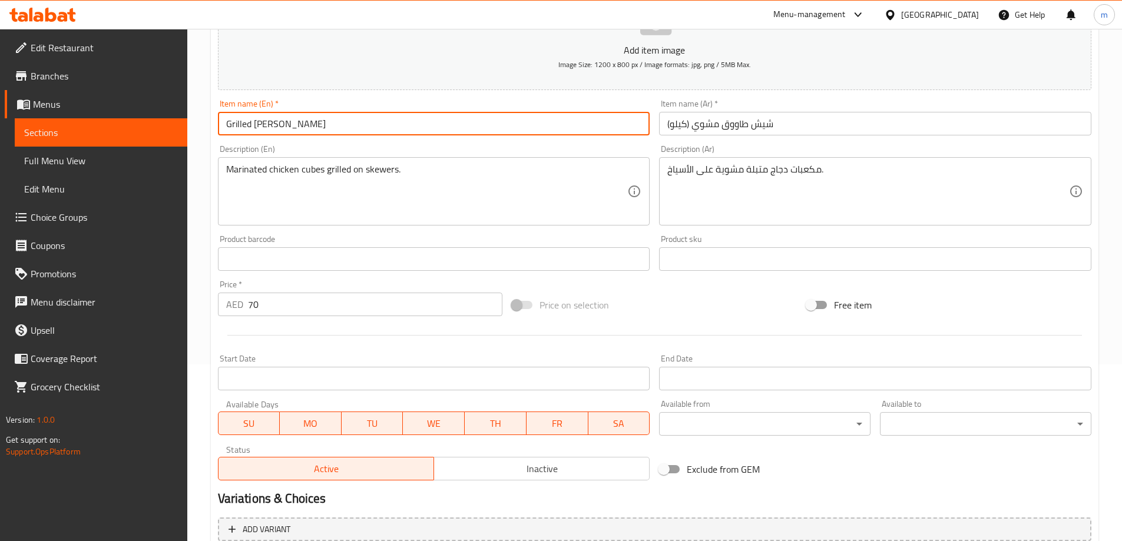
paste input "(KG)"
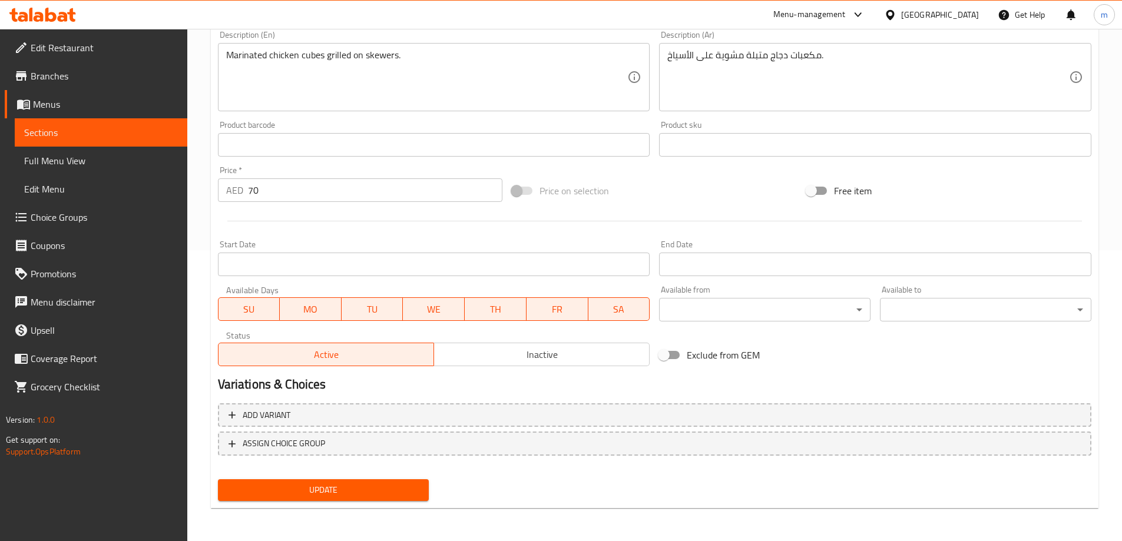
type input "Grilled Shish Tawook (KG)"
click at [317, 483] on span "Update" at bounding box center [323, 490] width 193 height 15
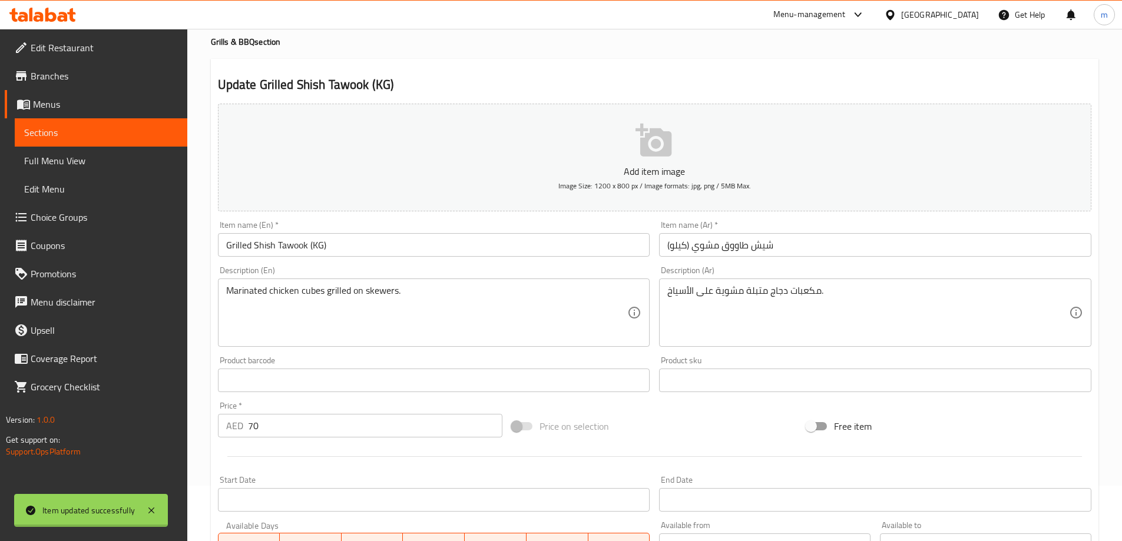
scroll to position [0, 0]
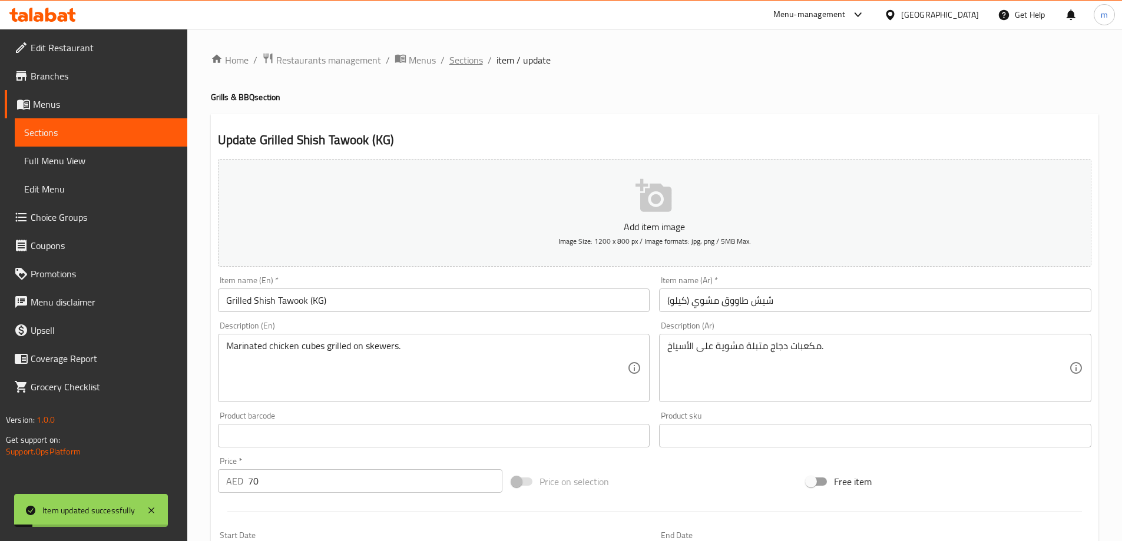
click at [467, 64] on span "Sections" at bounding box center [466, 60] width 34 height 14
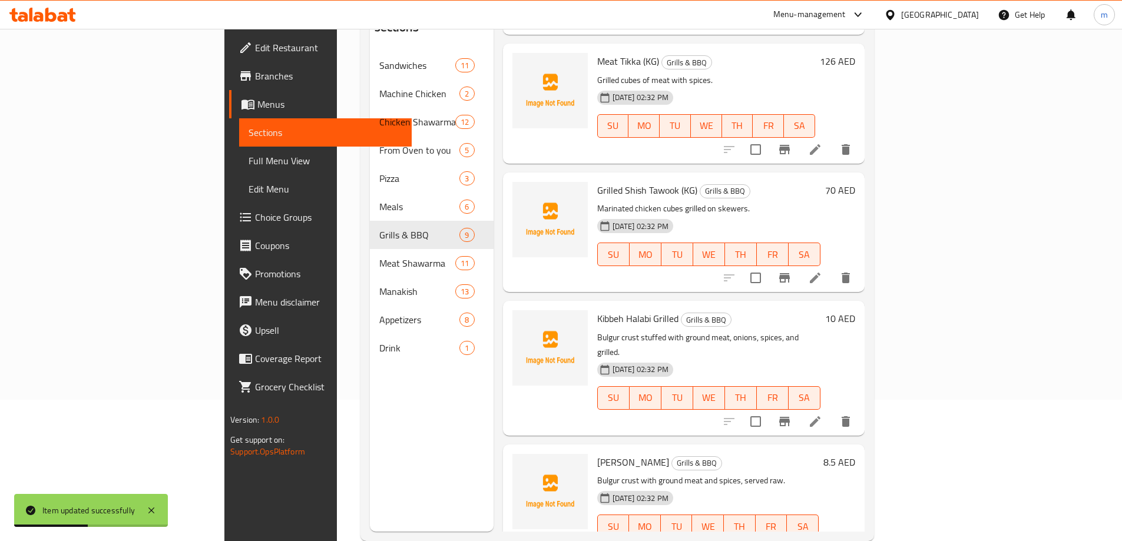
scroll to position [165, 0]
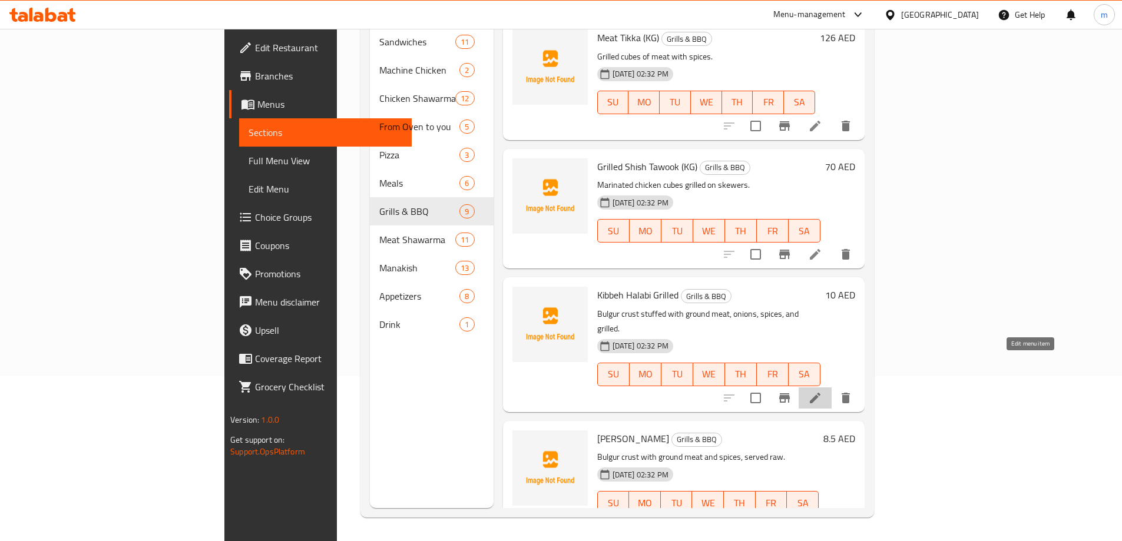
click at [822, 391] on icon at bounding box center [815, 398] width 14 height 14
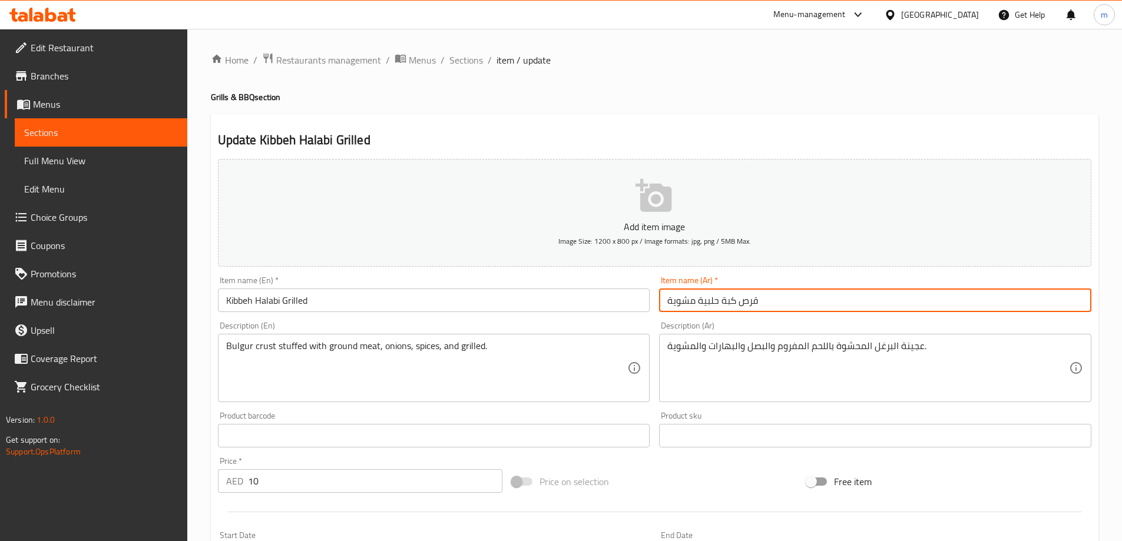
click at [748, 300] on input "قرص كبة حلبية مشوية" at bounding box center [875, 301] width 432 height 24
click at [781, 301] on input "قرص كبة حلبية مشوية" at bounding box center [875, 301] width 432 height 24
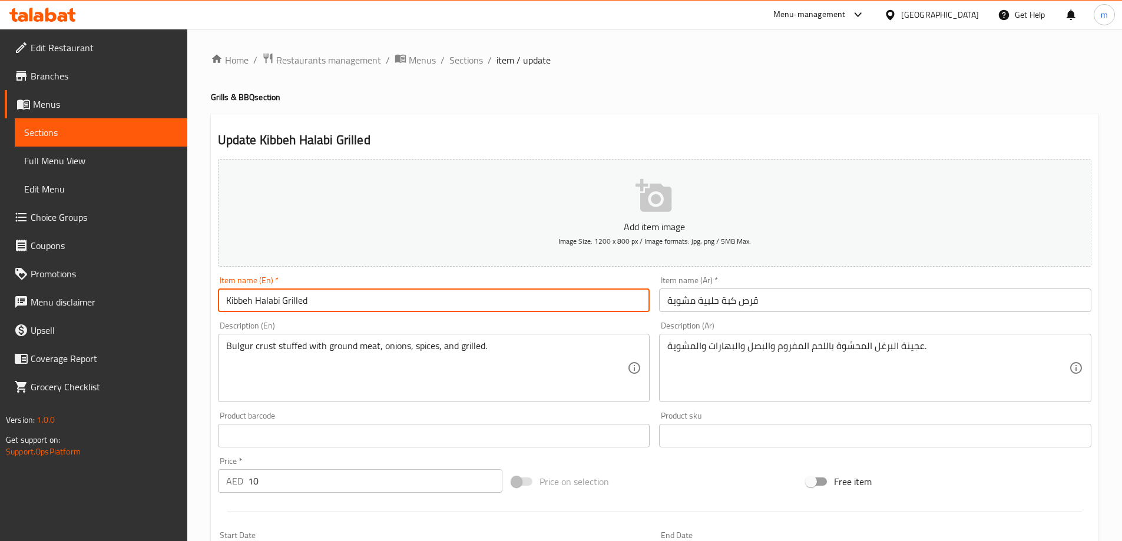
click at [416, 302] on input "Kibbeh Halabi Grilled" at bounding box center [434, 301] width 432 height 24
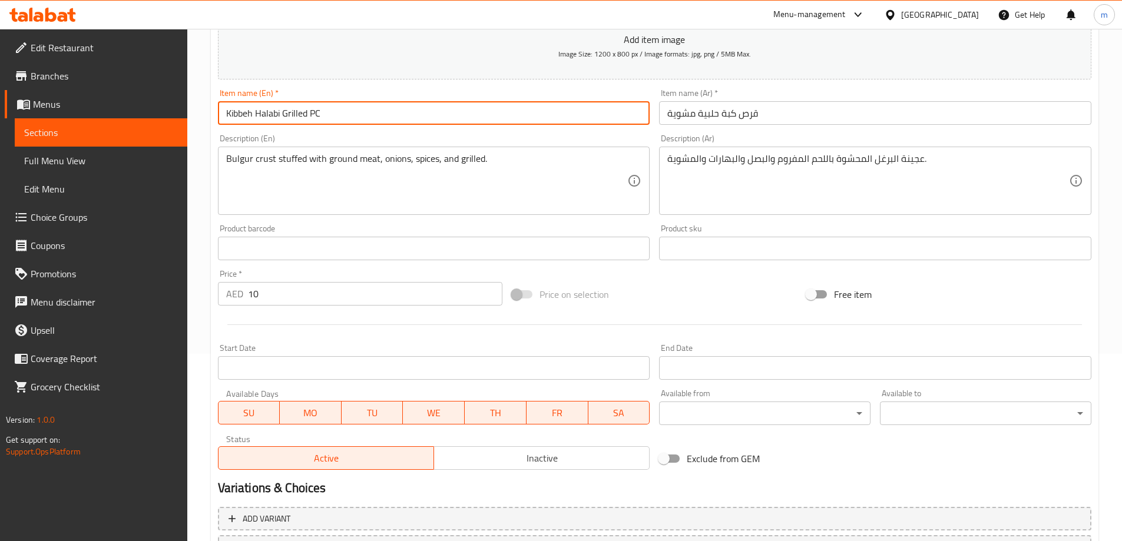
scroll to position [291, 0]
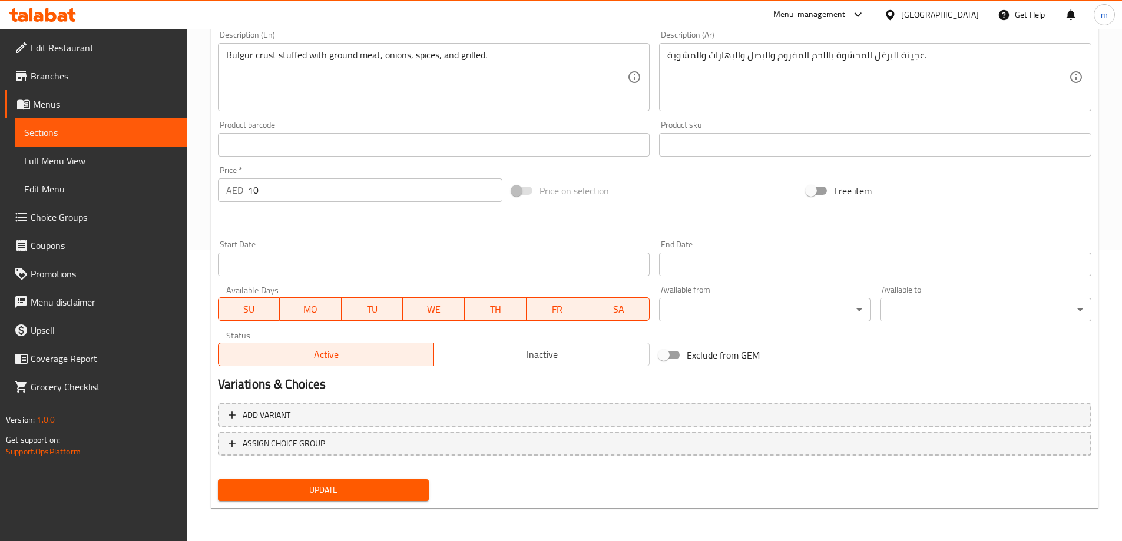
type input "Kibbeh Halabi Grilled PC"
click at [369, 482] on button "Update" at bounding box center [323, 490] width 211 height 22
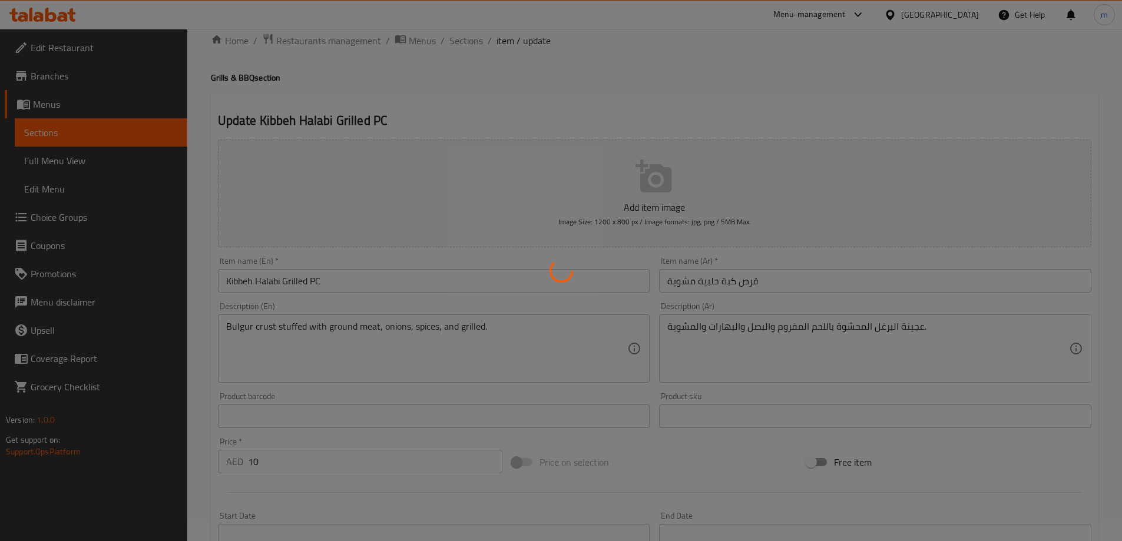
scroll to position [0, 0]
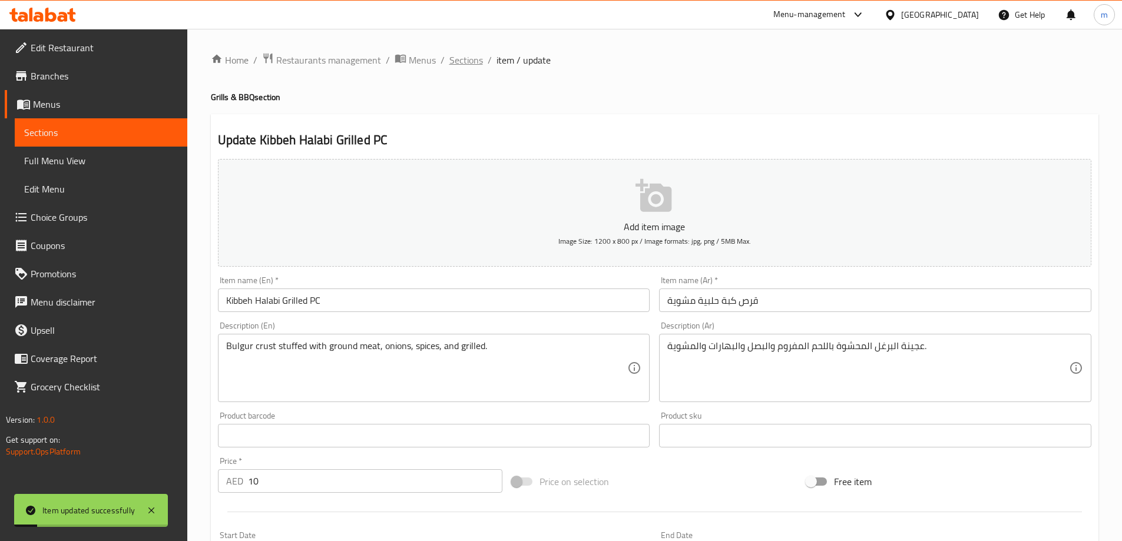
click at [462, 64] on span "Sections" at bounding box center [466, 60] width 34 height 14
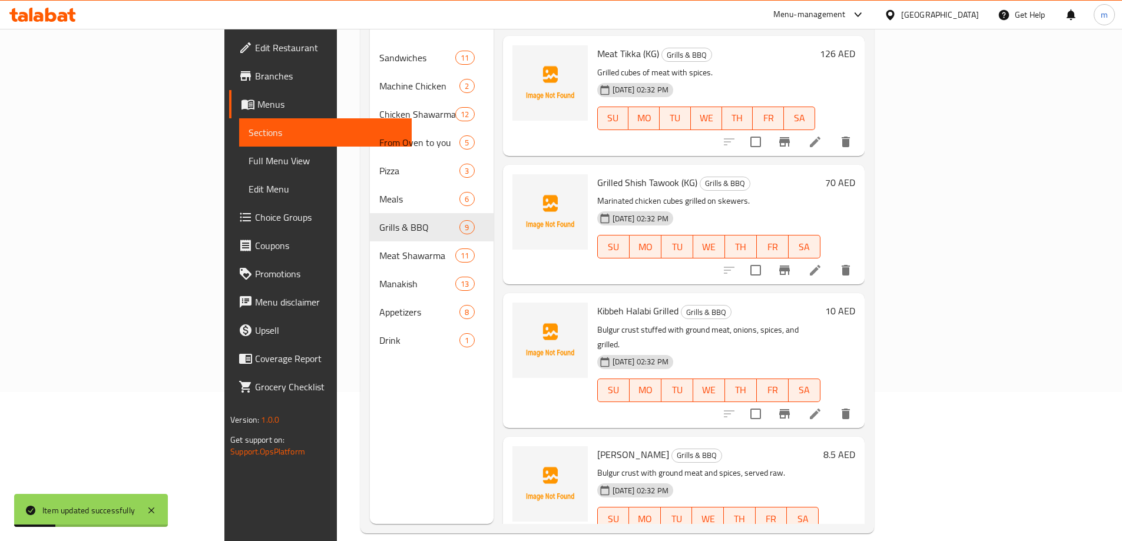
scroll to position [165, 0]
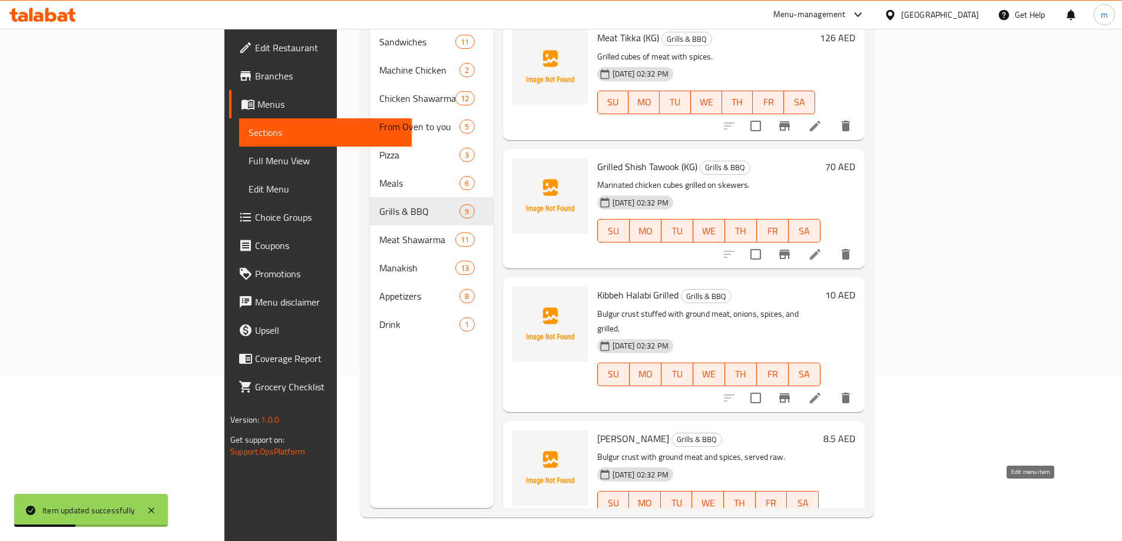
click at [822, 519] on icon at bounding box center [815, 526] width 14 height 14
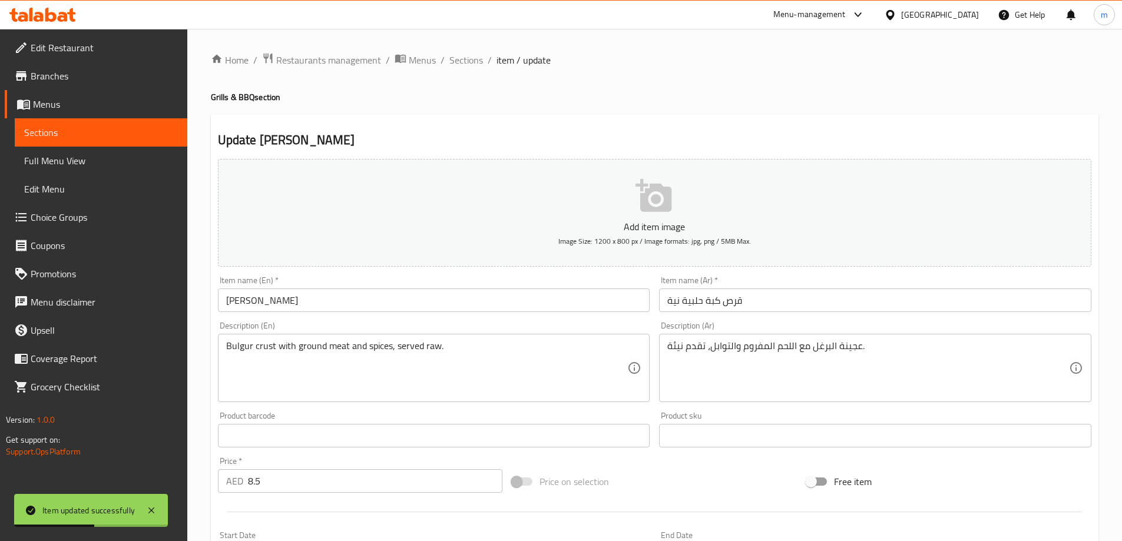
click at [576, 313] on div "Item name (En)   * Kibbeh Halabi Niayh Item name (En) *" at bounding box center [434, 293] width 442 height 45
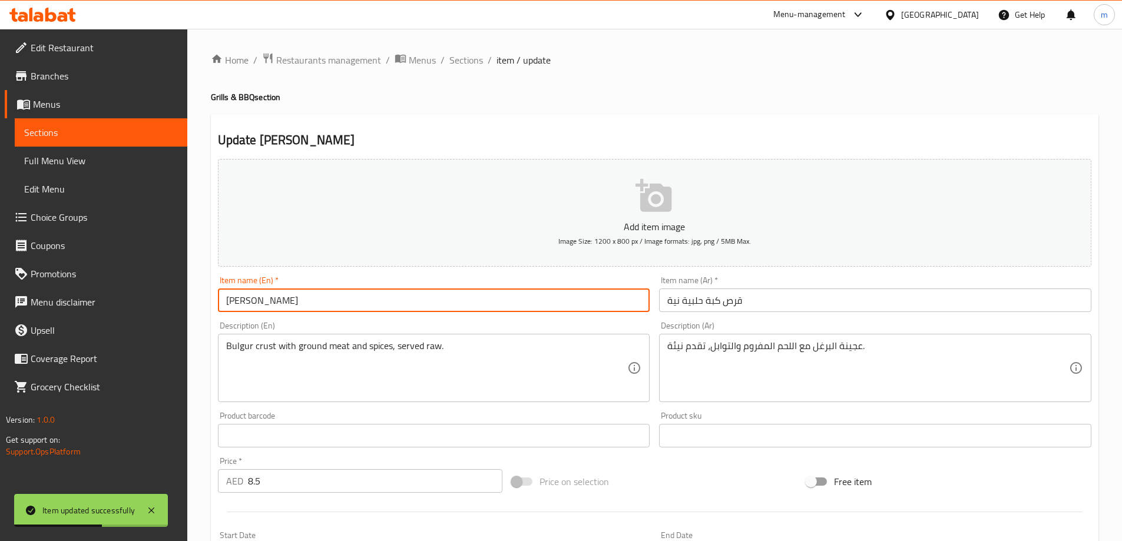
click at [543, 303] on input "[PERSON_NAME]" at bounding box center [434, 301] width 432 height 24
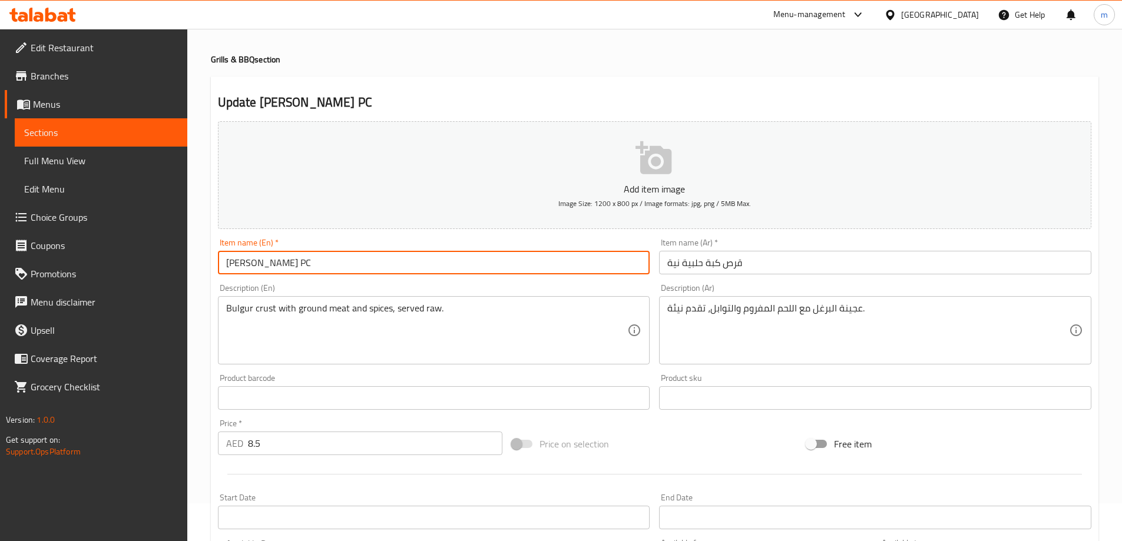
scroll to position [59, 0]
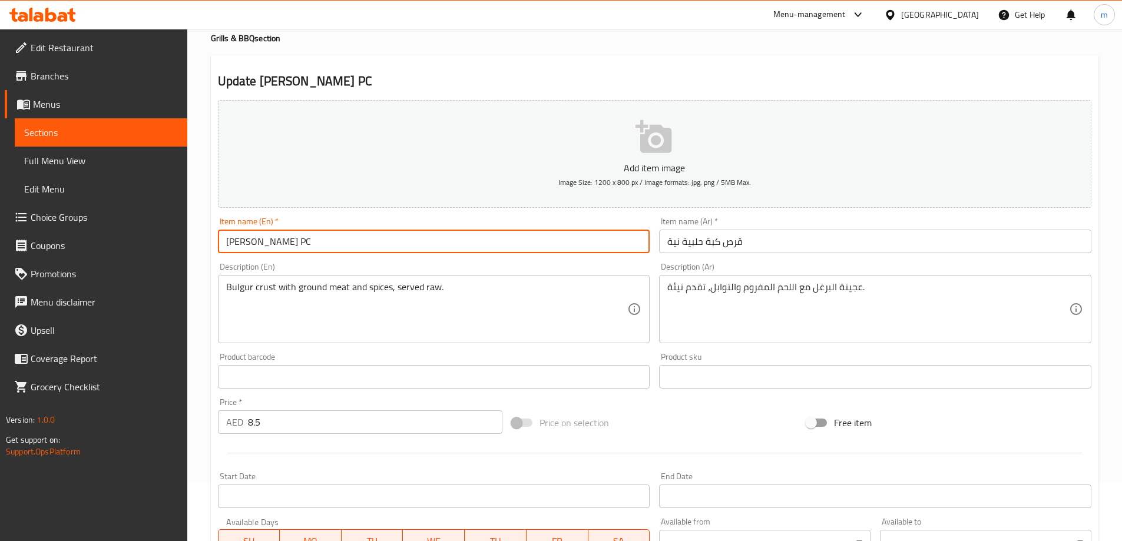
type input "Kibbeh Halabi Niayh PC"
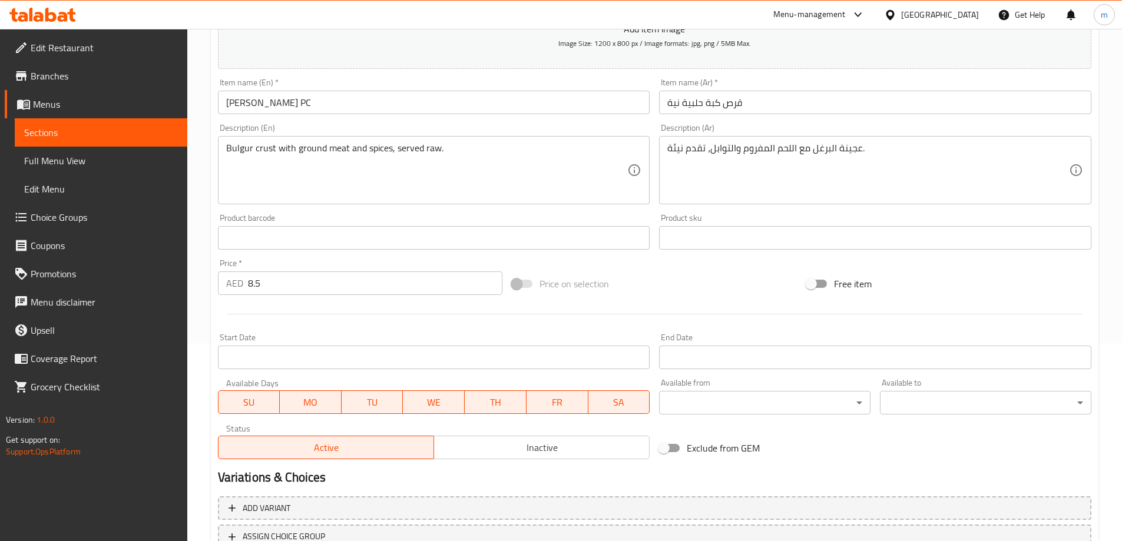
scroll to position [177, 0]
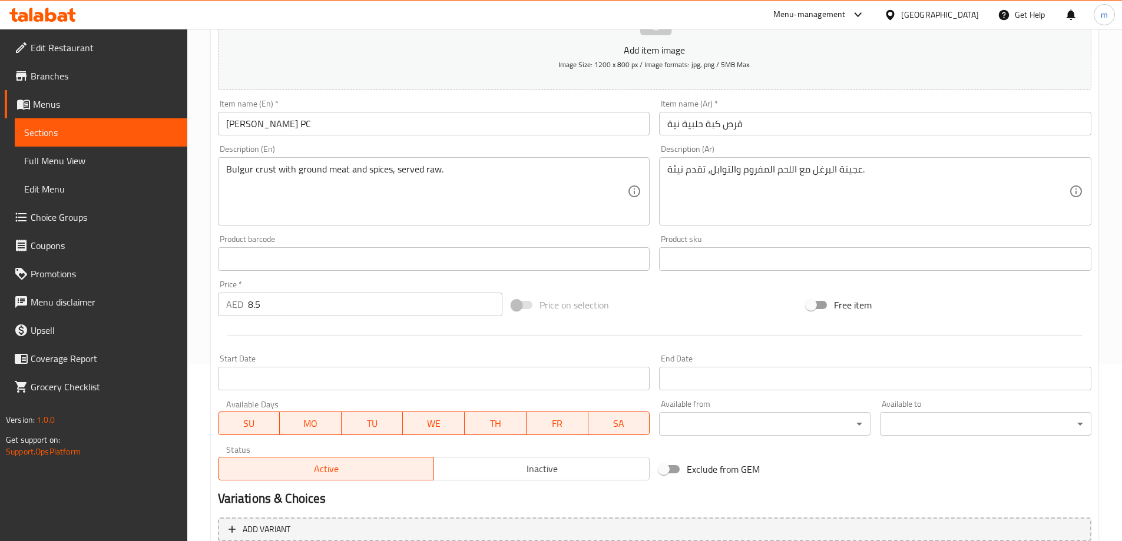
click at [340, 126] on input "Kibbeh Halabi Niayh PC" at bounding box center [434, 124] width 432 height 24
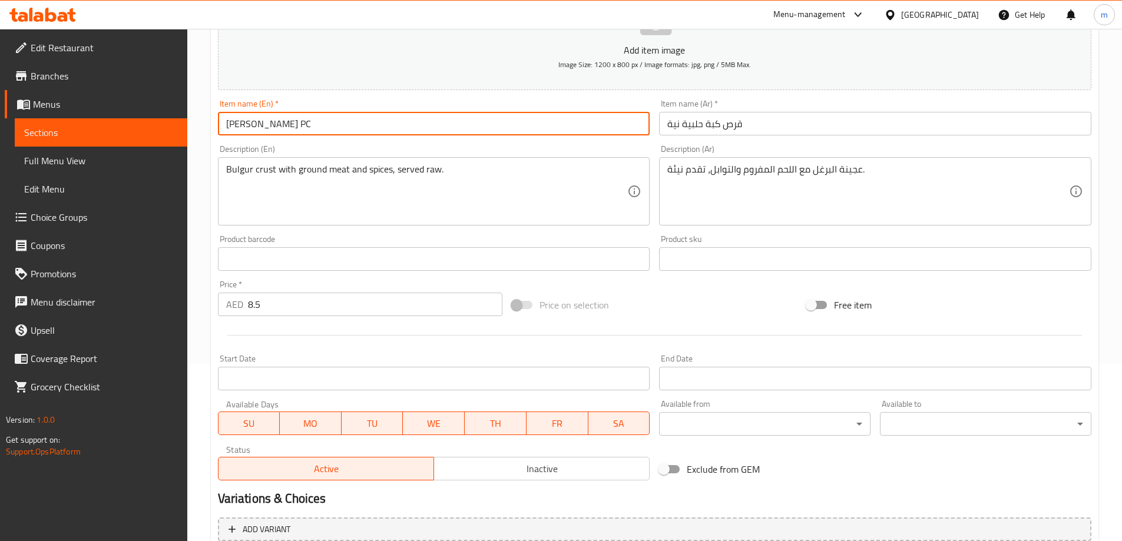
click at [340, 126] on input "Kibbeh Halabi Niayh PC" at bounding box center [434, 124] width 432 height 24
click at [352, 120] on input "Kibbeh Halabi Niayh PC" at bounding box center [434, 124] width 432 height 24
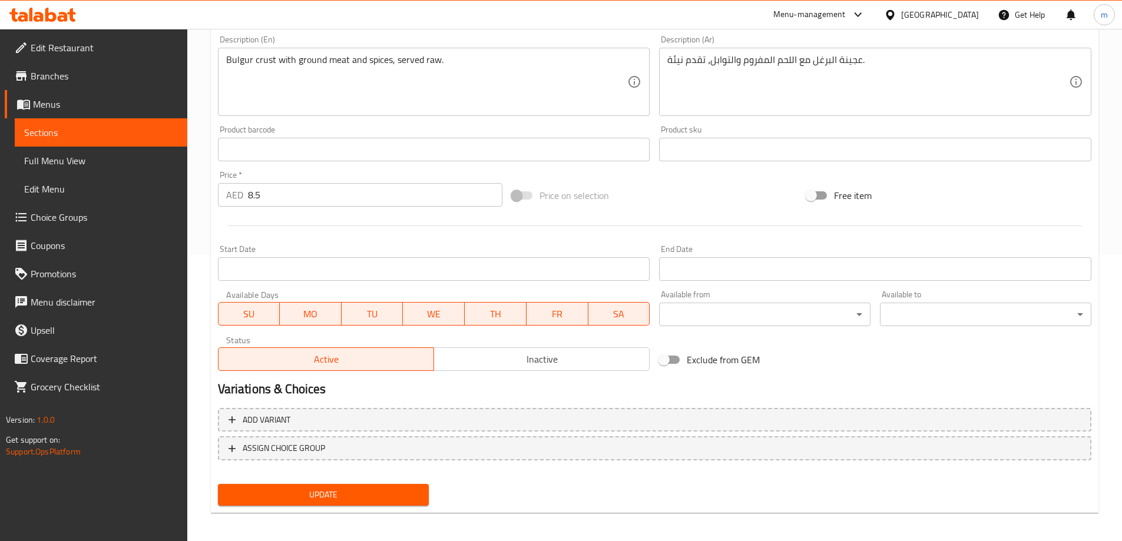
scroll to position [291, 0]
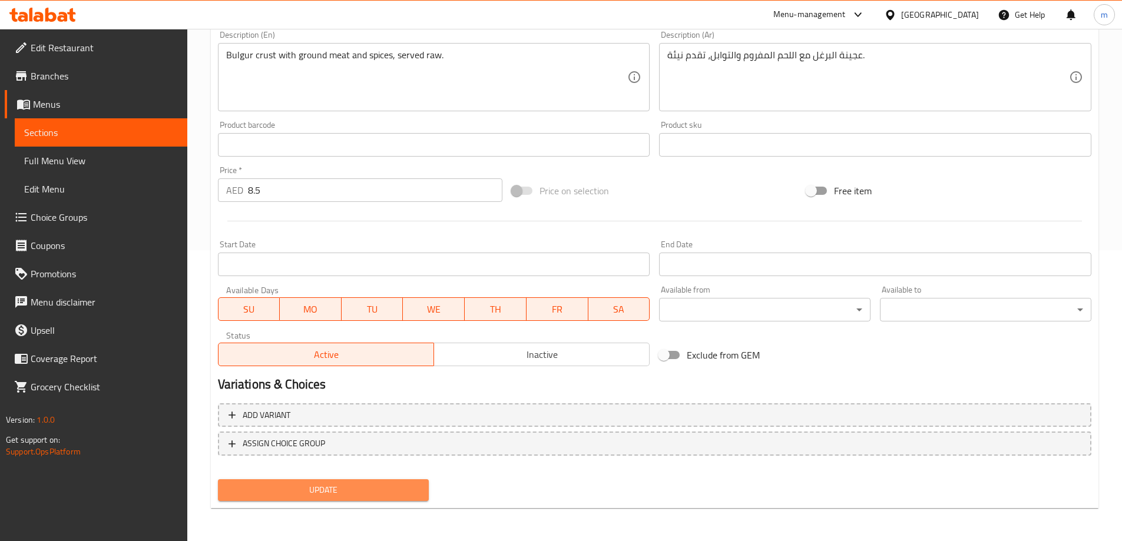
click at [379, 491] on span "Update" at bounding box center [323, 490] width 193 height 15
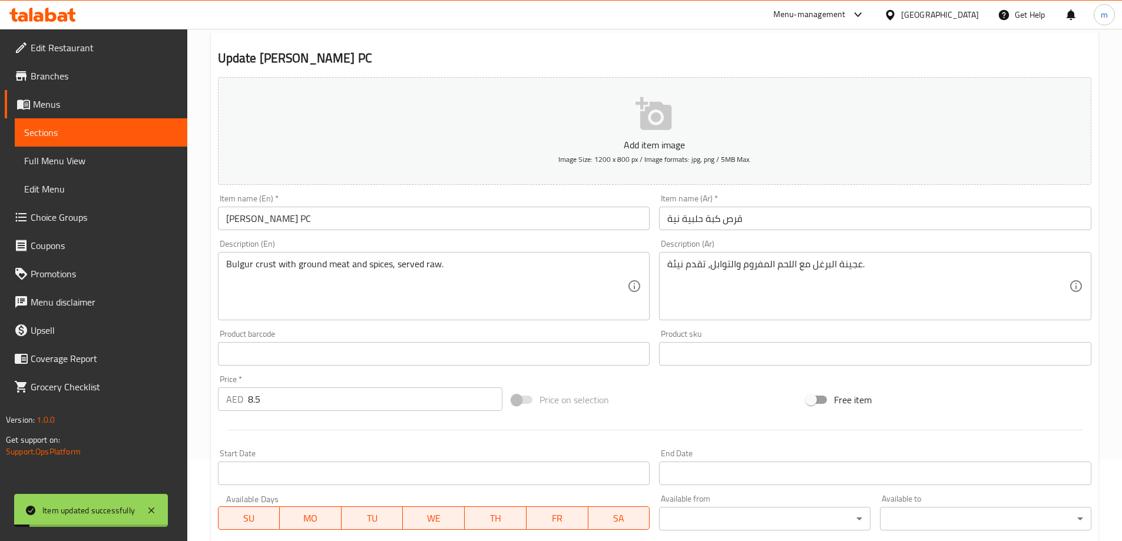
scroll to position [0, 0]
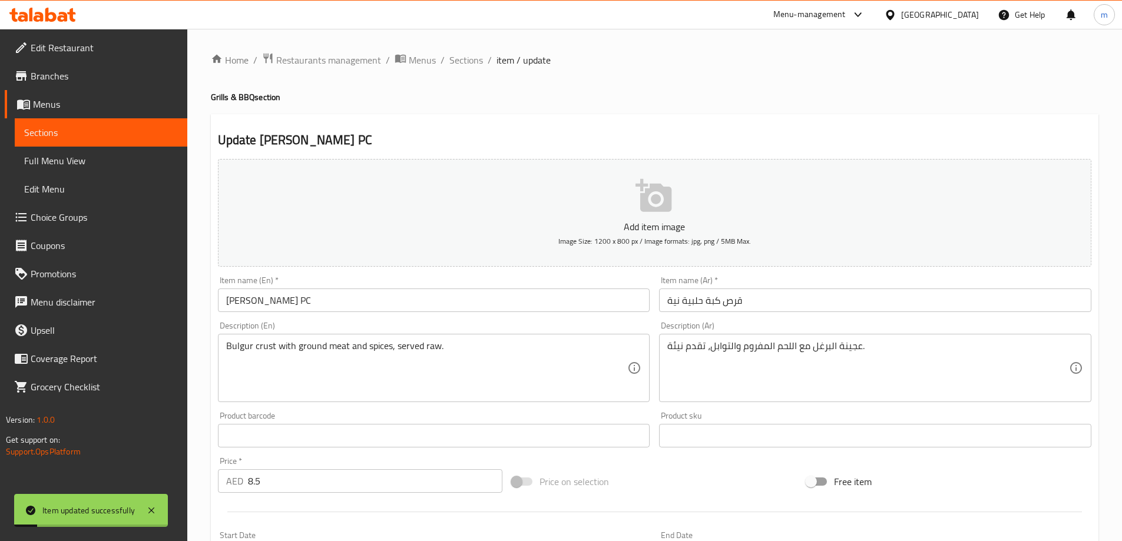
click at [466, 69] on div "Home / Restaurants management / Menus / Sections / item / update Grills & BBQ s…" at bounding box center [654, 430] width 887 height 756
click at [462, 57] on span "Sections" at bounding box center [466, 60] width 34 height 14
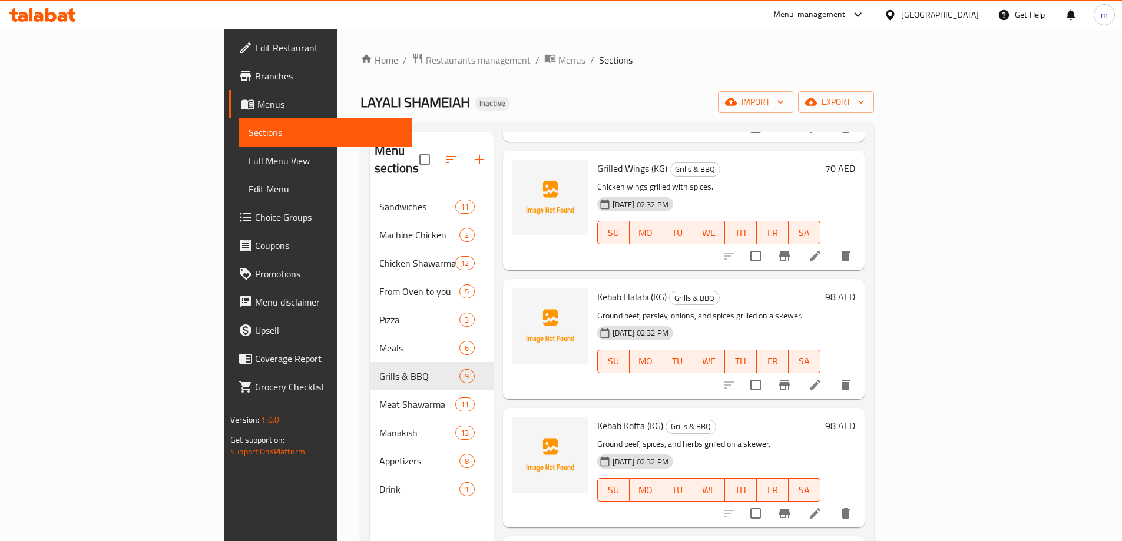
scroll to position [589, 0]
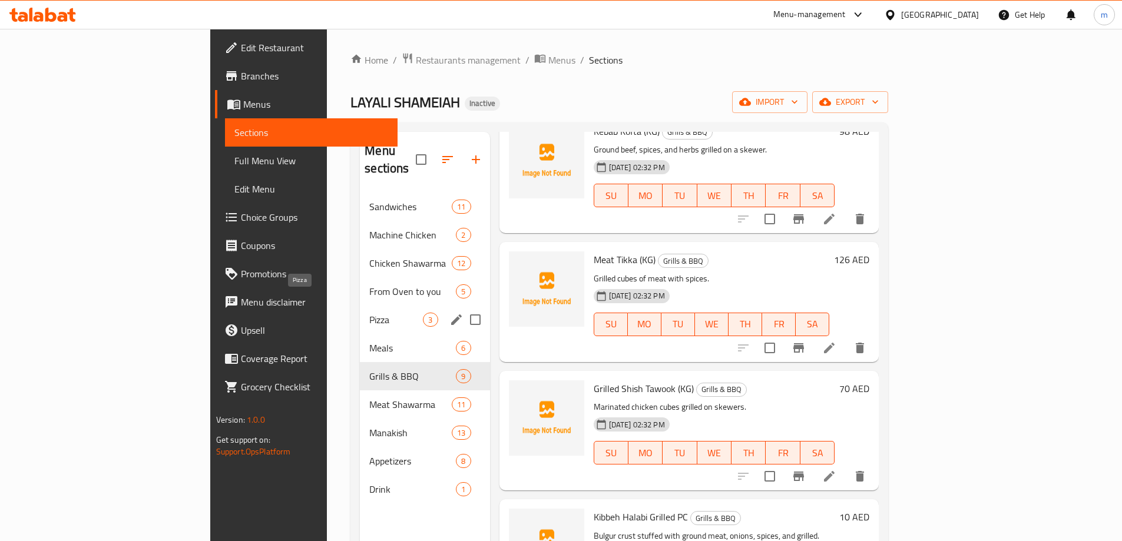
click at [369, 313] on span "Pizza" at bounding box center [396, 320] width 54 height 14
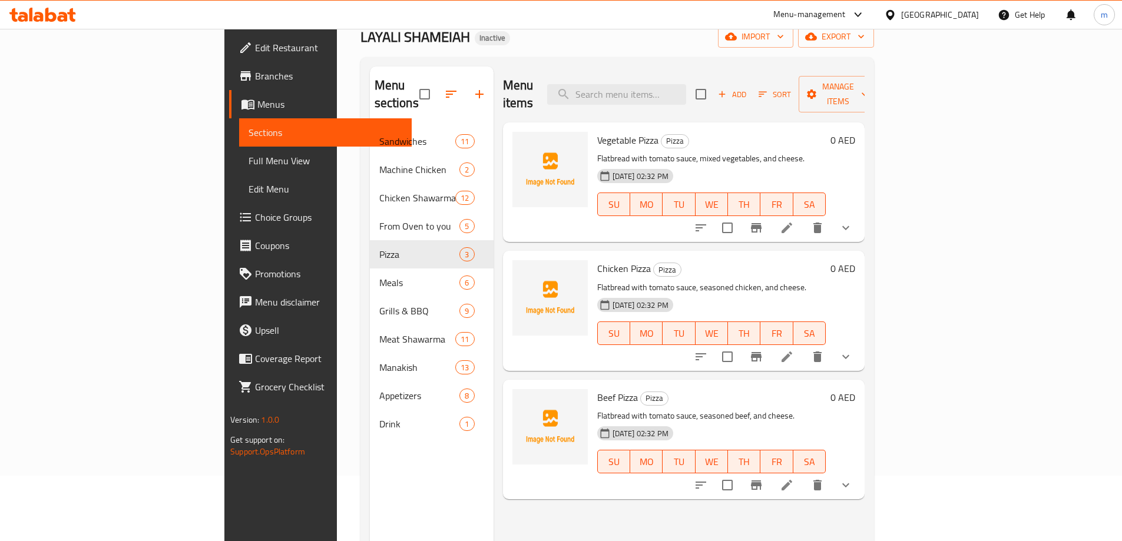
scroll to position [118, 0]
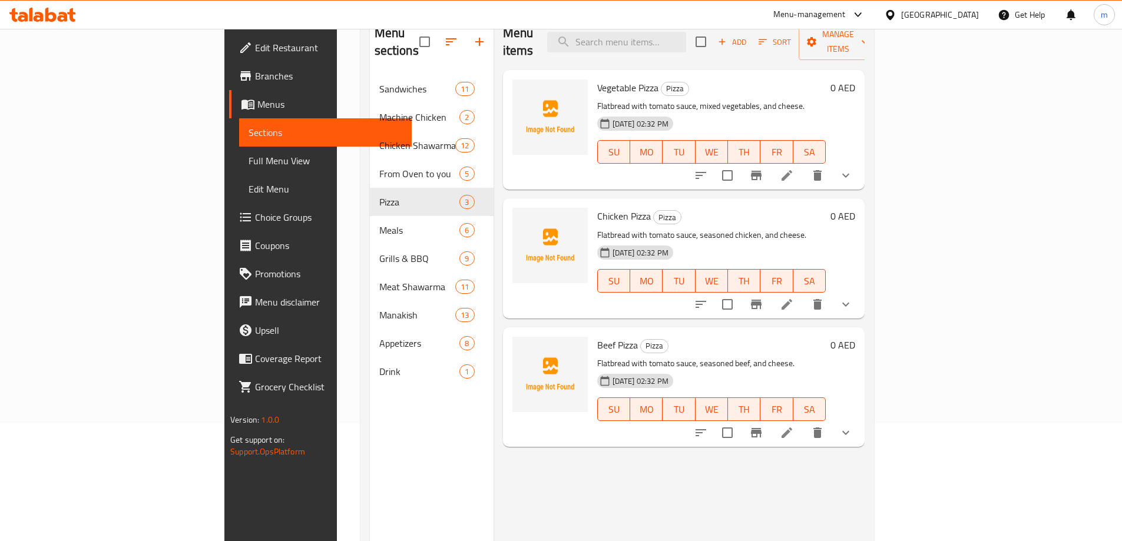
click at [803, 165] on li at bounding box center [786, 175] width 33 height 21
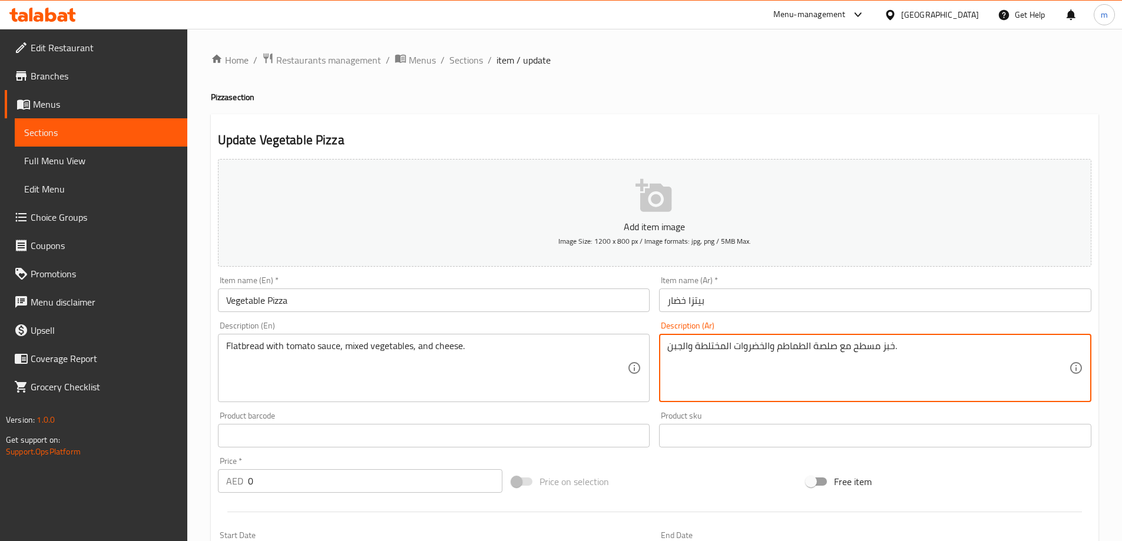
drag, startPoint x: 694, startPoint y: 347, endPoint x: 718, endPoint y: 347, distance: 23.6
click at [718, 347] on textarea "خبز مسطح مع صلصة الطماطم والخضروات المختلطة والجبن." at bounding box center [868, 368] width 402 height 56
click at [718, 347] on textarea "خبز مسطح مع صلصة الطماطم والخضروات الميكس والجبن." at bounding box center [868, 368] width 402 height 56
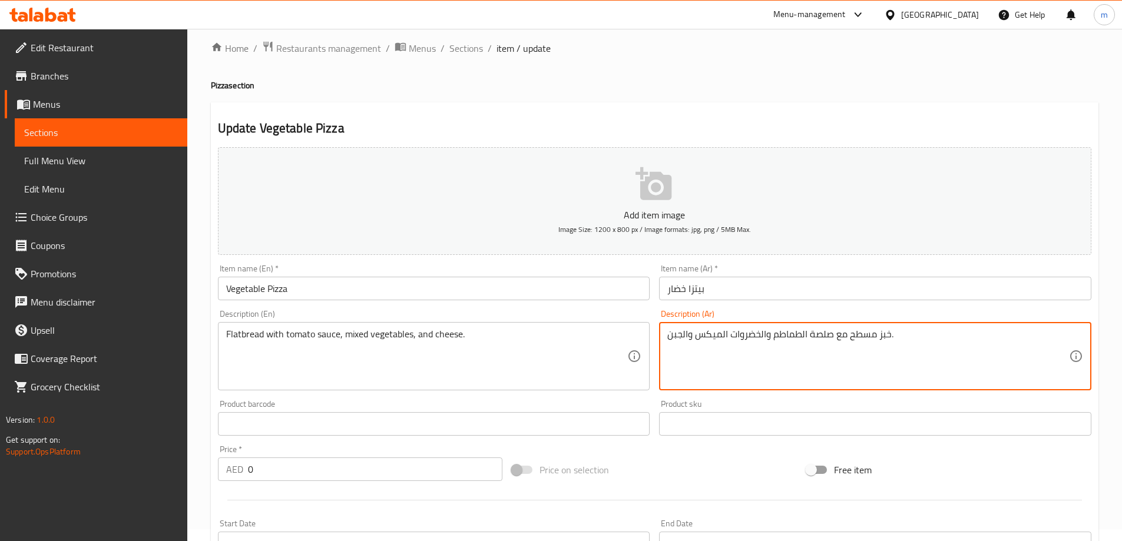
scroll to position [294, 0]
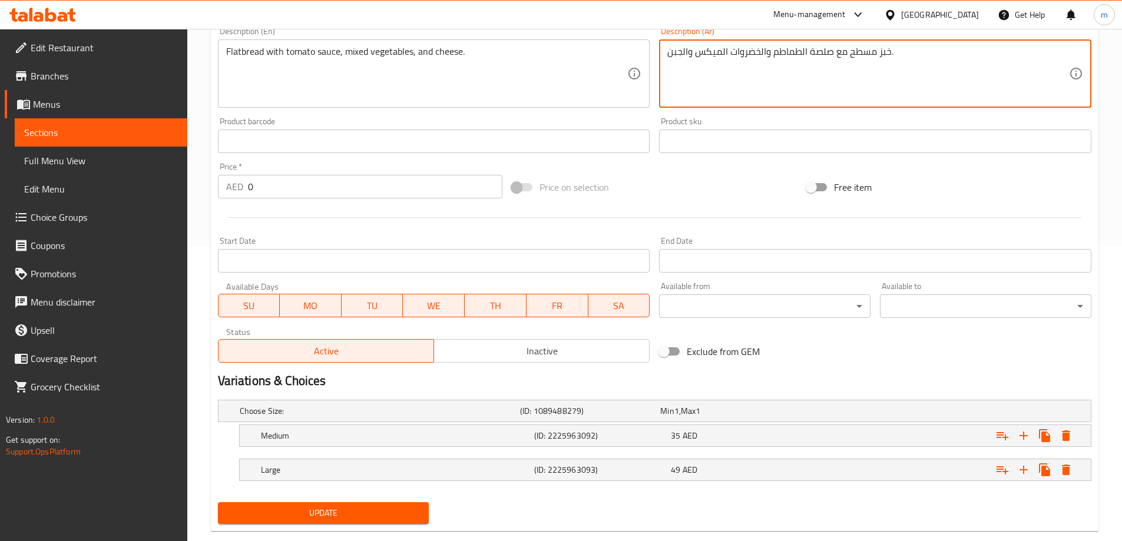
type textarea "خبز مسطح مع صلصة الطماطم والخضروات الميكس والجبن."
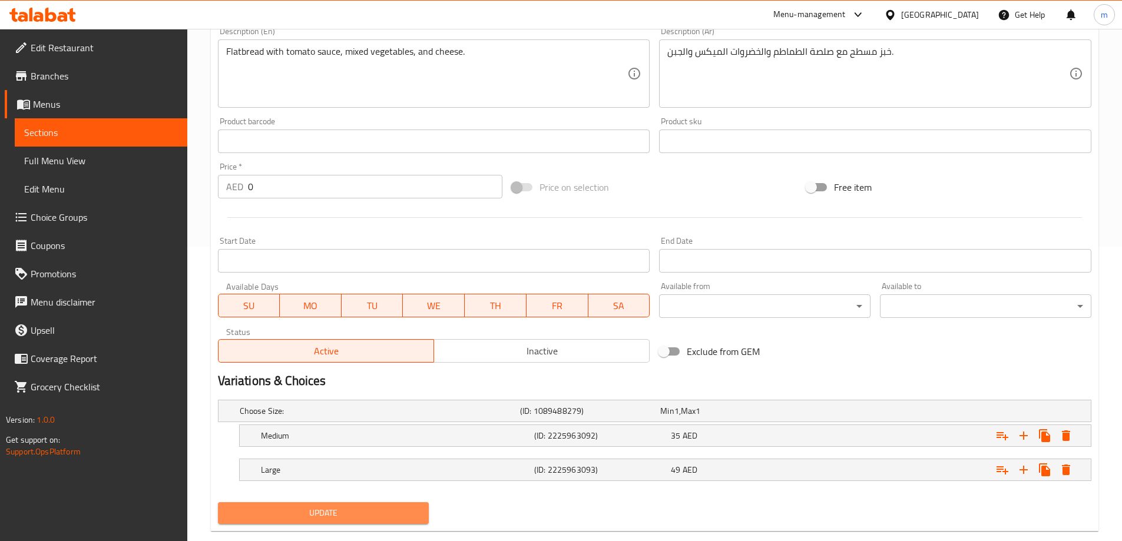
click at [385, 507] on span "Update" at bounding box center [323, 513] width 193 height 15
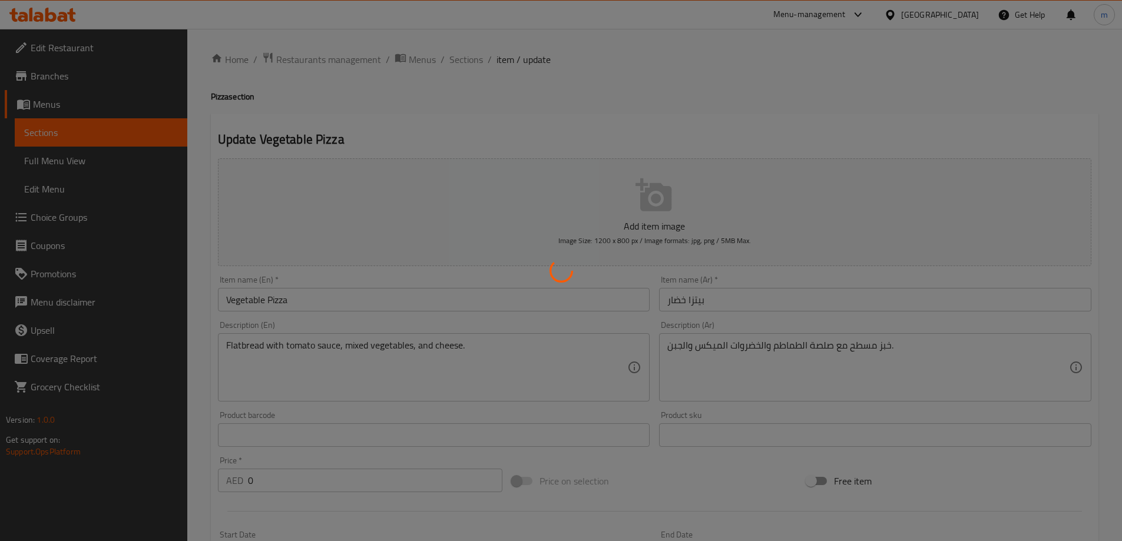
scroll to position [0, 0]
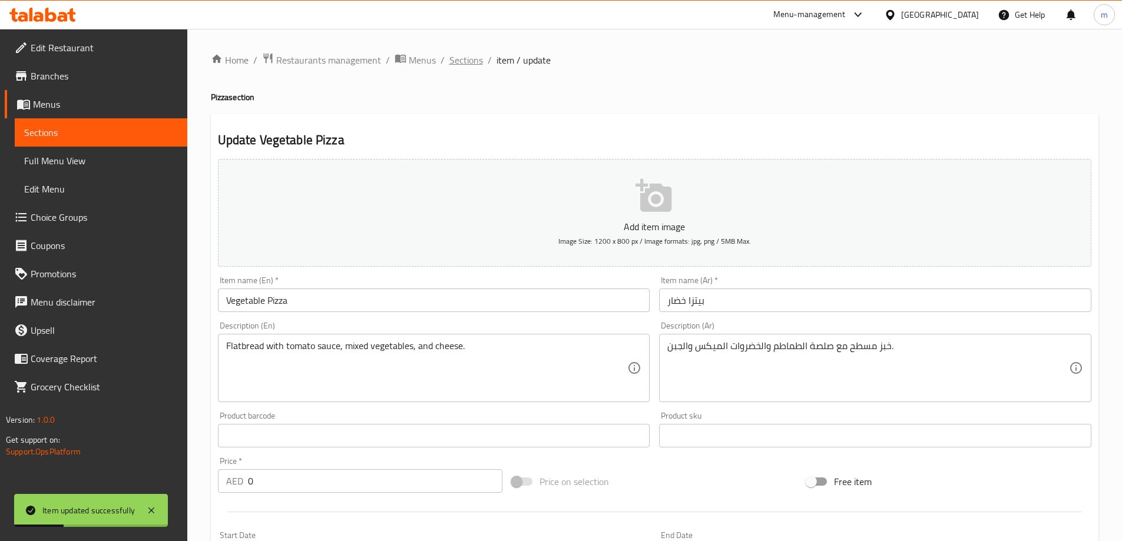
click at [466, 61] on span "Sections" at bounding box center [466, 60] width 34 height 14
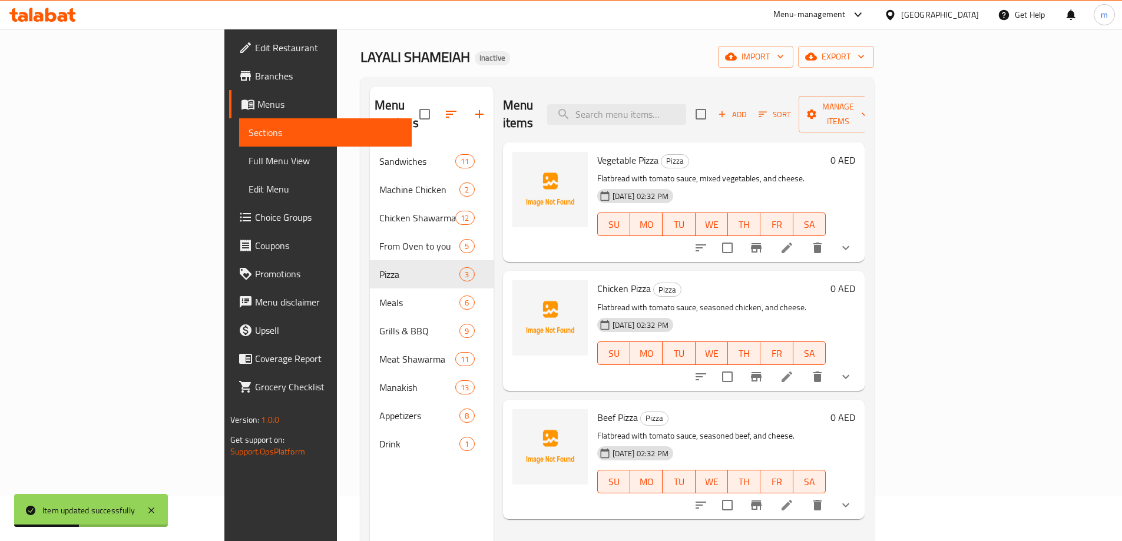
scroll to position [165, 0]
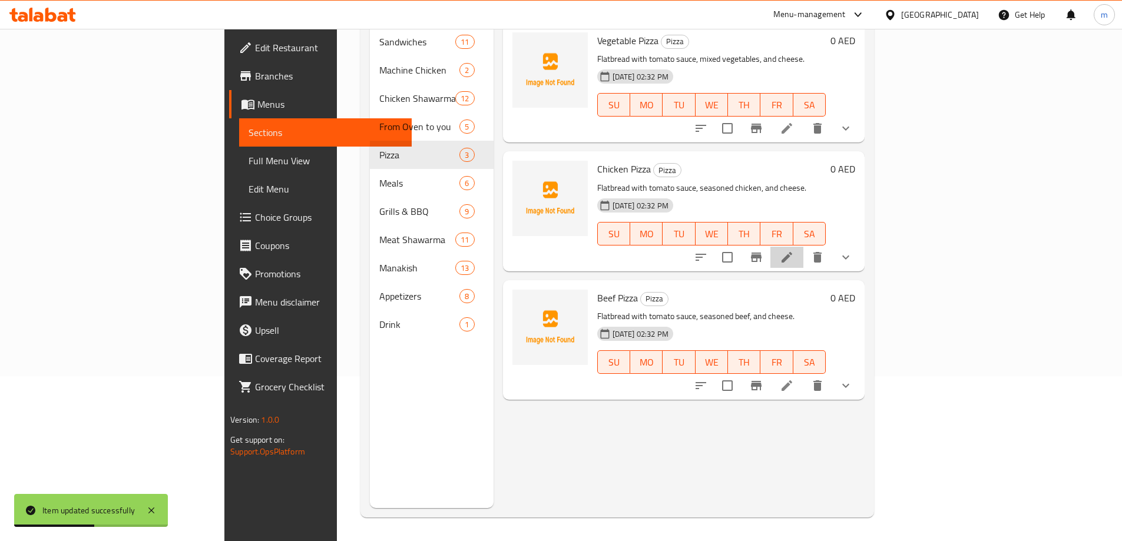
click at [803, 247] on li at bounding box center [786, 257] width 33 height 21
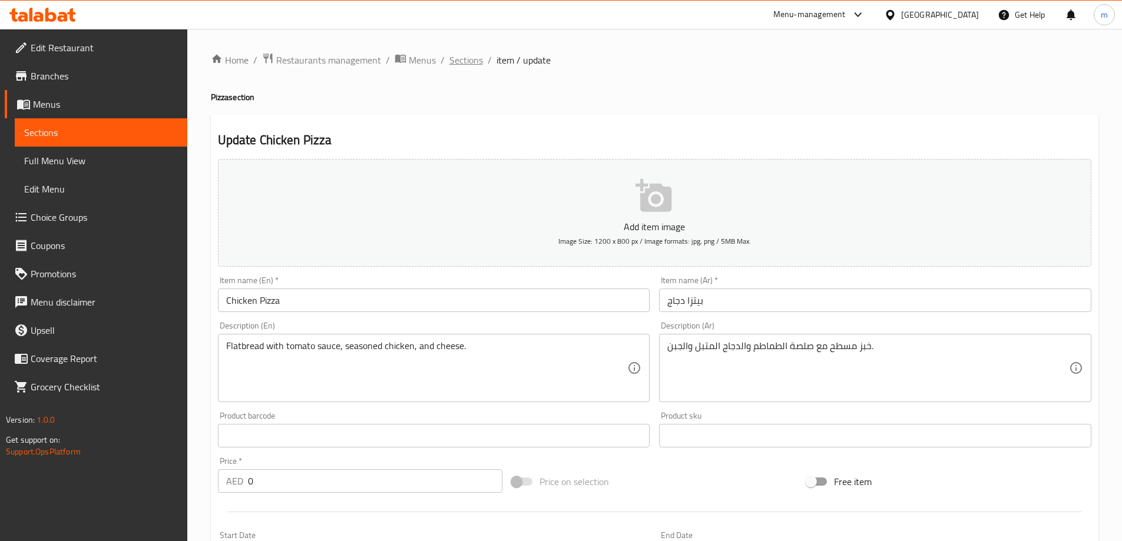
click at [475, 58] on span "Sections" at bounding box center [466, 60] width 34 height 14
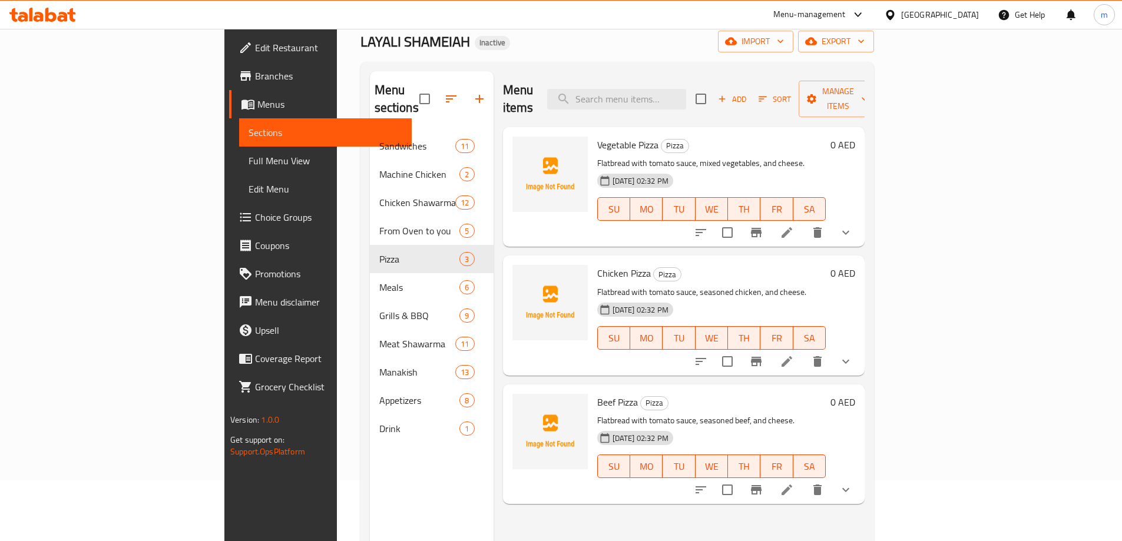
scroll to position [165, 0]
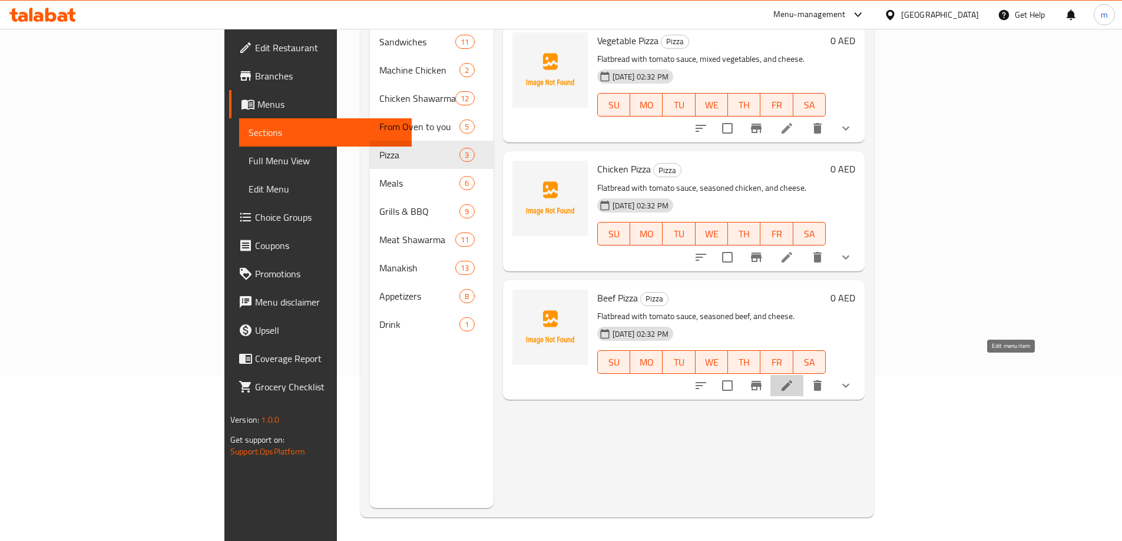
click at [794, 379] on icon at bounding box center [787, 386] width 14 height 14
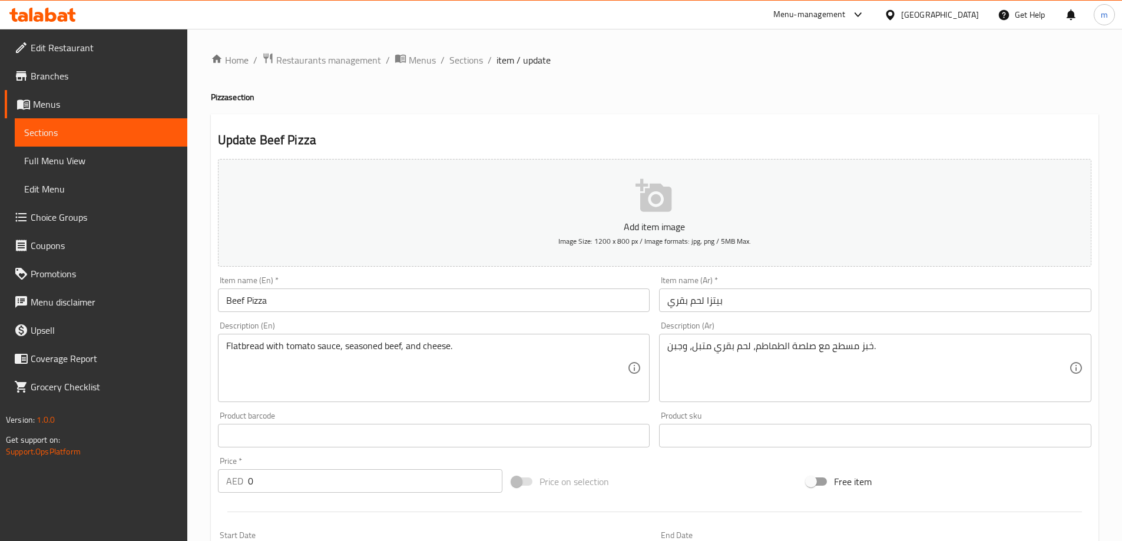
click at [292, 301] on input "Beef Pizza" at bounding box center [434, 301] width 432 height 24
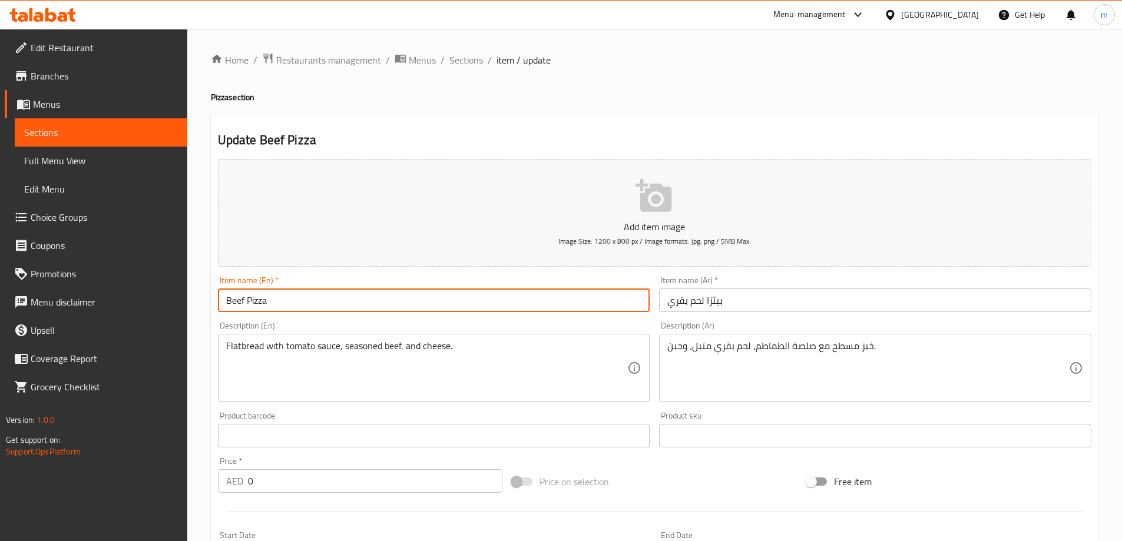
click at [292, 301] on input "Beef Pizza" at bounding box center [434, 301] width 432 height 24
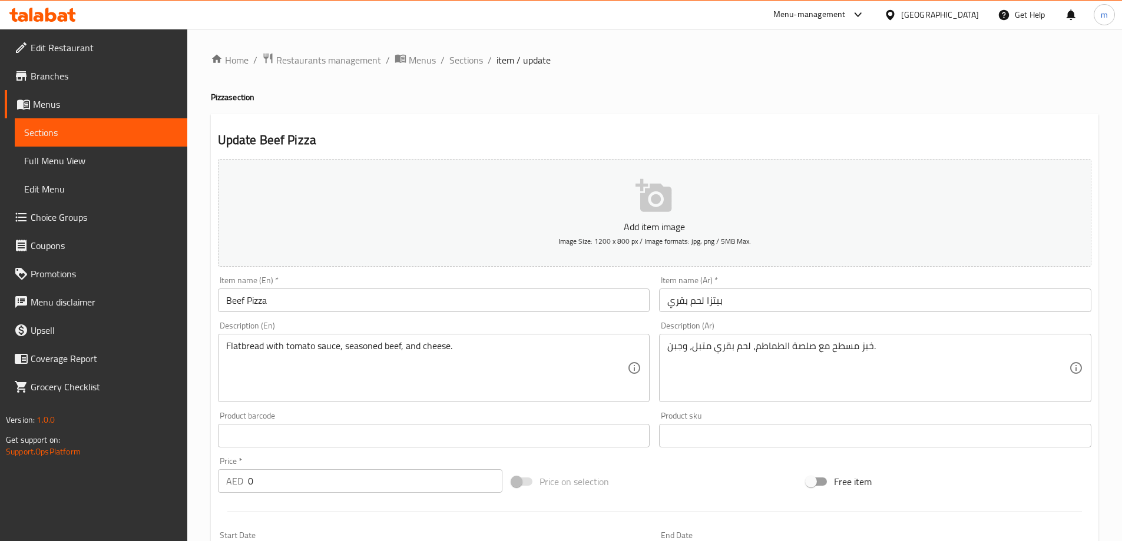
click at [562, 117] on div "Update Beef Pizza Add item image Image Size: 1200 x 800 px / Image formats: jpg…" at bounding box center [654, 469] width 887 height 711
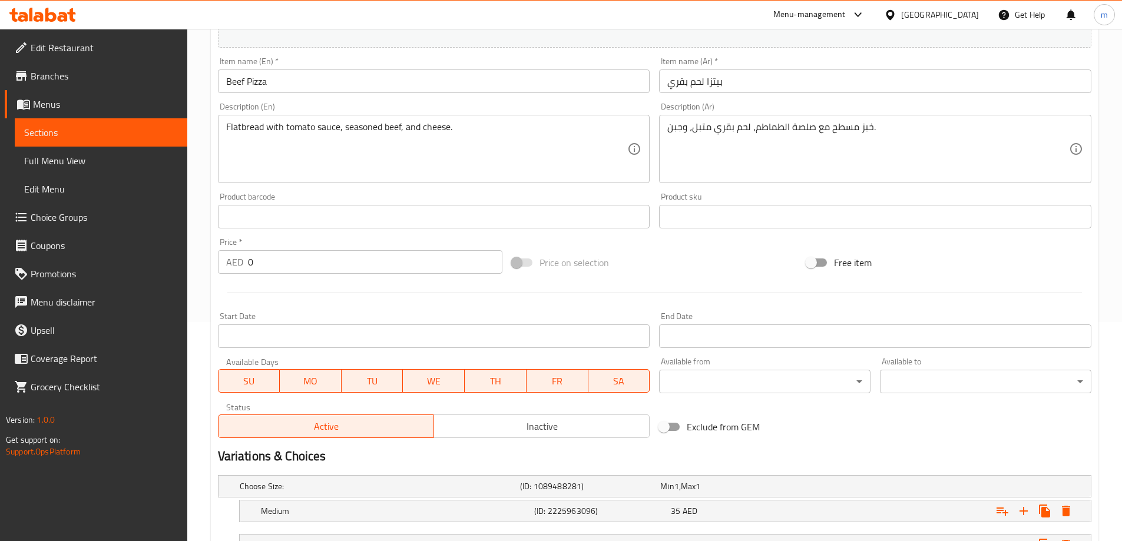
scroll to position [141, 0]
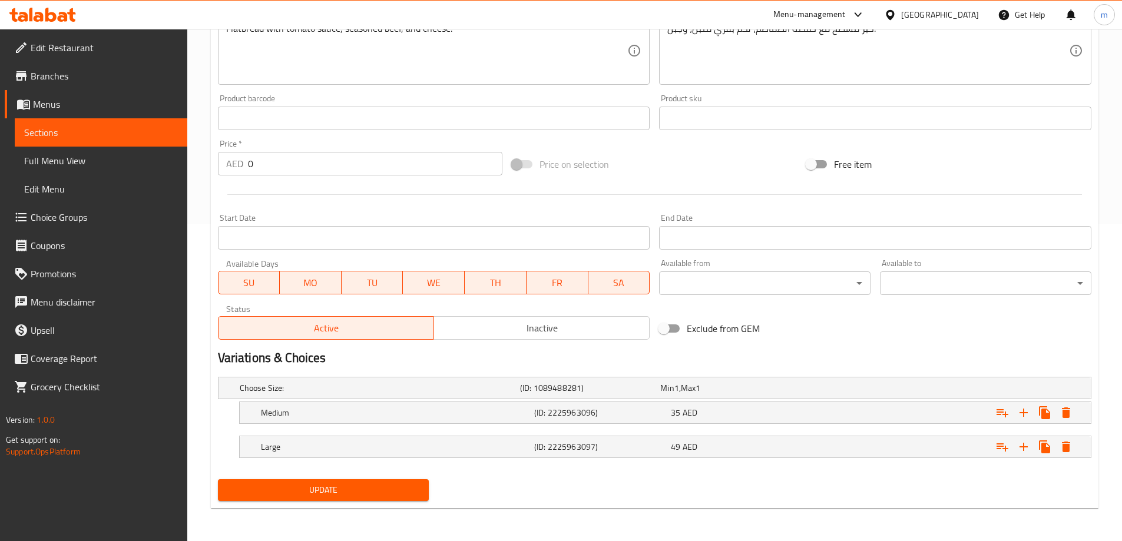
click at [306, 489] on span "Update" at bounding box center [323, 490] width 193 height 15
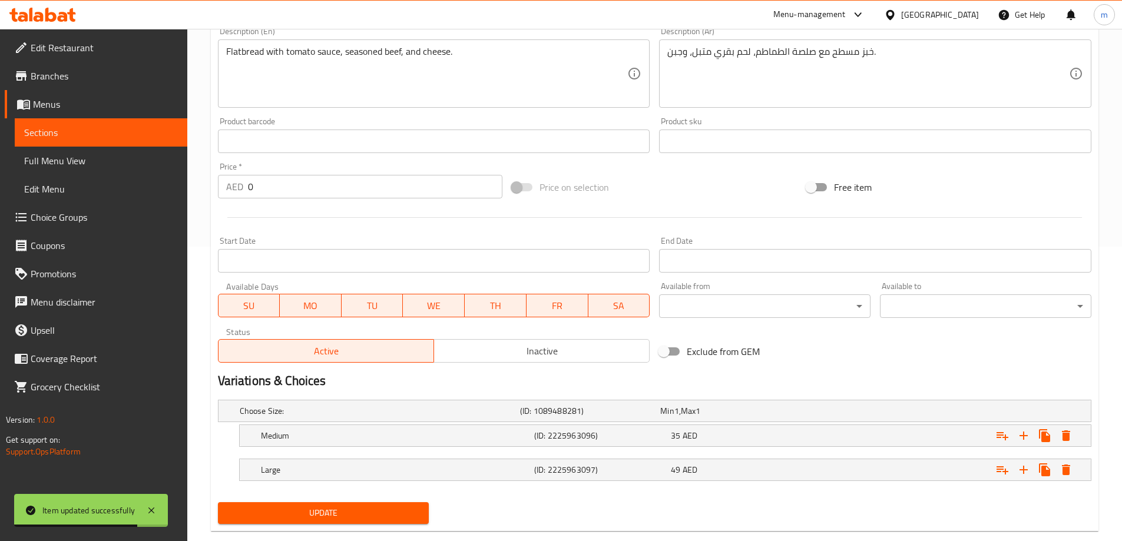
scroll to position [317, 0]
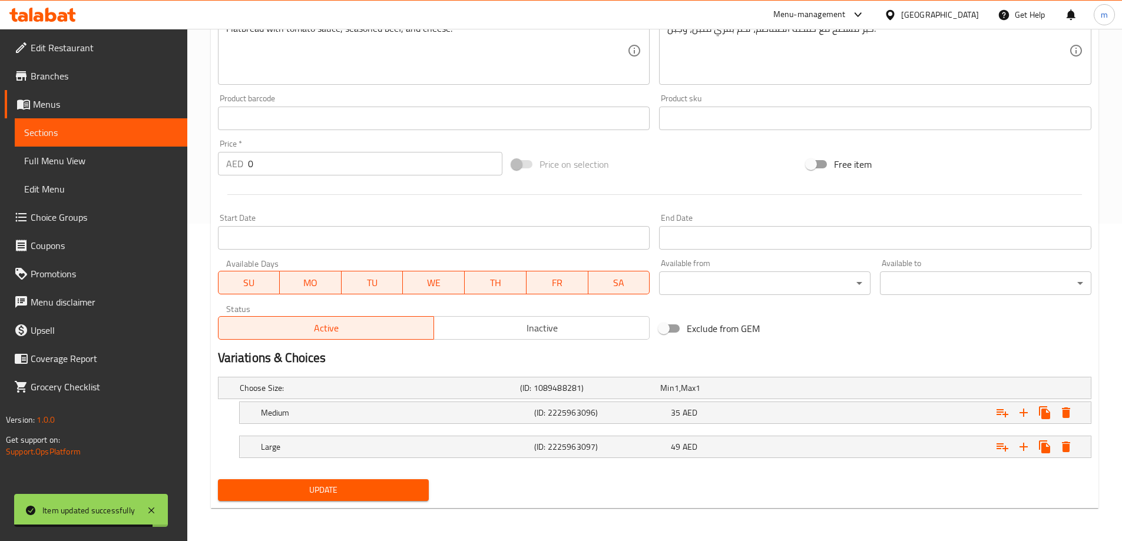
click at [374, 490] on span "Update" at bounding box center [323, 490] width 193 height 15
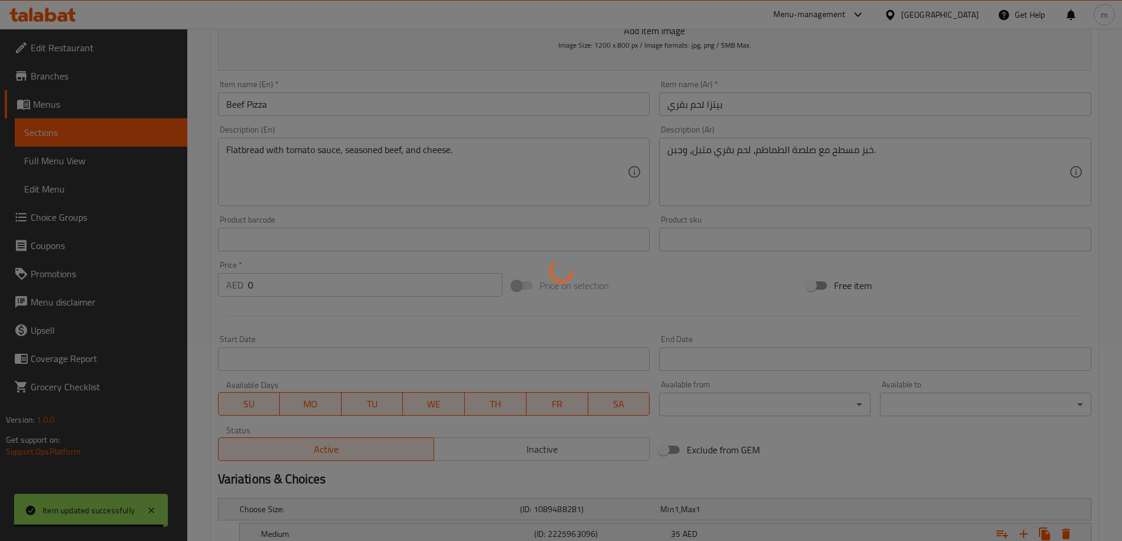
scroll to position [23, 0]
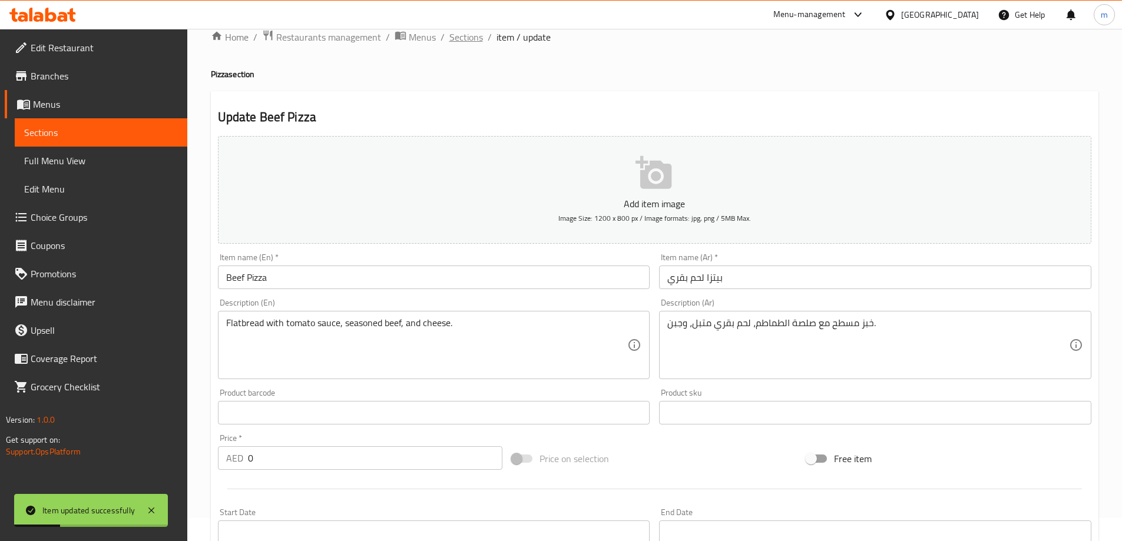
click at [460, 38] on span "Sections" at bounding box center [466, 37] width 34 height 14
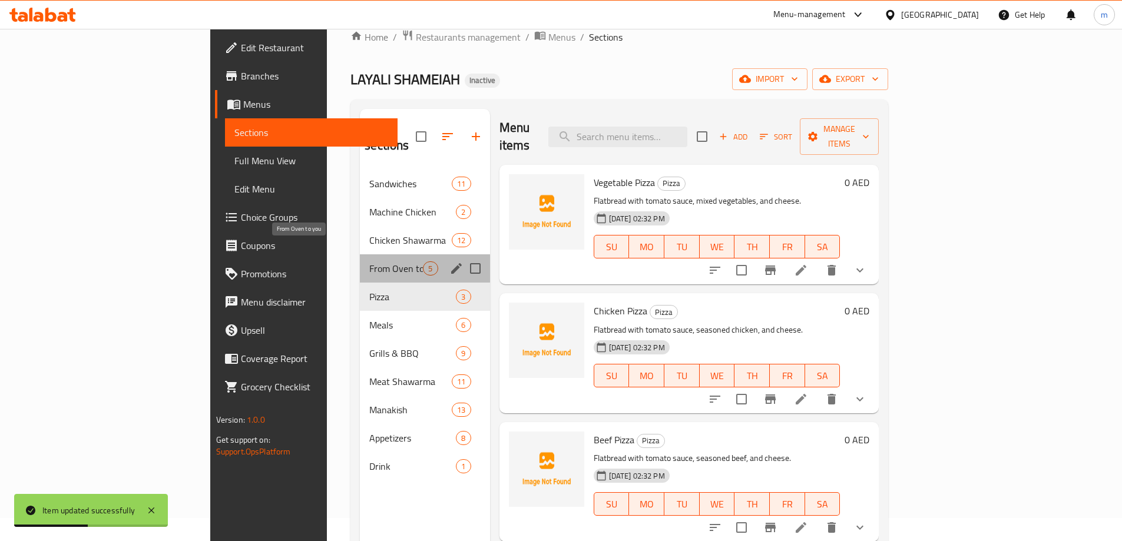
click at [369, 261] on span "From Oven to you" at bounding box center [396, 268] width 54 height 14
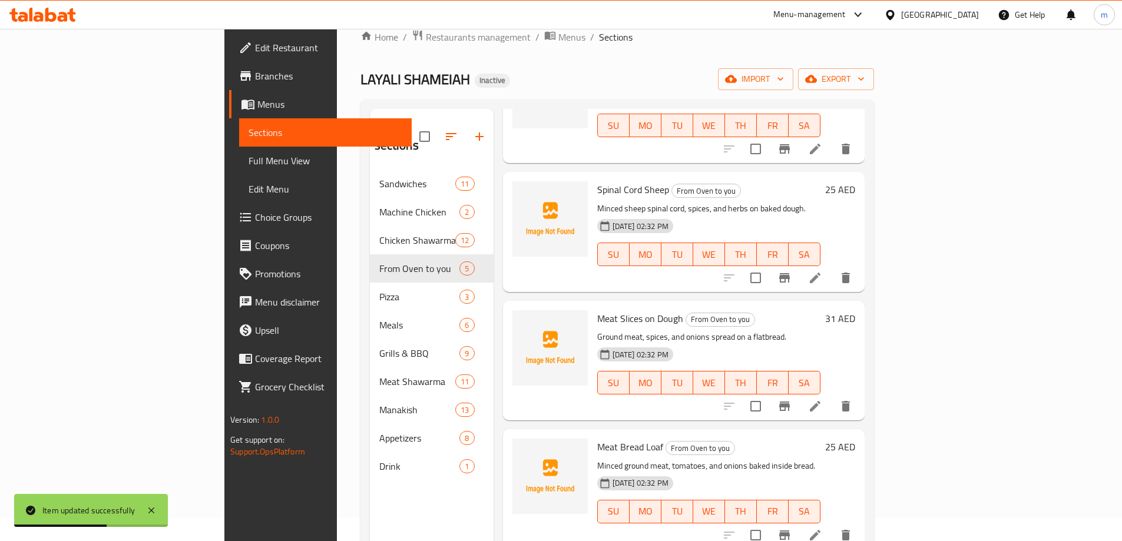
scroll to position [131, 0]
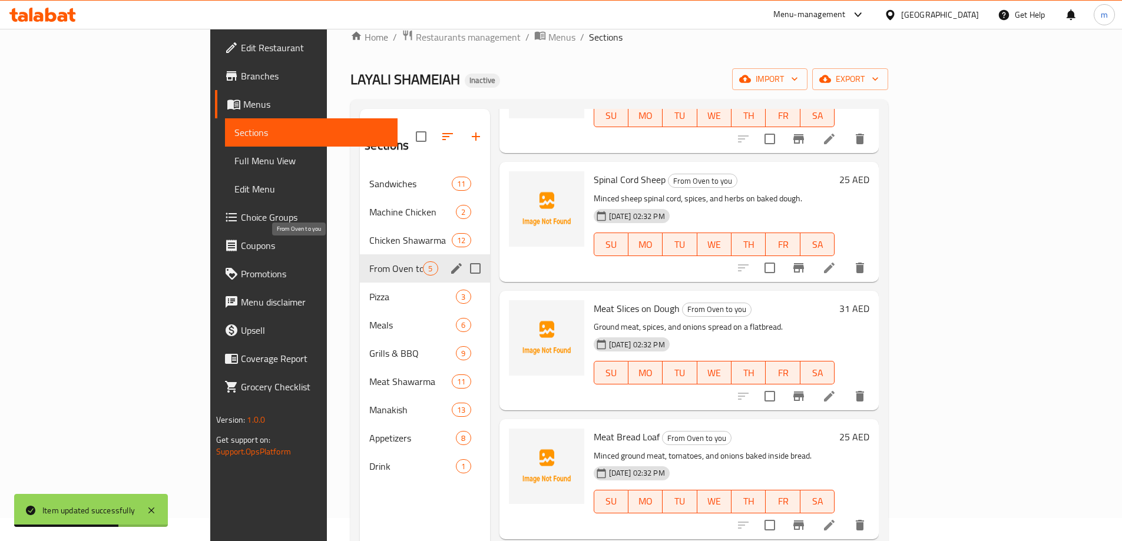
click at [369, 261] on span "From Oven to you" at bounding box center [396, 268] width 54 height 14
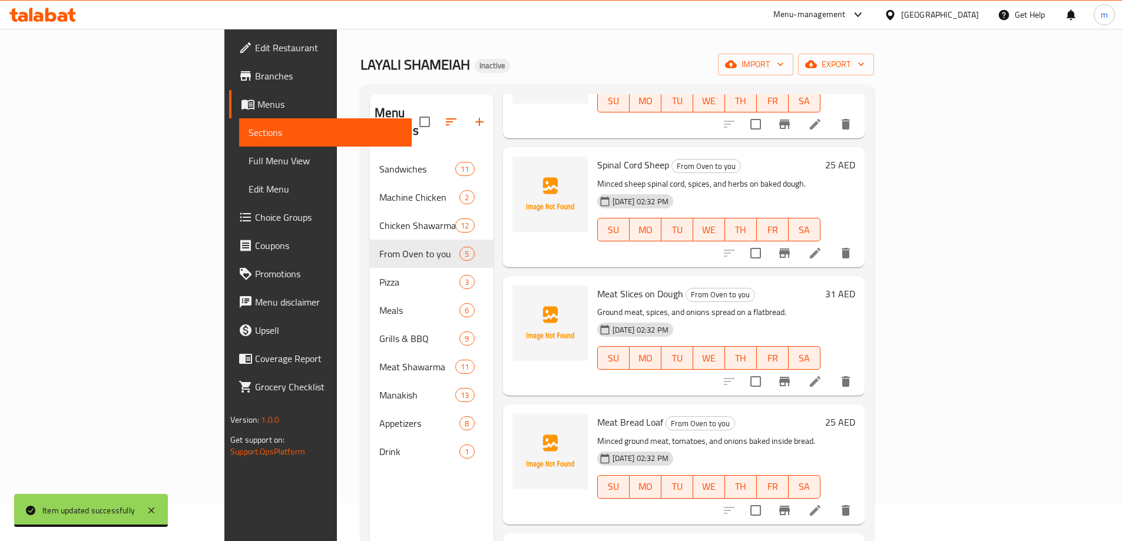
scroll to position [59, 0]
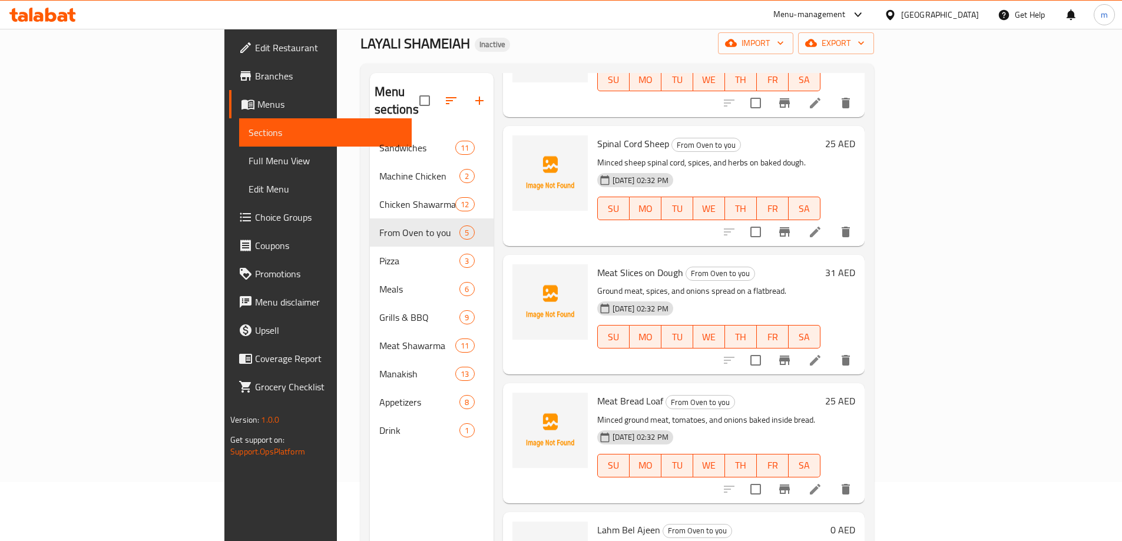
click at [822, 353] on icon at bounding box center [815, 360] width 14 height 14
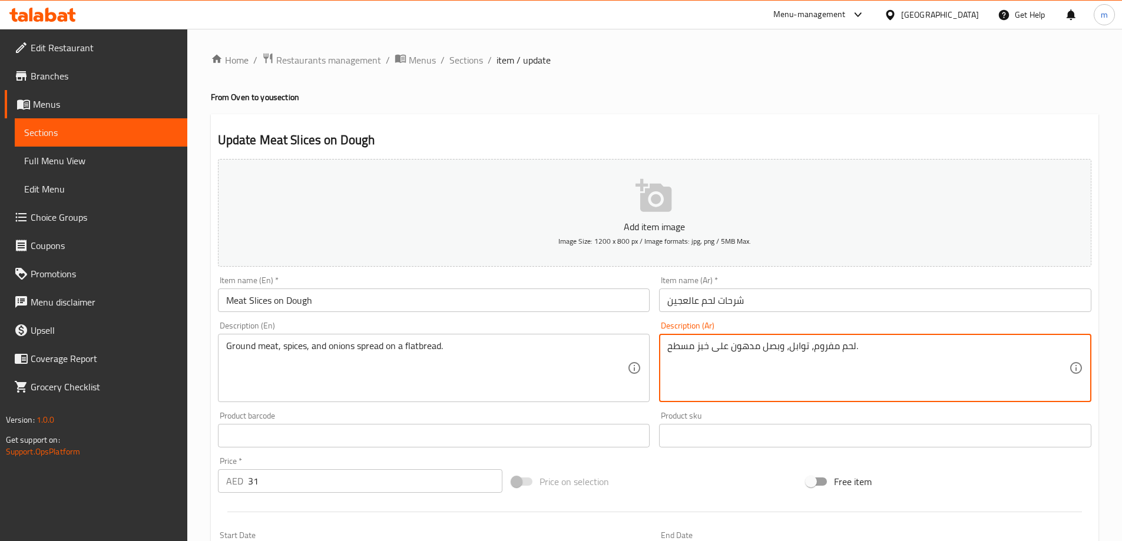
click at [846, 344] on textarea "لحم مفروم، توابل، وبصل مدهون على خبز مسطح." at bounding box center [868, 368] width 402 height 56
paste textarea "وزعة"
click at [731, 348] on textarea "لحم مفروم، توابل، وبصل موزعة على خبز مسطح." at bounding box center [868, 368] width 402 height 56
drag, startPoint x: 731, startPoint y: 346, endPoint x: 750, endPoint y: 346, distance: 18.3
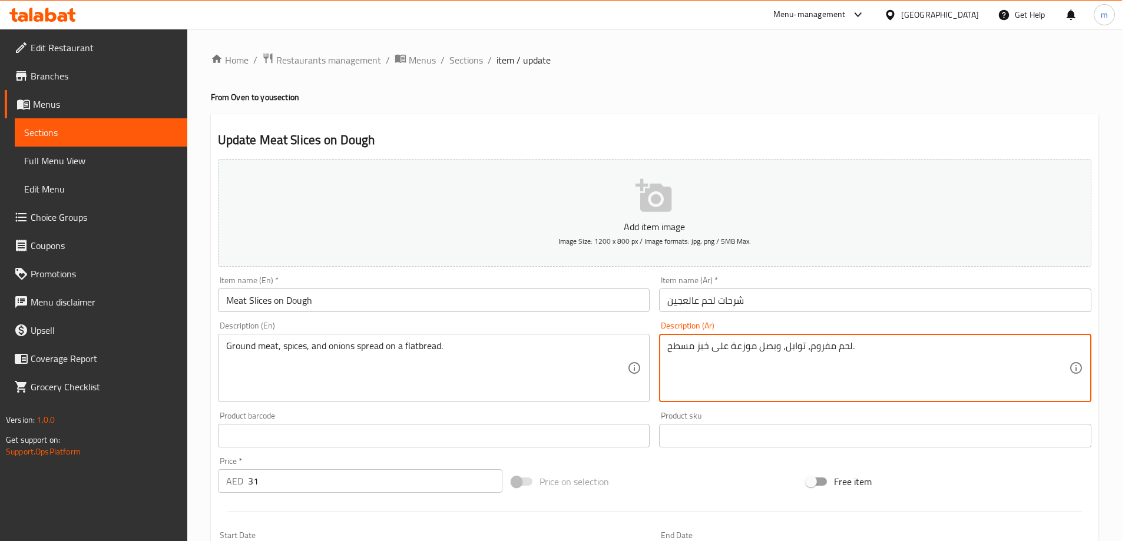
click at [750, 346] on textarea "لحم مفروم، توابل، وبصل موزعة على خبز مسطح." at bounding box center [868, 368] width 402 height 56
type textarea "لحم مفروم، توابل، وبصل موزعة على خبز مسطح."
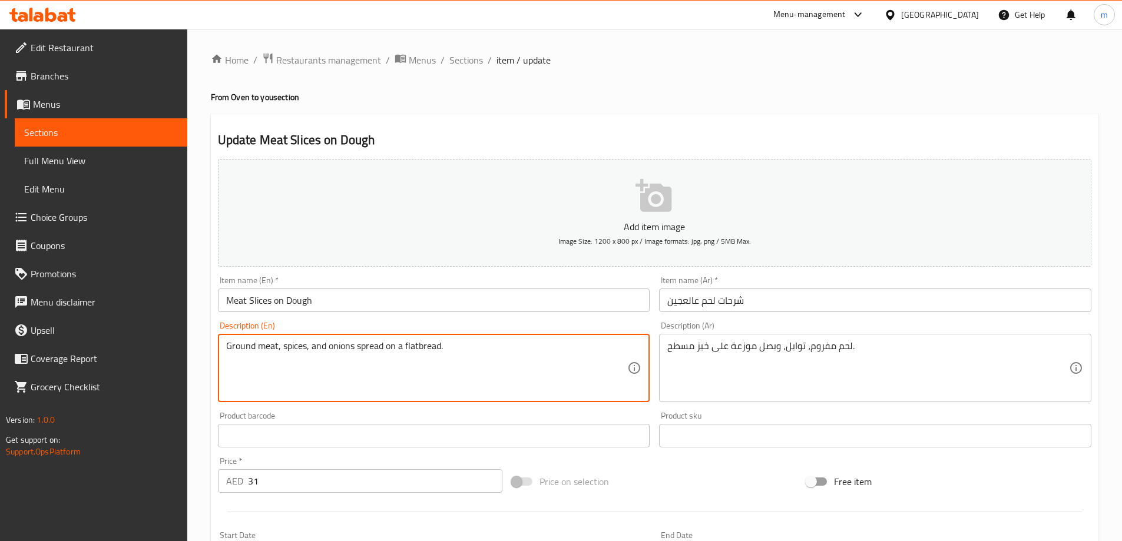
click at [360, 349] on textarea "Ground meat, spices, and onions spread on a flatbread." at bounding box center [427, 368] width 402 height 56
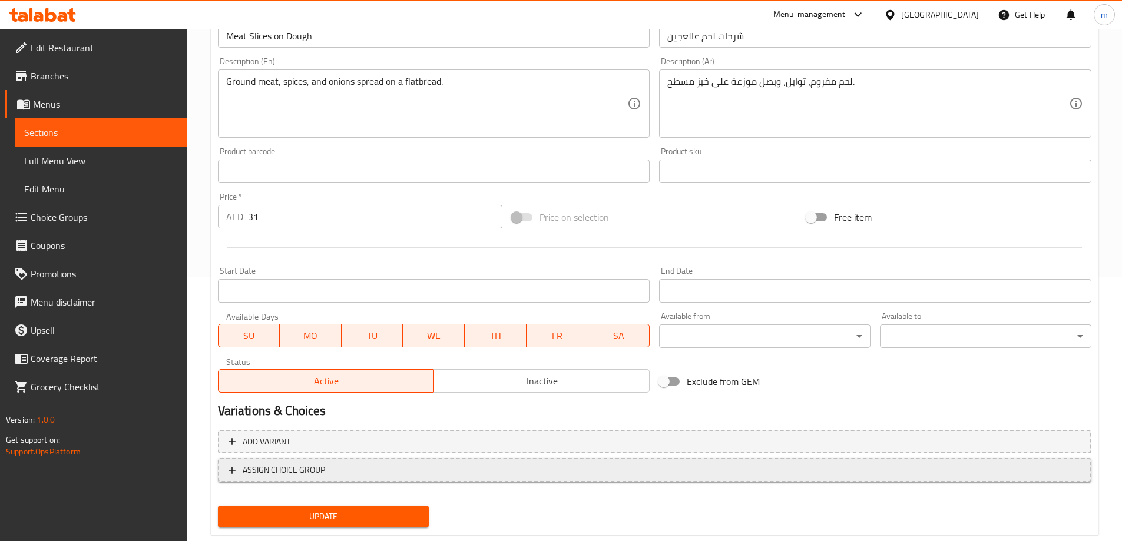
scroll to position [291, 0]
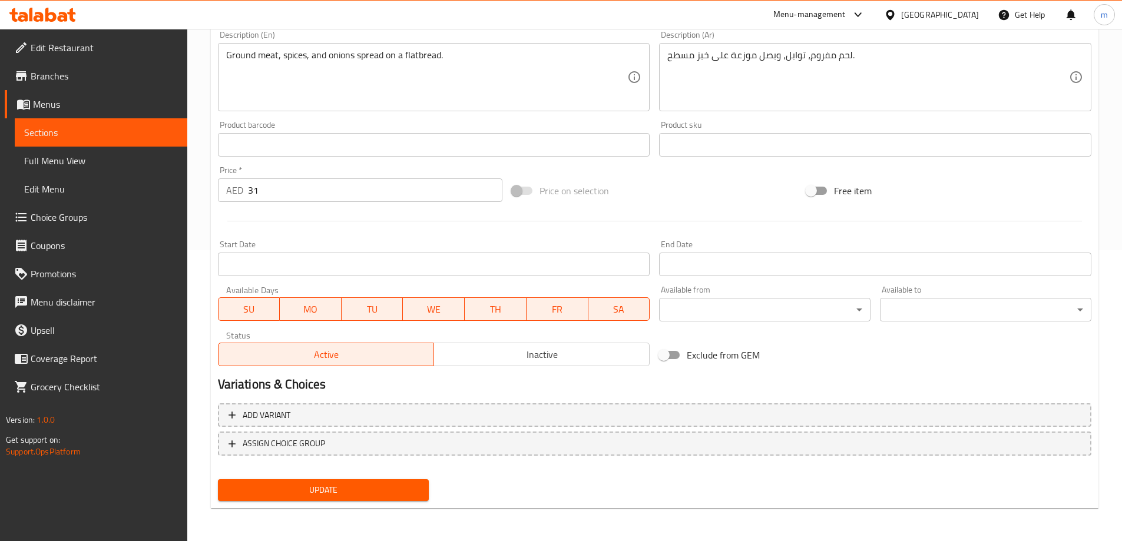
click at [327, 486] on span "Update" at bounding box center [323, 490] width 193 height 15
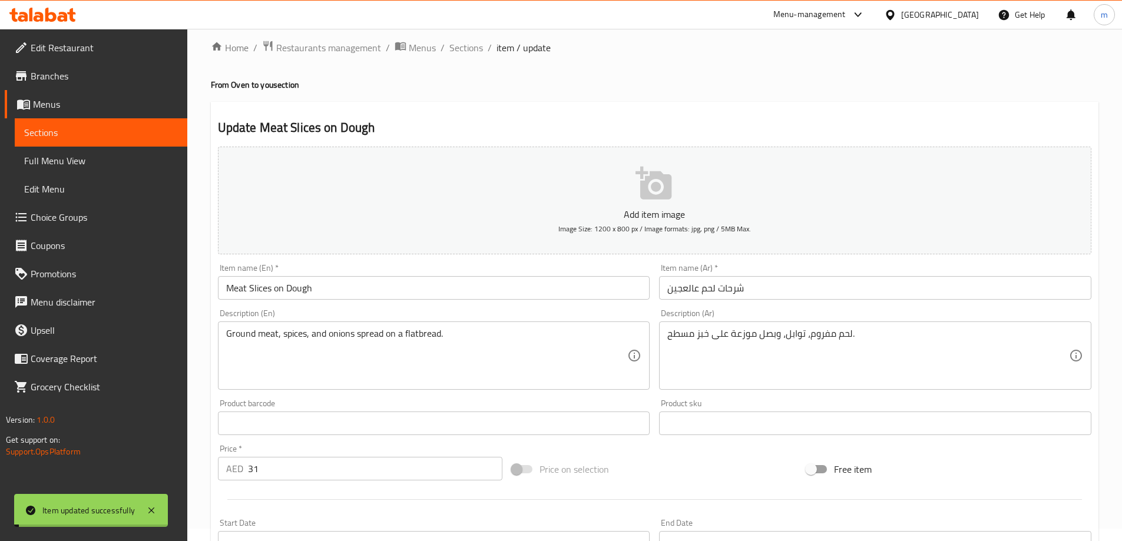
scroll to position [0, 0]
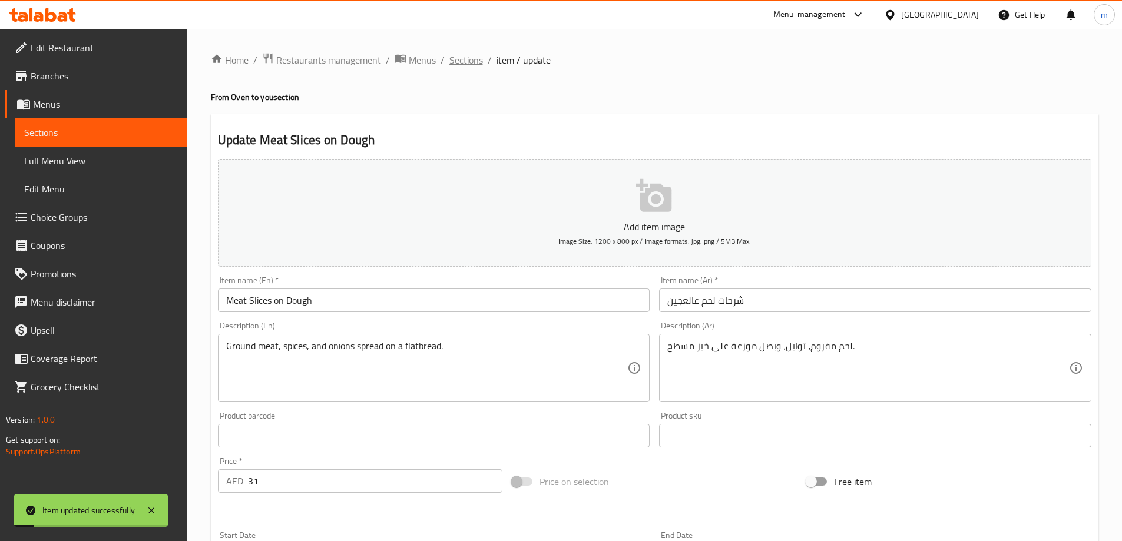
click at [455, 67] on span "Sections" at bounding box center [466, 60] width 34 height 14
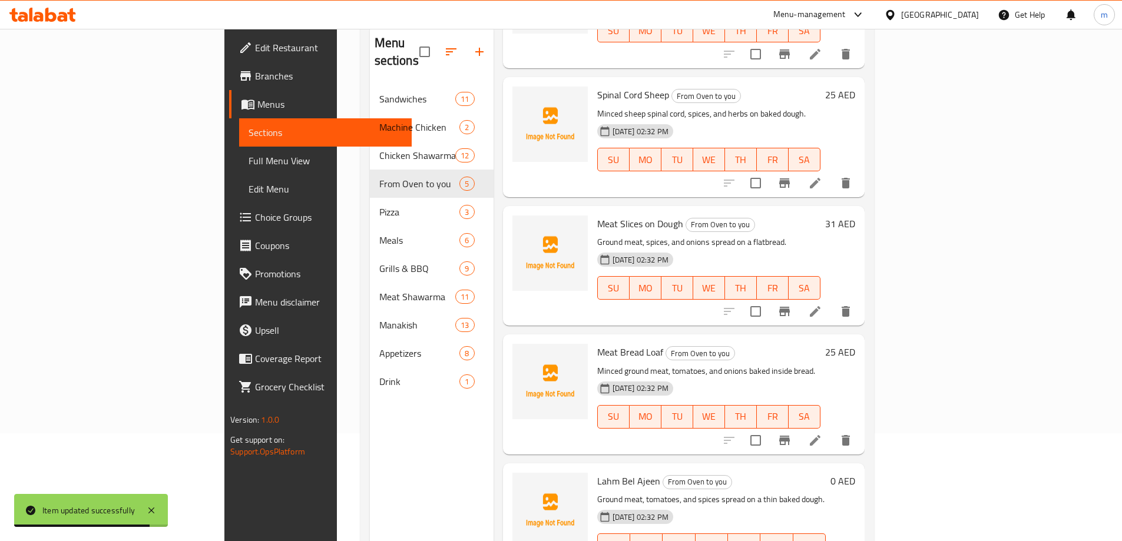
scroll to position [165, 0]
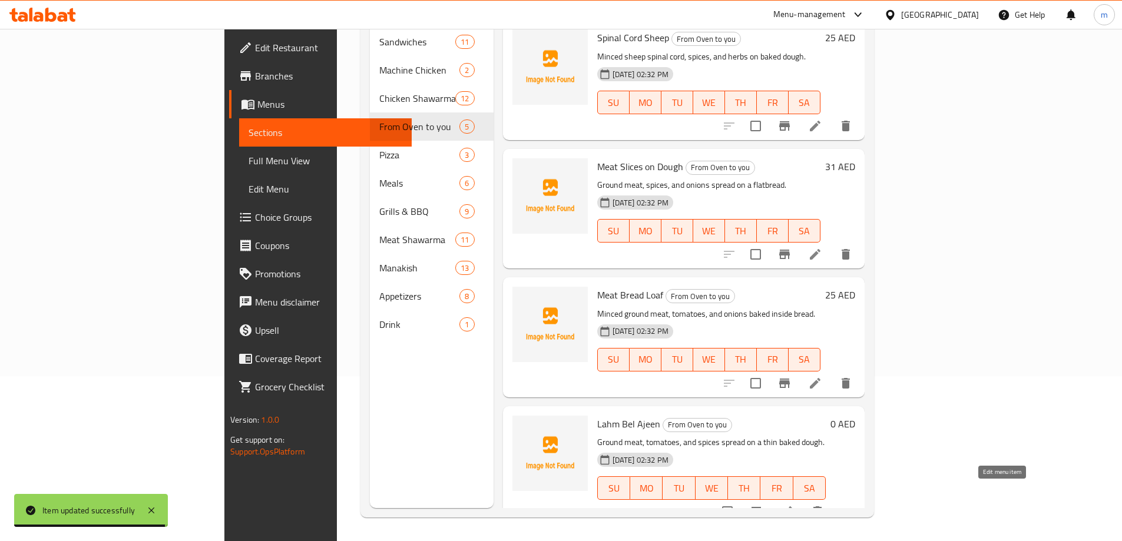
click at [794, 505] on icon at bounding box center [787, 512] width 14 height 14
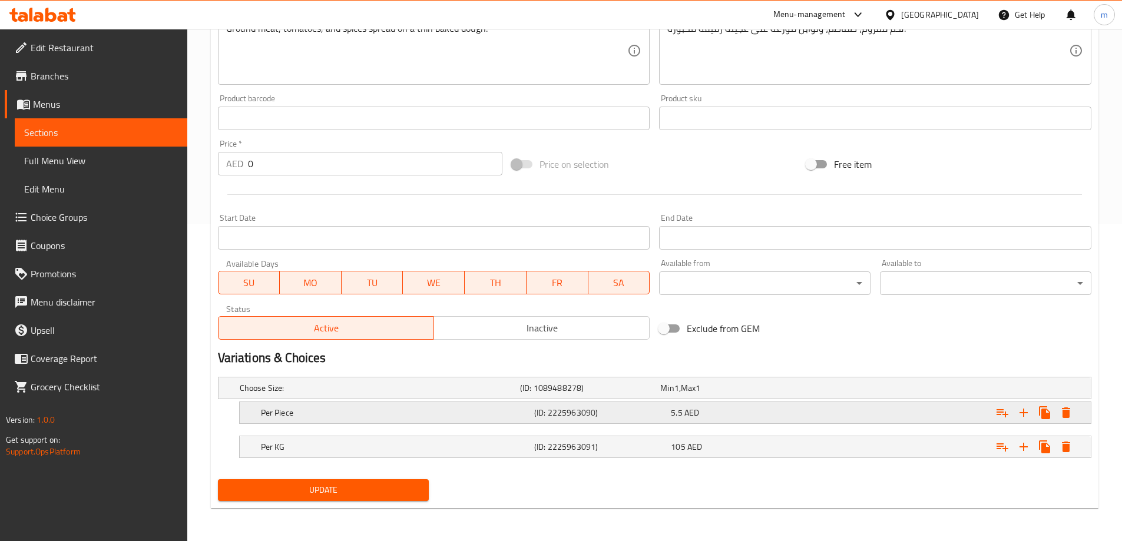
click at [429, 394] on h5 "Per Piece" at bounding box center [378, 388] width 276 height 12
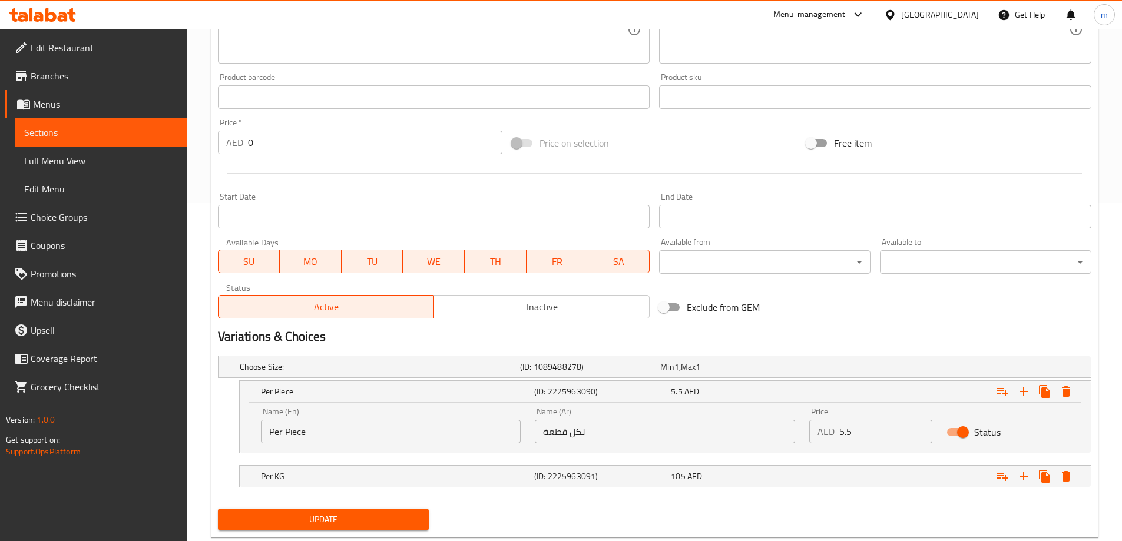
scroll to position [363, 0]
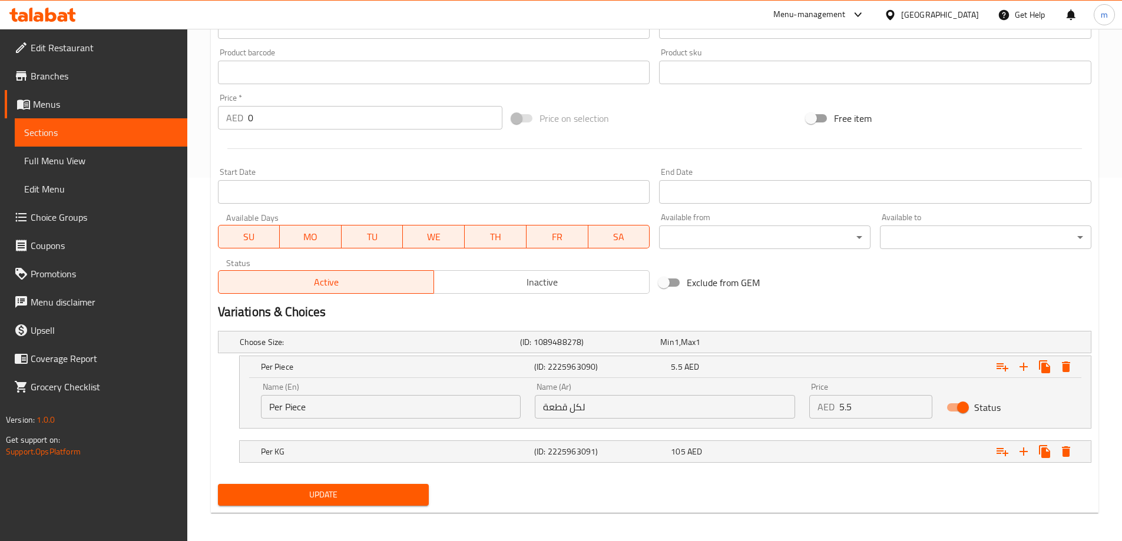
click at [276, 406] on input "Per Piece" at bounding box center [391, 407] width 260 height 24
type input "Piece"
click at [574, 406] on input "لكل قطعة" at bounding box center [665, 407] width 260 height 24
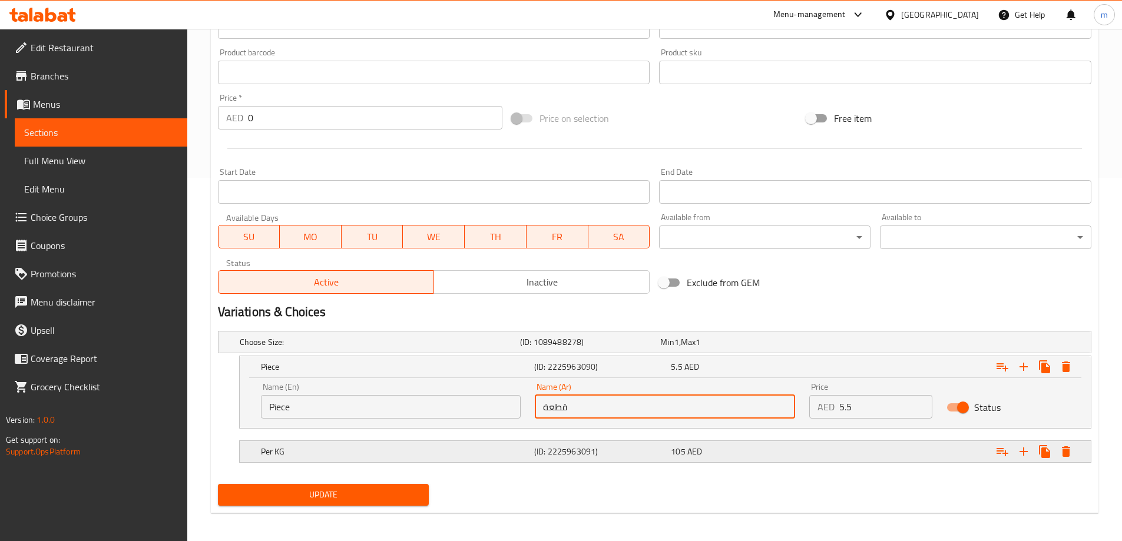
type input "قطعة"
click at [421, 348] on h5 "Per KG" at bounding box center [378, 342] width 276 height 12
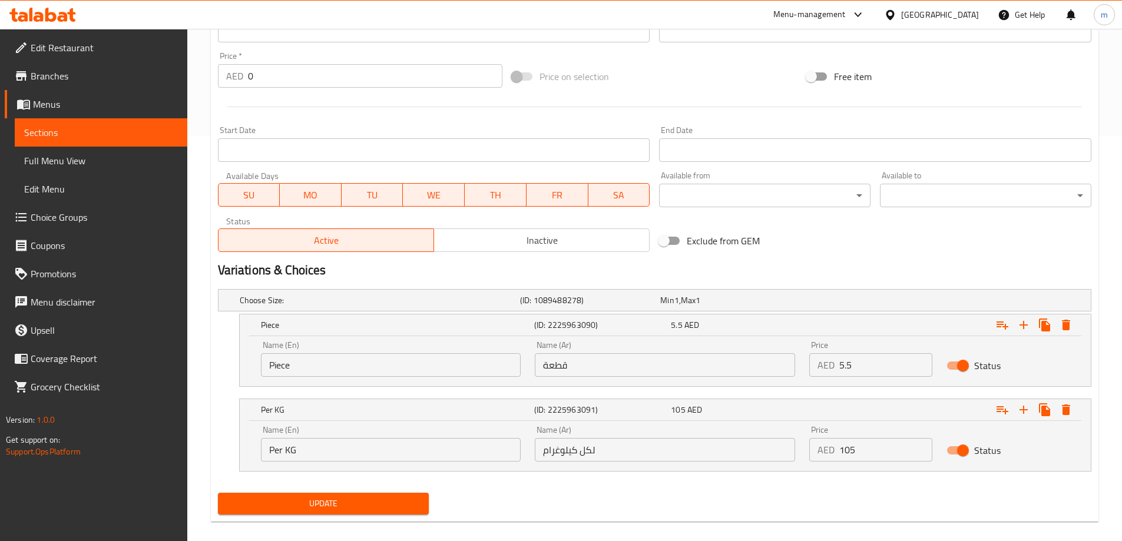
scroll to position [414, 0]
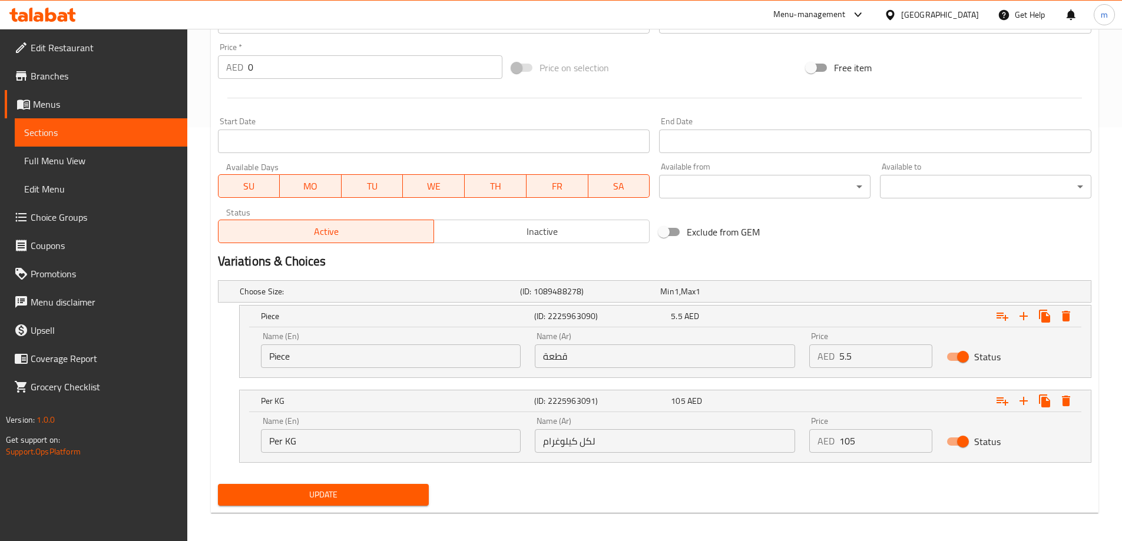
click at [277, 442] on input "Per KG" at bounding box center [391, 441] width 260 height 24
type input "KG"
click at [592, 440] on input "لكل كيلوغرام" at bounding box center [665, 441] width 260 height 24
drag, startPoint x: 599, startPoint y: 440, endPoint x: 578, endPoint y: 440, distance: 21.2
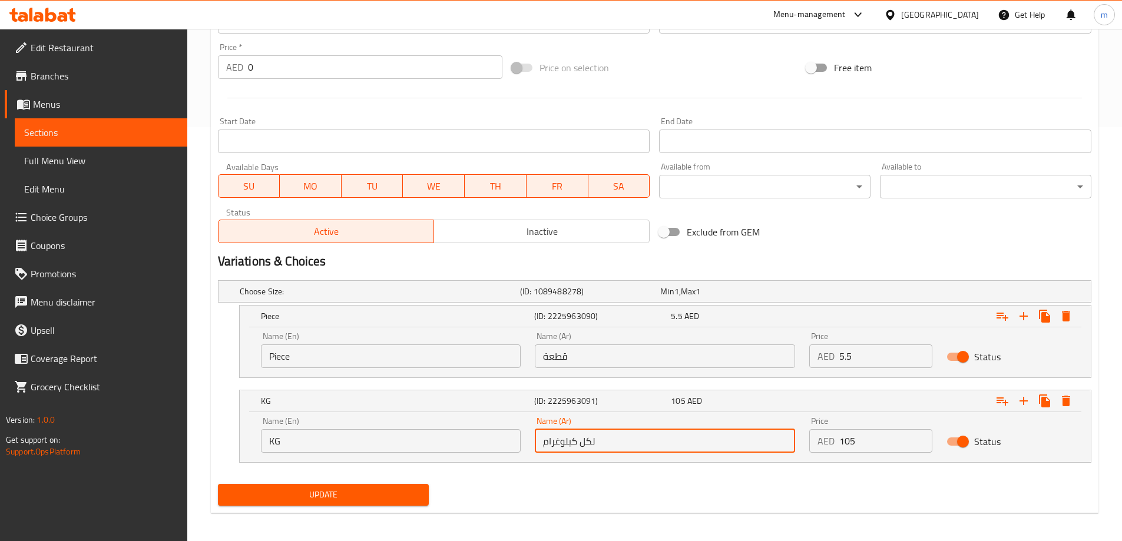
click at [578, 440] on input "لكل كيلوغرام" at bounding box center [665, 441] width 260 height 24
type input "كيلوغرام"
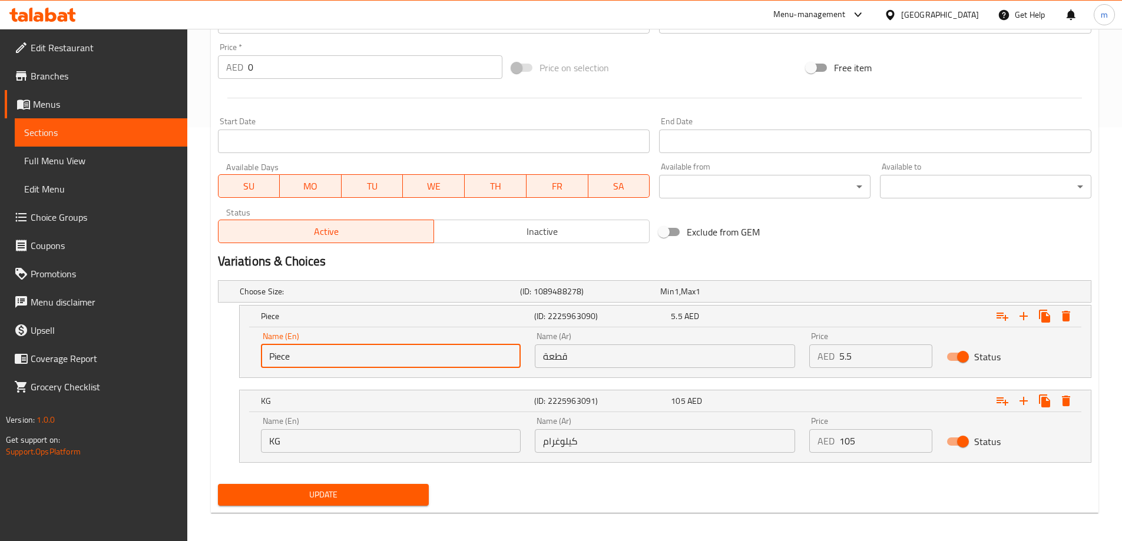
click at [366, 362] on input "Piece" at bounding box center [391, 356] width 260 height 24
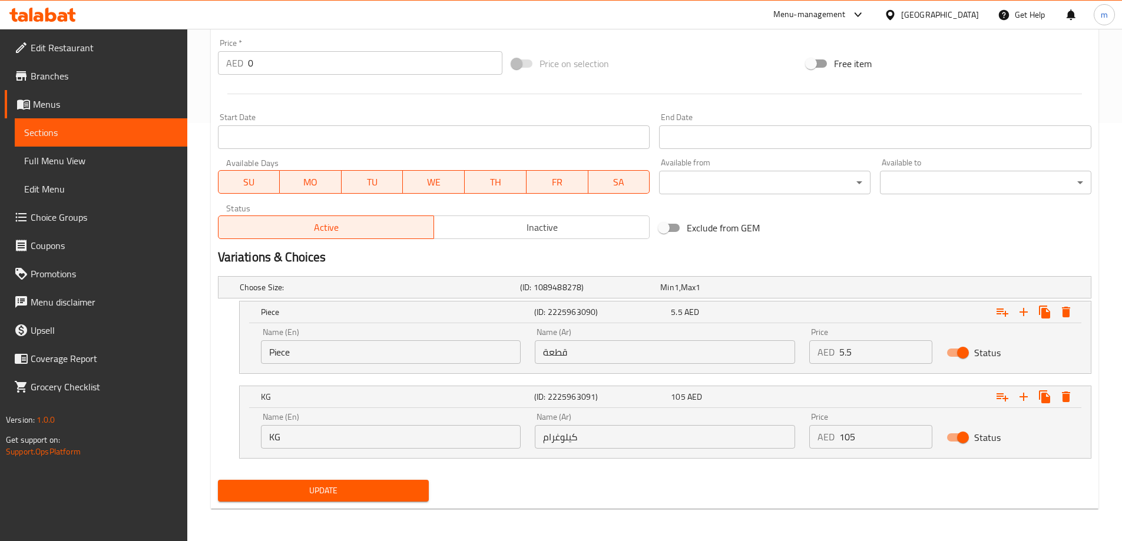
scroll to position [419, 0]
click at [388, 489] on span "Update" at bounding box center [323, 490] width 193 height 15
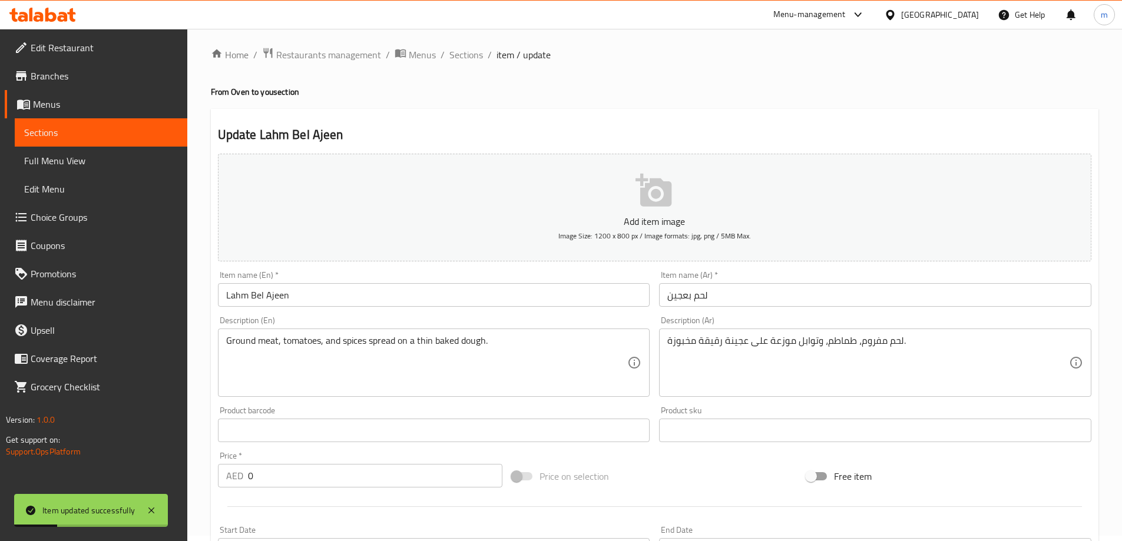
scroll to position [0, 0]
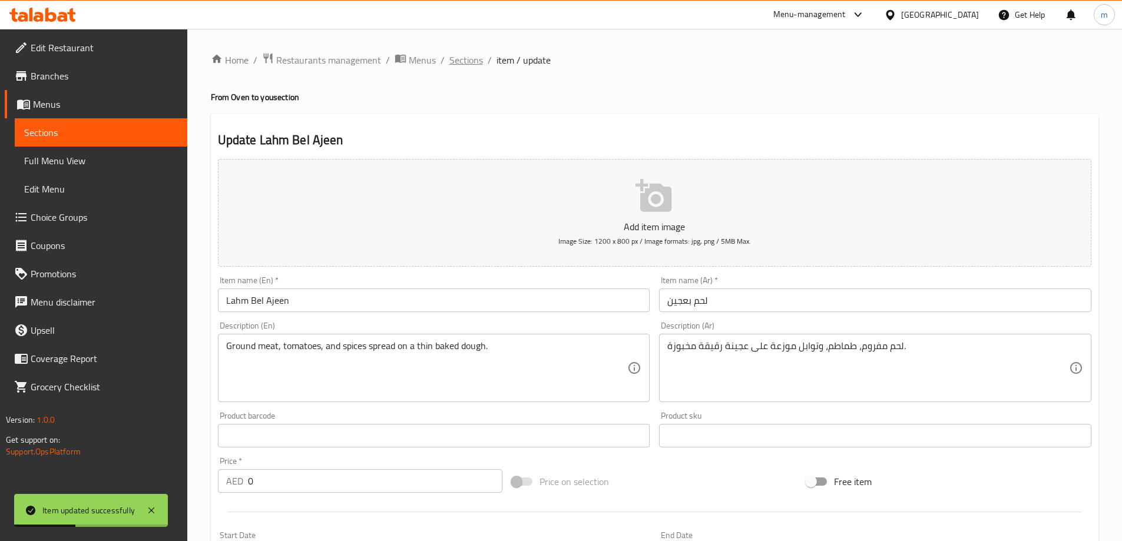
click at [478, 62] on span "Sections" at bounding box center [466, 60] width 34 height 14
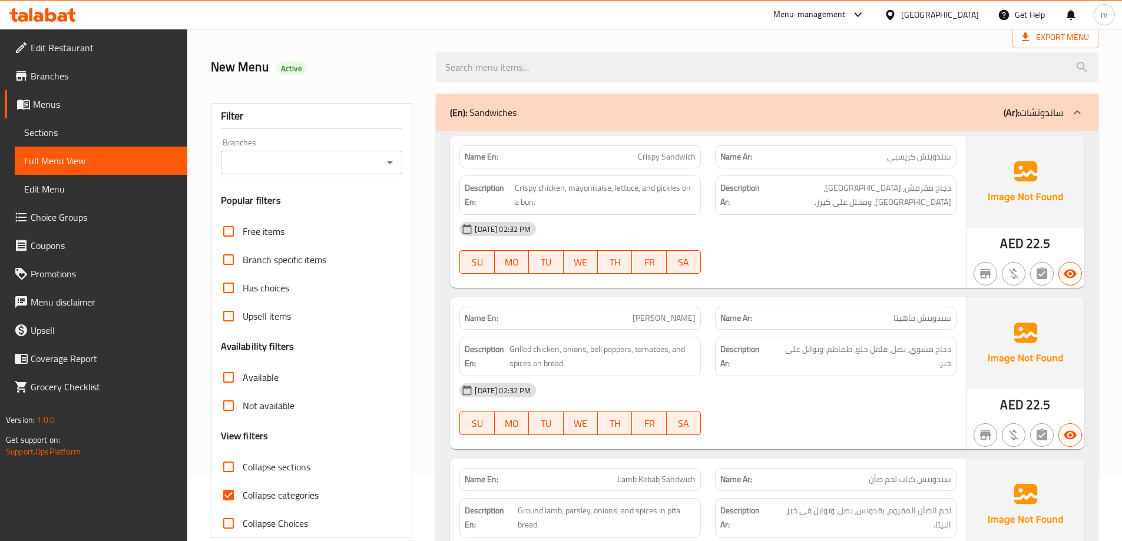
scroll to position [85, 0]
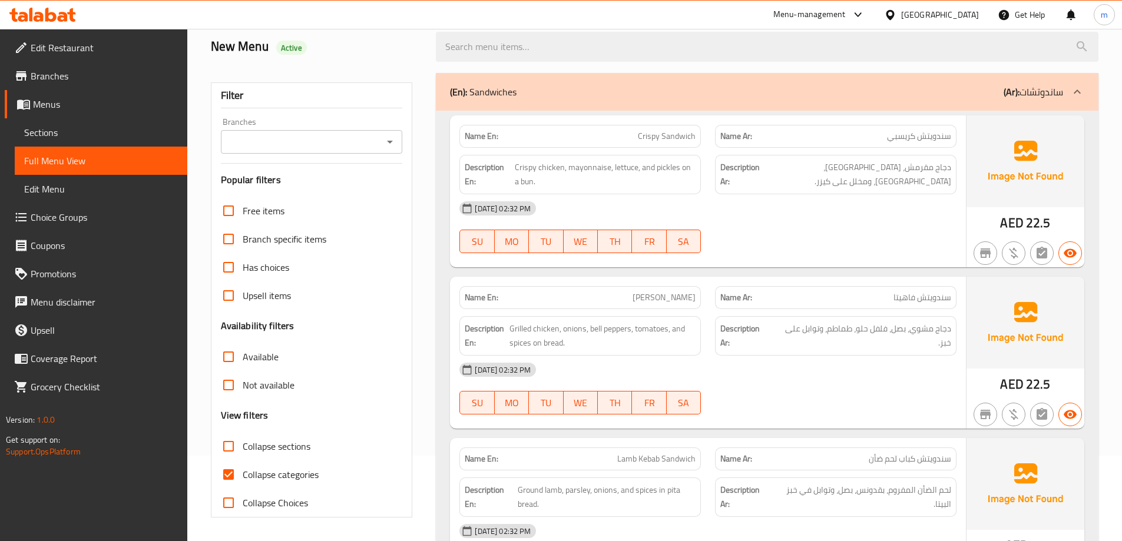
click at [270, 452] on span "Collapse sections" at bounding box center [277, 446] width 68 height 14
click at [243, 452] on input "Collapse sections" at bounding box center [228, 446] width 28 height 28
checkbox input "true"
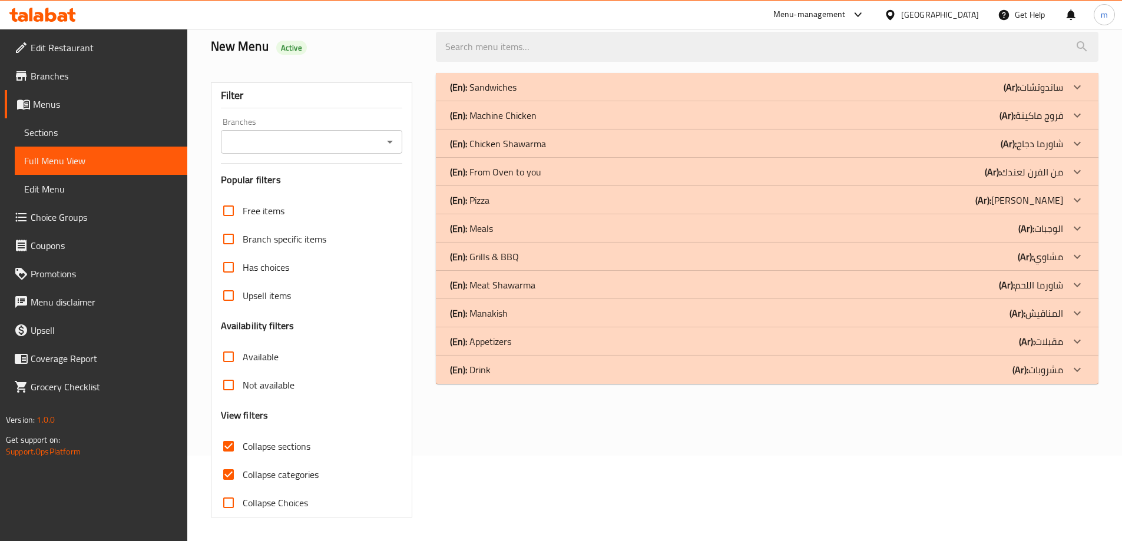
click at [272, 474] on span "Collapse categories" at bounding box center [281, 475] width 76 height 14
click at [243, 474] on input "Collapse categories" at bounding box center [228, 474] width 28 height 28
checkbox input "false"
click at [554, 94] on div "(En): Drink (Ar): مشروبات" at bounding box center [756, 87] width 613 height 14
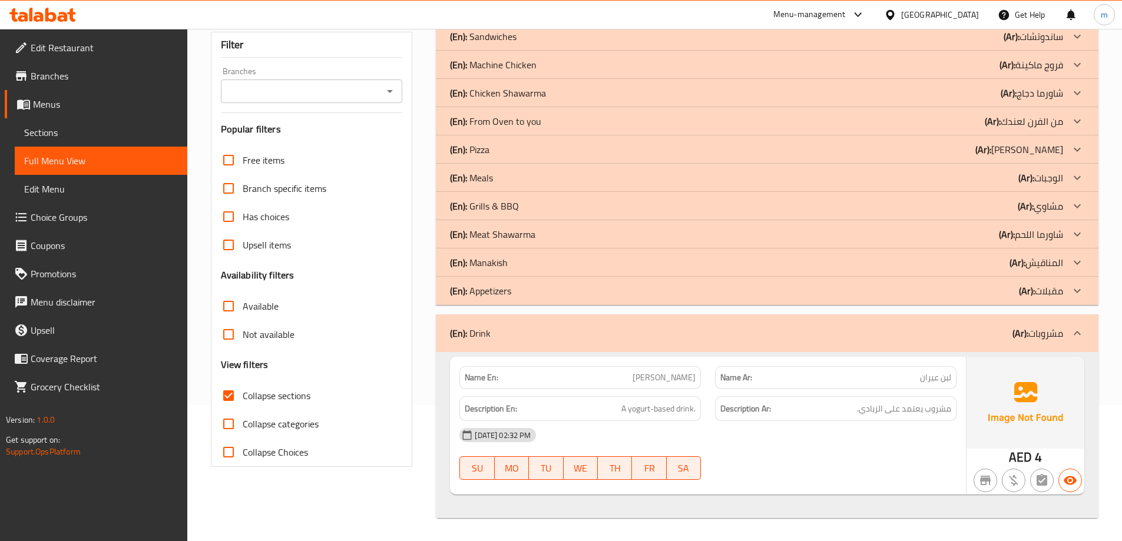
scroll to position [137, 0]
click at [775, 326] on div "(En): Drink (Ar): مشروبات" at bounding box center [756, 333] width 613 height 14
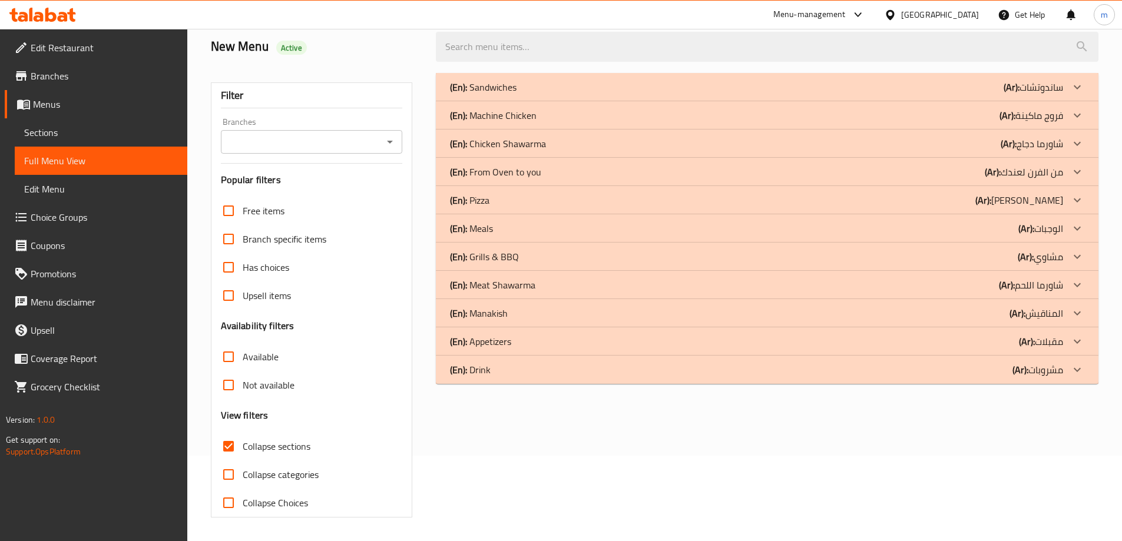
scroll to position [85, 0]
click at [773, 94] on div "(En): Appetizers (Ar): مقبلات" at bounding box center [756, 87] width 613 height 14
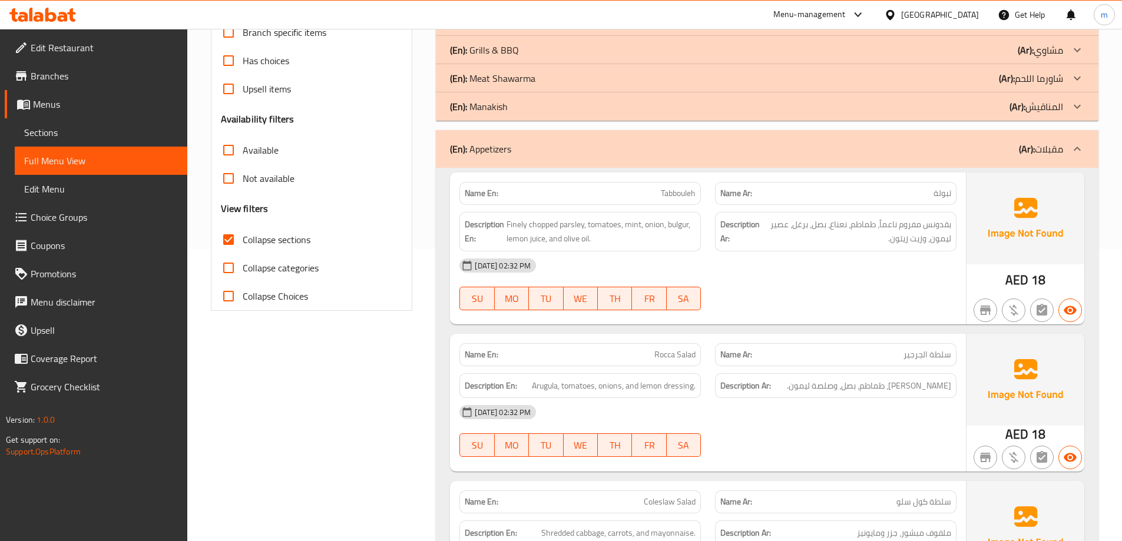
scroll to position [380, 0]
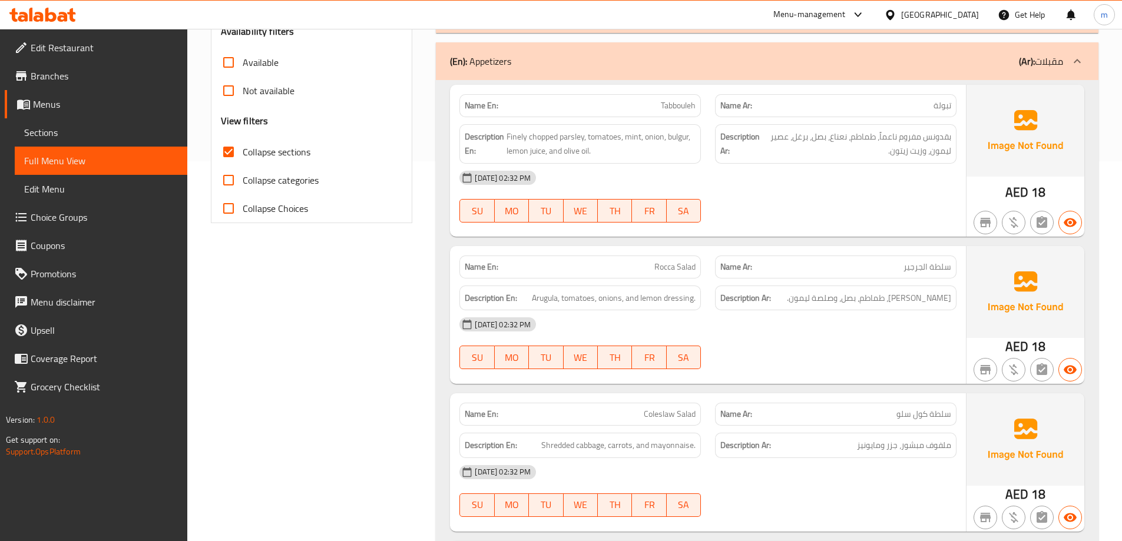
click at [857, 406] on div "Name Ar: سلطة كول سلو" at bounding box center [835, 414] width 241 height 23
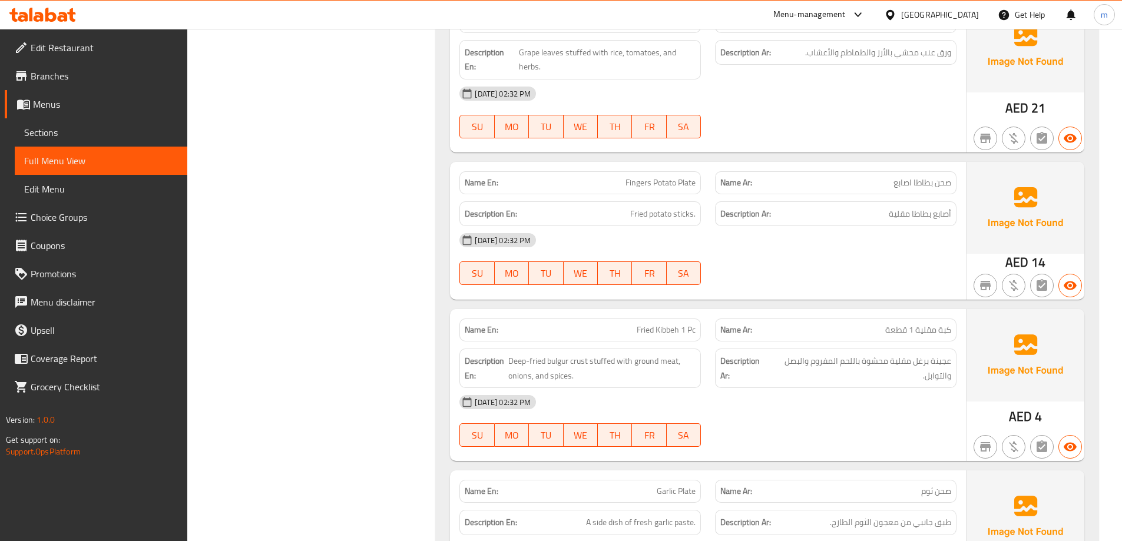
scroll to position [1145, 0]
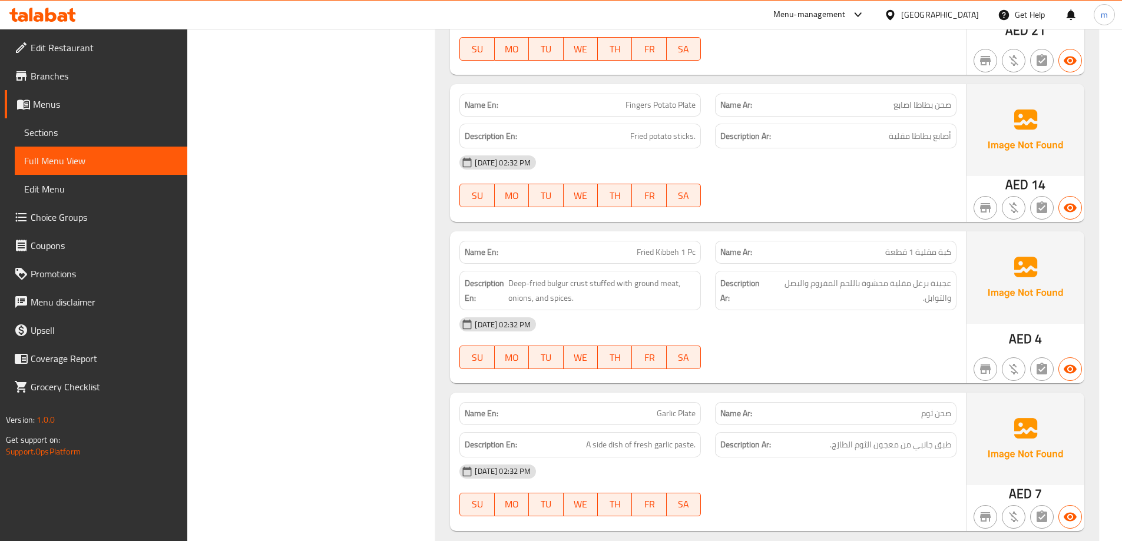
click at [666, 253] on span "Fried Kibbeh 1 Pc" at bounding box center [666, 252] width 59 height 12
copy span "Kibbeh"
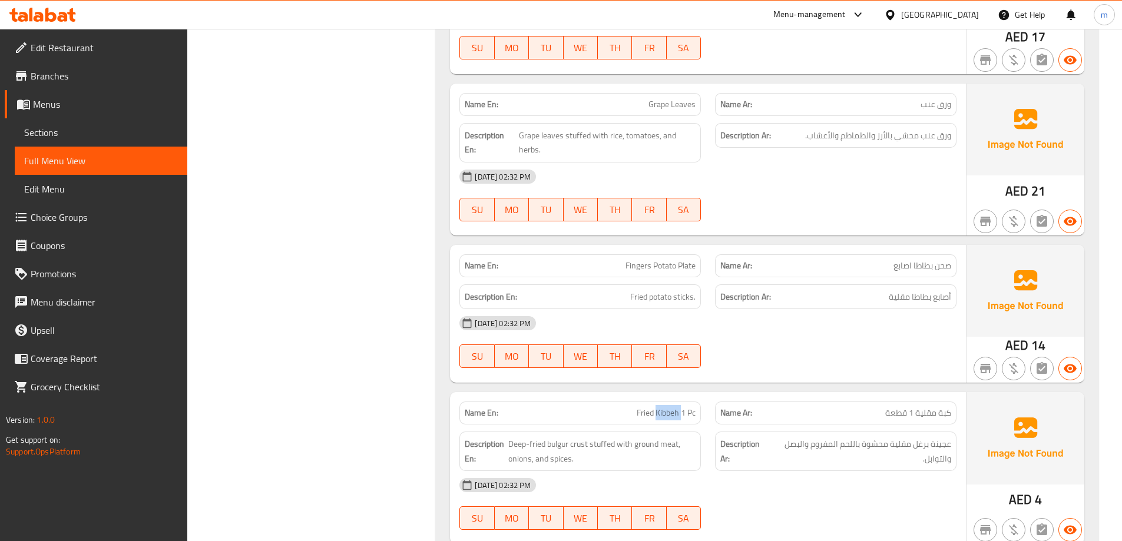
scroll to position [1220, 0]
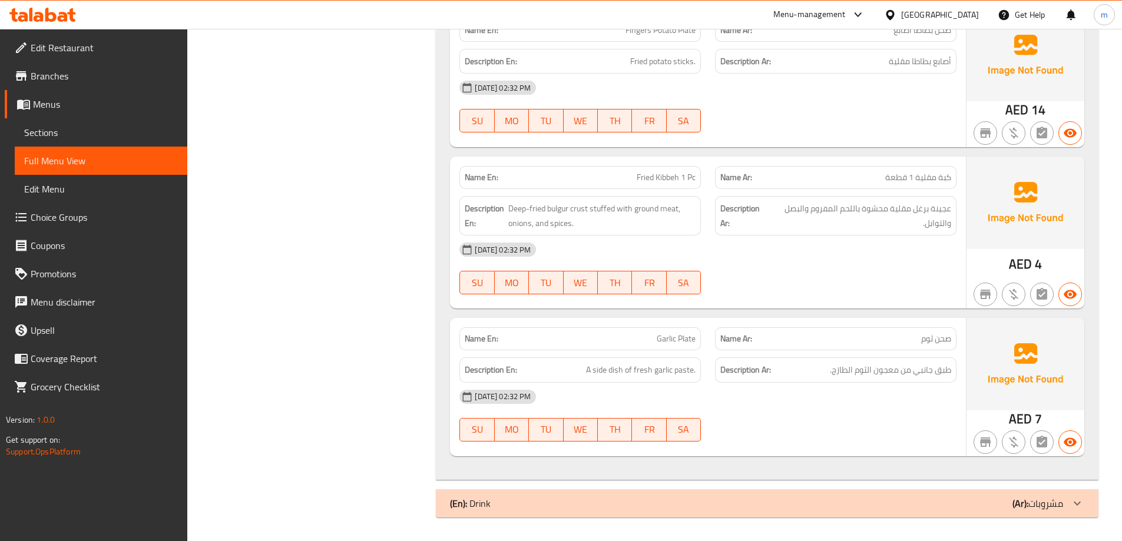
click at [817, 383] on div "[DATE] 02:32 PM" at bounding box center [707, 397] width 511 height 28
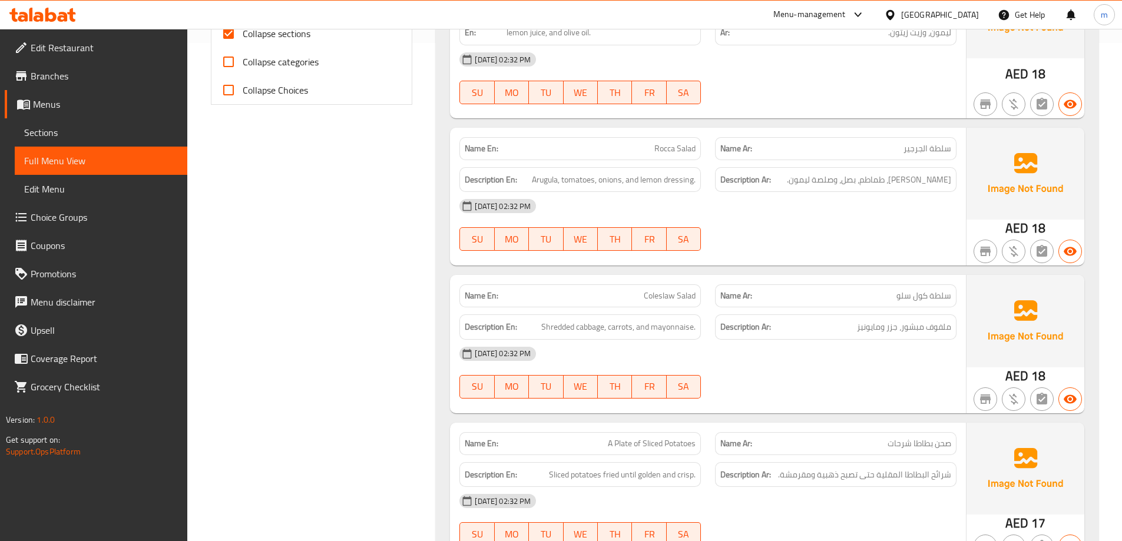
scroll to position [455, 0]
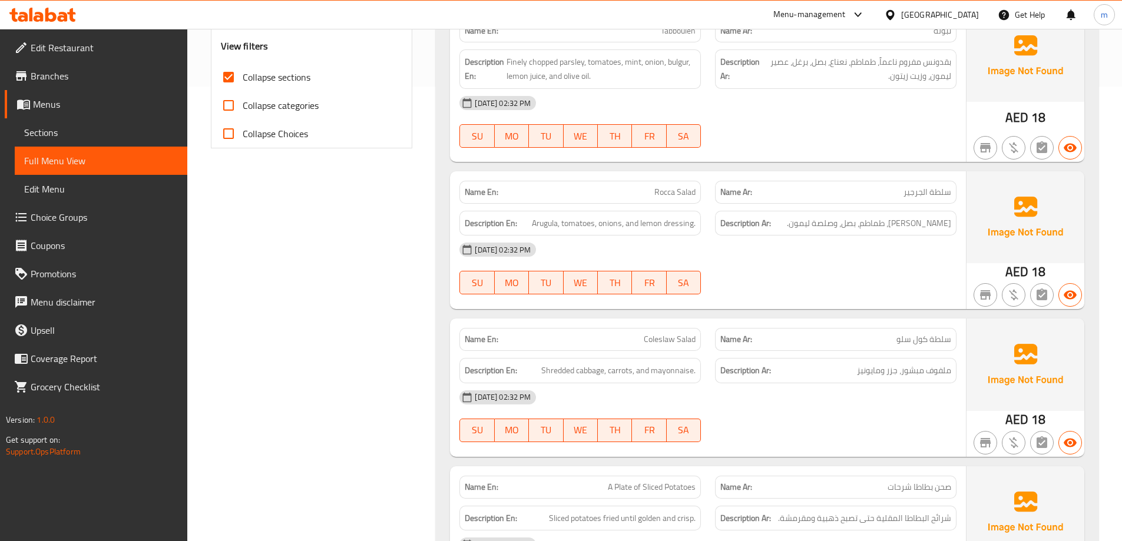
drag, startPoint x: 987, startPoint y: 71, endPoint x: 867, endPoint y: 98, distance: 123.1
click at [867, 98] on div "[DATE] 02:32 PM" at bounding box center [707, 103] width 511 height 28
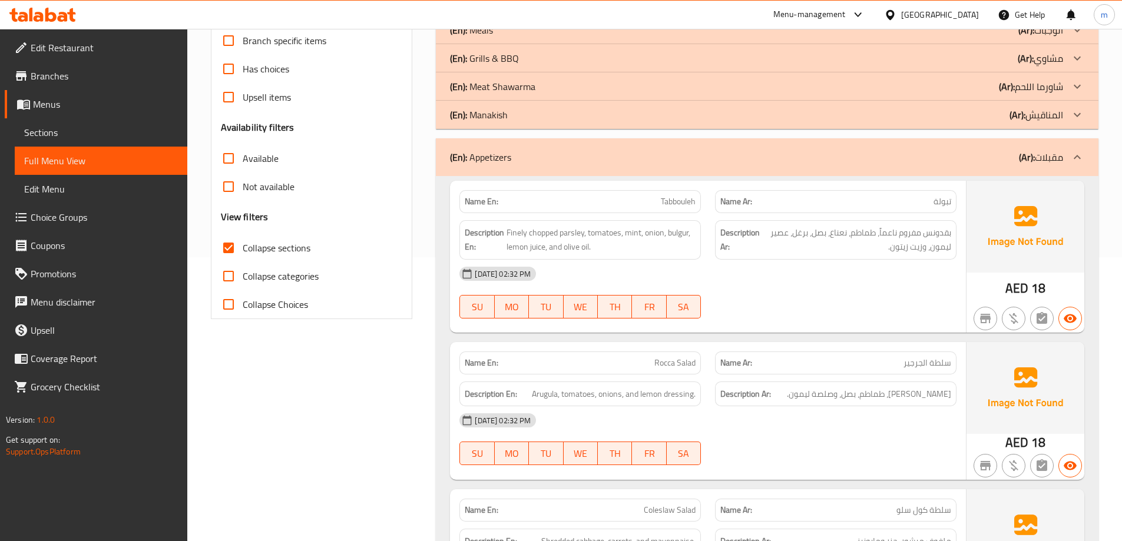
scroll to position [280, 0]
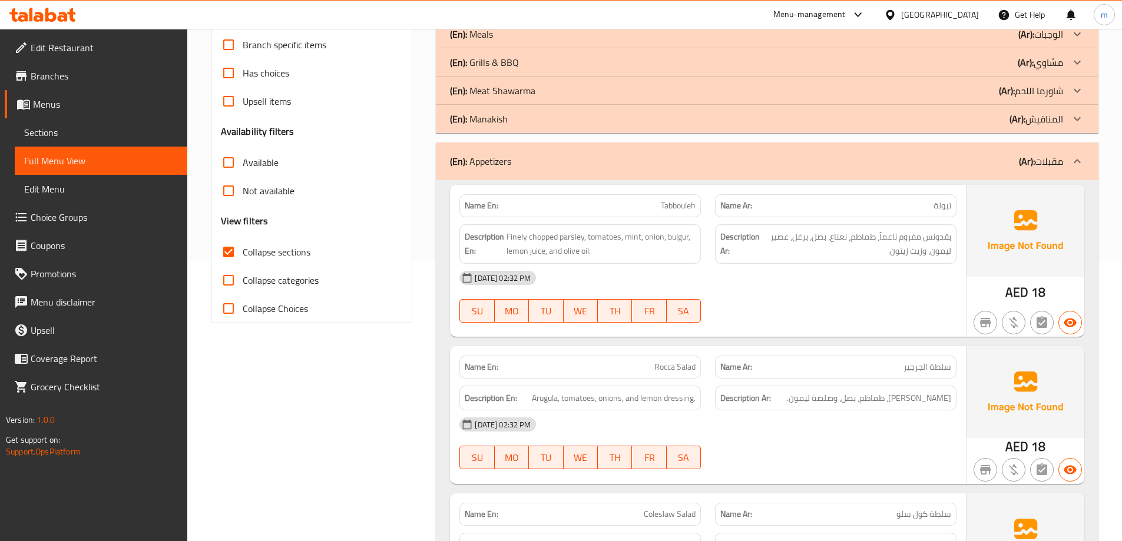
click at [997, 152] on div "(En): Appetizers (Ar): مقبلات" at bounding box center [767, 162] width 662 height 38
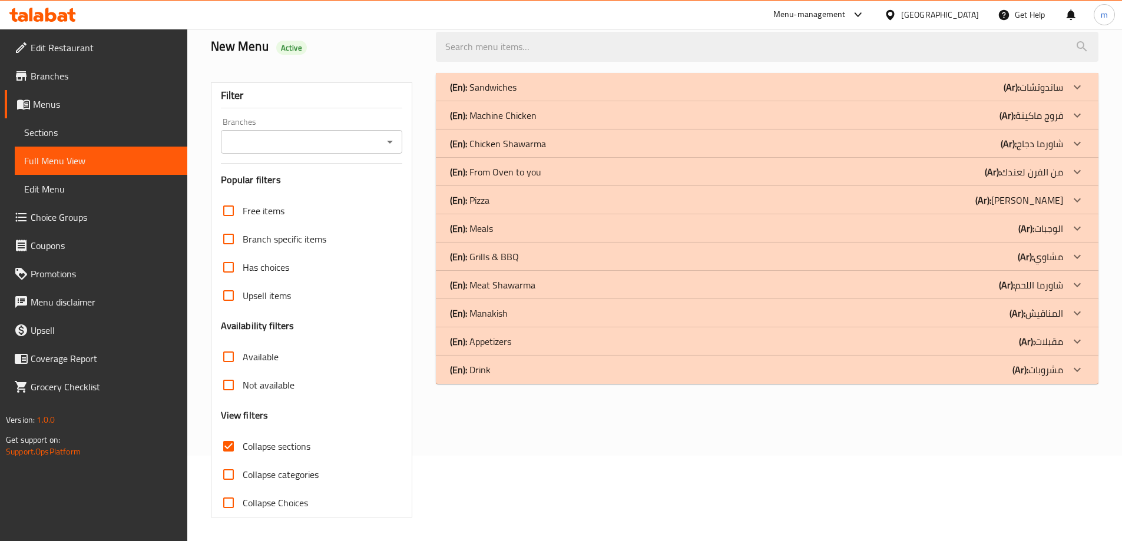
scroll to position [85, 0]
click at [1026, 94] on p "(Ar): شاورما اللحم" at bounding box center [1032, 87] width 59 height 14
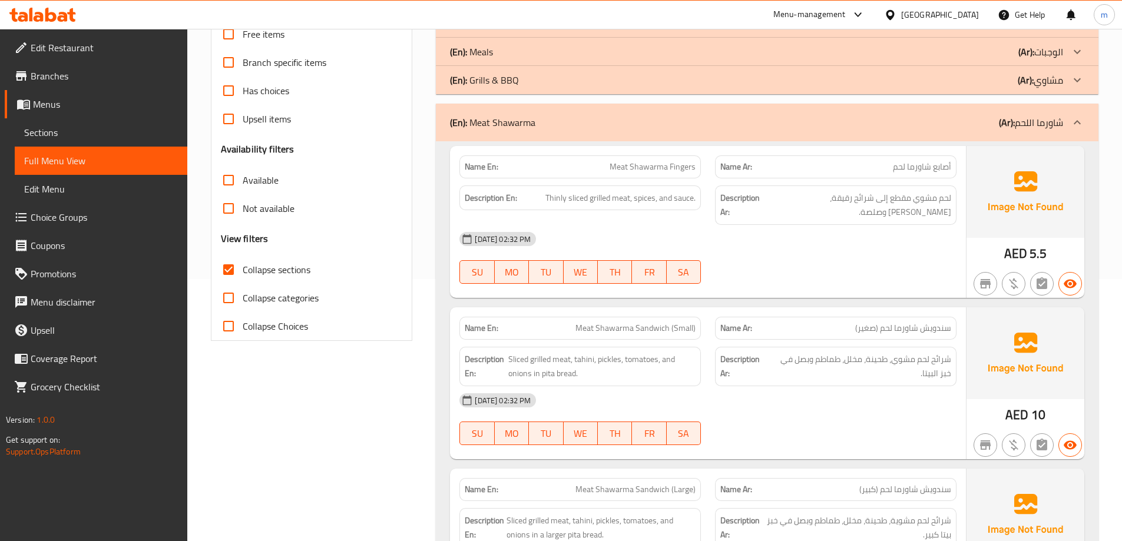
scroll to position [321, 0]
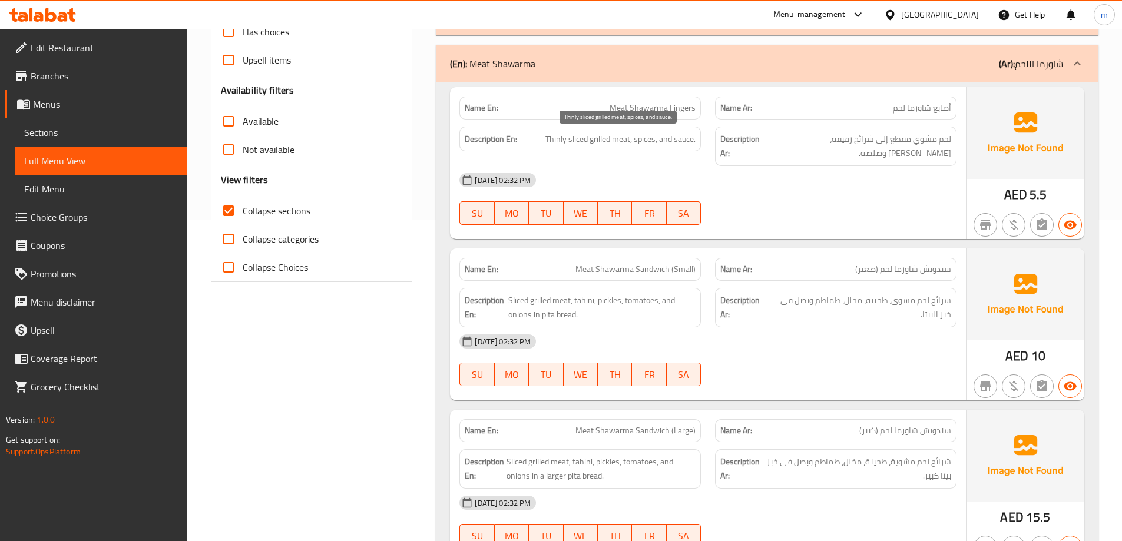
click at [642, 143] on span "Thinly sliced grilled meat, spices, and sauce." at bounding box center [620, 139] width 150 height 15
click at [645, 143] on span "Thinly sliced grilled meat, spices, and sauce." at bounding box center [620, 139] width 150 height 15
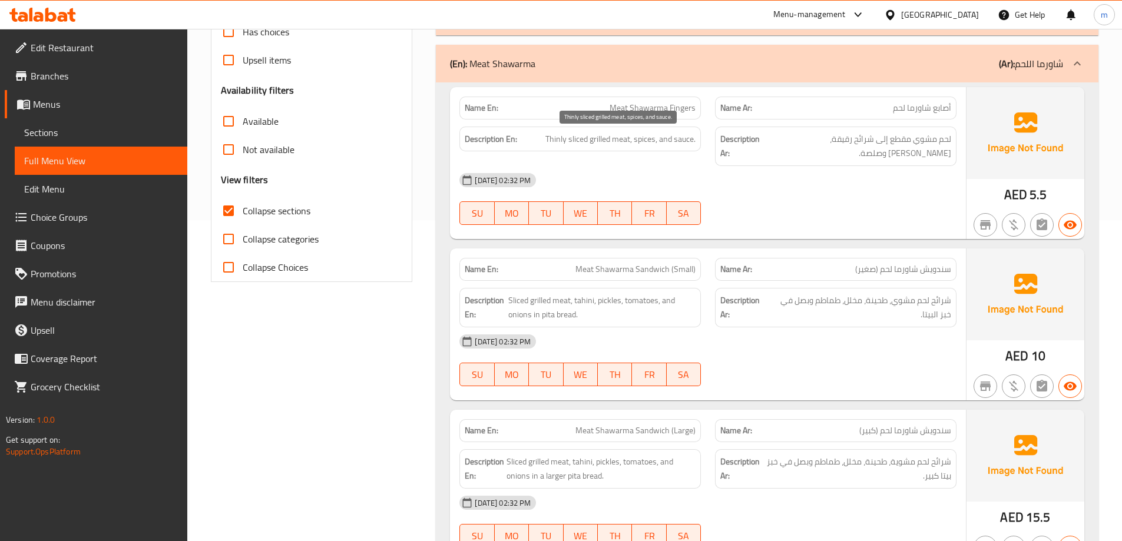
click at [666, 138] on span "Thinly sliced grilled meat, spices, and sauce." at bounding box center [620, 139] width 150 height 15
click at [678, 138] on span "Thinly sliced grilled meat, spices, and sauce." at bounding box center [620, 139] width 150 height 15
click at [892, 140] on span "لحم مشوي مقطع إلى شرائح رقيقة، توابل وصلصة." at bounding box center [858, 146] width 185 height 29
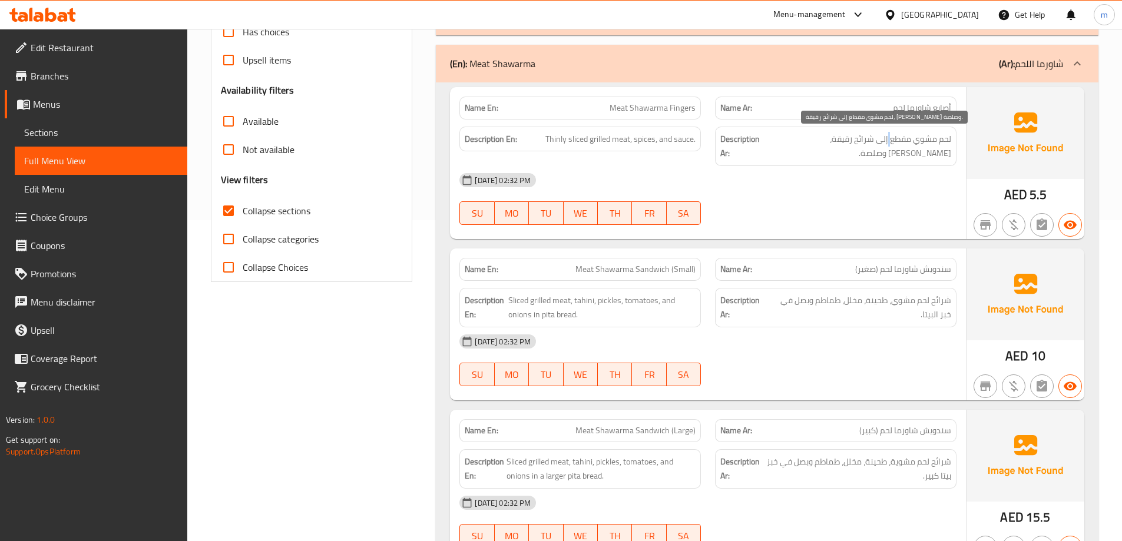
click at [892, 140] on span "لحم مشوي مقطع إلى شرائح رقيقة، توابل وصلصة." at bounding box center [858, 146] width 185 height 29
click at [897, 140] on span "لحم مشوي مقطع إلى شرائح رقيقة، توابل وصلصة." at bounding box center [858, 146] width 185 height 29
click at [669, 100] on div "Name En: Meat Shawarma Fingers" at bounding box center [579, 108] width 241 height 23
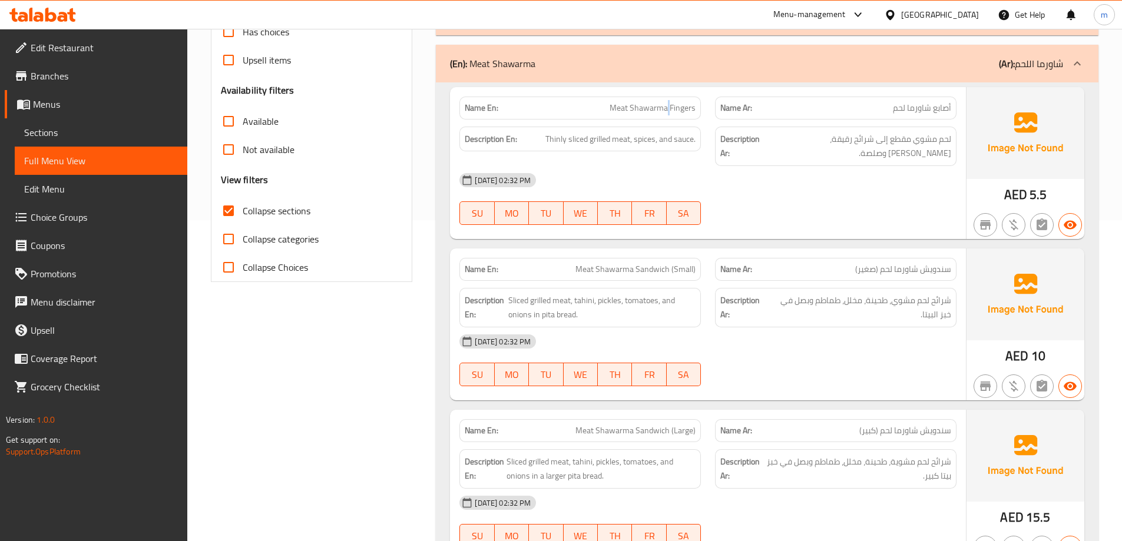
click at [669, 100] on div "Name En: Meat Shawarma Fingers" at bounding box center [579, 108] width 241 height 23
copy span "Meat Shawarma Fingers"
drag, startPoint x: 949, startPoint y: 286, endPoint x: 894, endPoint y: 290, distance: 54.9
click at [894, 293] on span "شرائح لحم مشوي، طحينة، مخلل، طماطم وبصل في خبز البيتا." at bounding box center [859, 307] width 183 height 29
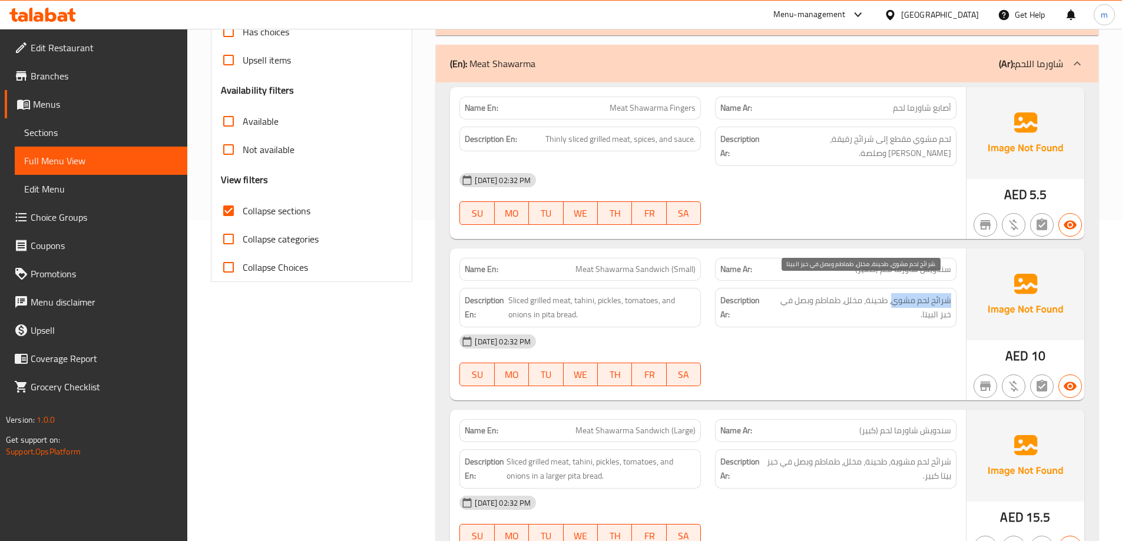
copy span "شرائح لحم مشوي"
click at [869, 327] on div "[DATE] 02:32 PM" at bounding box center [707, 341] width 511 height 28
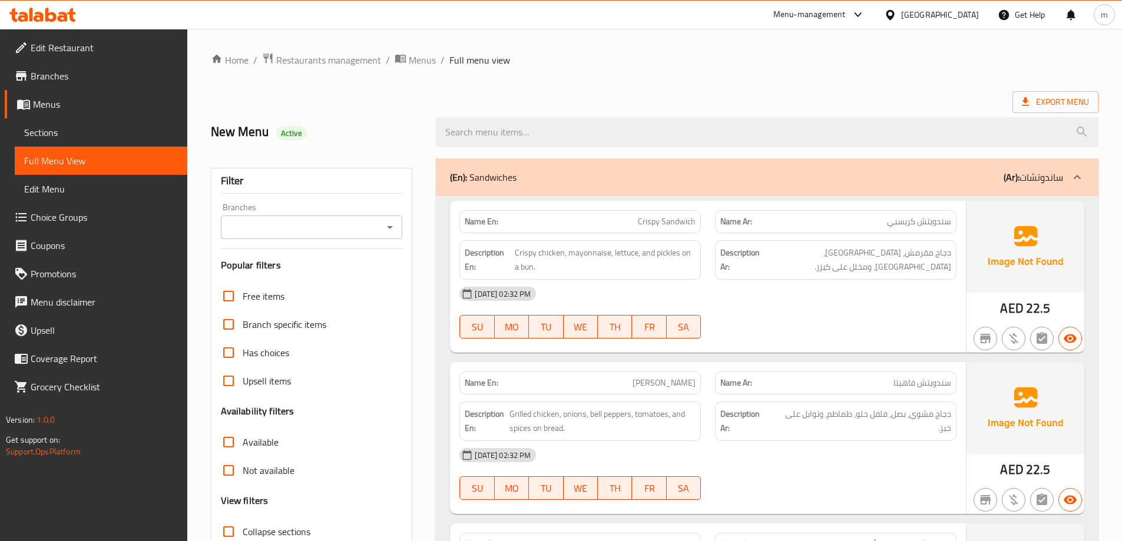
scroll to position [118, 0]
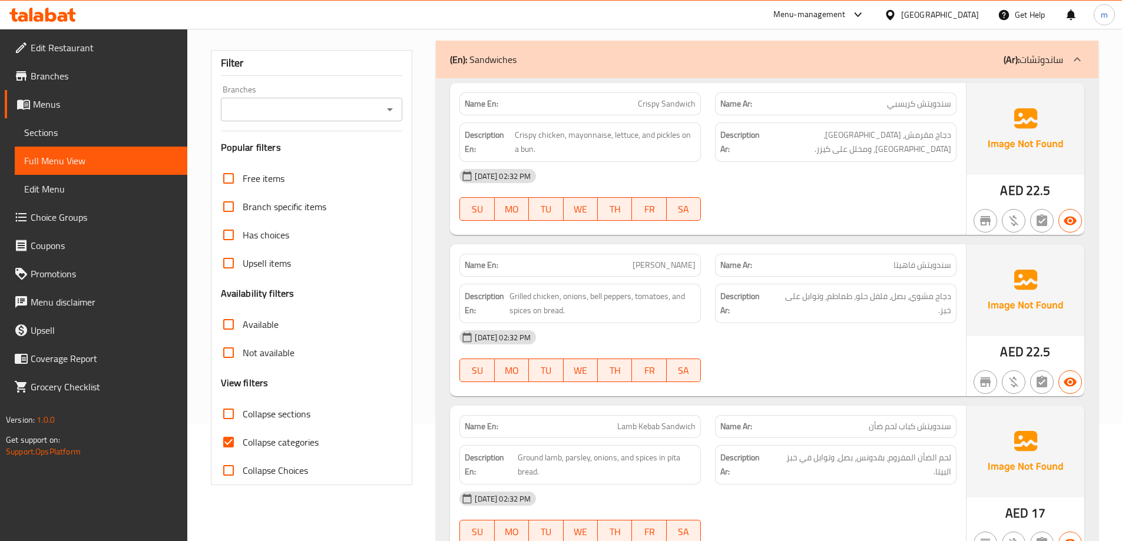
click at [297, 438] on span "Collapse categories" at bounding box center [281, 442] width 76 height 14
click at [243, 438] on input "Collapse categories" at bounding box center [228, 442] width 28 height 28
checkbox input "false"
click at [279, 420] on span "Collapse sections" at bounding box center [277, 414] width 68 height 14
click at [243, 420] on input "Collapse sections" at bounding box center [228, 414] width 28 height 28
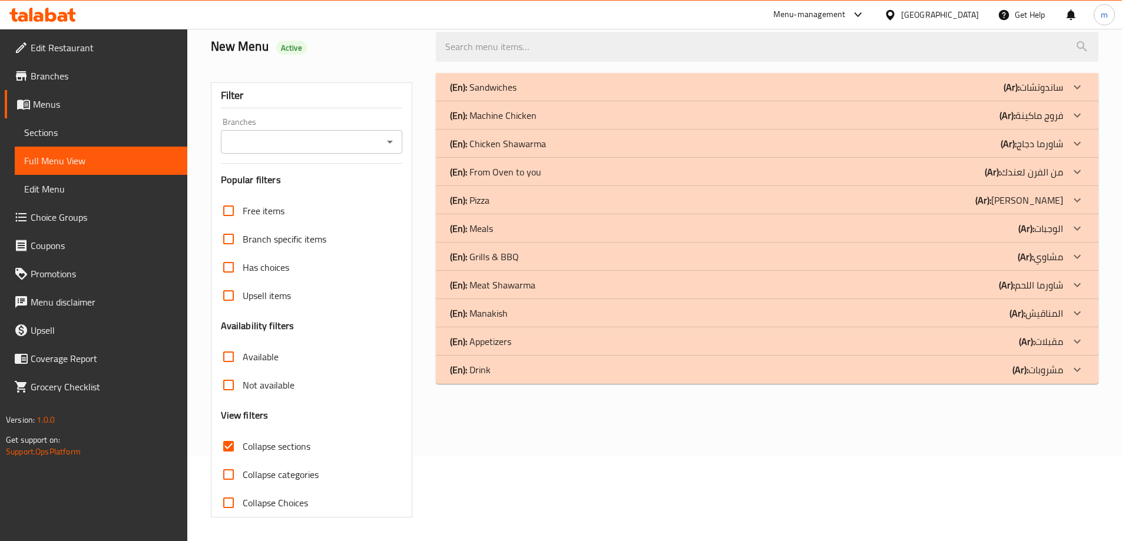
scroll to position [85, 0]
click at [1001, 101] on div "(En): Meat Shawarma (Ar): شاورما اللحم" at bounding box center [767, 87] width 662 height 28
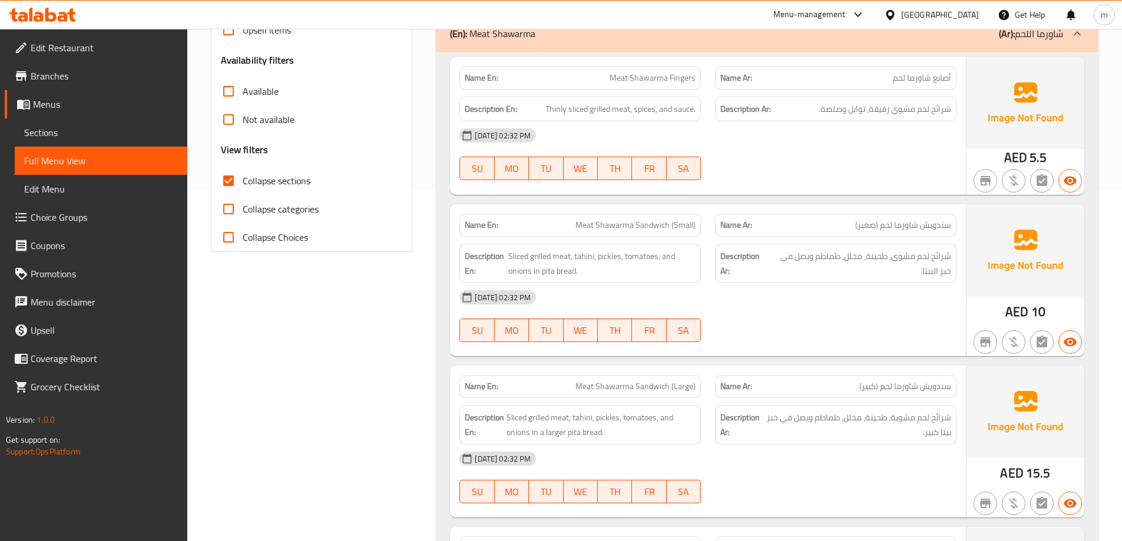
scroll to position [333, 0]
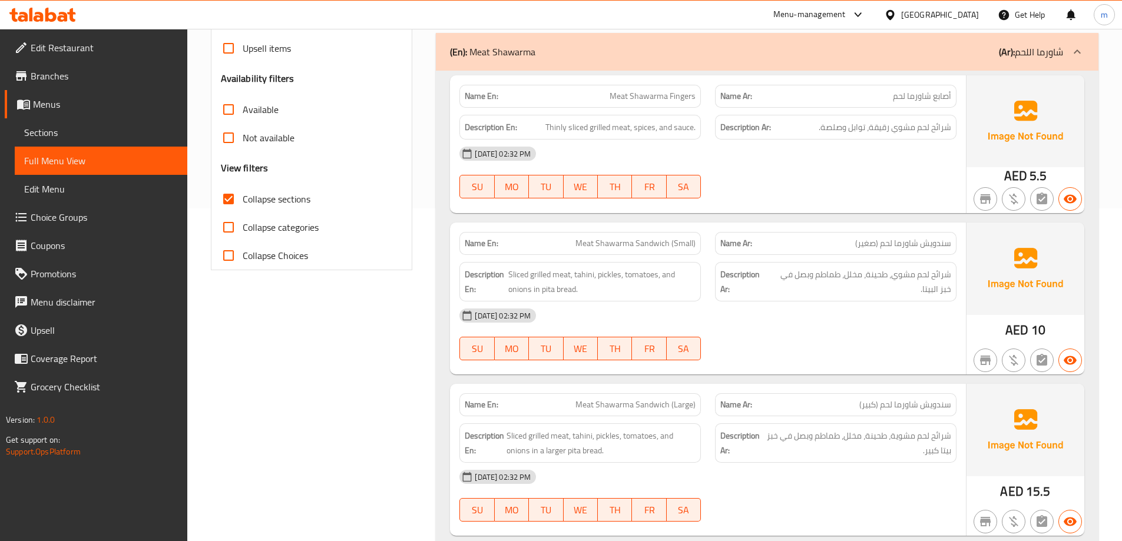
click at [548, 291] on span "Sliced grilled meat, tahini, pickles, tomatoes, and onions in pita bread." at bounding box center [601, 281] width 187 height 29
click at [857, 307] on div "[DATE] 02:32 PM" at bounding box center [707, 315] width 511 height 28
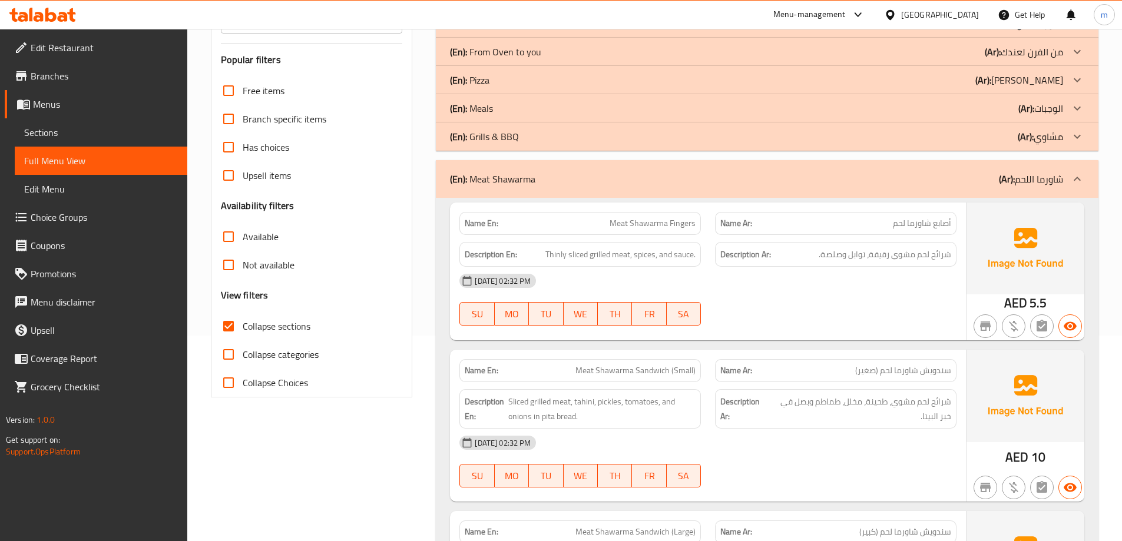
scroll to position [274, 0]
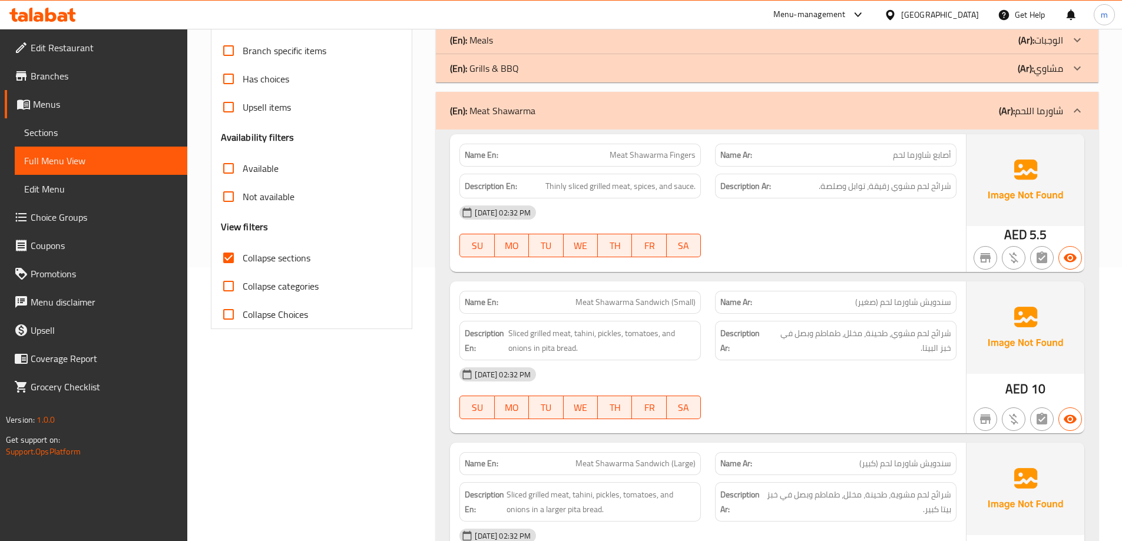
click at [294, 265] on span "Collapse sections" at bounding box center [277, 258] width 68 height 14
click at [243, 266] on input "Collapse sections" at bounding box center [228, 258] width 28 height 28
checkbox input "false"
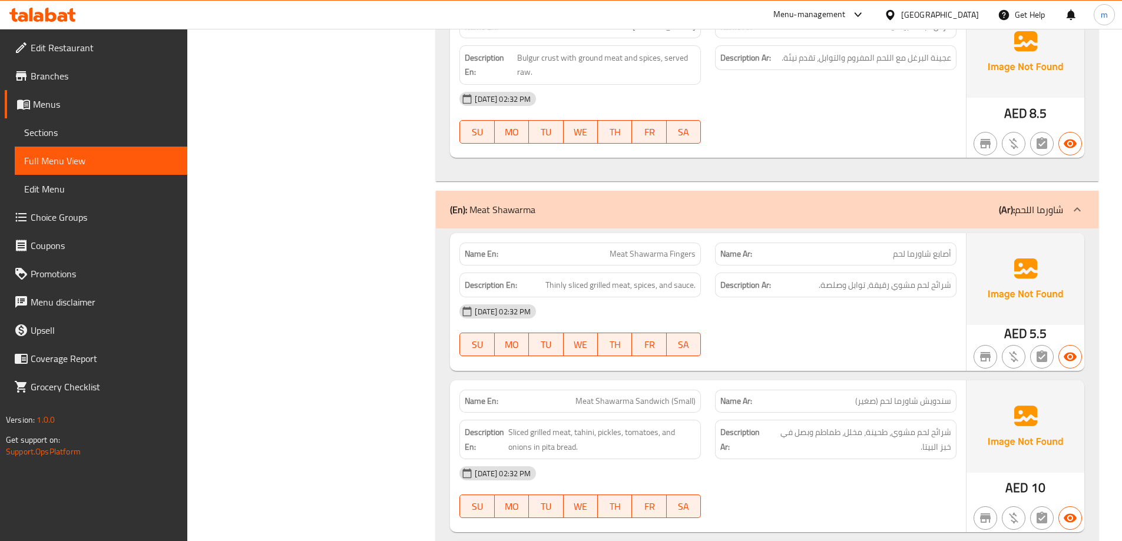
scroll to position [10073, 0]
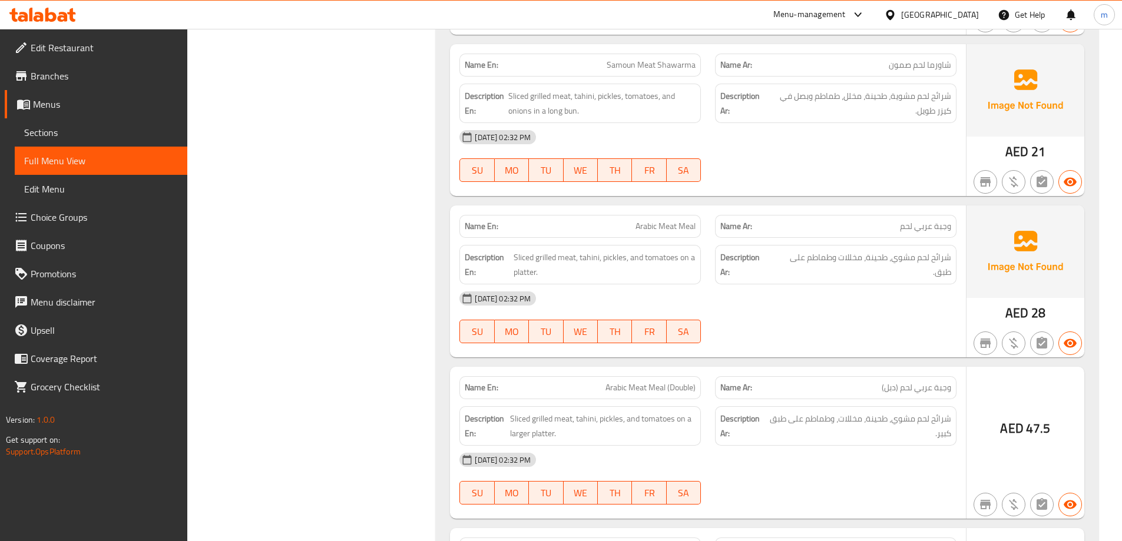
scroll to position [9635, 0]
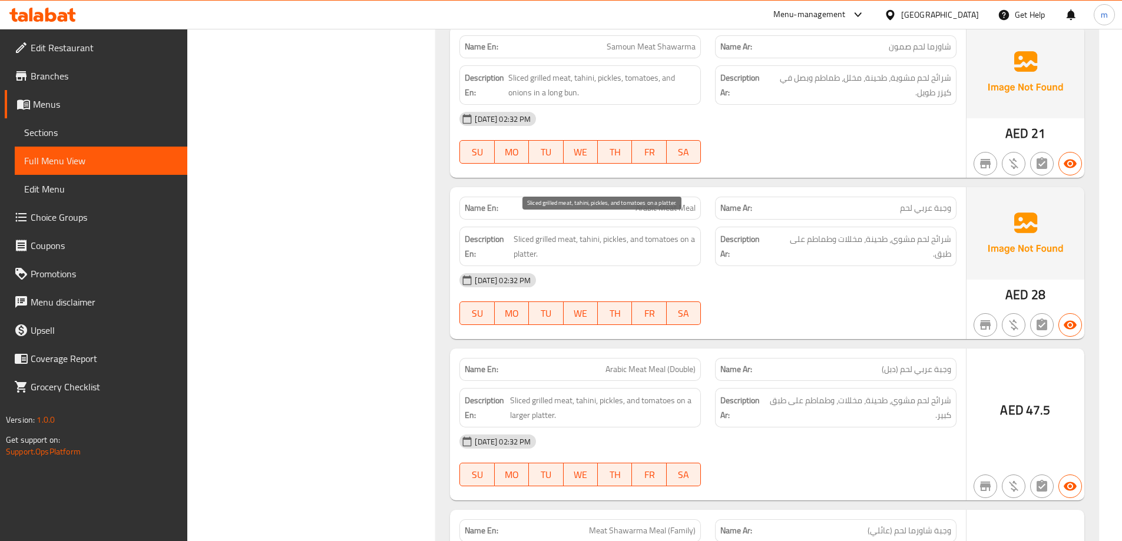
click at [519, 239] on span "Sliced grilled meat, tahini, pickles, and tomatoes on a platter." at bounding box center [604, 246] width 183 height 29
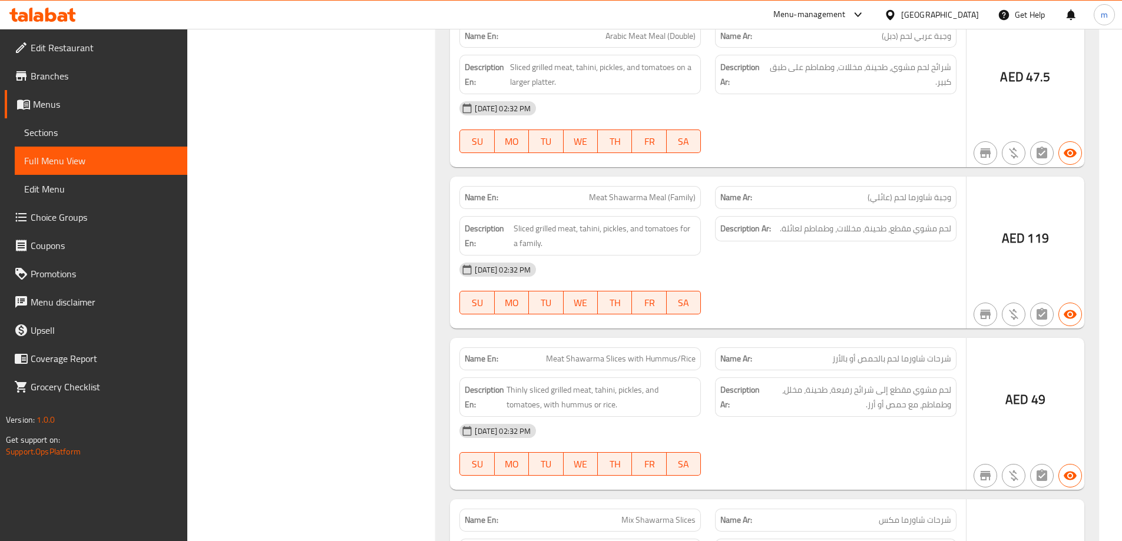
scroll to position [9988, 0]
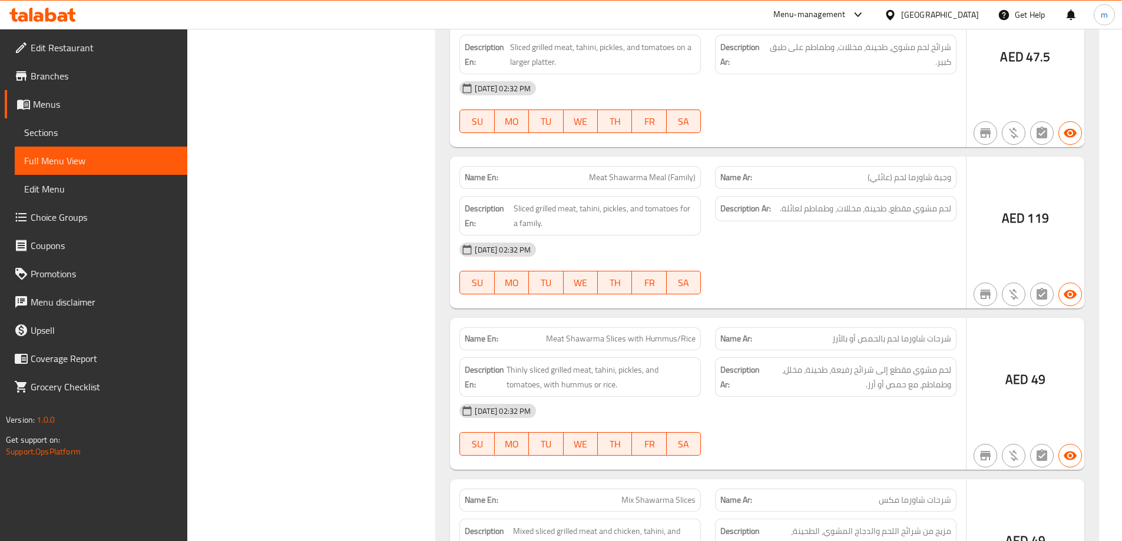
copy span "Meat Shawarma Meal (Family)"
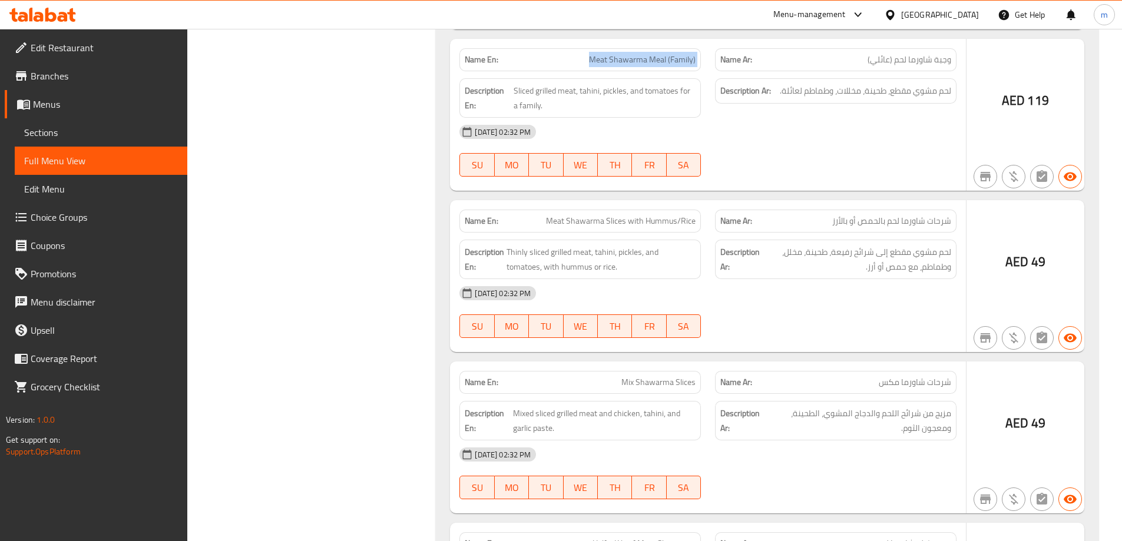
scroll to position [10165, 0]
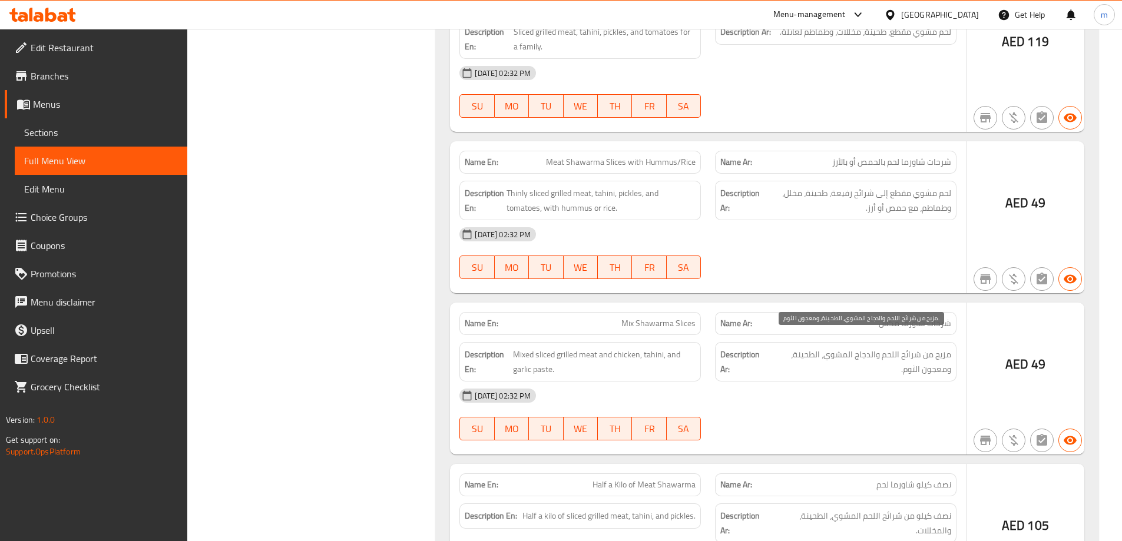
click at [913, 347] on span "مزيج من شرائح اللحم والدجاج المشوي، الطحينة، ومعجون الثوم." at bounding box center [859, 361] width 184 height 29
copy span "شرائح"
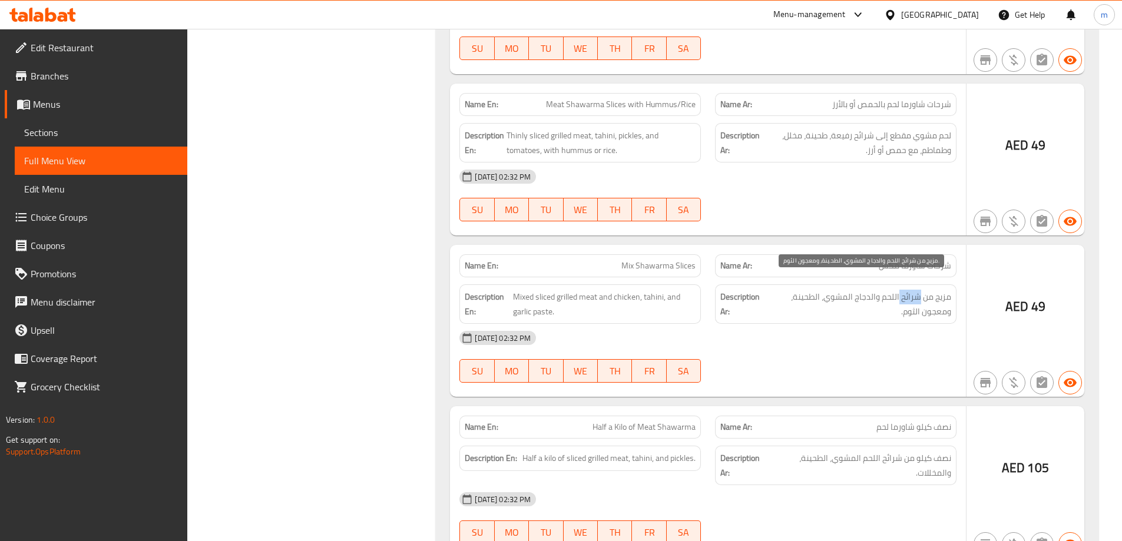
scroll to position [10224, 0]
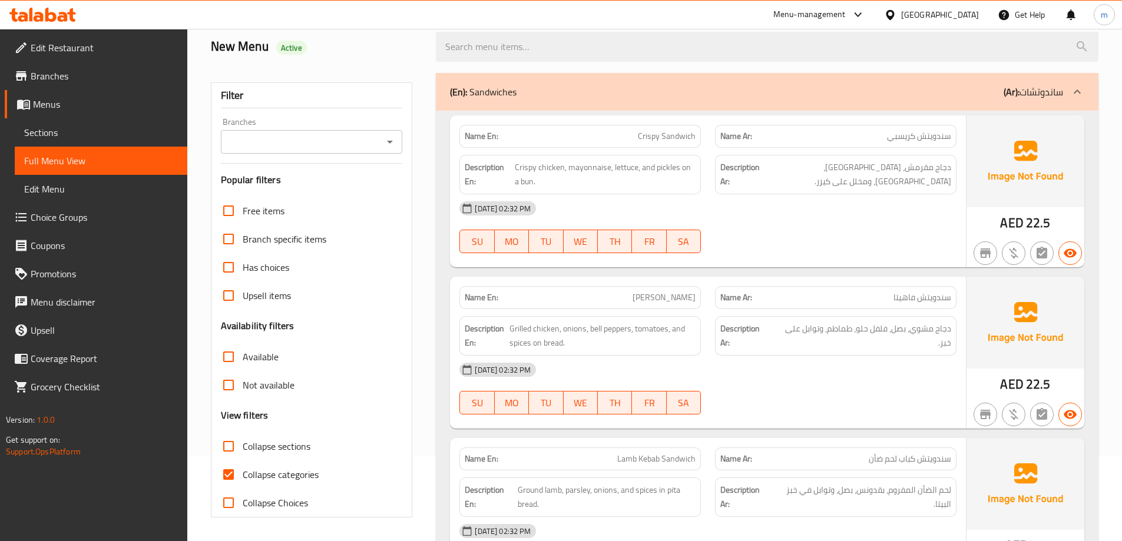
scroll to position [144, 0]
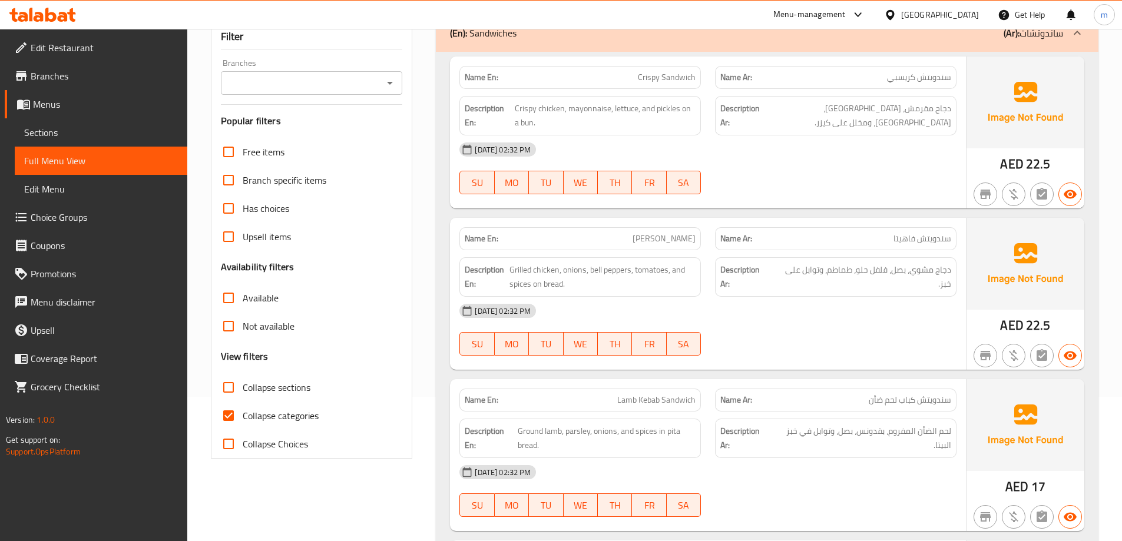
click at [257, 394] on span "Collapse sections" at bounding box center [277, 387] width 68 height 14
click at [243, 394] on input "Collapse sections" at bounding box center [228, 387] width 28 height 28
checkbox input "true"
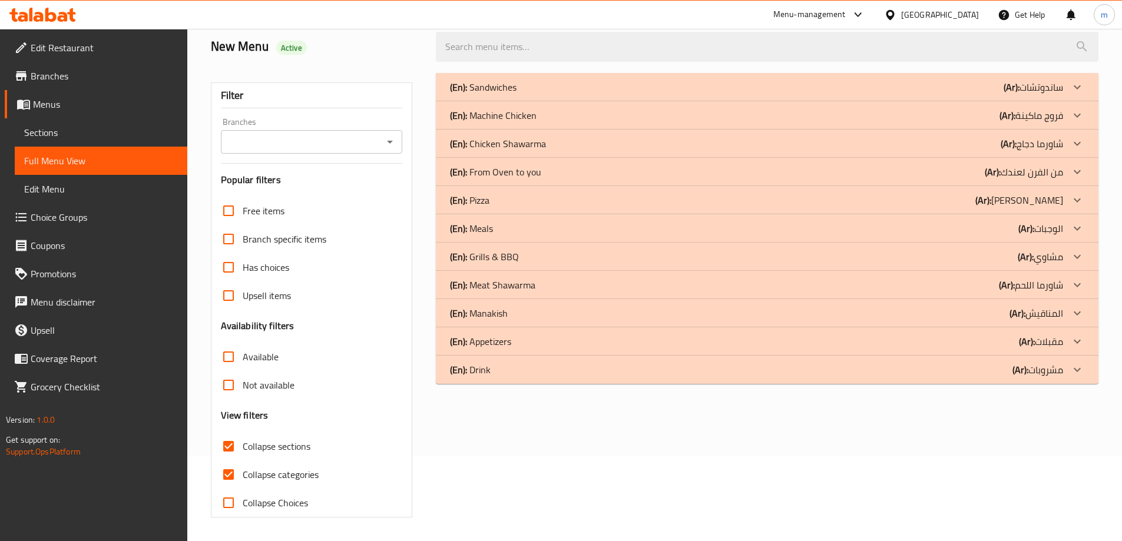
scroll to position [85, 0]
click at [283, 416] on div "Free items Branch specific items Has choices Upsell items Availability filters …" at bounding box center [312, 357] width 182 height 320
click at [1017, 94] on p "(Ar): شاورما اللحم" at bounding box center [1032, 87] width 59 height 14
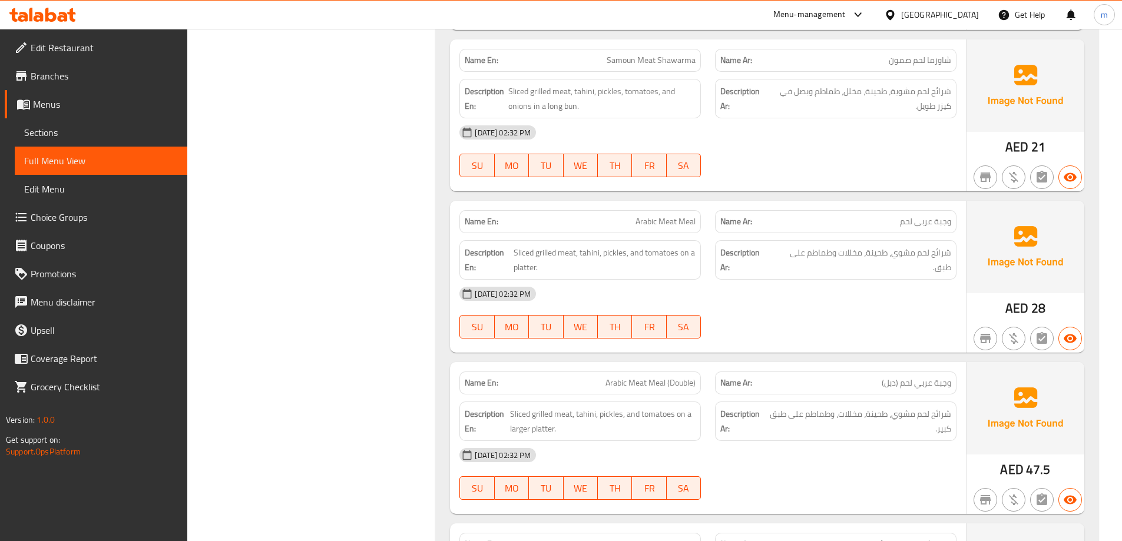
scroll to position [851, 0]
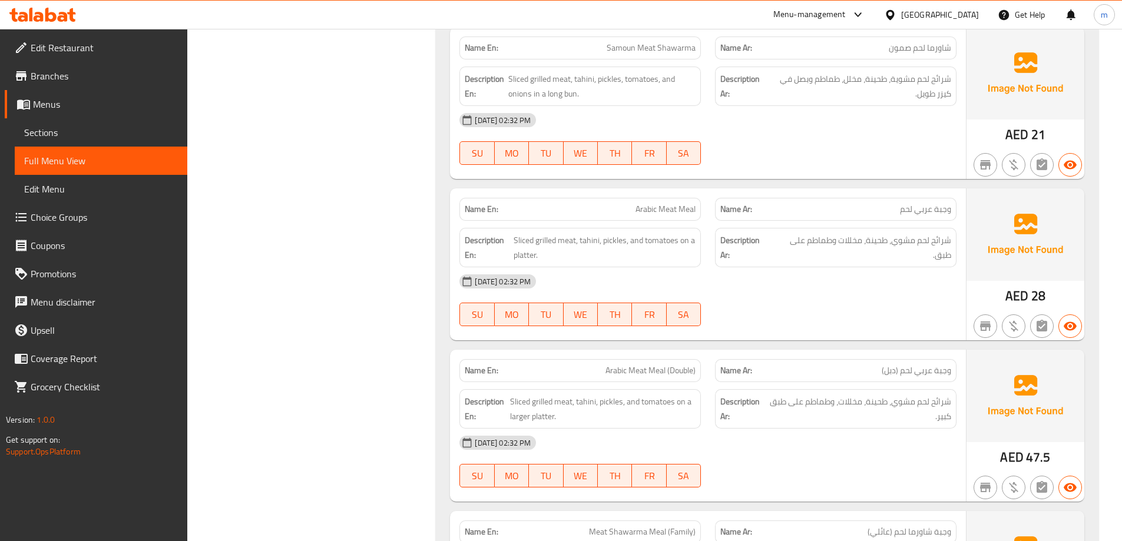
click at [631, 52] on span "Samoun Meat Shawarma" at bounding box center [651, 48] width 89 height 12
copy span "Samoun"
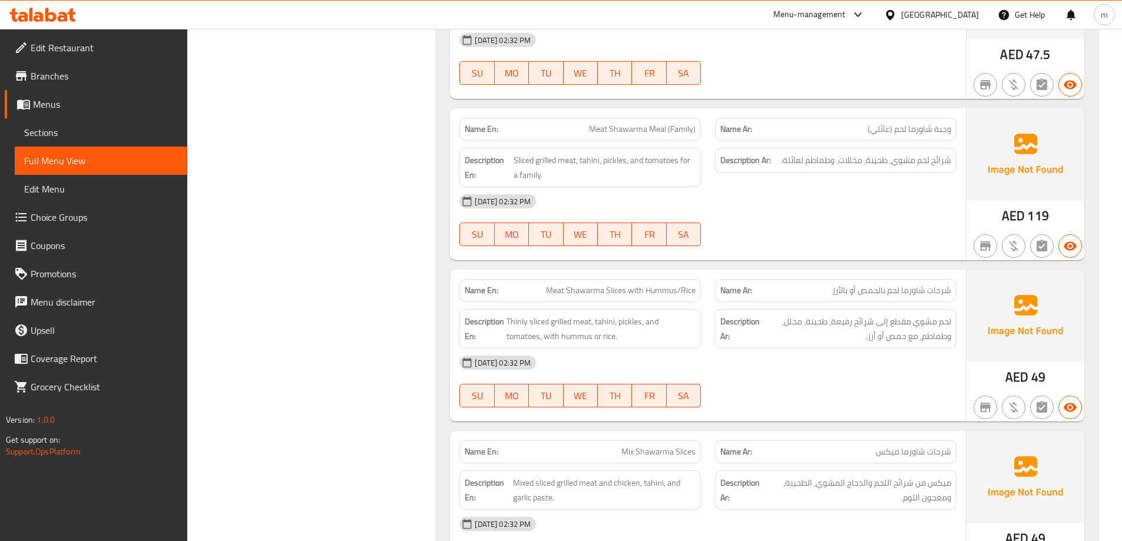
scroll to position [1322, 0]
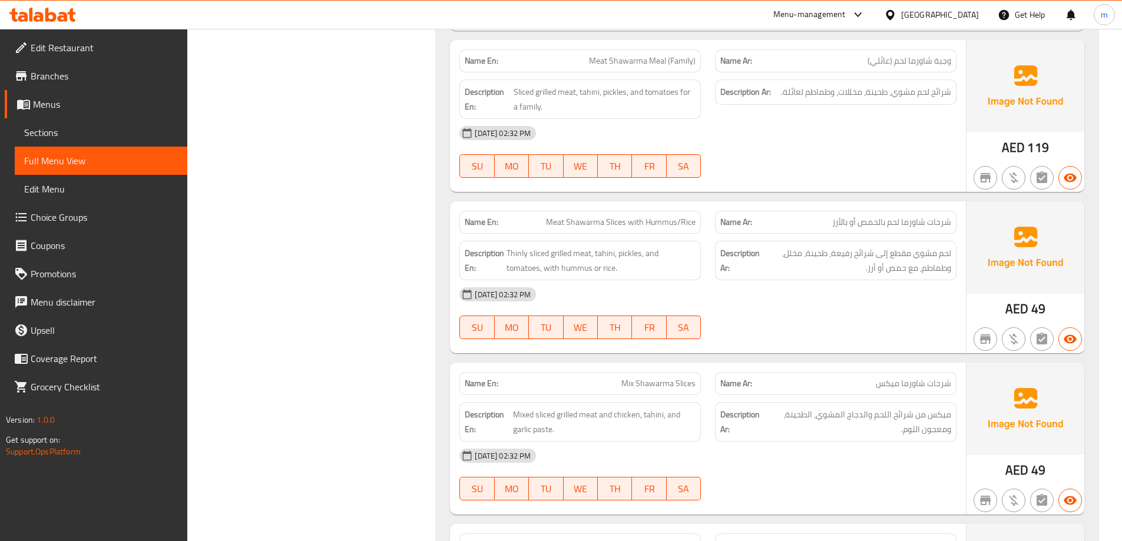
click at [730, 343] on div at bounding box center [836, 339] width 256 height 14
click at [750, 324] on div "[DATE] 02:32 PM SU MO TU WE TH FR SA" at bounding box center [707, 313] width 511 height 66
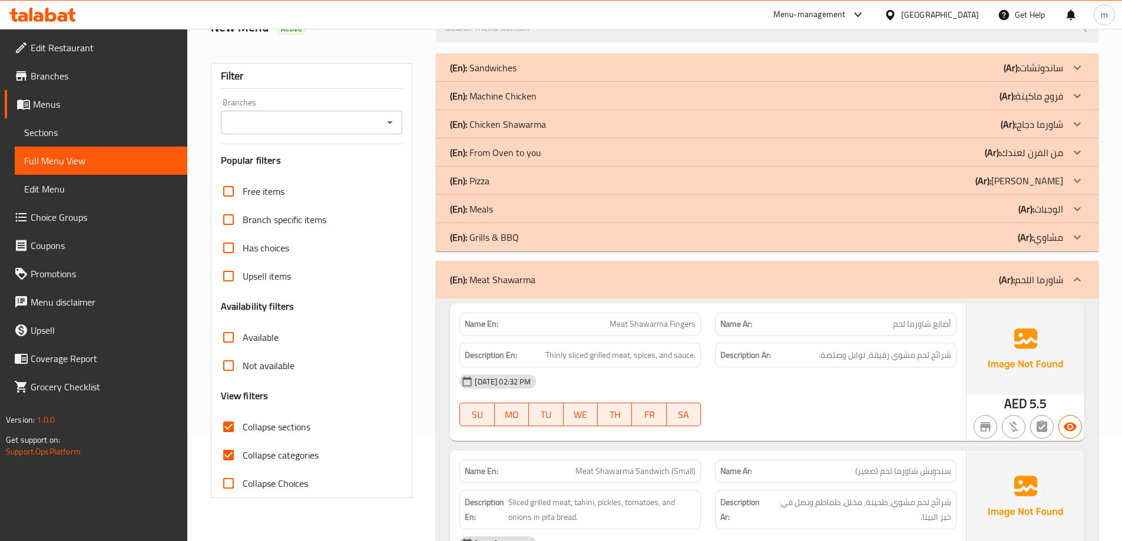
scroll to position [380, 0]
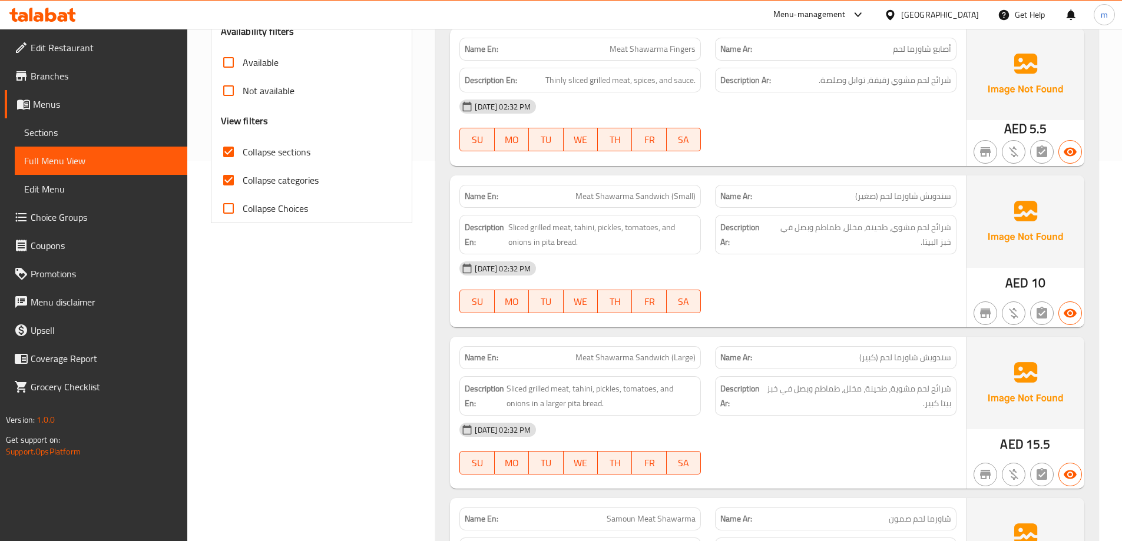
click at [281, 187] on span "Collapse categories" at bounding box center [281, 180] width 76 height 14
click at [243, 187] on input "Collapse categories" at bounding box center [228, 180] width 28 height 28
checkbox input "false"
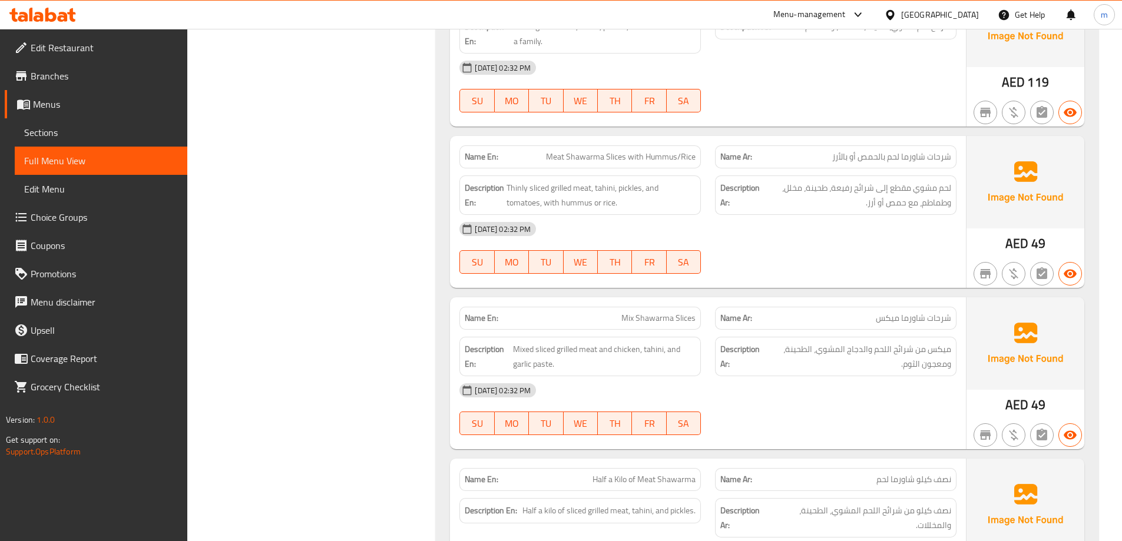
scroll to position [1440, 0]
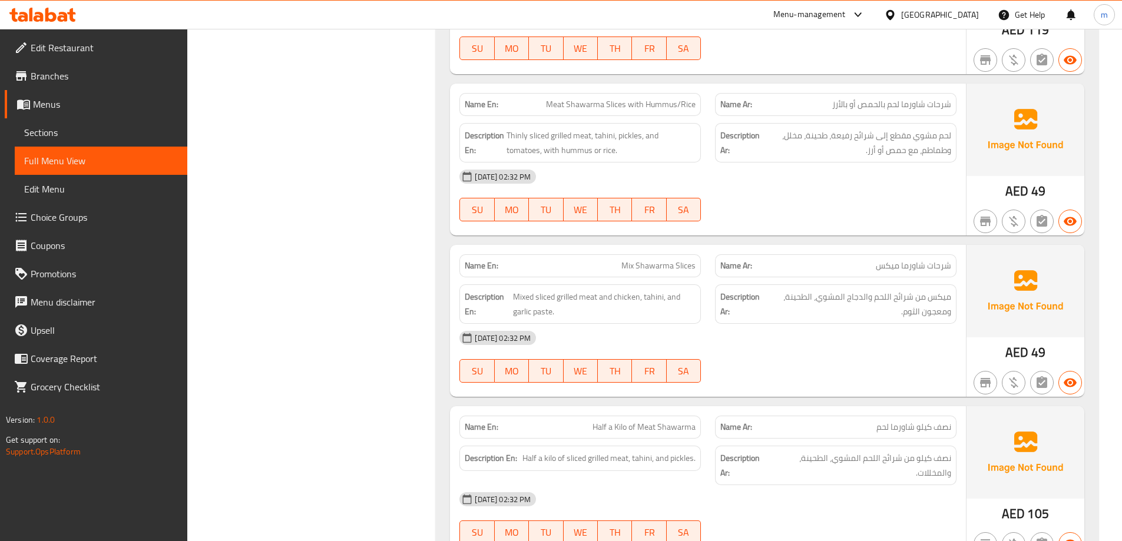
click at [844, 186] on div "[DATE] 02:32 PM" at bounding box center [707, 177] width 511 height 28
click at [602, 102] on span "Meat Shawarma Slices with Hummus/Rice" at bounding box center [621, 104] width 150 height 12
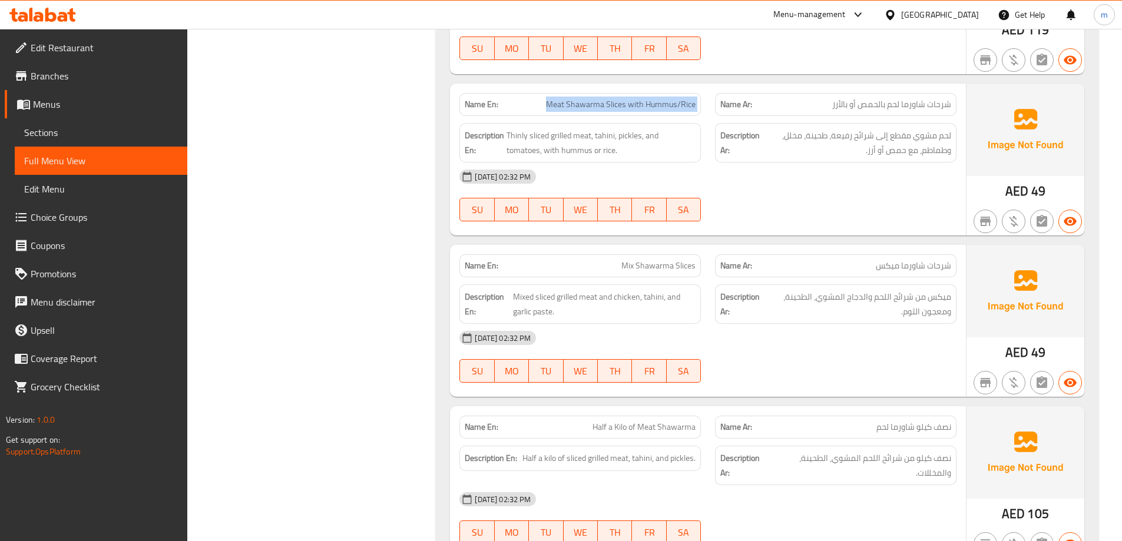
copy span "Meat Shawarma Slices with Hummus/Rice"
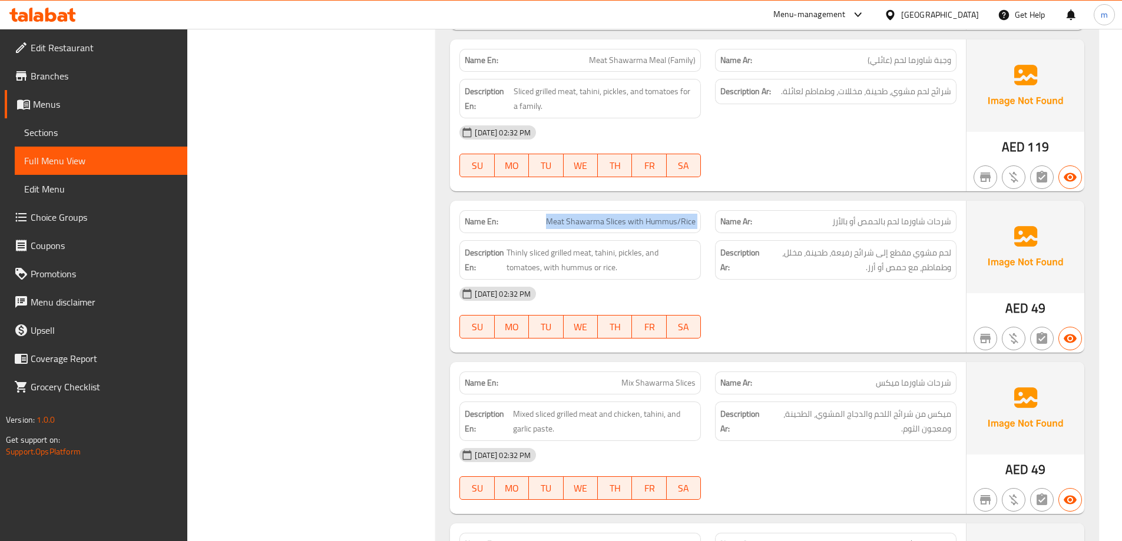
scroll to position [1322, 0]
drag, startPoint x: 950, startPoint y: 91, endPoint x: 894, endPoint y: 94, distance: 56.0
click at [894, 94] on span "شرائح لحم مشوي، طحينة، مخللات، وطماطم لعائلة." at bounding box center [866, 92] width 170 height 15
copy span "شرائح لحم مشوي"
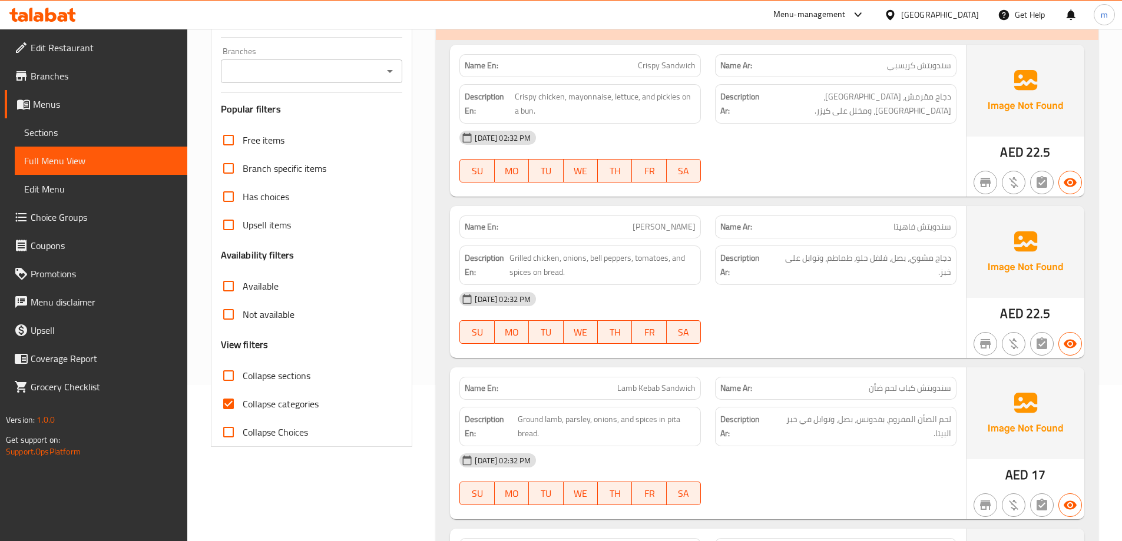
scroll to position [177, 0]
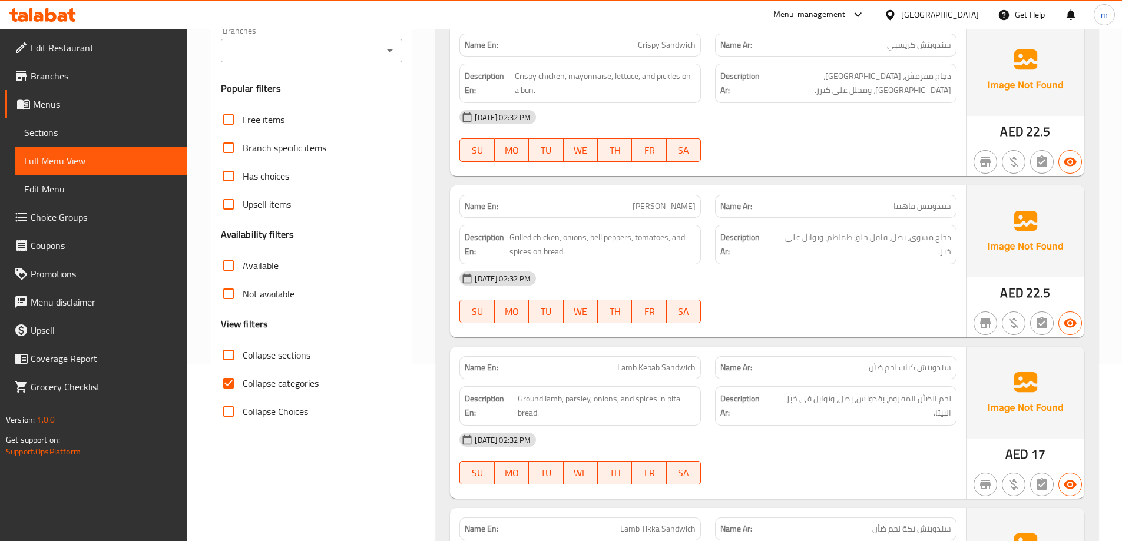
click at [310, 376] on span "Collapse categories" at bounding box center [281, 383] width 76 height 14
click at [243, 375] on input "Collapse categories" at bounding box center [228, 383] width 28 height 28
checkbox input "false"
click at [281, 348] on span "Collapse sections" at bounding box center [277, 355] width 68 height 14
click at [243, 346] on input "Collapse sections" at bounding box center [228, 355] width 28 height 28
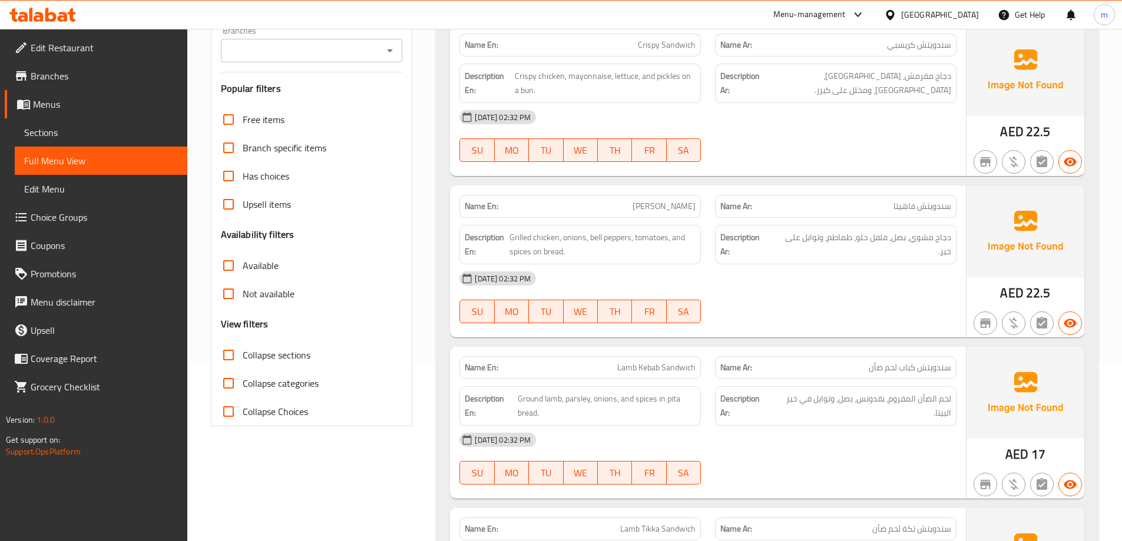
checkbox input "true"
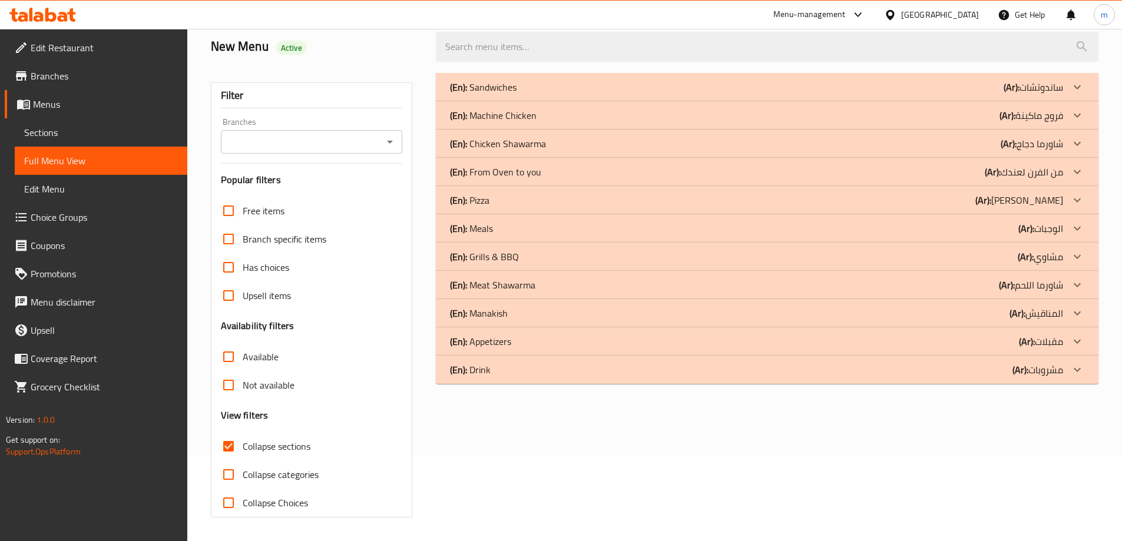
scroll to position [85, 0]
click at [1010, 96] on b "(Ar):" at bounding box center [1011, 87] width 16 height 18
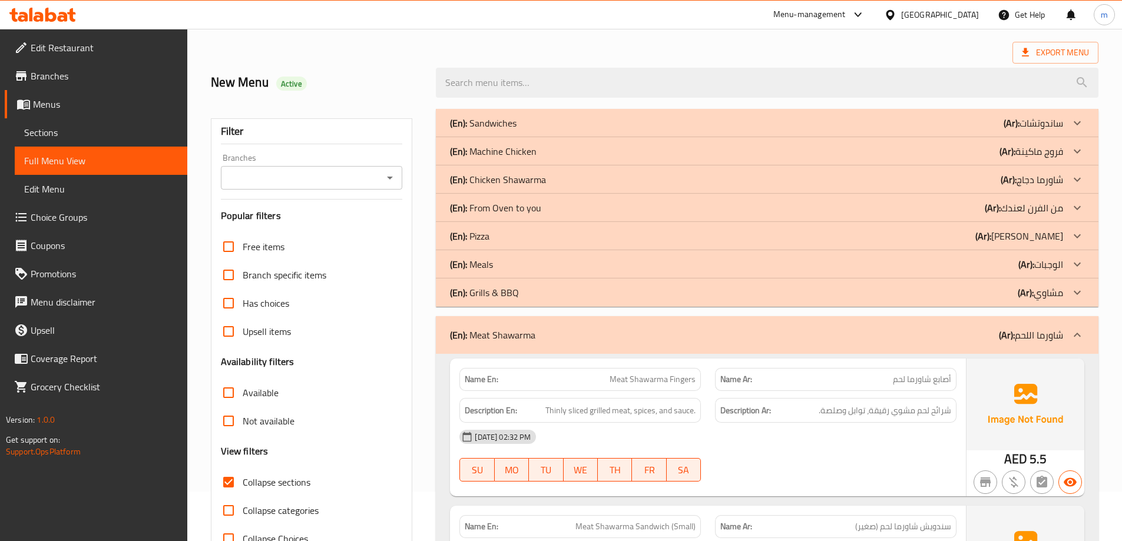
scroll to position [118, 0]
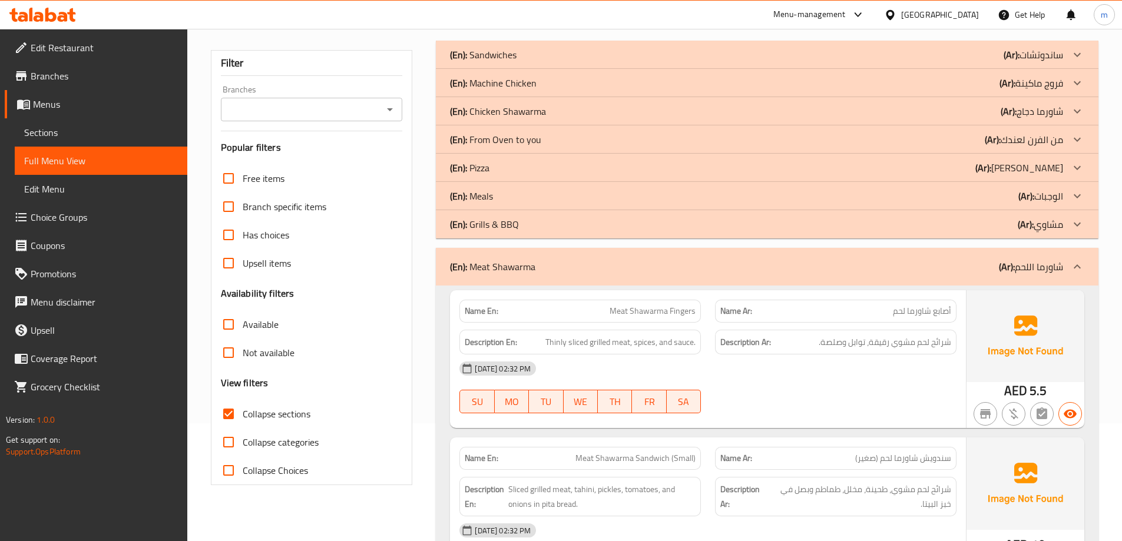
click at [1022, 269] on p "(Ar): شاورما اللحم" at bounding box center [1031, 267] width 64 height 14
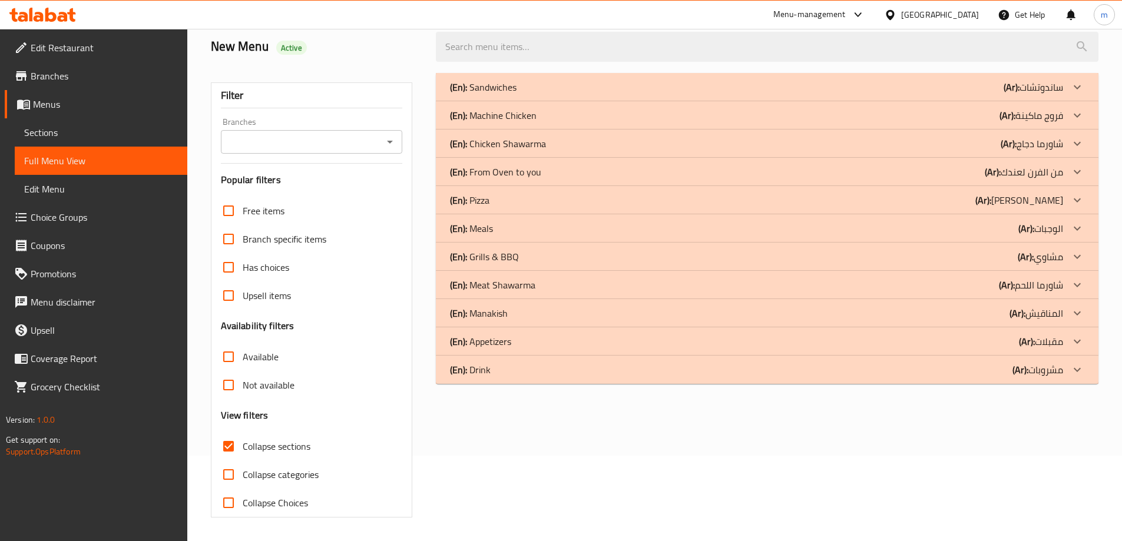
scroll to position [85, 0]
click at [1040, 94] on p "(Ar): مشاوي" at bounding box center [1032, 87] width 59 height 14
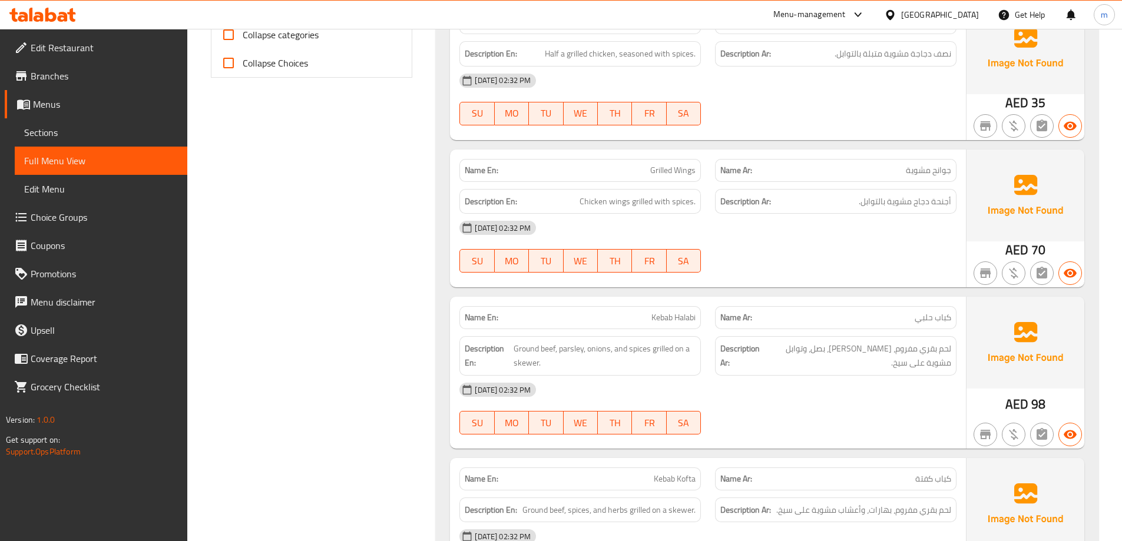
scroll to position [568, 0]
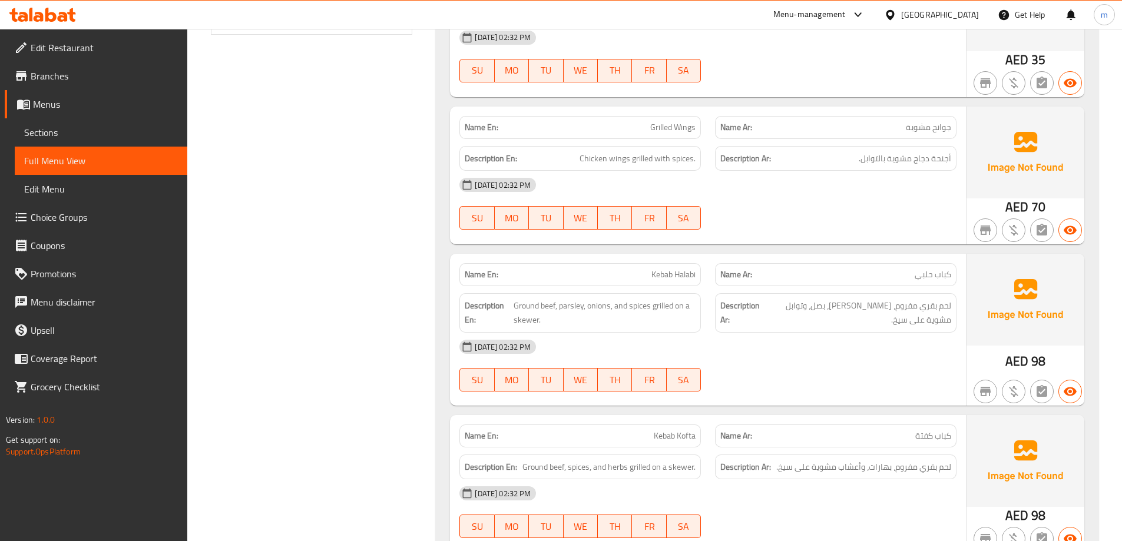
click at [945, 130] on span "جوانح مشوية" at bounding box center [928, 127] width 45 height 12
click at [832, 204] on div "[DATE] 02:32 PM SU MO TU WE TH FR SA" at bounding box center [707, 204] width 511 height 66
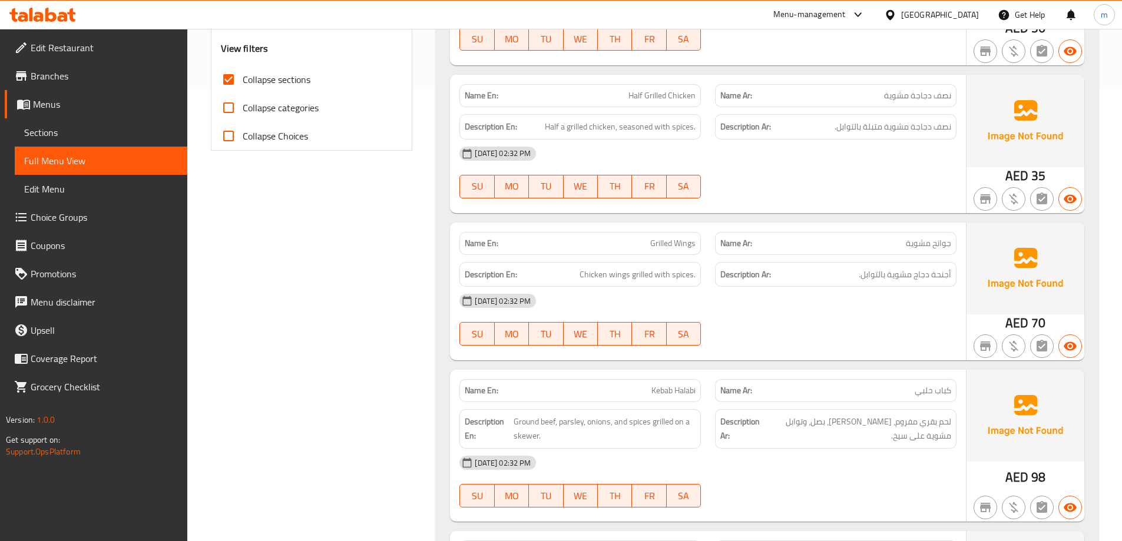
scroll to position [450, 0]
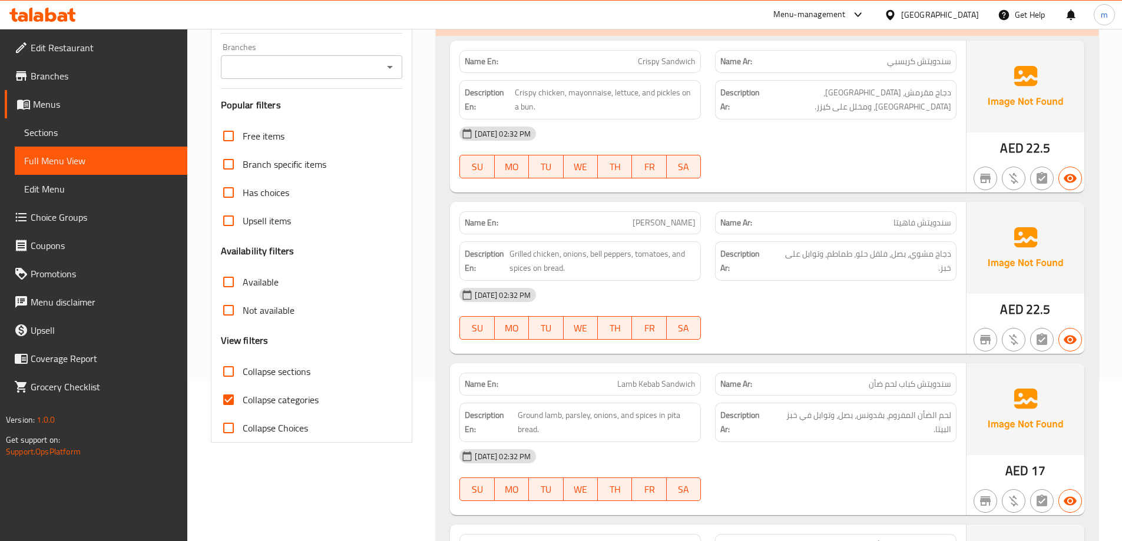
scroll to position [177, 0]
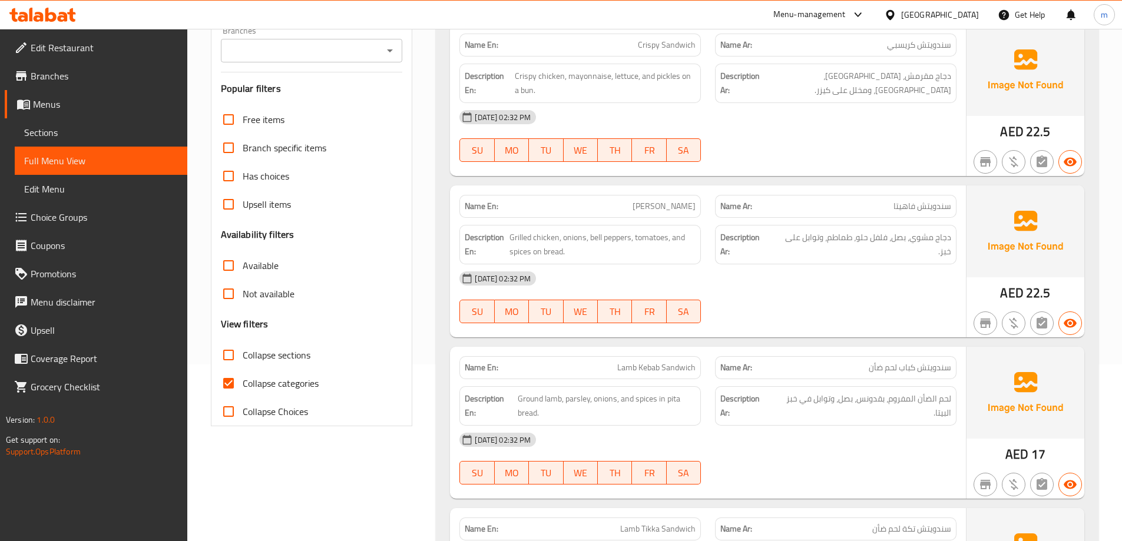
click at [293, 382] on span "Collapse categories" at bounding box center [281, 383] width 76 height 14
click at [243, 382] on input "Collapse categories" at bounding box center [228, 383] width 28 height 28
checkbox input "false"
click at [285, 359] on span "Collapse sections" at bounding box center [277, 355] width 68 height 14
click at [243, 359] on input "Collapse sections" at bounding box center [228, 355] width 28 height 28
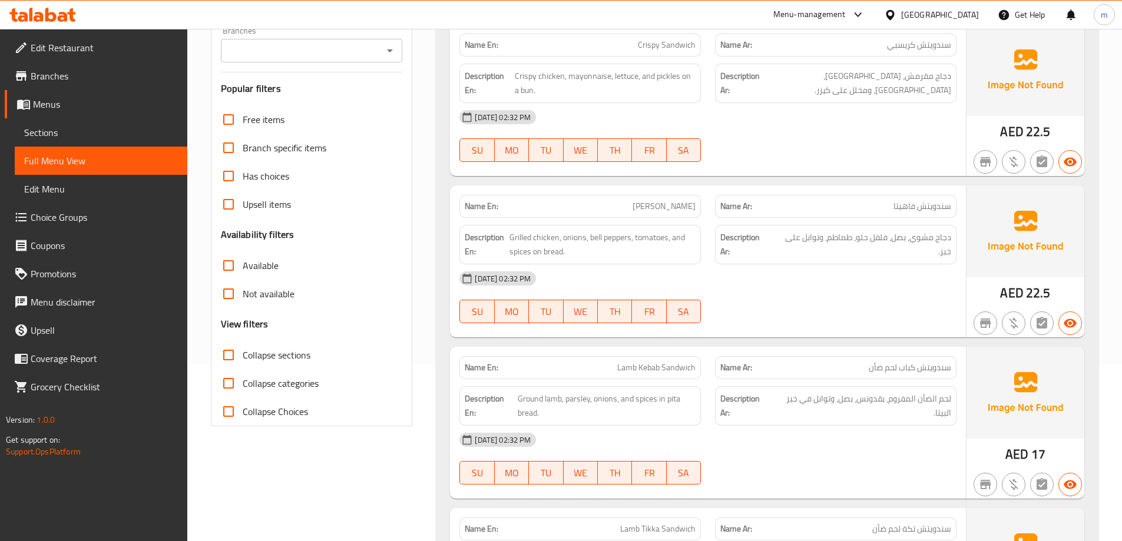
checkbox input "true"
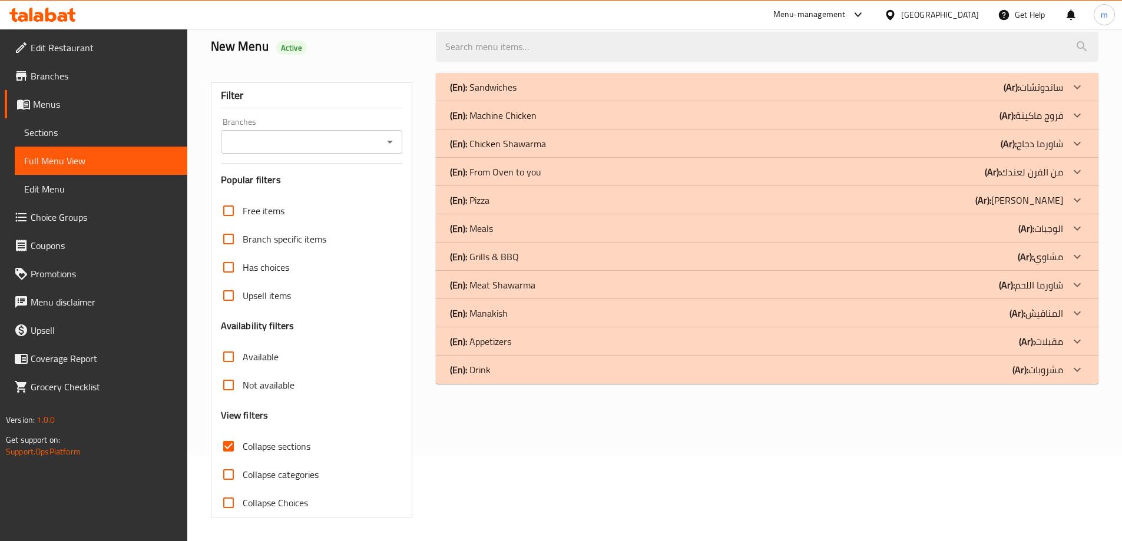
scroll to position [85, 0]
click at [1052, 94] on p "(Ar): مشاوي" at bounding box center [1032, 87] width 59 height 14
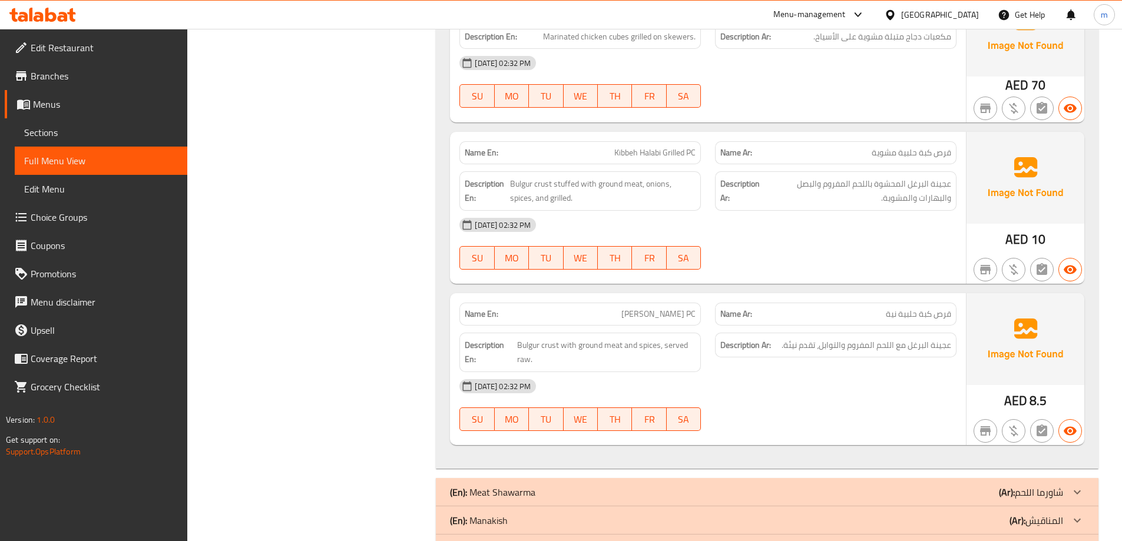
scroll to position [1322, 0]
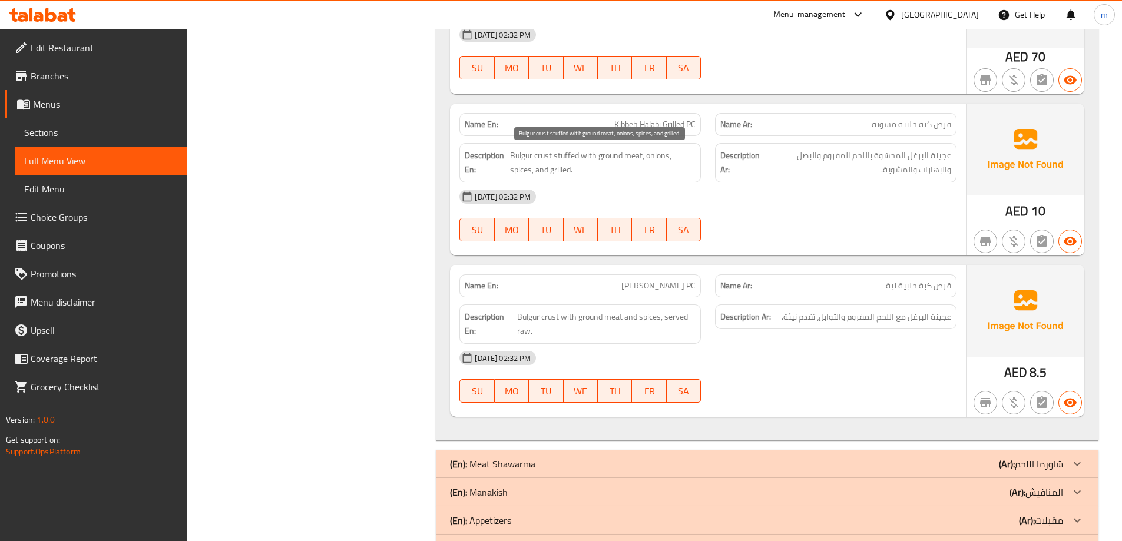
click at [562, 171] on span "Bulgur crust stuffed with ground meat, onions, spices, and grilled." at bounding box center [602, 162] width 185 height 29
click at [529, 171] on span "Bulgur crust stuffed with ground meat, onions, spices, and grilled." at bounding box center [602, 162] width 185 height 29
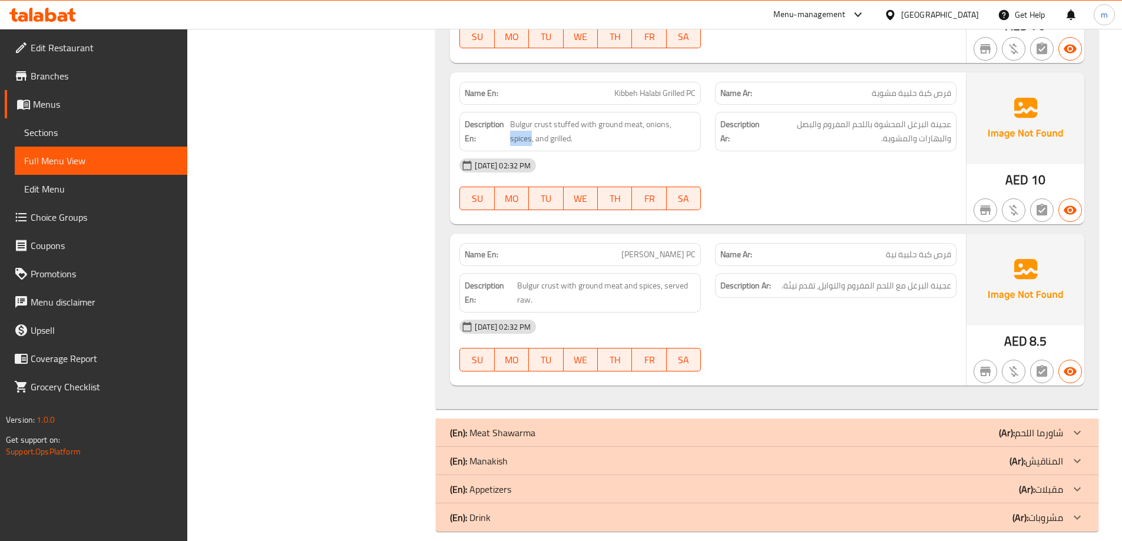
scroll to position [1367, 0]
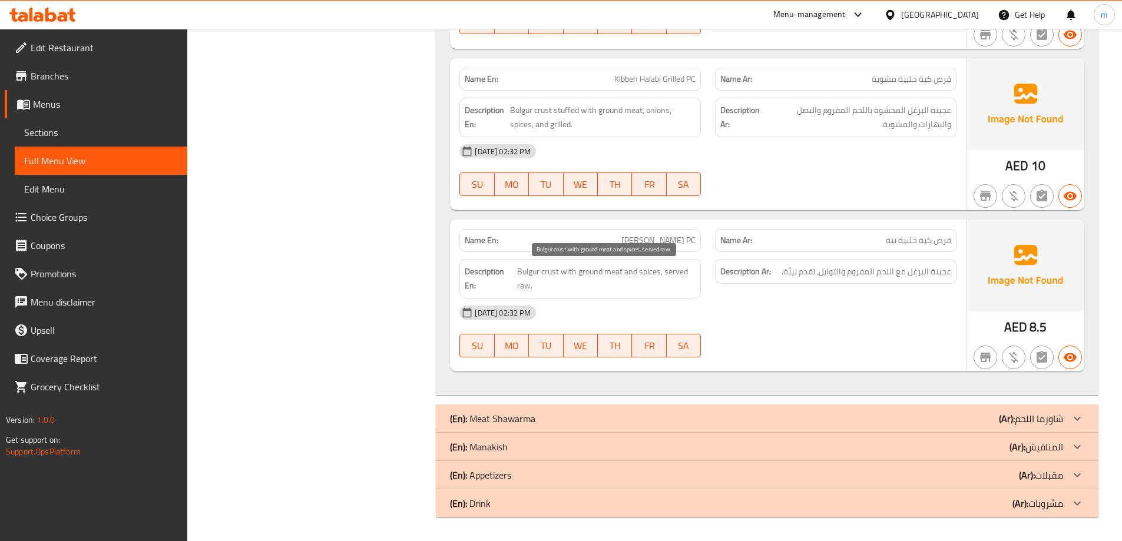
click at [519, 290] on span "Bulgur crust with ground meat and spices, served raw." at bounding box center [606, 278] width 178 height 29
click at [529, 279] on span "Bulgur crust with ground meat and spices, served raw." at bounding box center [606, 278] width 178 height 29
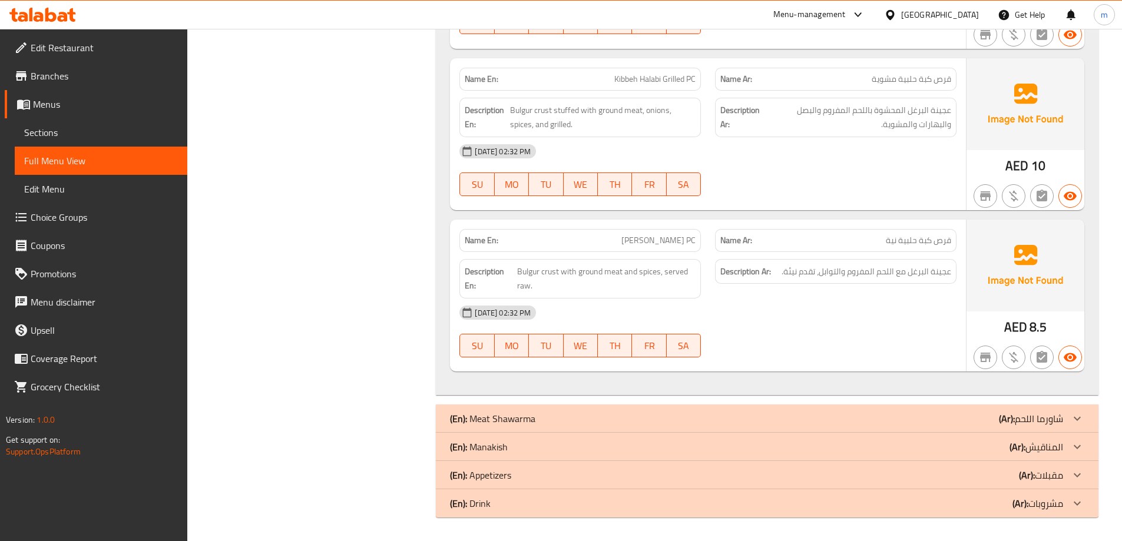
click at [844, 273] on span "عجينة البرغل مع اللحم المفروم والتوابل، تقدم نيئة." at bounding box center [866, 271] width 170 height 15
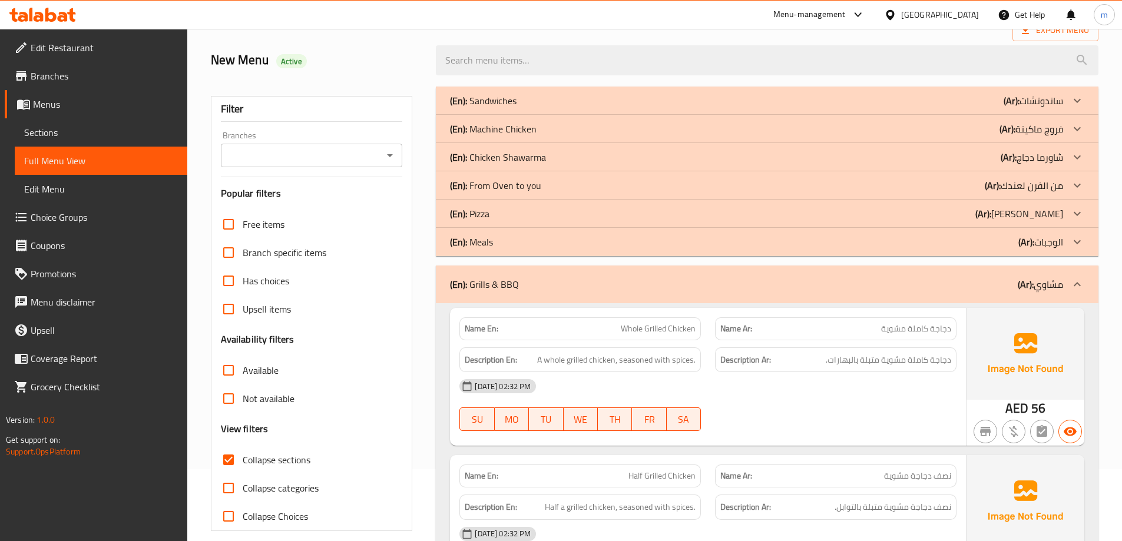
scroll to position [0, 0]
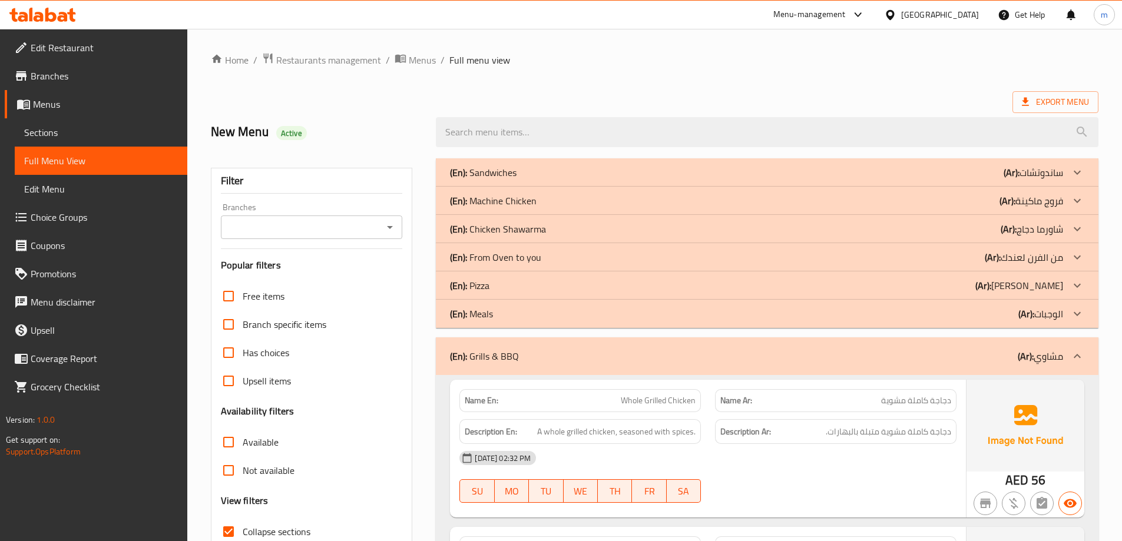
click at [1052, 359] on p "(Ar): مشاوي" at bounding box center [1040, 356] width 45 height 14
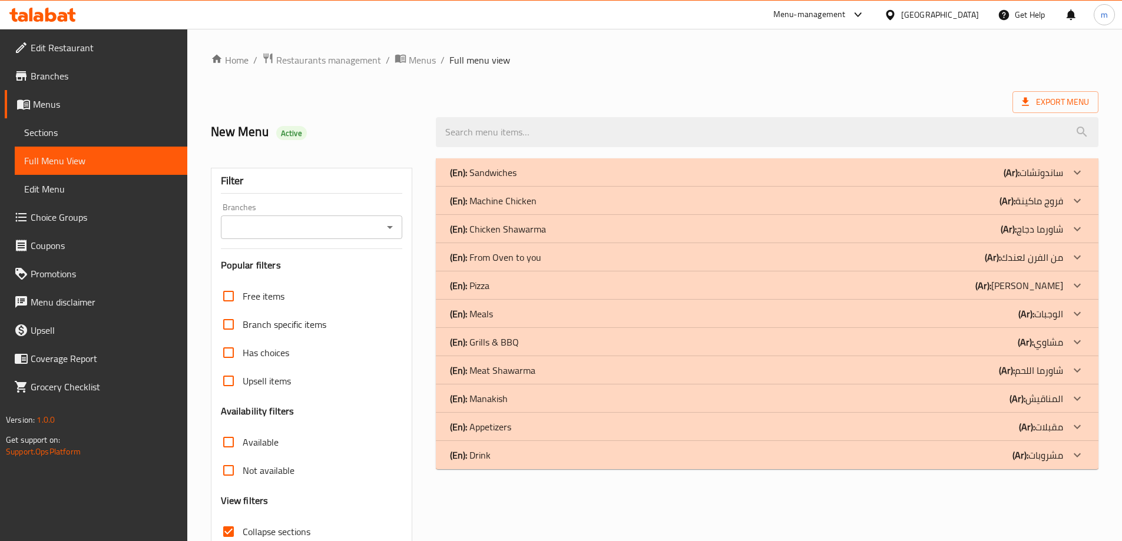
click at [1055, 180] on p "(Ar): الوجبات" at bounding box center [1032, 172] width 59 height 14
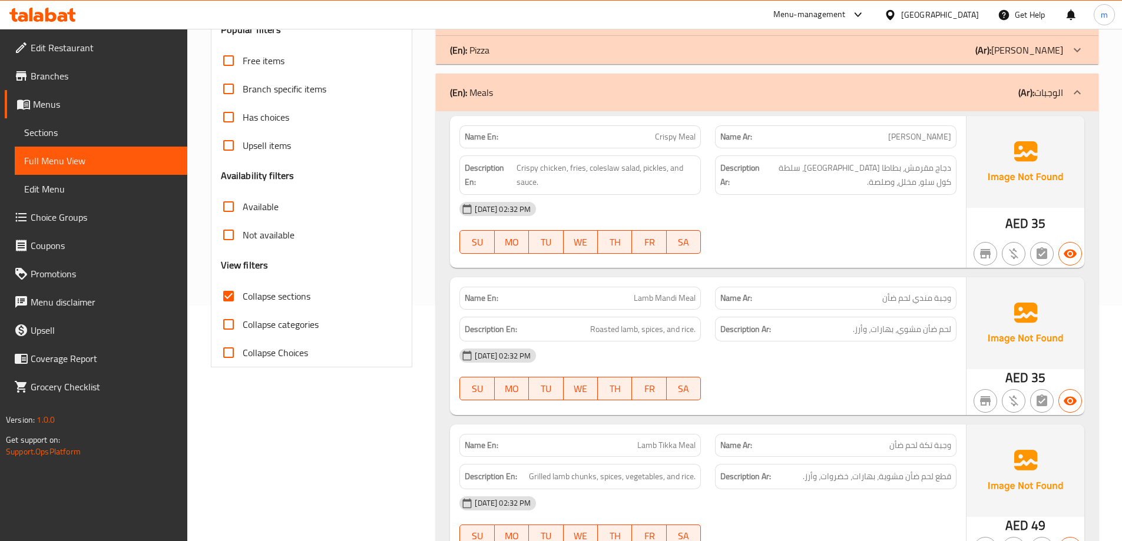
scroll to position [353, 0]
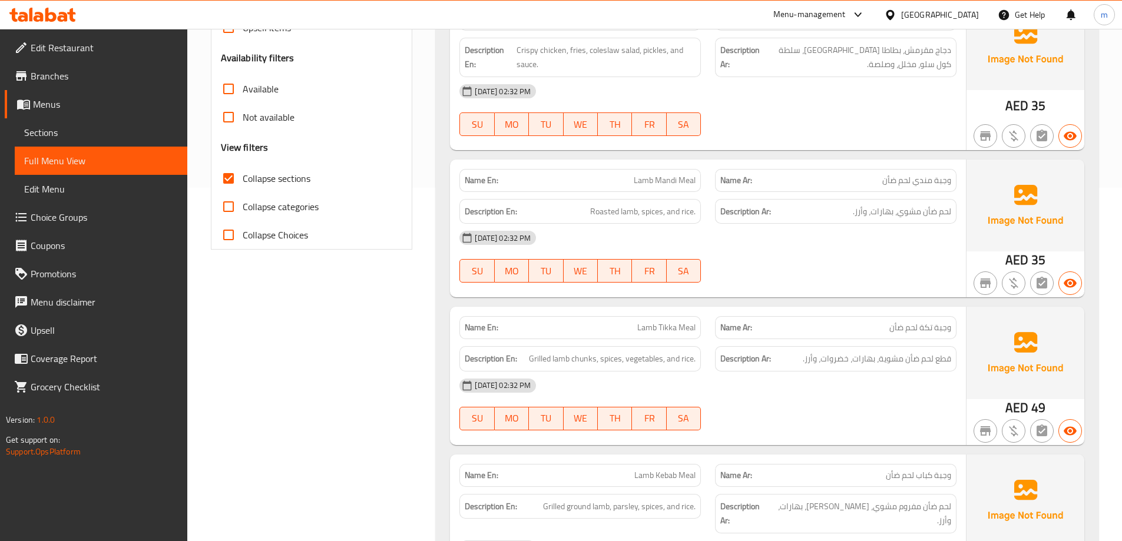
click at [636, 174] on span "Lamb Mandi Meal" at bounding box center [665, 180] width 62 height 12
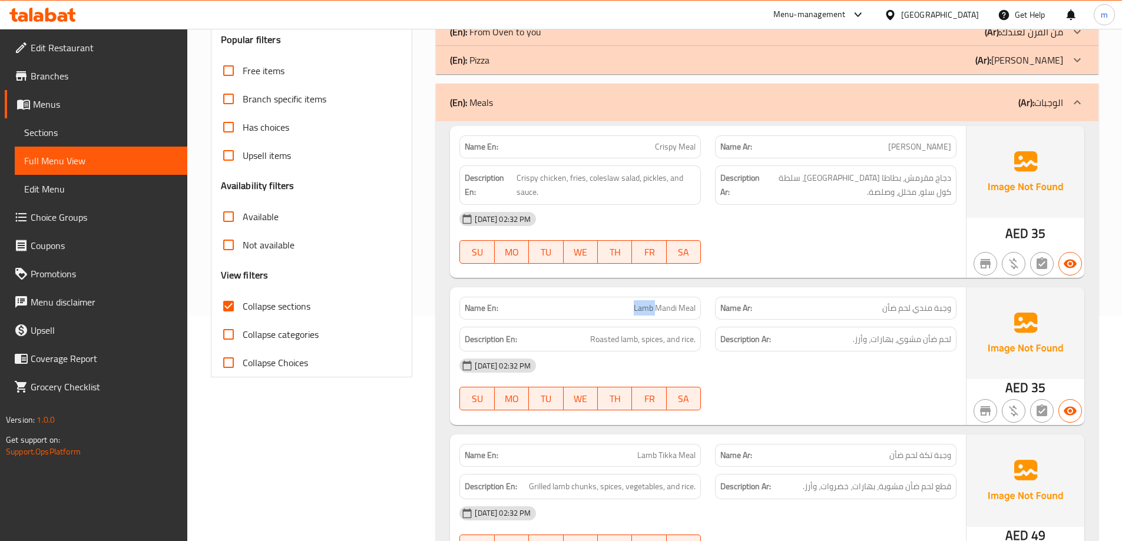
scroll to position [177, 0]
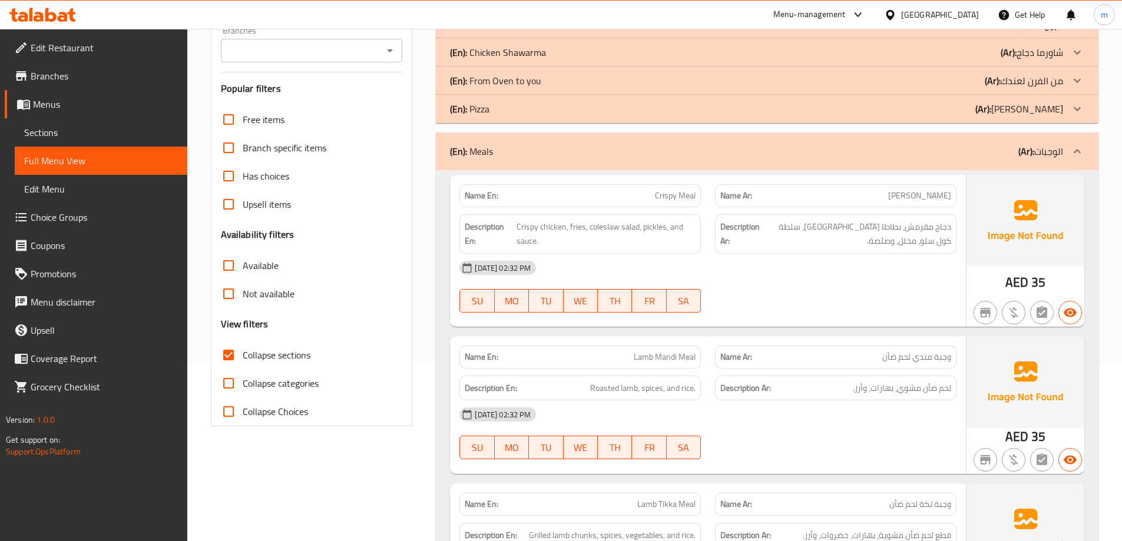
click at [647, 208] on div "Description En: Crispy chicken, fries, coleslaw salad, pickles, and sauce." at bounding box center [580, 234] width 256 height 54
click at [674, 349] on div "Name En: Lamb Mandi Meal" at bounding box center [579, 357] width 241 height 23
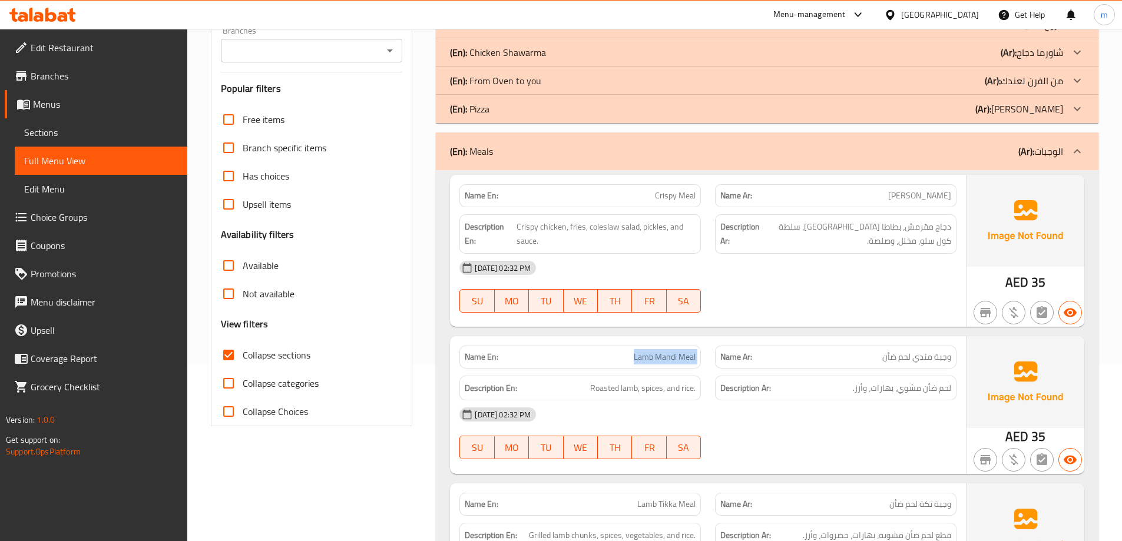
click at [674, 349] on div "Name En: Lamb Mandi Meal" at bounding box center [579, 357] width 241 height 23
copy span "Lamb Mandi Meal"
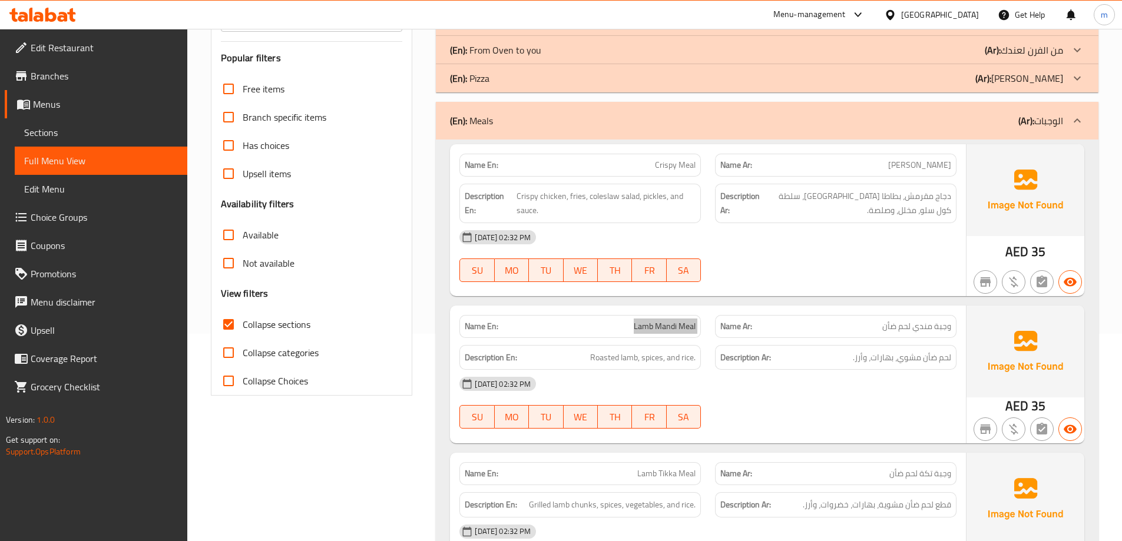
scroll to position [236, 0]
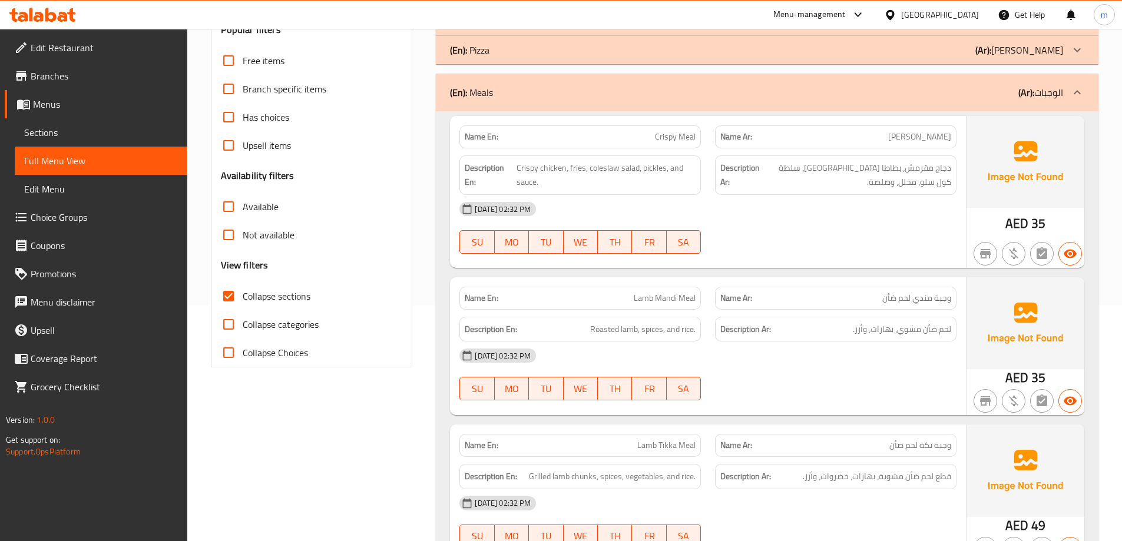
click at [663, 435] on div "Name En: Lamb Tikka Meal" at bounding box center [579, 445] width 241 height 23
copy span "Lamb Tikka Meal"
click at [934, 263] on div "Name En: Crispy Meal Name Ar: وجبة كريسبي Description En: Crispy chicken, fries…" at bounding box center [708, 192] width 516 height 152
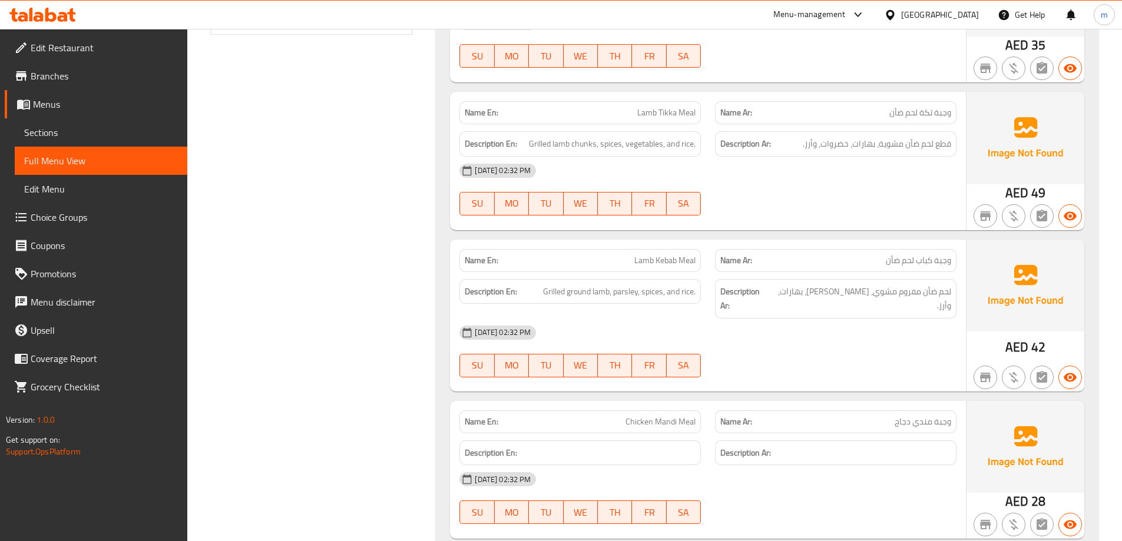
scroll to position [589, 0]
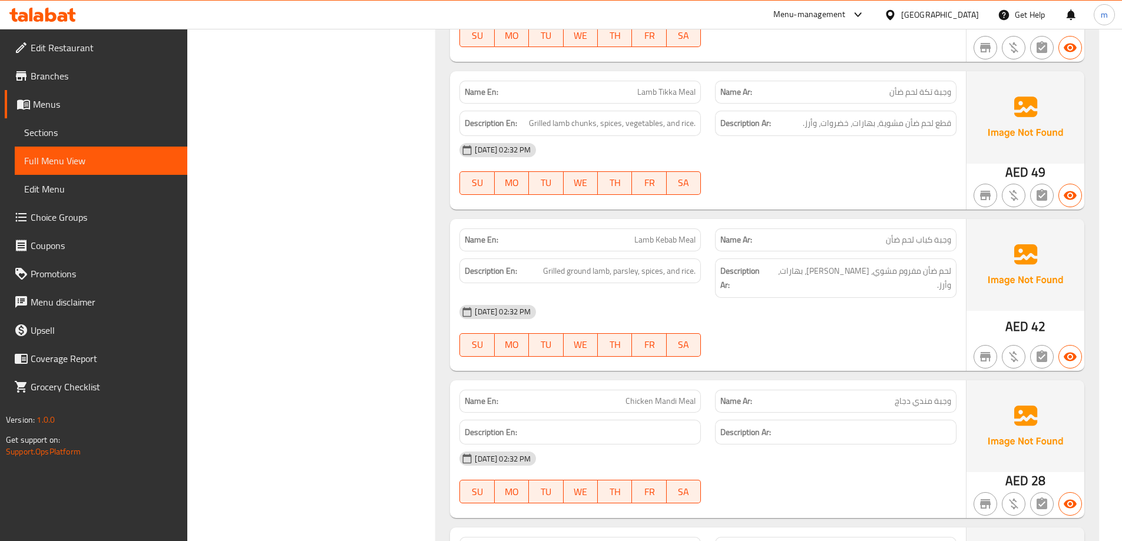
click at [684, 247] on div "Name En: Lamb Kebab Meal" at bounding box center [579, 239] width 241 height 23
copy span "Lamb Kebab Meal"
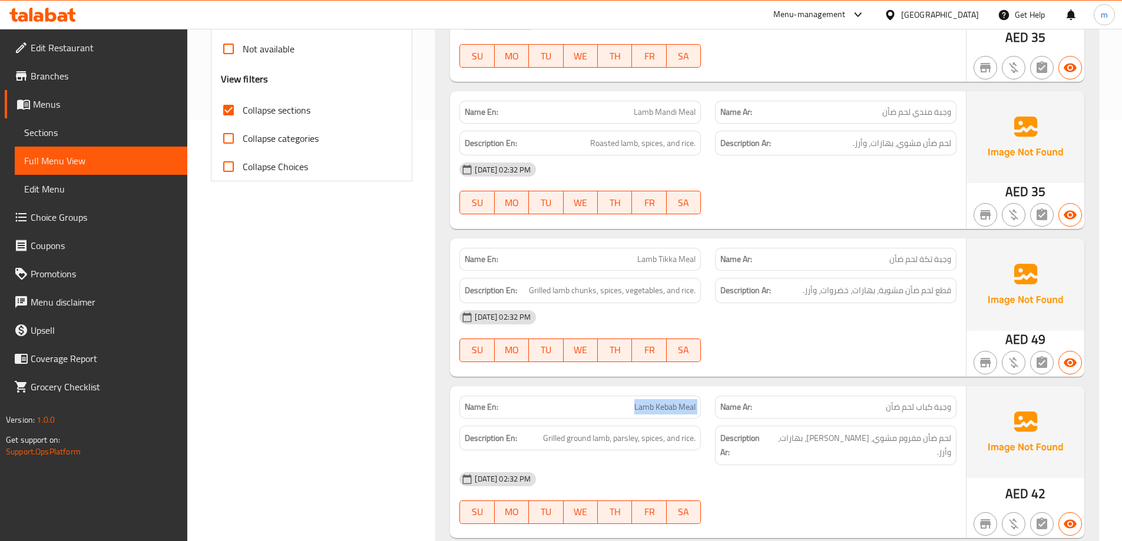
scroll to position [412, 0]
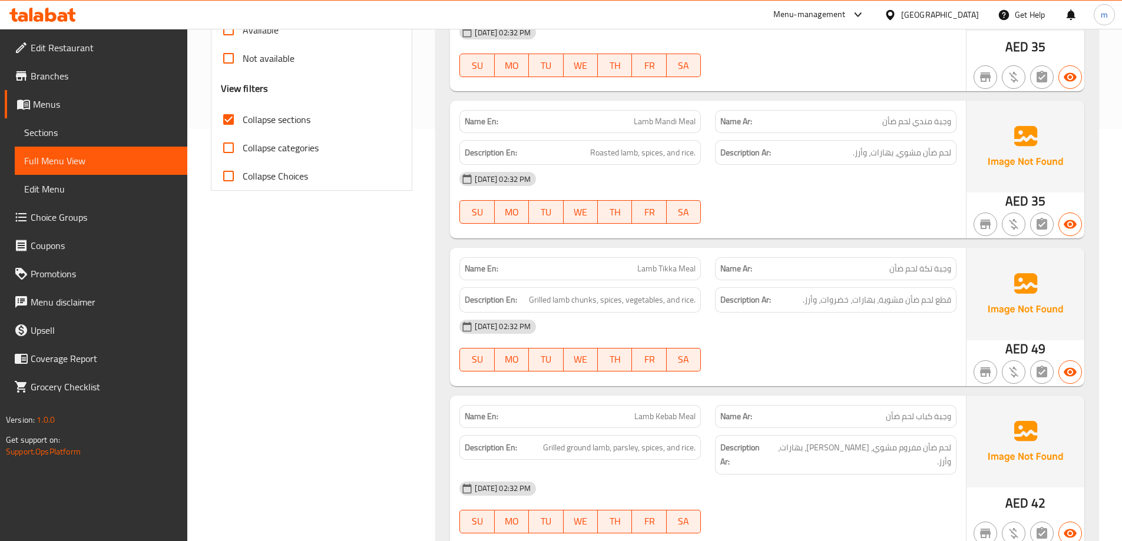
click at [844, 279] on div "Name Ar: وجبة تكة لحم ضأن" at bounding box center [835, 268] width 241 height 23
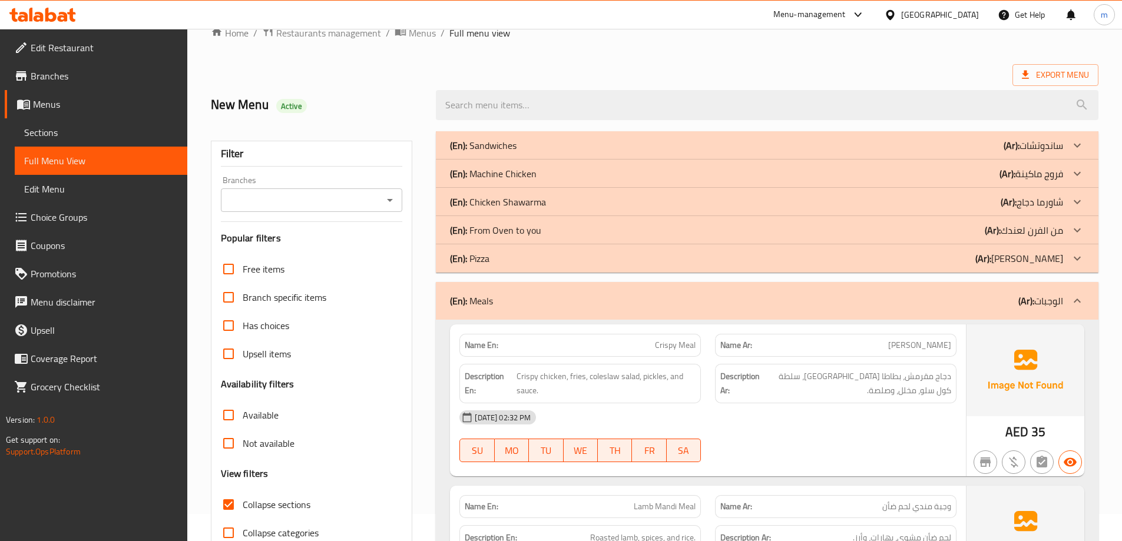
scroll to position [0, 0]
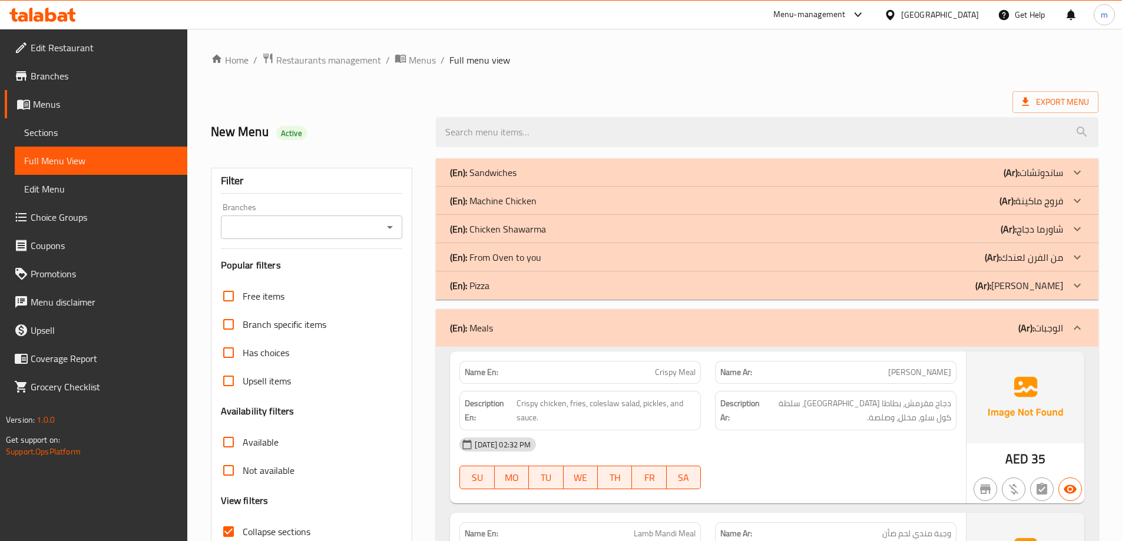
click at [1053, 322] on p "(Ar): الوجبات" at bounding box center [1040, 328] width 45 height 14
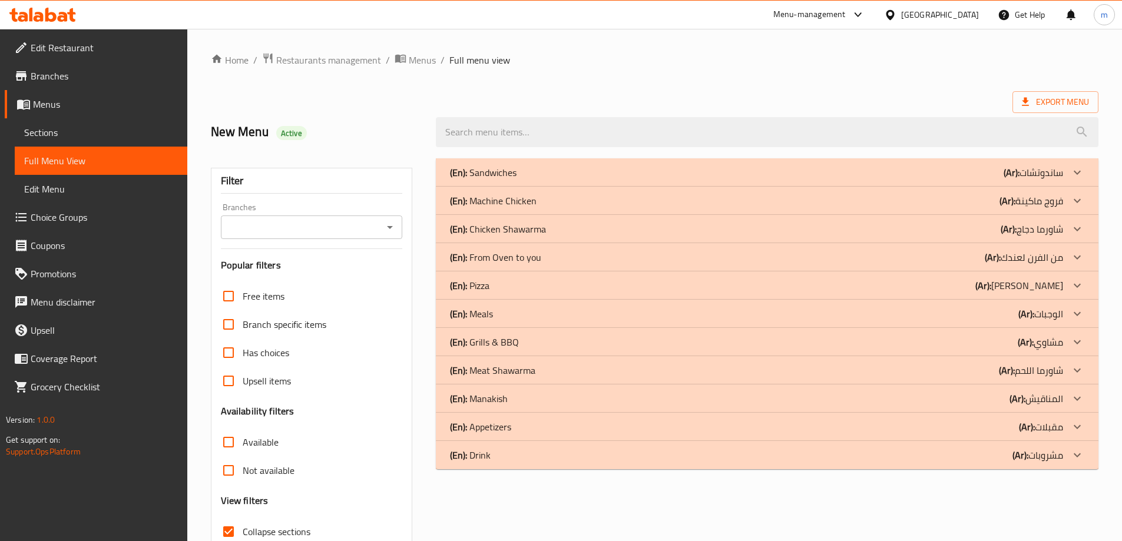
click at [1052, 180] on p "(Ar): بيتزا" at bounding box center [1032, 172] width 59 height 14
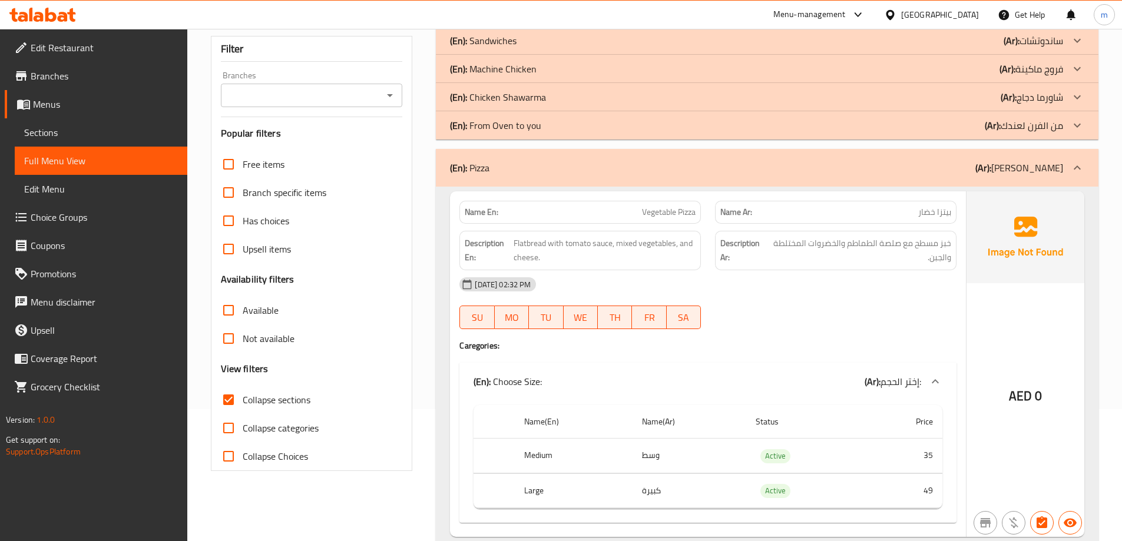
scroll to position [122, 0]
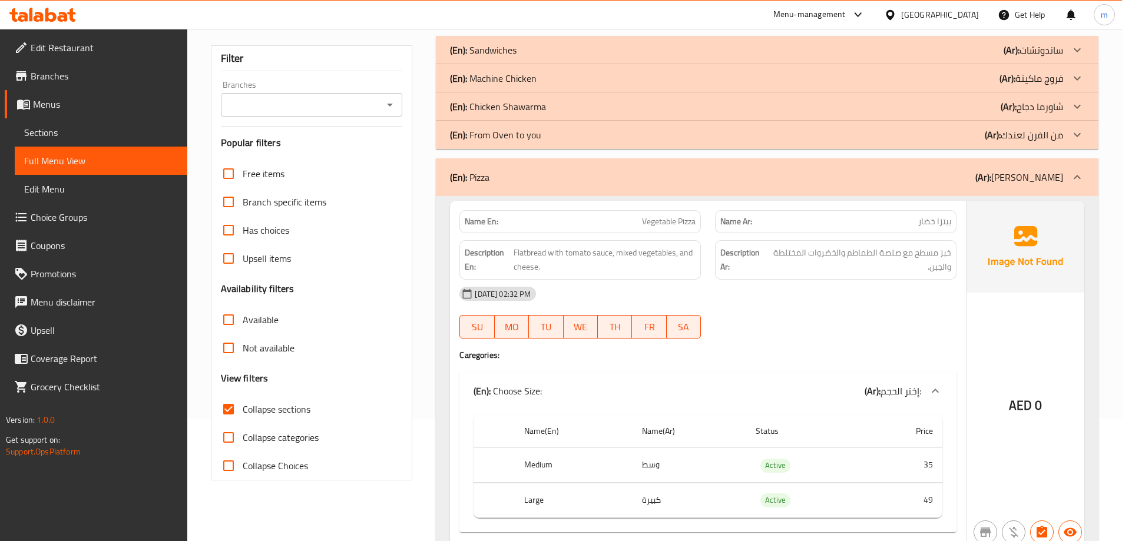
click at [991, 179] on b "(Ar):" at bounding box center [983, 177] width 16 height 18
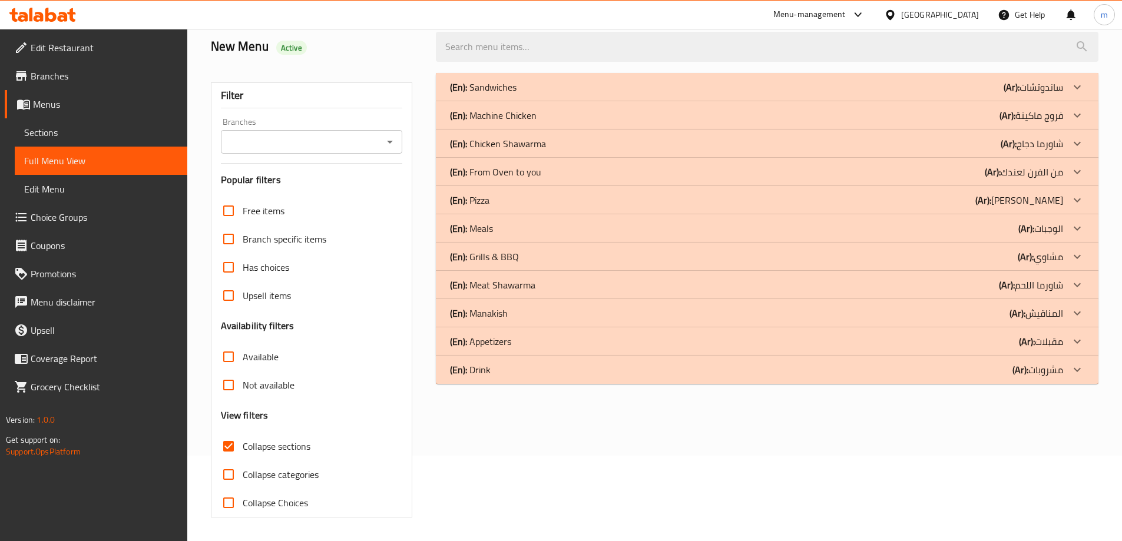
scroll to position [26, 0]
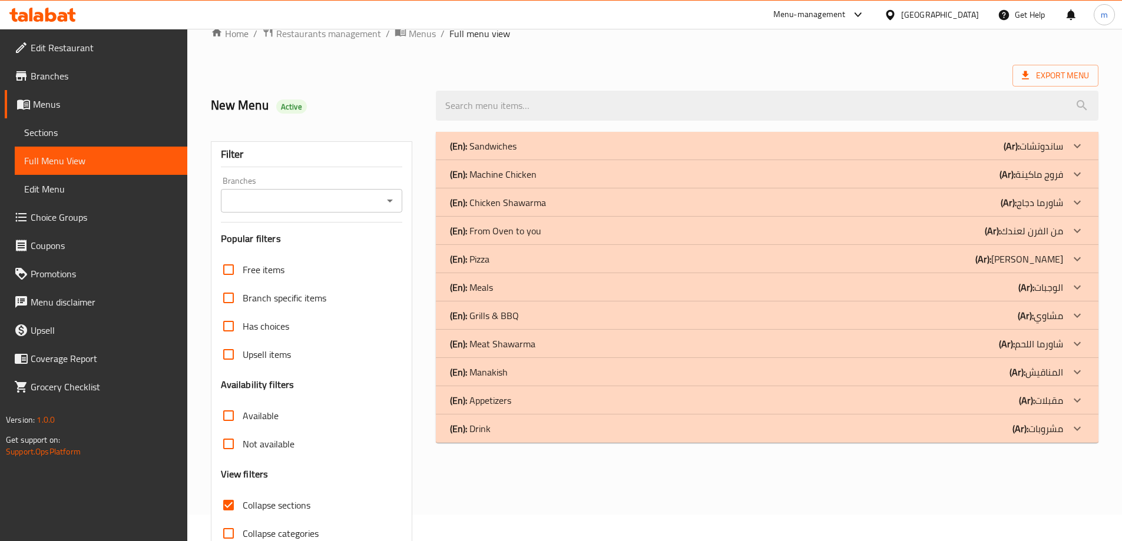
click at [1045, 153] on p "(Ar): من الفرن لعندك" at bounding box center [1032, 146] width 59 height 14
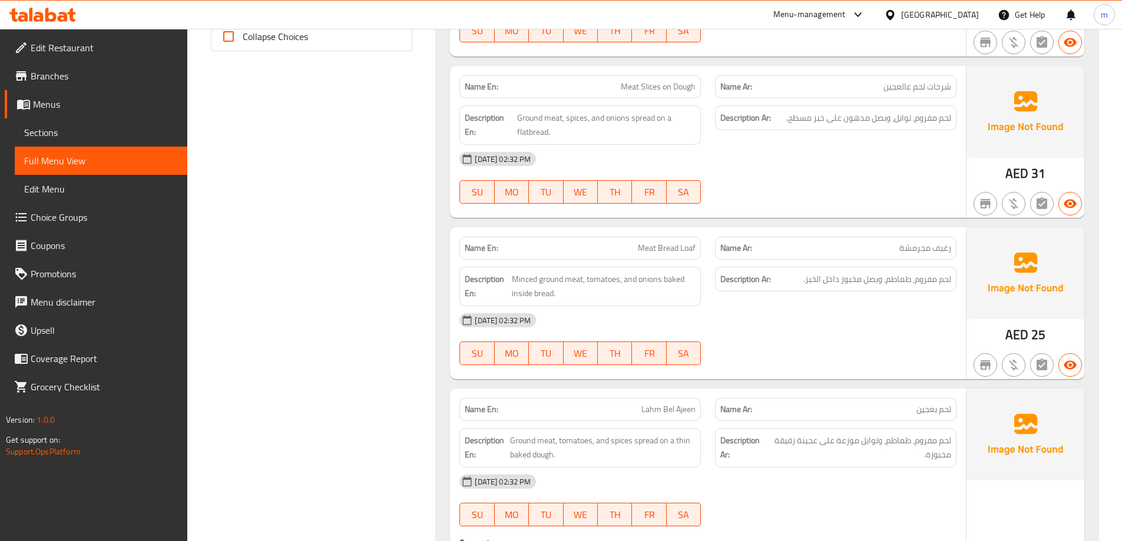
scroll to position [556, 0]
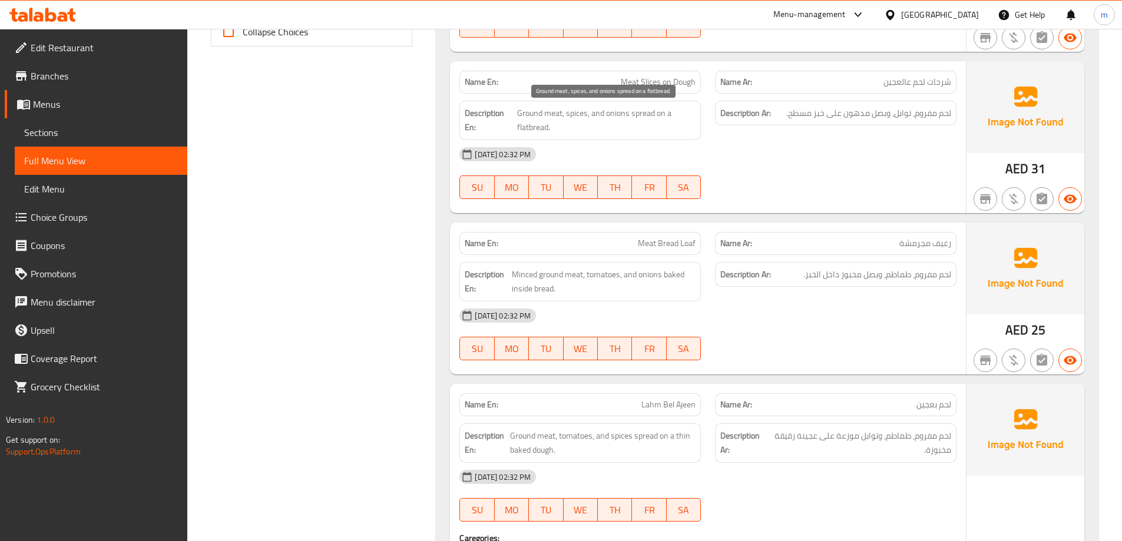
click at [654, 116] on span "Ground meat, spices, and onions spread on a flatbread." at bounding box center [606, 120] width 179 height 29
click at [644, 115] on span "Ground meat, spices, and onions spread on a flatbread." at bounding box center [606, 120] width 179 height 29
copy span "spread"
click at [670, 125] on span "Ground meat, spices, and onions spread on a flatbread." at bounding box center [606, 120] width 179 height 29
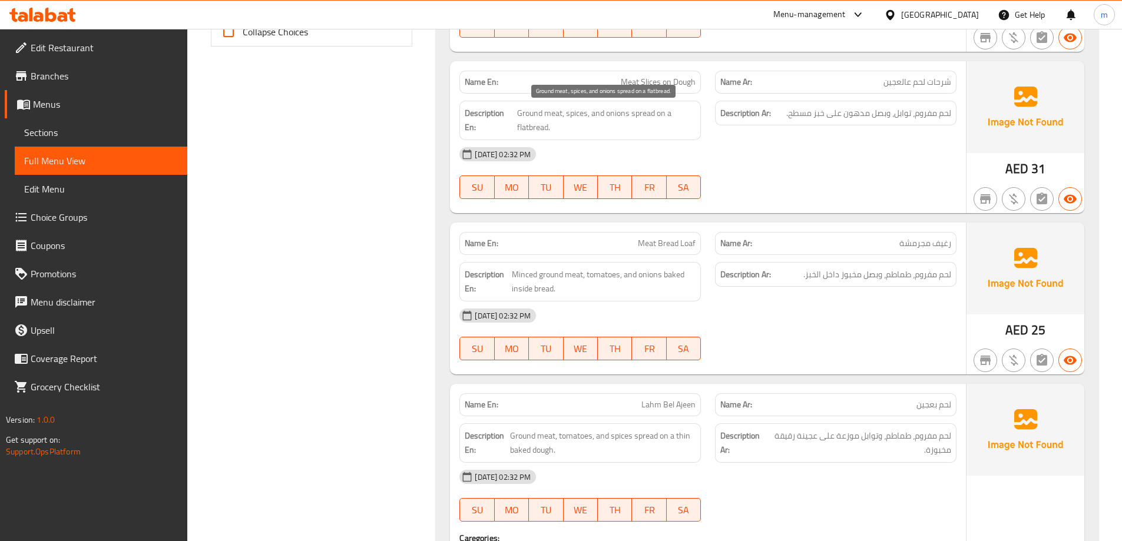
click at [670, 125] on span "Ground meat, spices, and onions spread on a flatbread." at bounding box center [606, 120] width 179 height 29
copy span "Ground meat, spices, and onions spread on a flatbread."
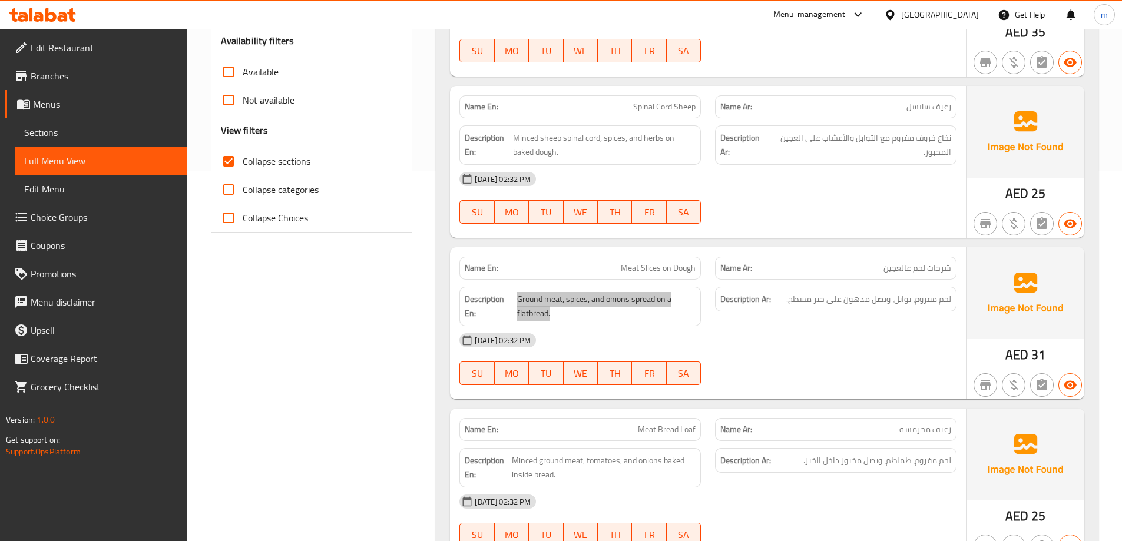
scroll to position [380, 0]
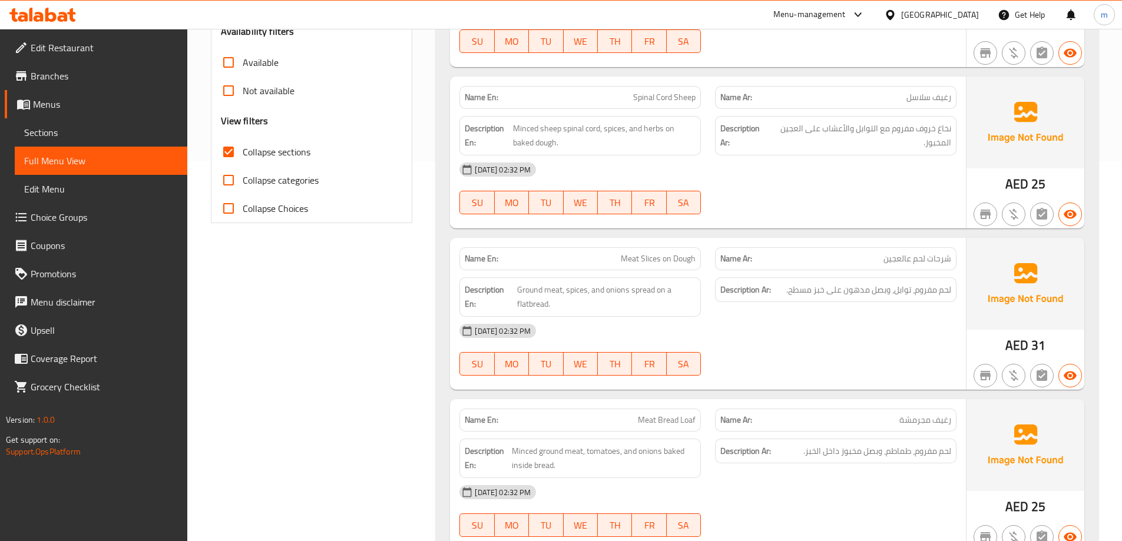
click at [900, 301] on div "Description Ar: لحم مفروم، توابل، وبصل مدهون على خبز مسطح." at bounding box center [835, 289] width 241 height 25
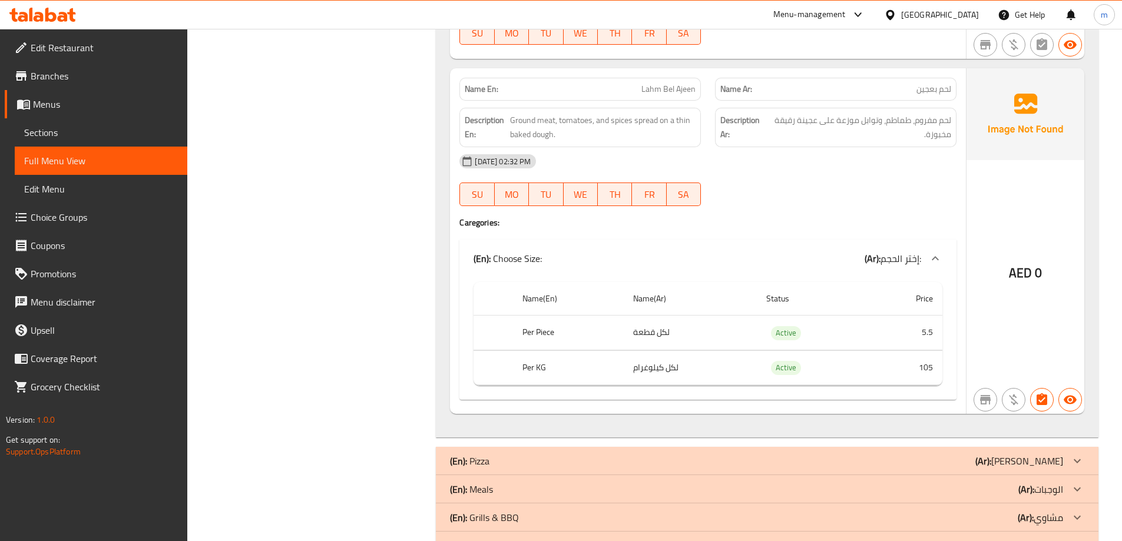
scroll to position [851, 0]
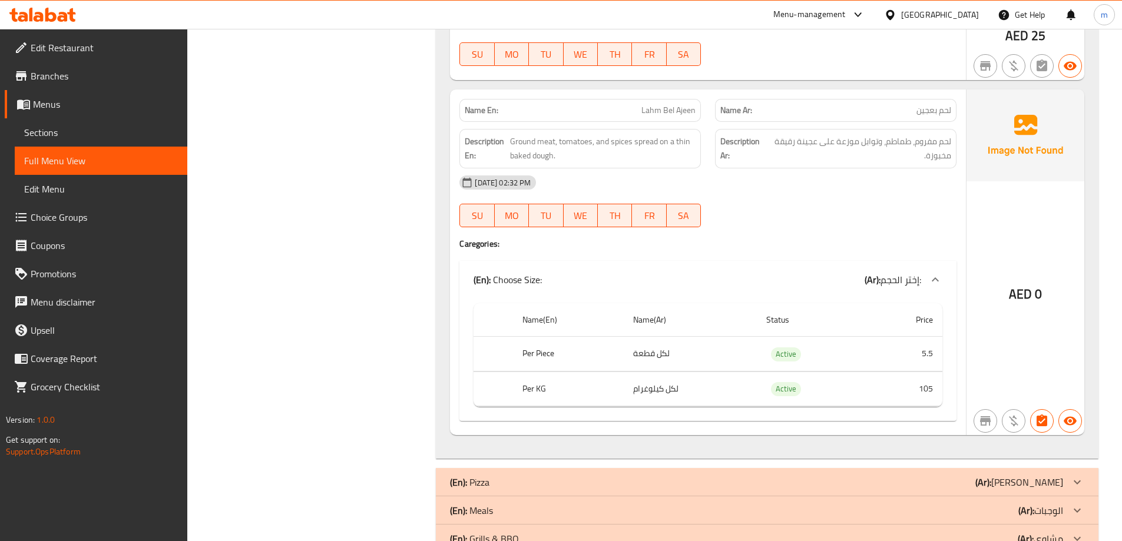
click at [856, 204] on div "[DATE] 02:32 PM SU MO TU WE TH FR SA" at bounding box center [707, 201] width 511 height 66
click at [838, 148] on span "لحم مفروم، طماطم، وتوابل موزعة على عجينة رقيقة مخبوزة." at bounding box center [859, 148] width 183 height 29
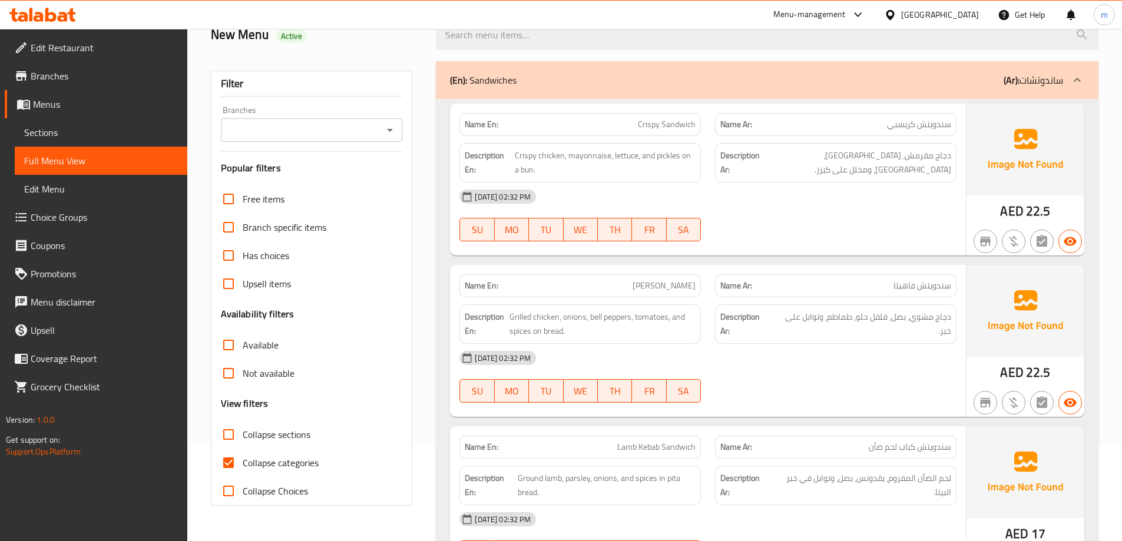
scroll to position [118, 0]
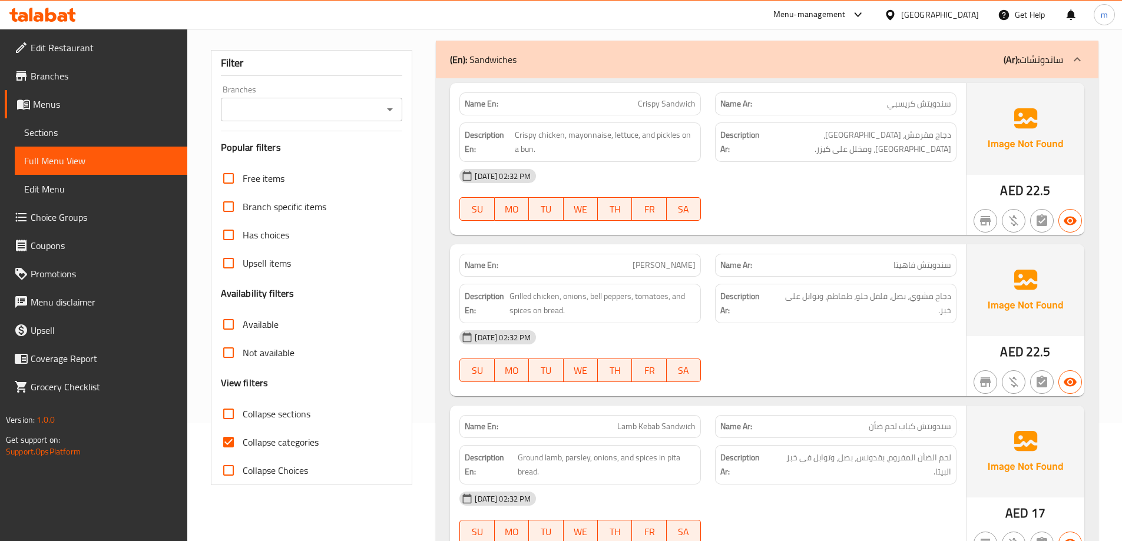
click at [290, 407] on span "Collapse sections" at bounding box center [277, 414] width 68 height 14
click at [243, 405] on input "Collapse sections" at bounding box center [228, 414] width 28 height 28
checkbox input "true"
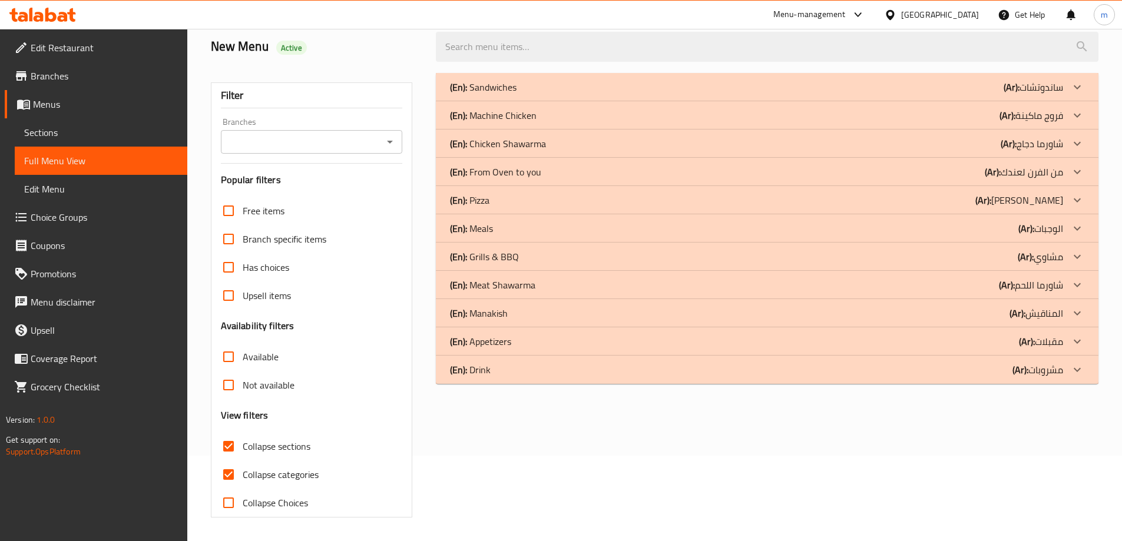
scroll to position [85, 0]
click at [294, 473] on span "Collapse categories" at bounding box center [281, 475] width 76 height 14
click at [243, 473] on input "Collapse categories" at bounding box center [228, 474] width 28 height 28
checkbox input "false"
click at [973, 94] on div "(En): From Oven to you (Ar): من الفرن لعندك" at bounding box center [756, 87] width 613 height 14
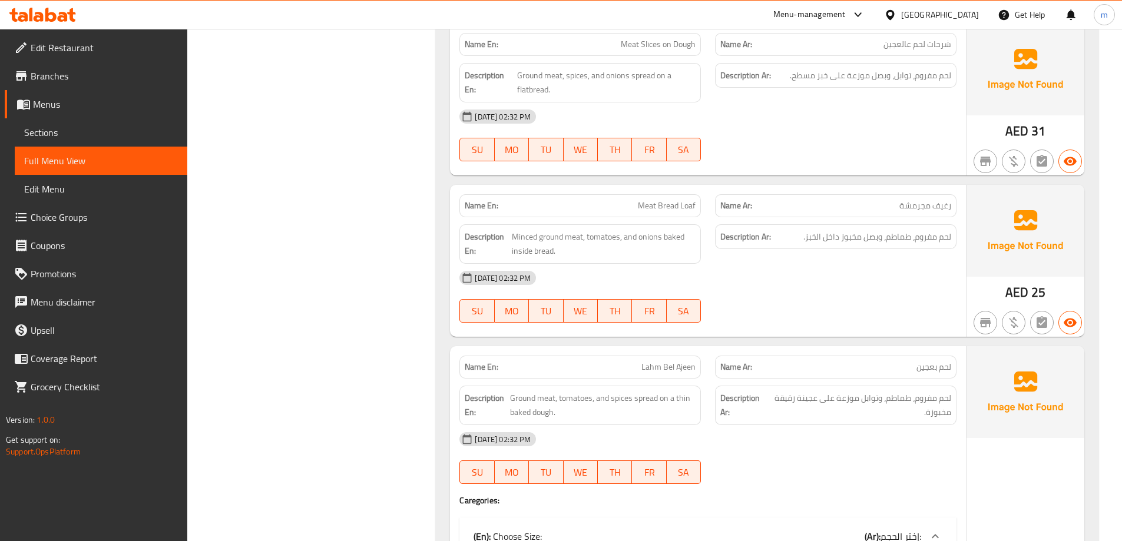
scroll to position [615, 0]
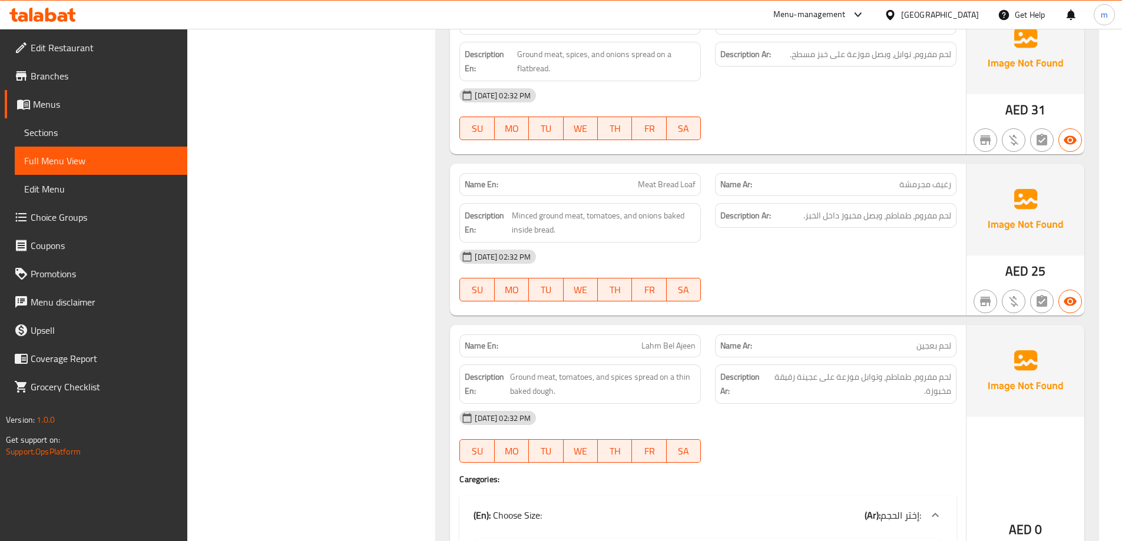
click at [676, 183] on span "Meat Bread Loaf" at bounding box center [667, 184] width 58 height 12
copy span "Meat Bread Loaf"
click at [913, 190] on span "رغيف مجرمشة" at bounding box center [925, 184] width 52 height 12
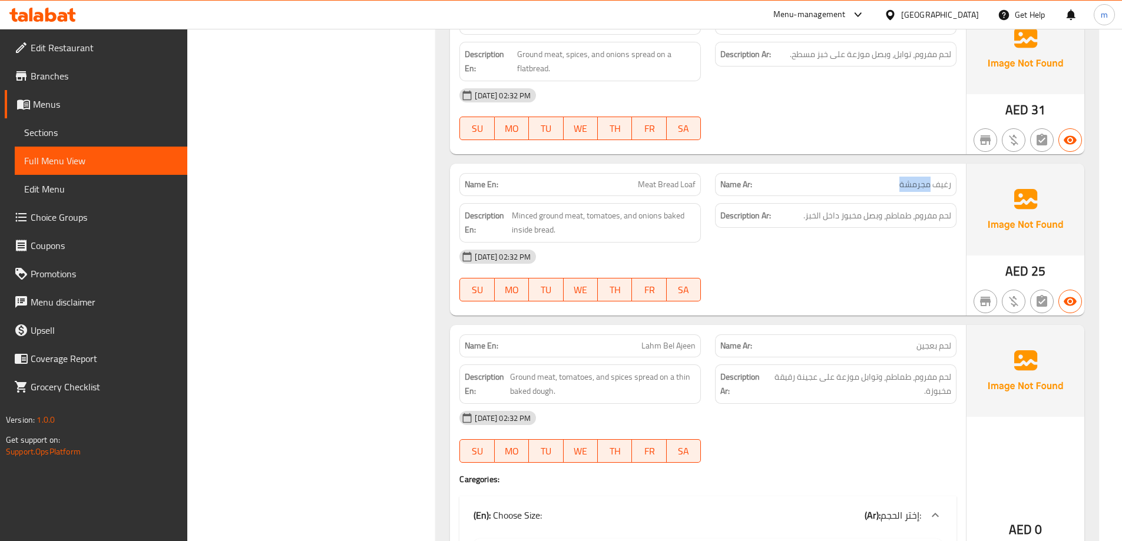
click at [913, 190] on span "رغيف مجرمشة" at bounding box center [925, 184] width 52 height 12
copy span "رغيف مجرمشة"
click at [791, 254] on div "[DATE] 02:32 PM" at bounding box center [707, 257] width 511 height 28
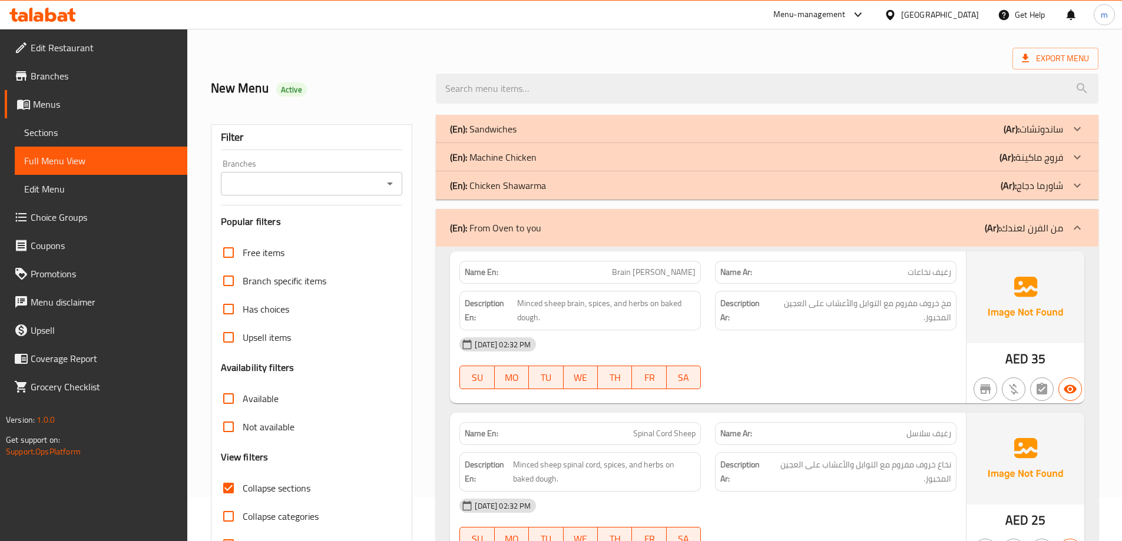
scroll to position [0, 0]
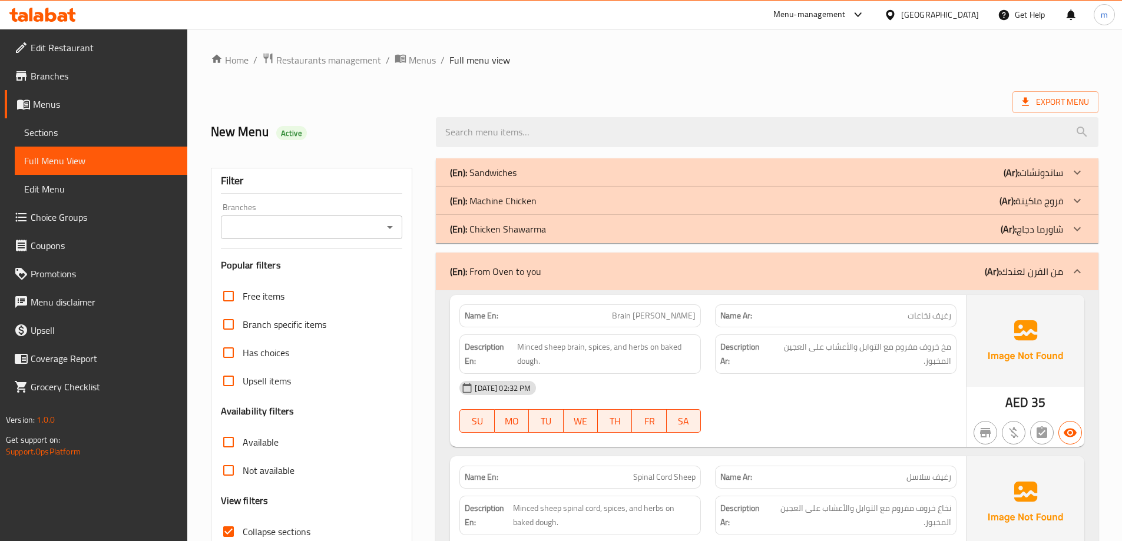
click at [1054, 273] on p "(Ar): من الفرن لعندك" at bounding box center [1024, 271] width 78 height 14
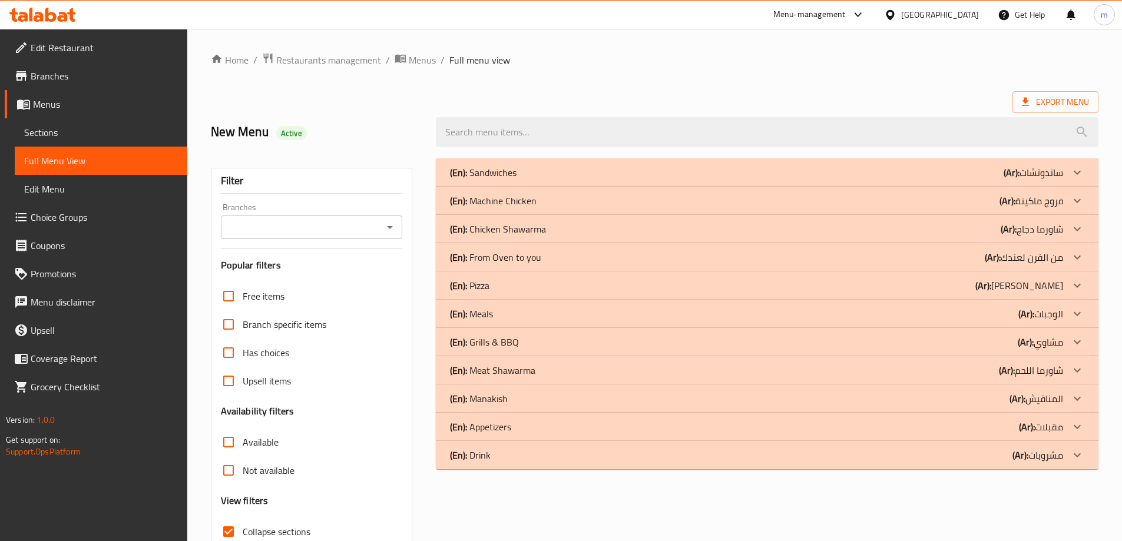
click at [1038, 180] on p "(Ar): شاورما دجاج" at bounding box center [1032, 172] width 59 height 14
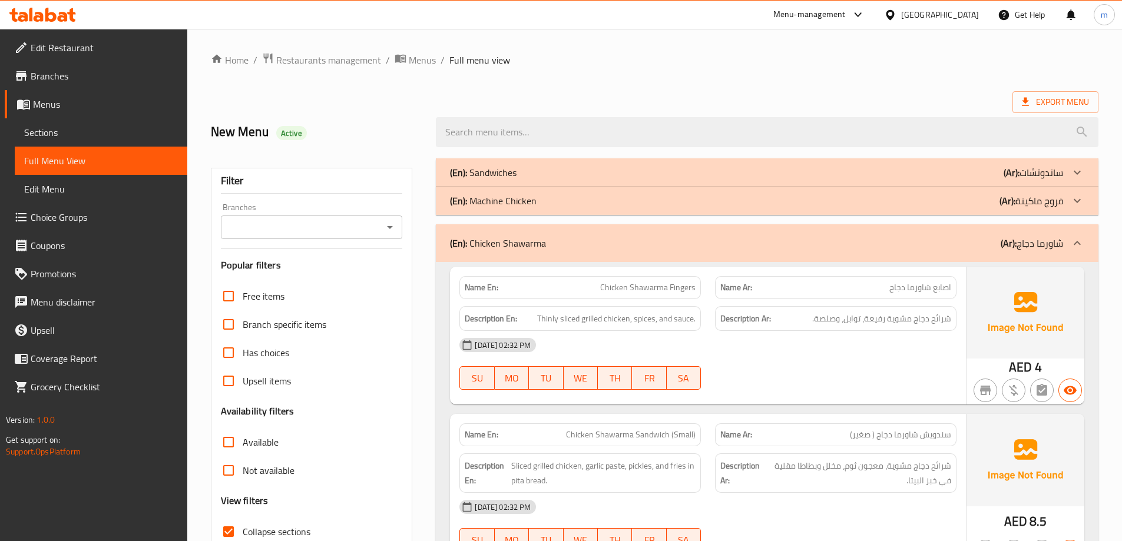
click at [998, 251] on div "(En): Chicken Shawarma (Ar): شاورما دجاج" at bounding box center [767, 243] width 662 height 38
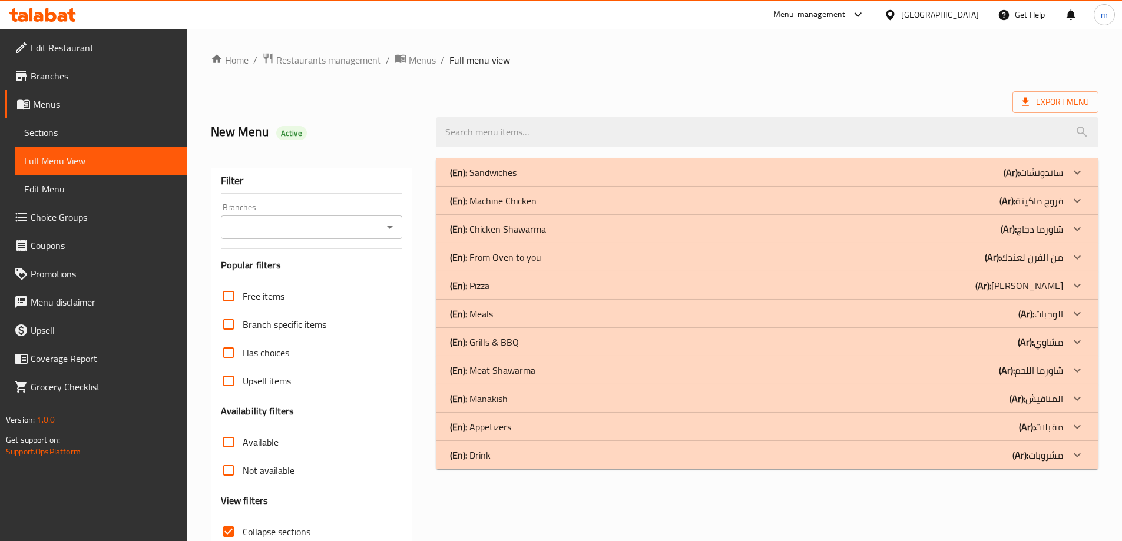
click at [1028, 180] on p "(Ar): فروج ماكينة" at bounding box center [1032, 172] width 59 height 14
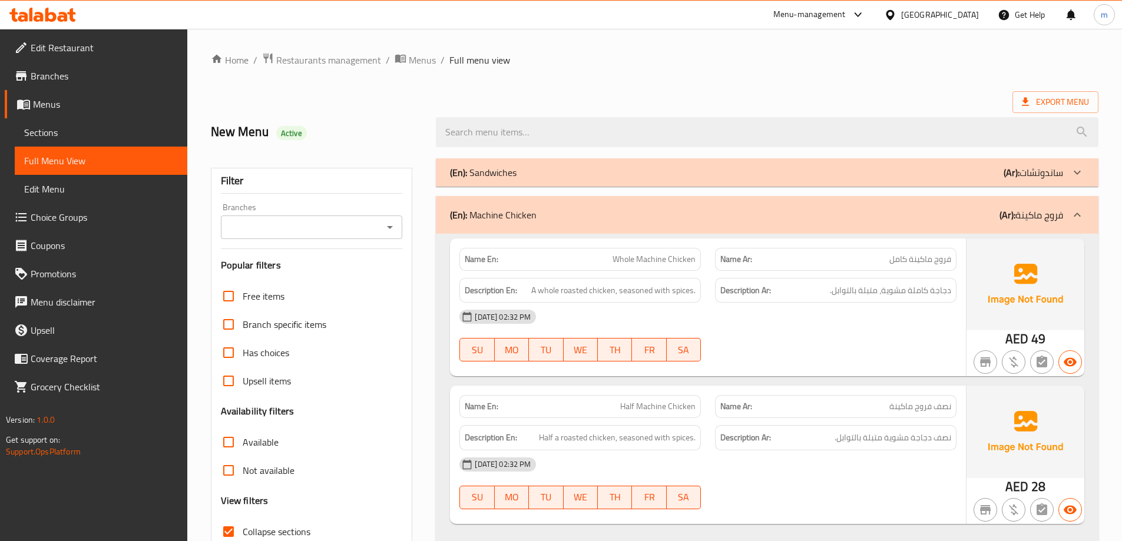
click at [943, 214] on div "(En): Machine Chicken (Ar): فروج ماكينة" at bounding box center [756, 215] width 613 height 14
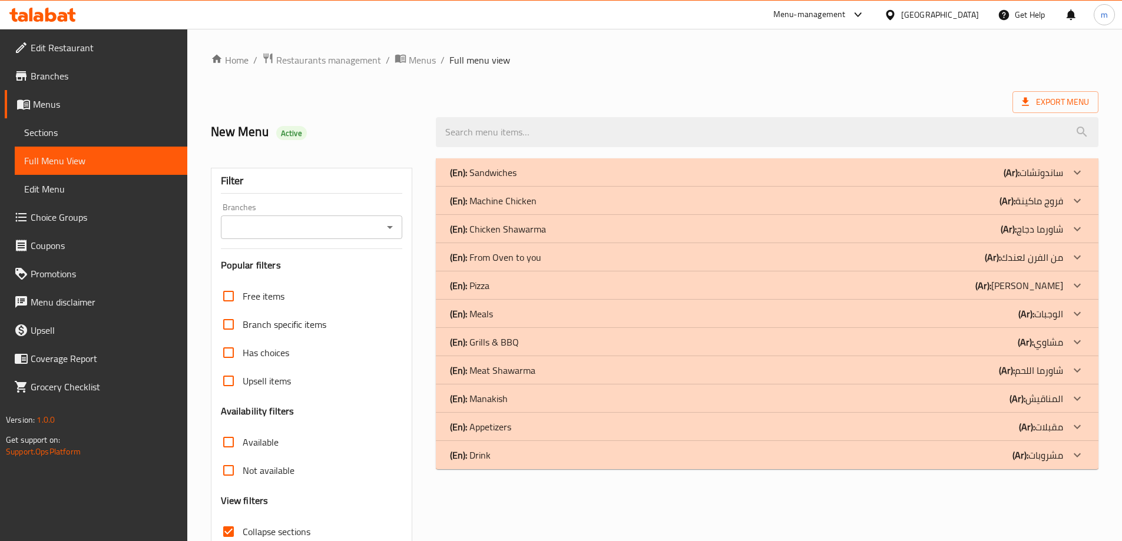
click at [983, 168] on div "(En): Sandwiches (Ar): ساندوتشات" at bounding box center [756, 172] width 613 height 14
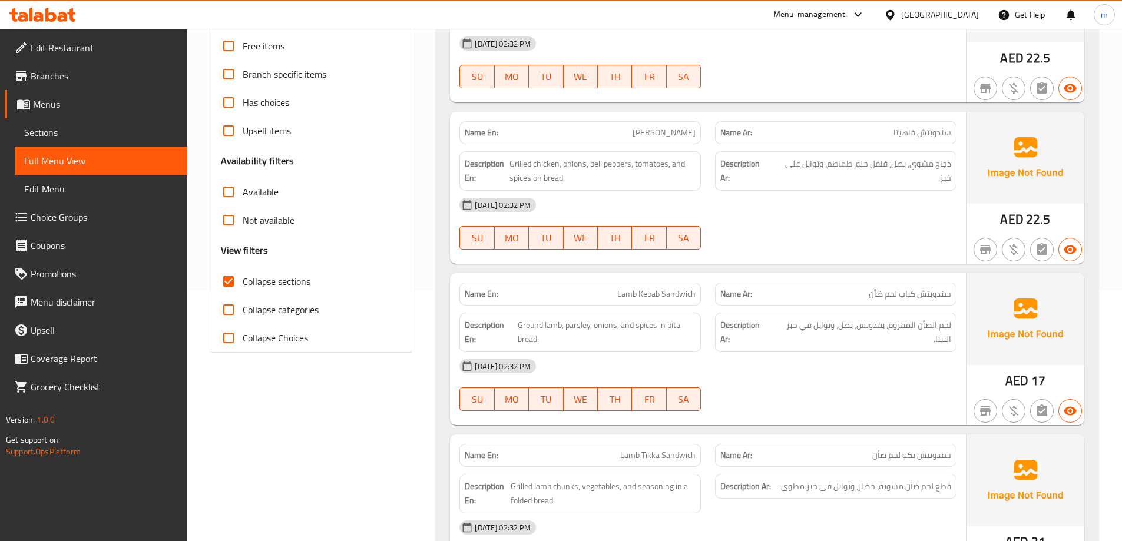
scroll to position [412, 0]
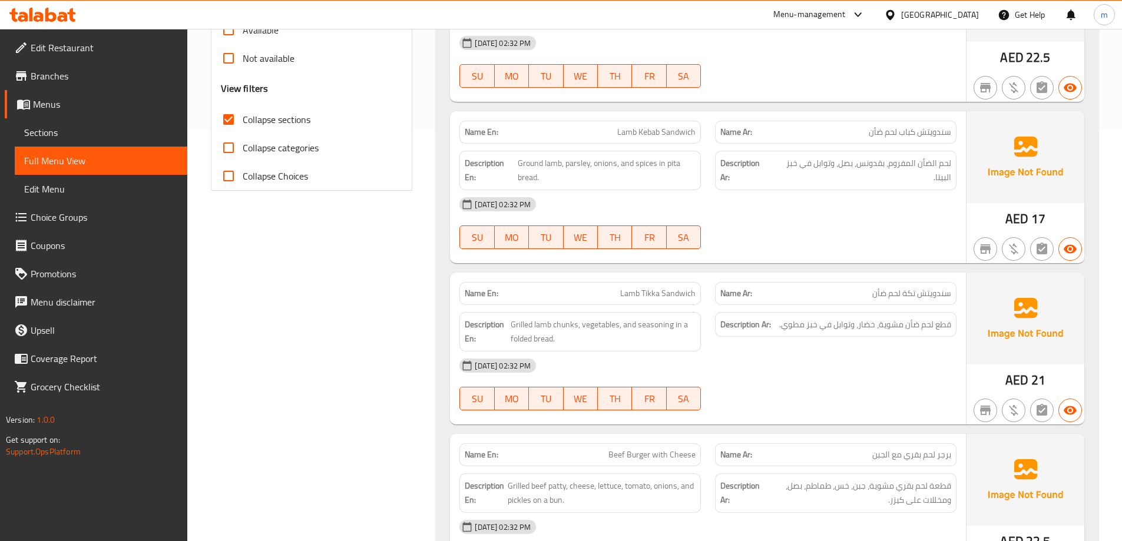
click at [665, 138] on span "Lamb Kebab Sandwich" at bounding box center [656, 132] width 78 height 12
copy span "Lamb Kebab Sandwich"
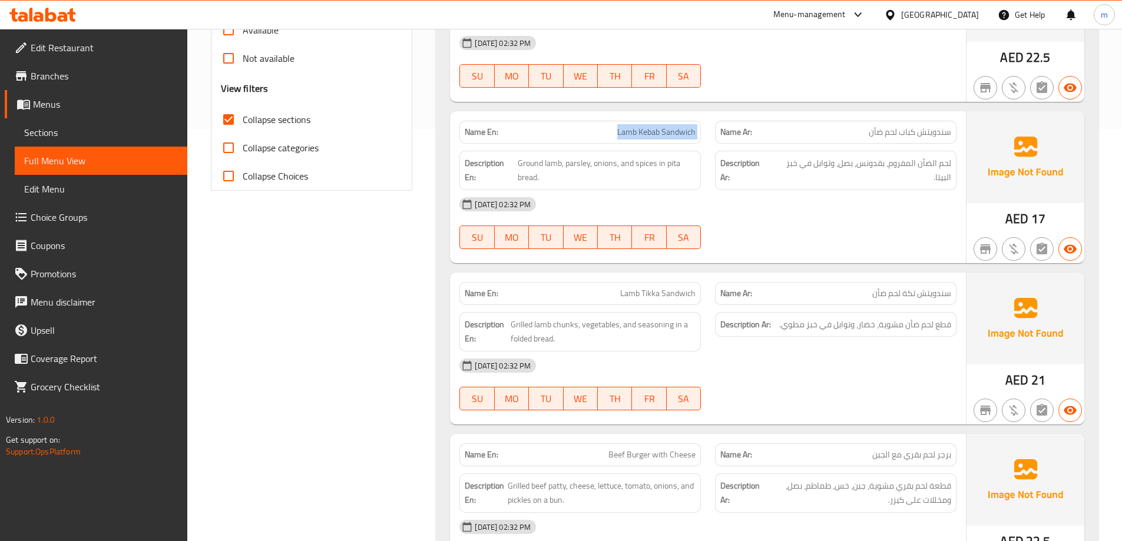
click at [634, 130] on span "Lamb Kebab Sandwich" at bounding box center [656, 132] width 78 height 12
click at [647, 133] on span "Lamb Kebab Sandwich" at bounding box center [656, 132] width 78 height 12
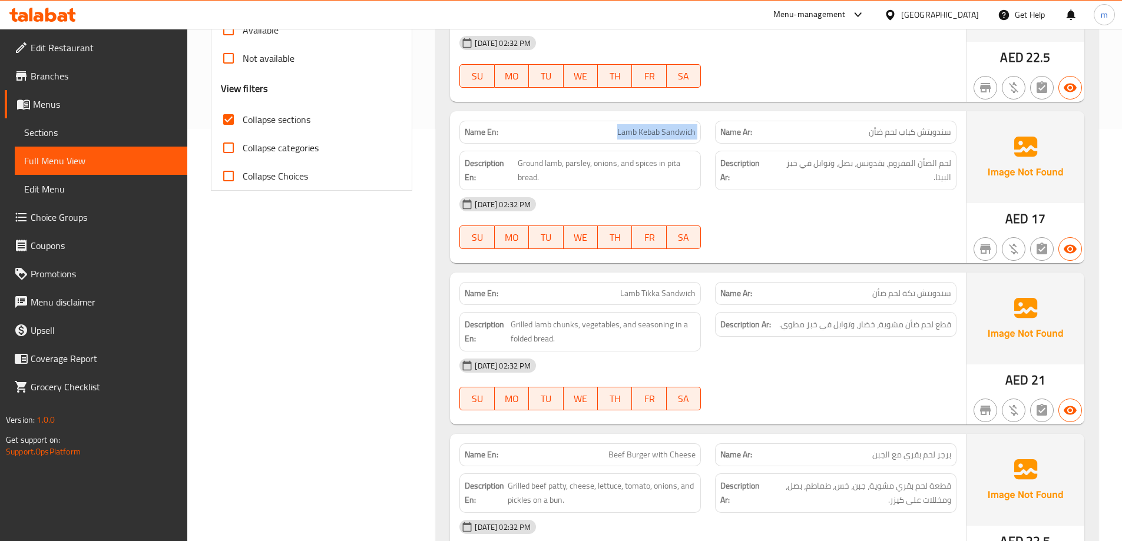
copy span "Lamb Kebab Sandwich"
click at [677, 291] on span "Lamb Tikka Sandwich" at bounding box center [657, 293] width 75 height 12
copy span "Lamb Tikka Sandwich"
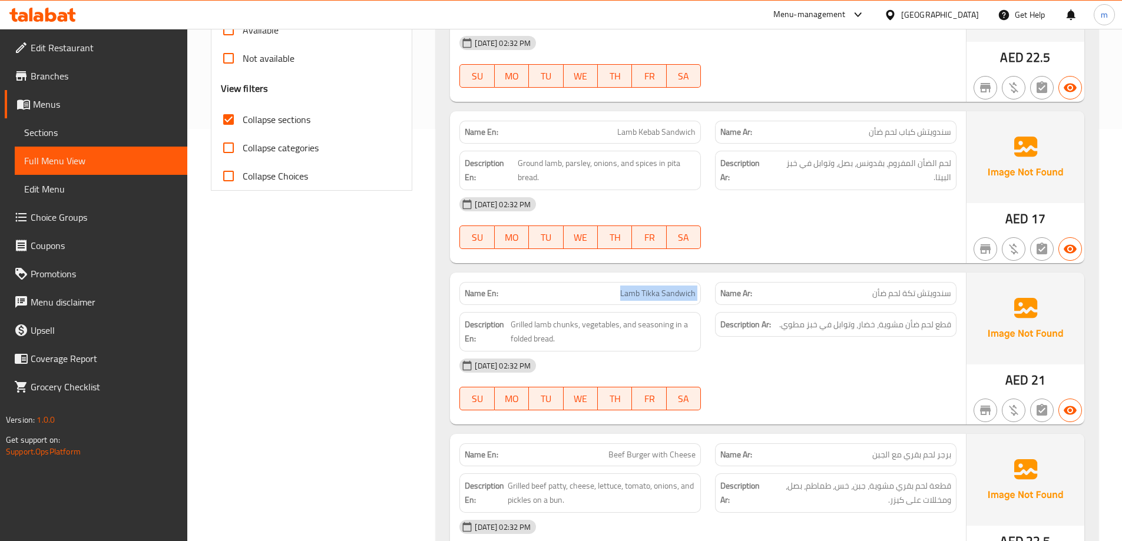
scroll to position [530, 0]
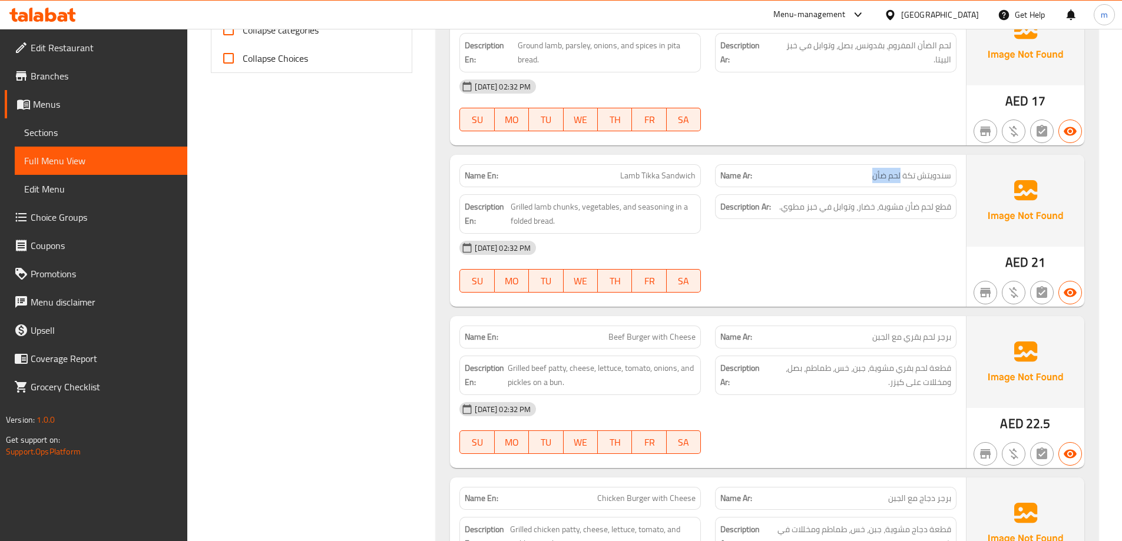
drag, startPoint x: 868, startPoint y: 176, endPoint x: 900, endPoint y: 175, distance: 32.4
click at [900, 175] on p "Name Ar: سندويتش تكة لحم ضأن" at bounding box center [835, 176] width 231 height 12
copy span "لحم ضأن"
click at [900, 252] on div "[DATE] 02:32 PM" at bounding box center [707, 248] width 511 height 28
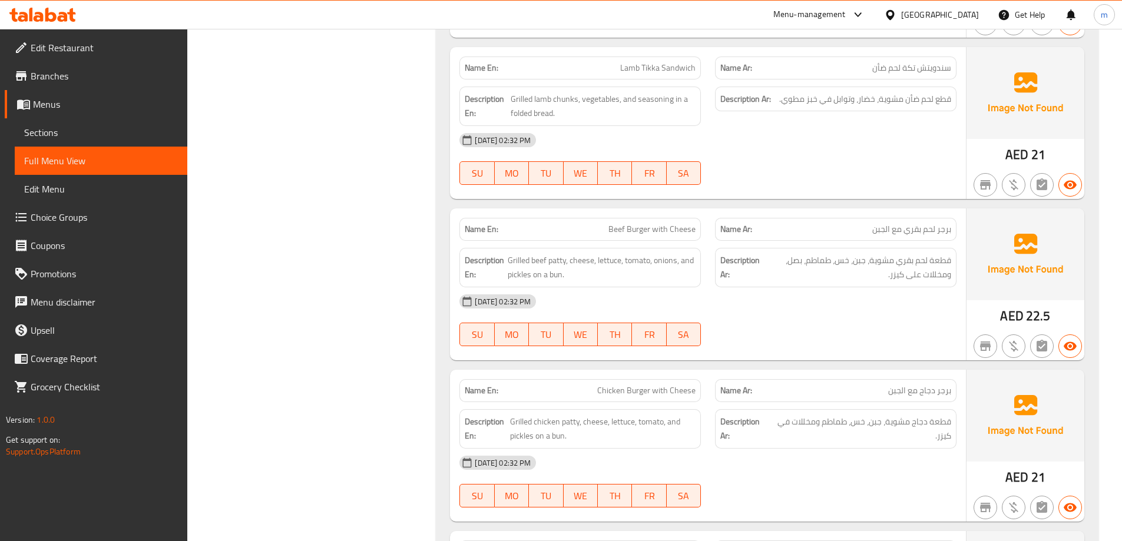
scroll to position [648, 0]
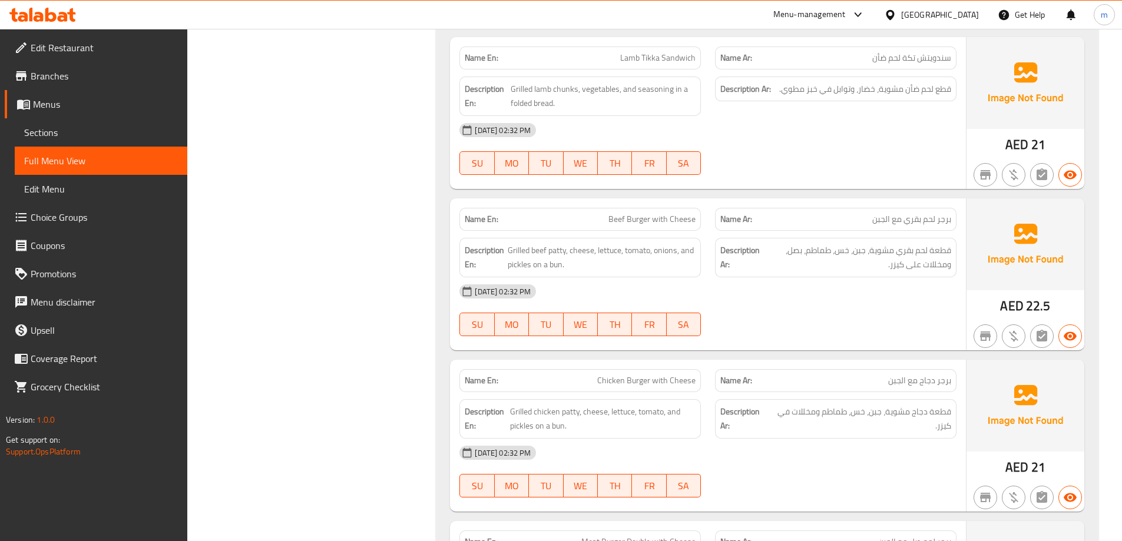
click at [665, 222] on span "Beef Burger with Cheese" at bounding box center [651, 219] width 87 height 12
copy span "Beef Burger with Cheese"
click at [639, 227] on div "Name En: Beef Burger with Cheese" at bounding box center [579, 219] width 241 height 23
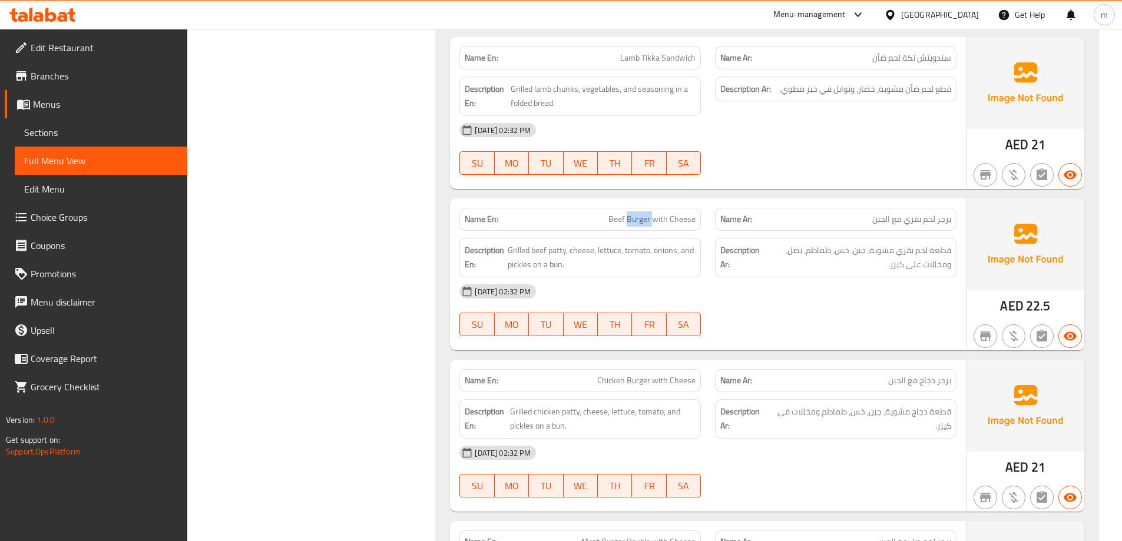
click at [639, 227] on div "Name En: Beef Burger with Cheese" at bounding box center [579, 219] width 241 height 23
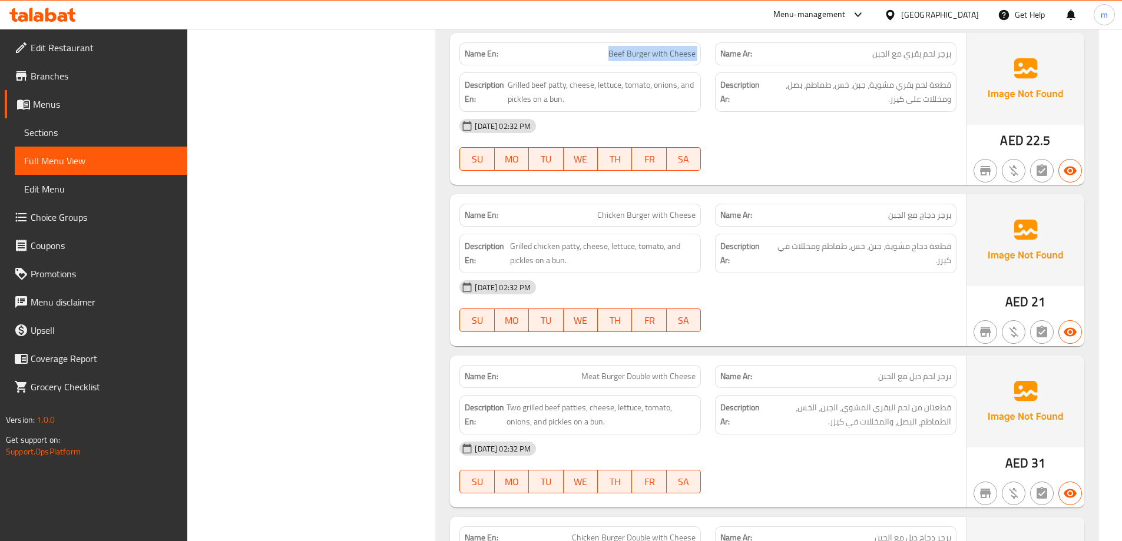
scroll to position [883, 0]
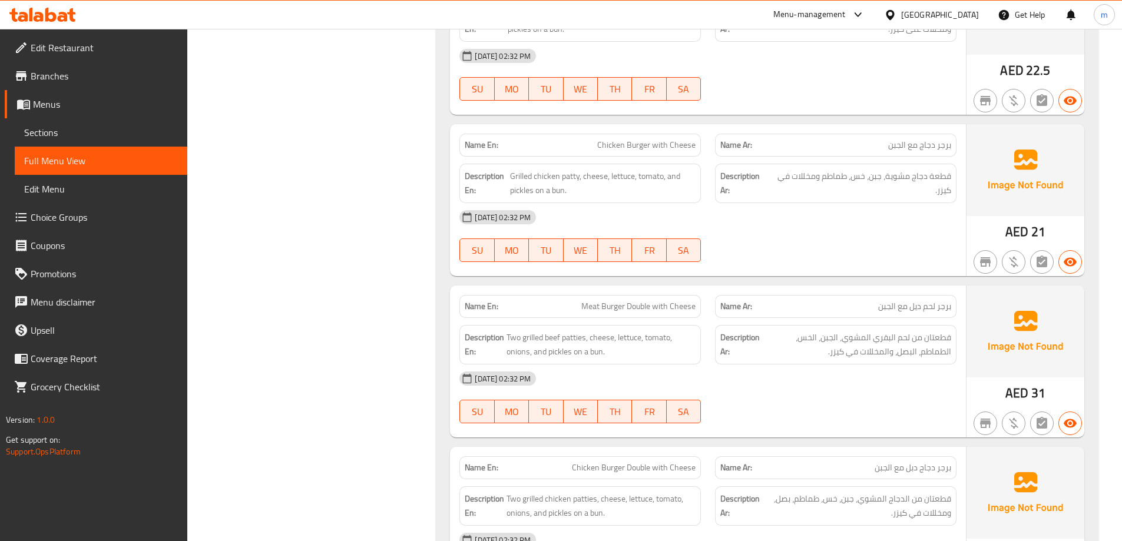
click at [924, 241] on div "[DATE] 02:32 PM SU MO TU WE TH FR SA" at bounding box center [707, 236] width 511 height 66
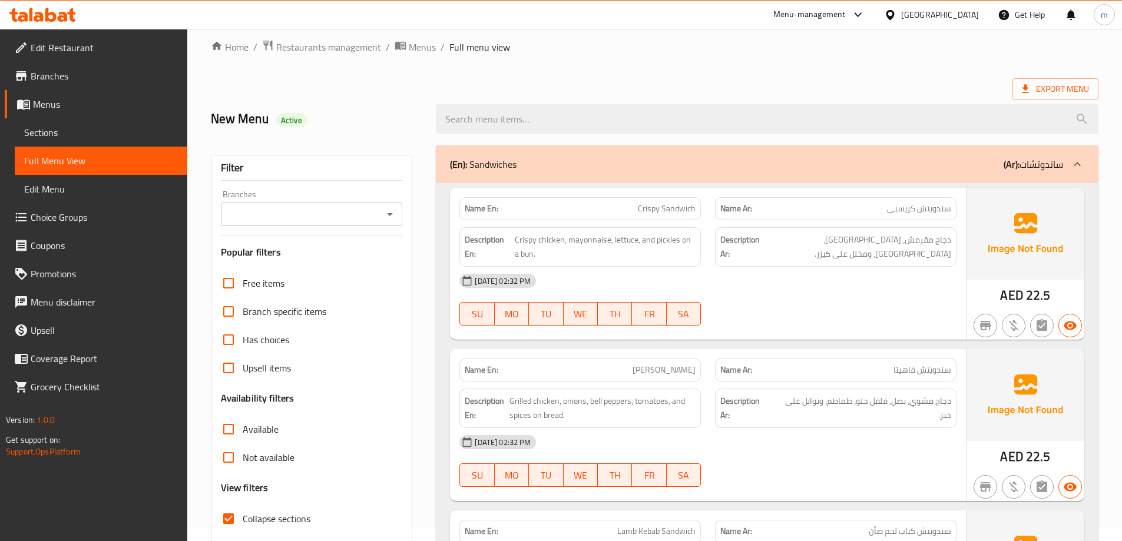
scroll to position [0, 0]
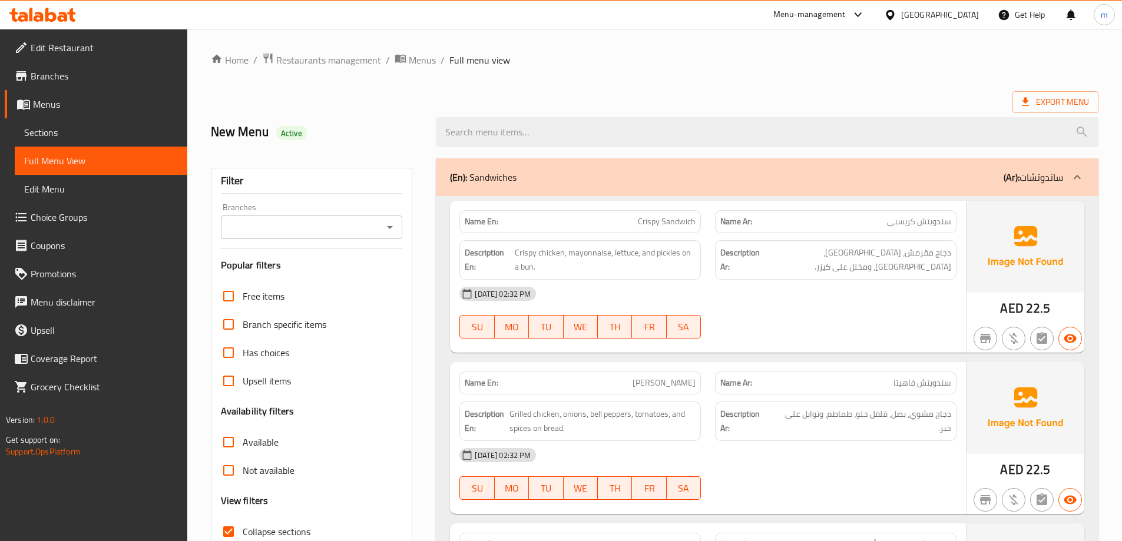
click at [910, 187] on div "(En): Sandwiches (Ar): ساندوتشات" at bounding box center [767, 177] width 662 height 38
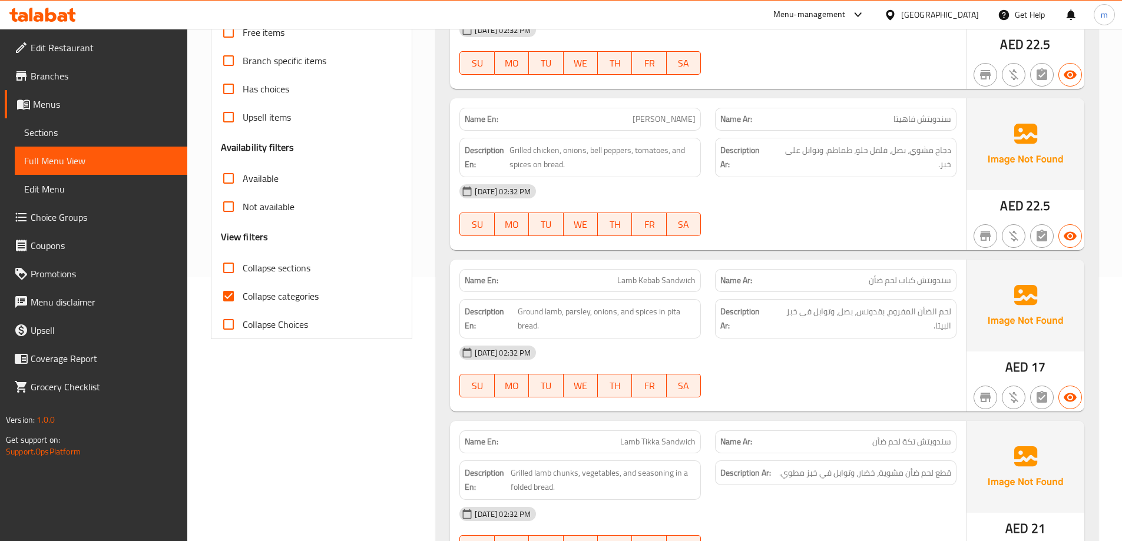
scroll to position [294, 0]
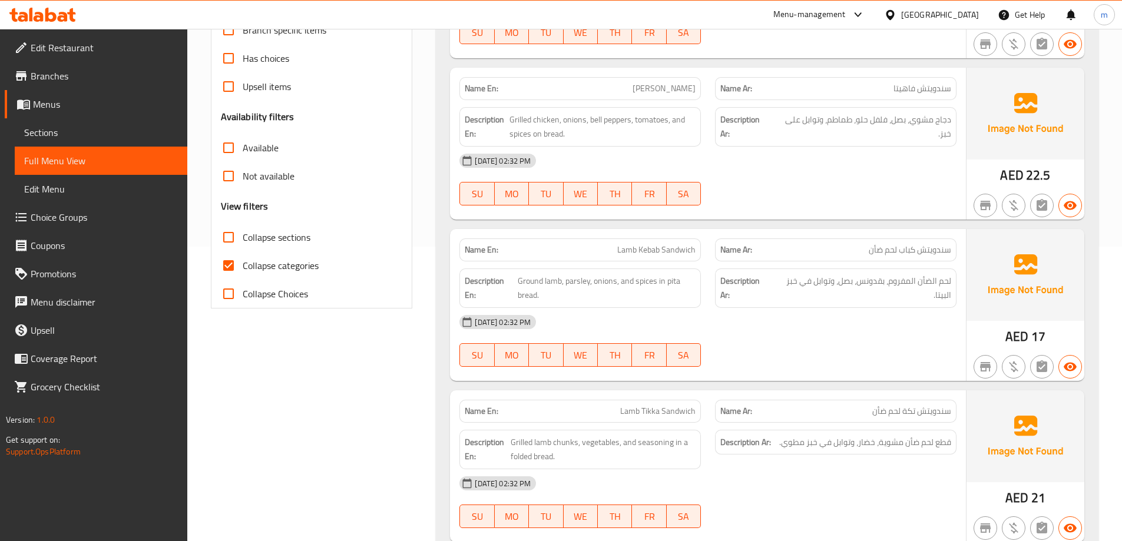
click at [280, 264] on span "Collapse categories" at bounding box center [281, 266] width 76 height 14
click at [243, 264] on input "Collapse categories" at bounding box center [228, 265] width 28 height 28
checkbox input "false"
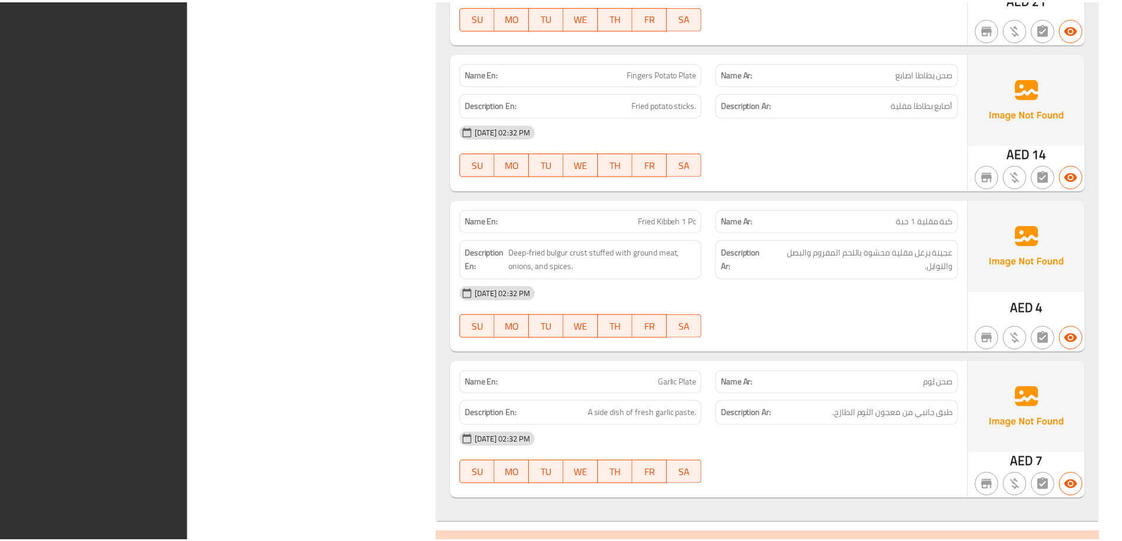
scroll to position [14157, 0]
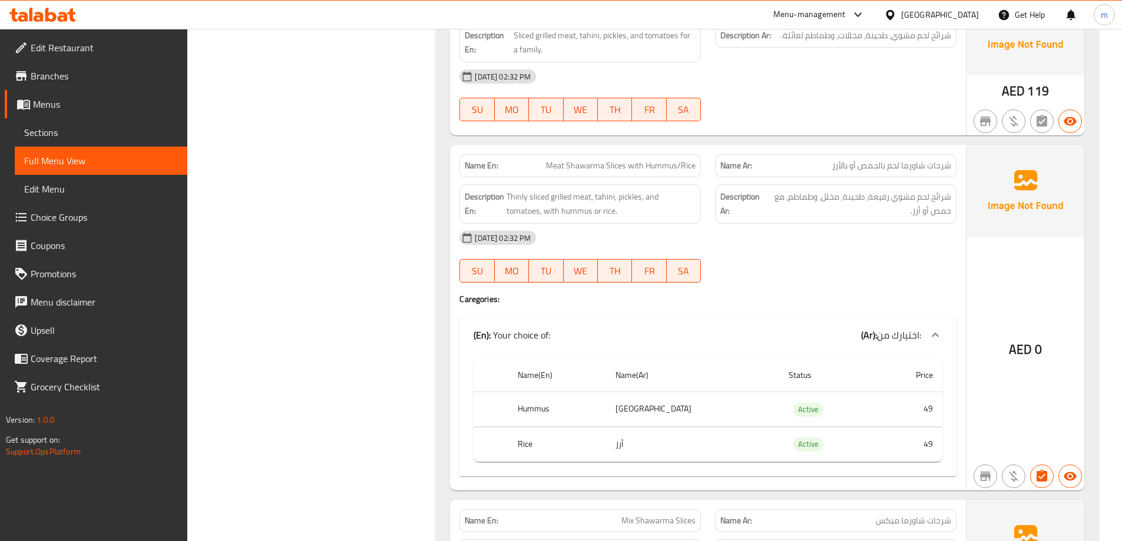
scroll to position [10128, 0]
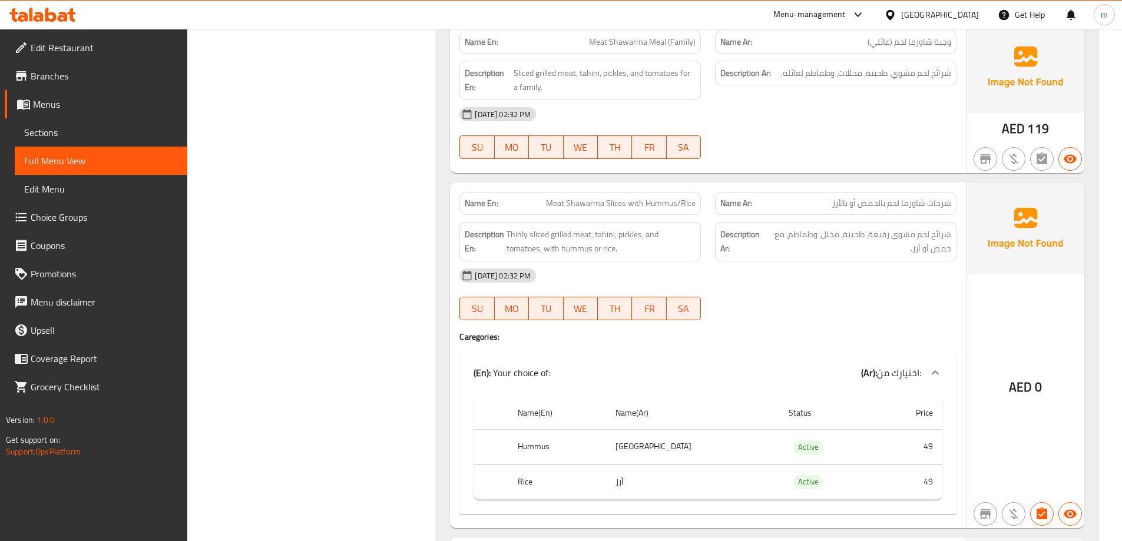
copy span "Meat Shawarma Slices with Hummus/Rice"
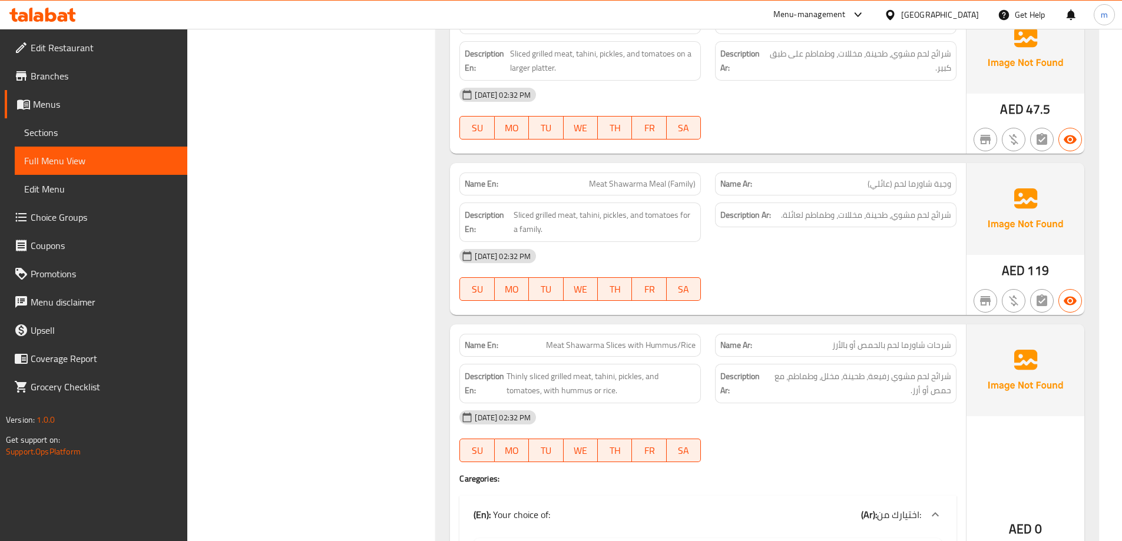
scroll to position [10094, 0]
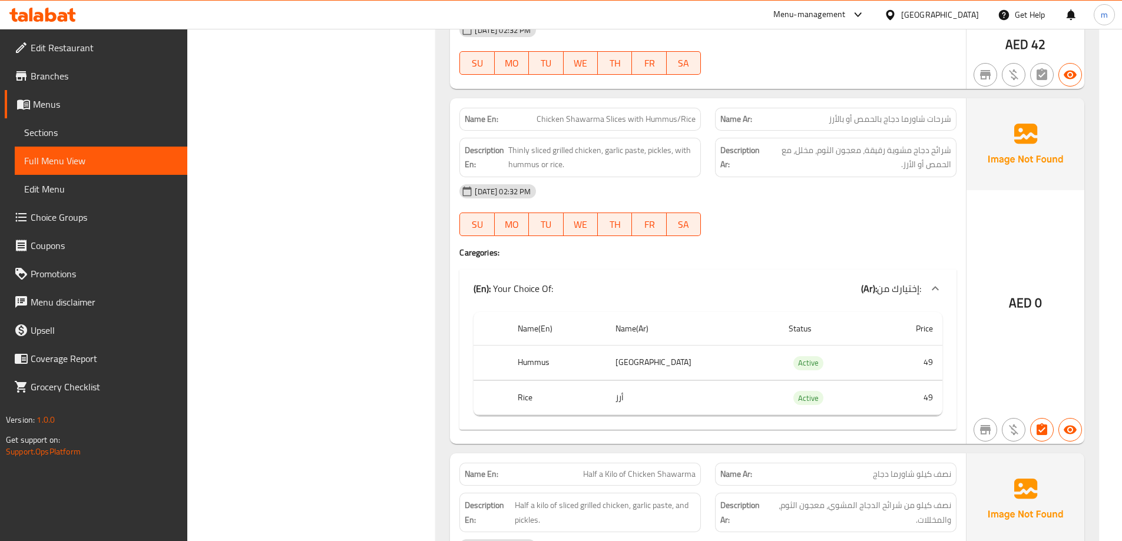
scroll to position [3734, 0]
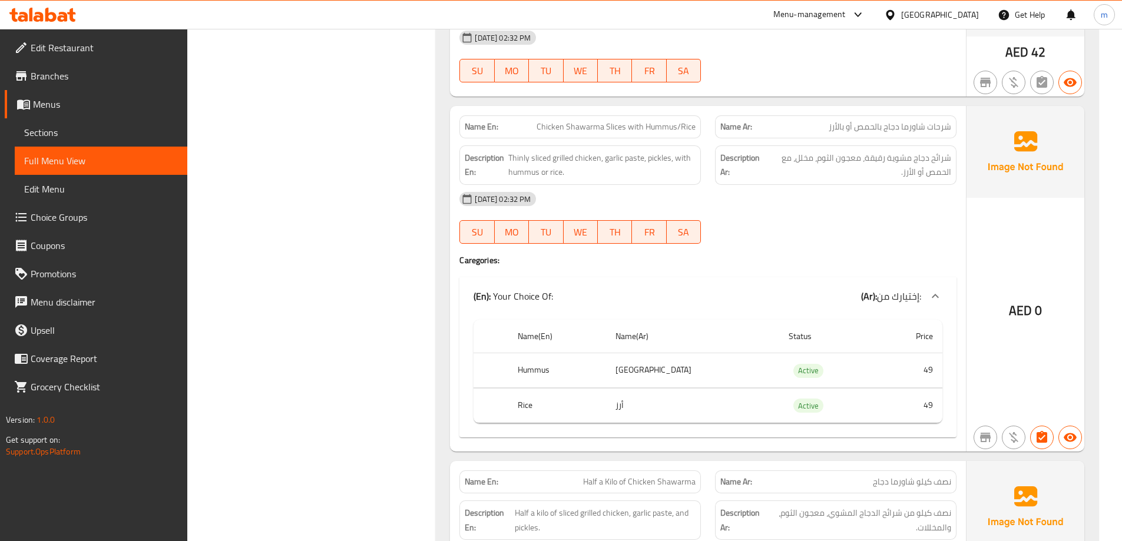
copy span "Chicken Shawarma Slices with Hummus/Rice"
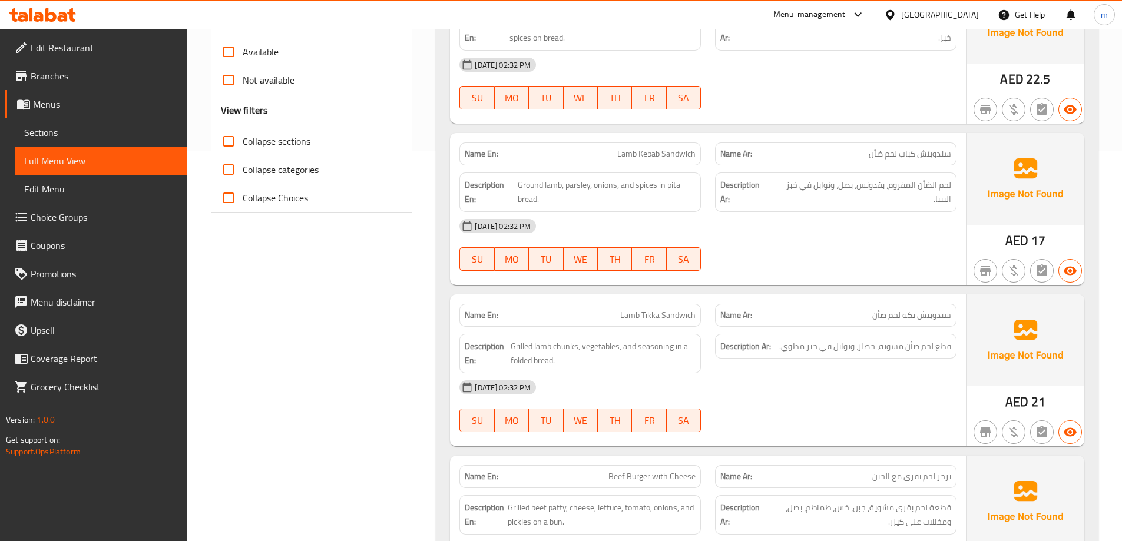
scroll to position [0, 0]
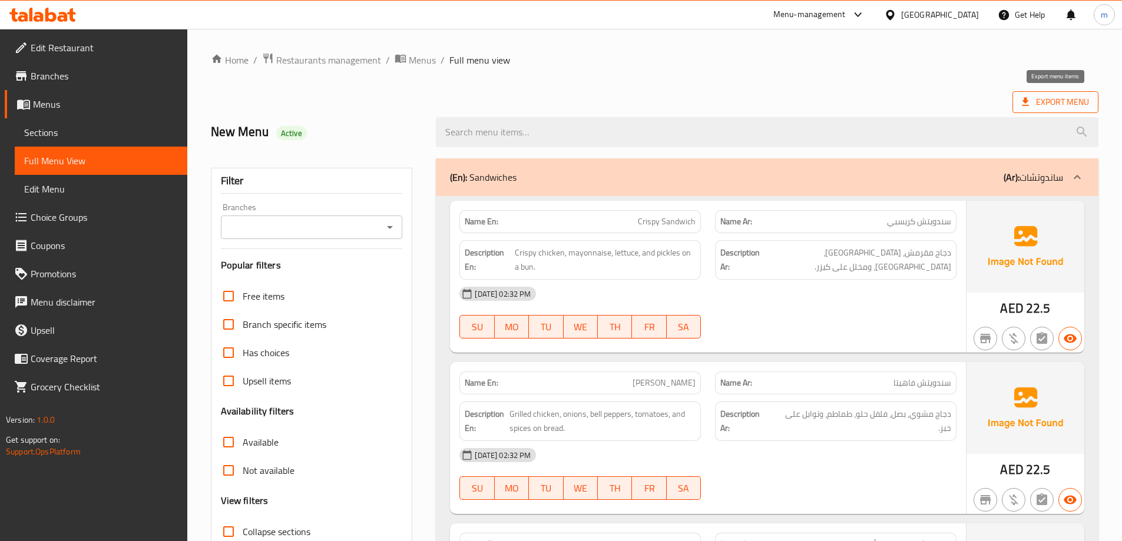
click at [1059, 96] on span "Export Menu" at bounding box center [1055, 102] width 67 height 15
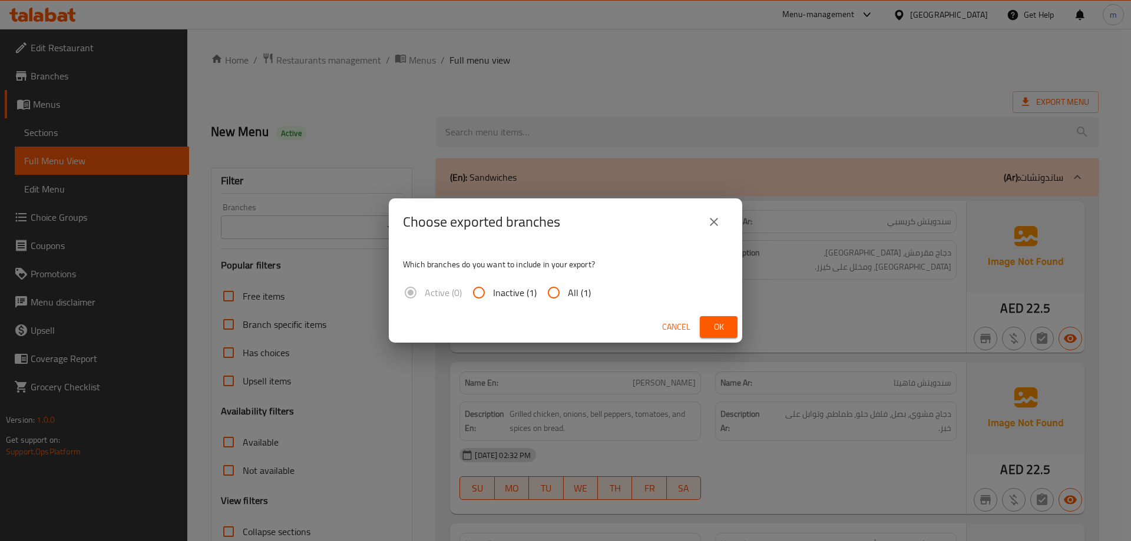
click at [579, 289] on span "All (1)" at bounding box center [579, 293] width 23 height 14
click at [568, 289] on input "All (1)" at bounding box center [553, 293] width 28 height 28
radio input "true"
click at [707, 323] on button "Ok" at bounding box center [719, 327] width 38 height 22
